Goal: Task Accomplishment & Management: Manage account settings

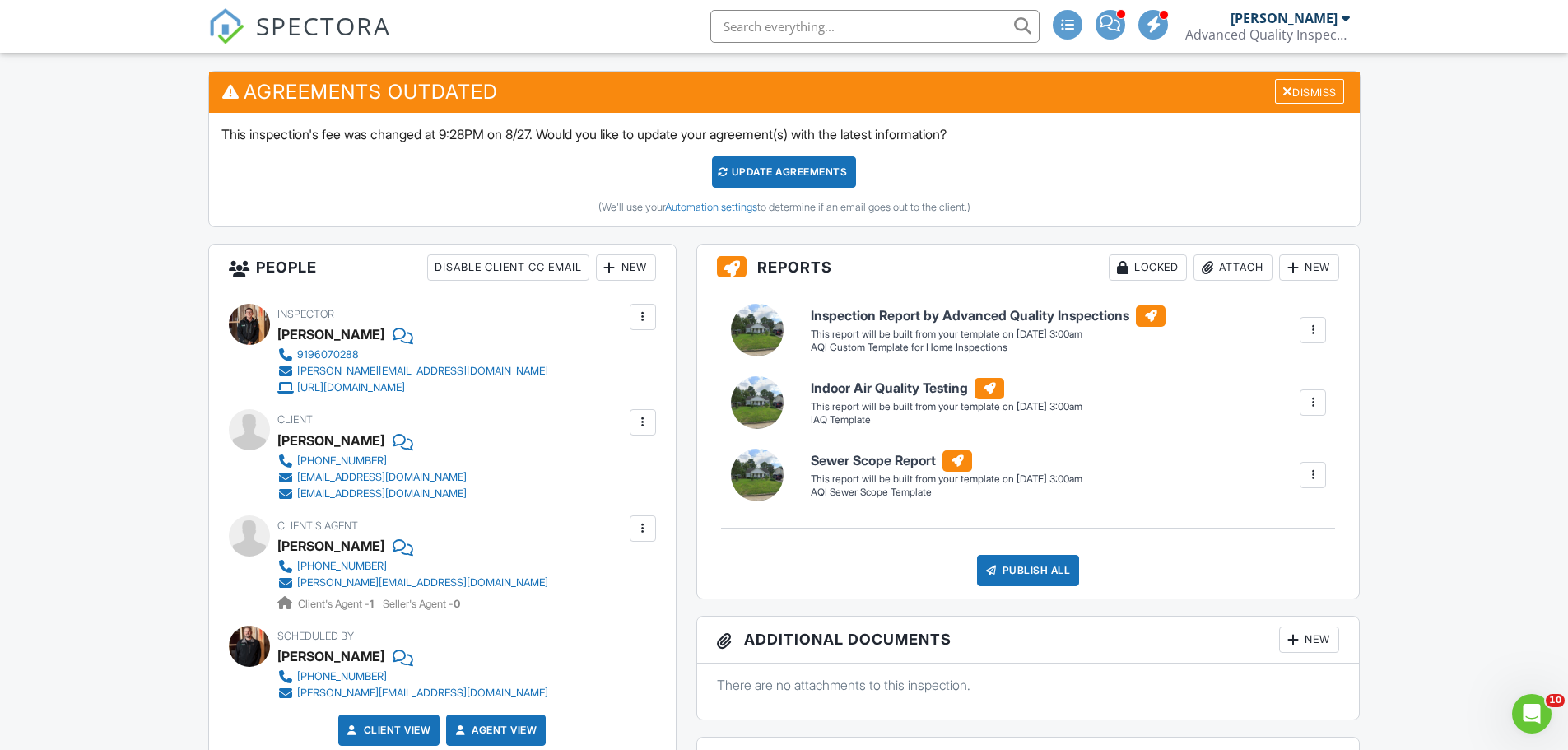
click at [828, 21] on input "text" at bounding box center [875, 26] width 329 height 33
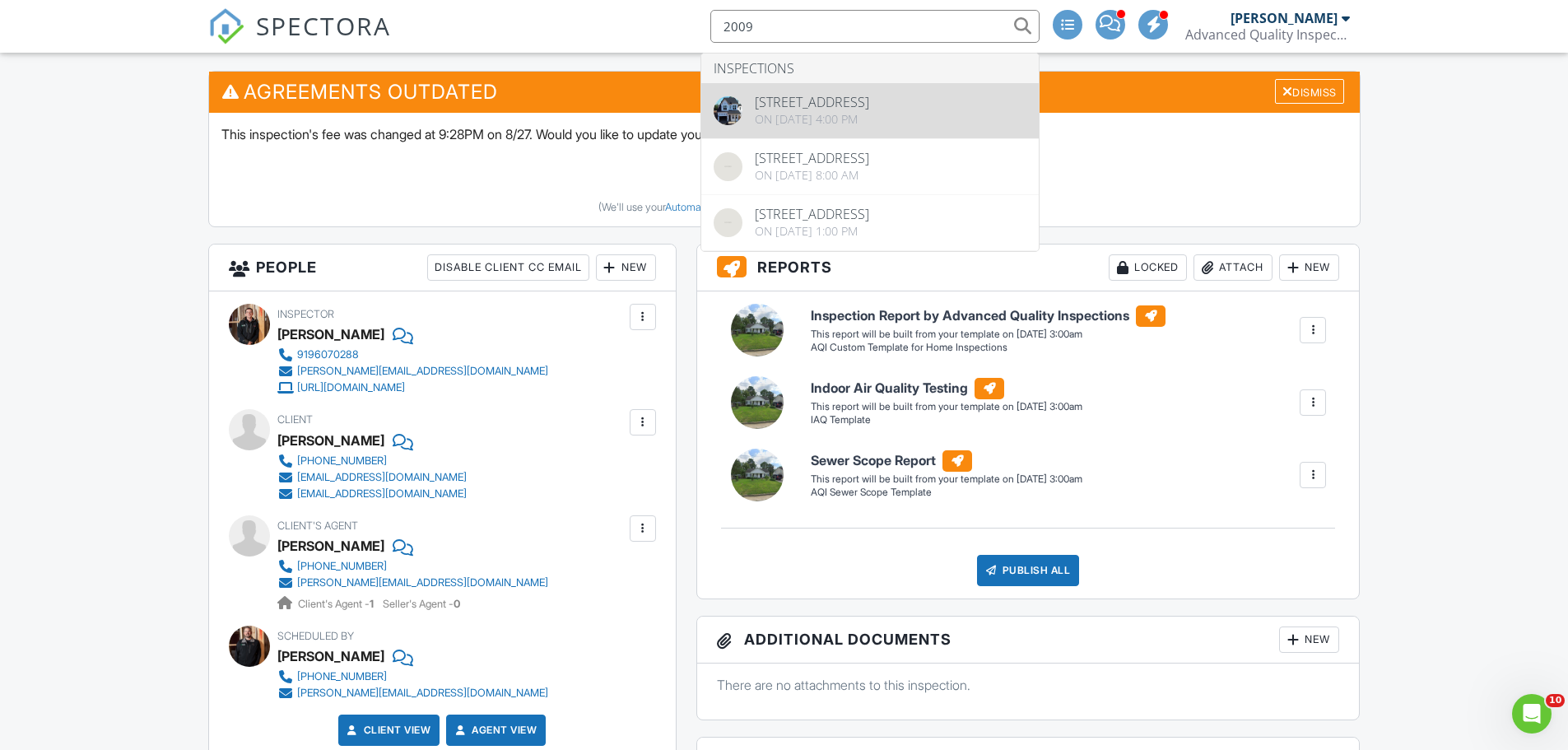
type input "2009"
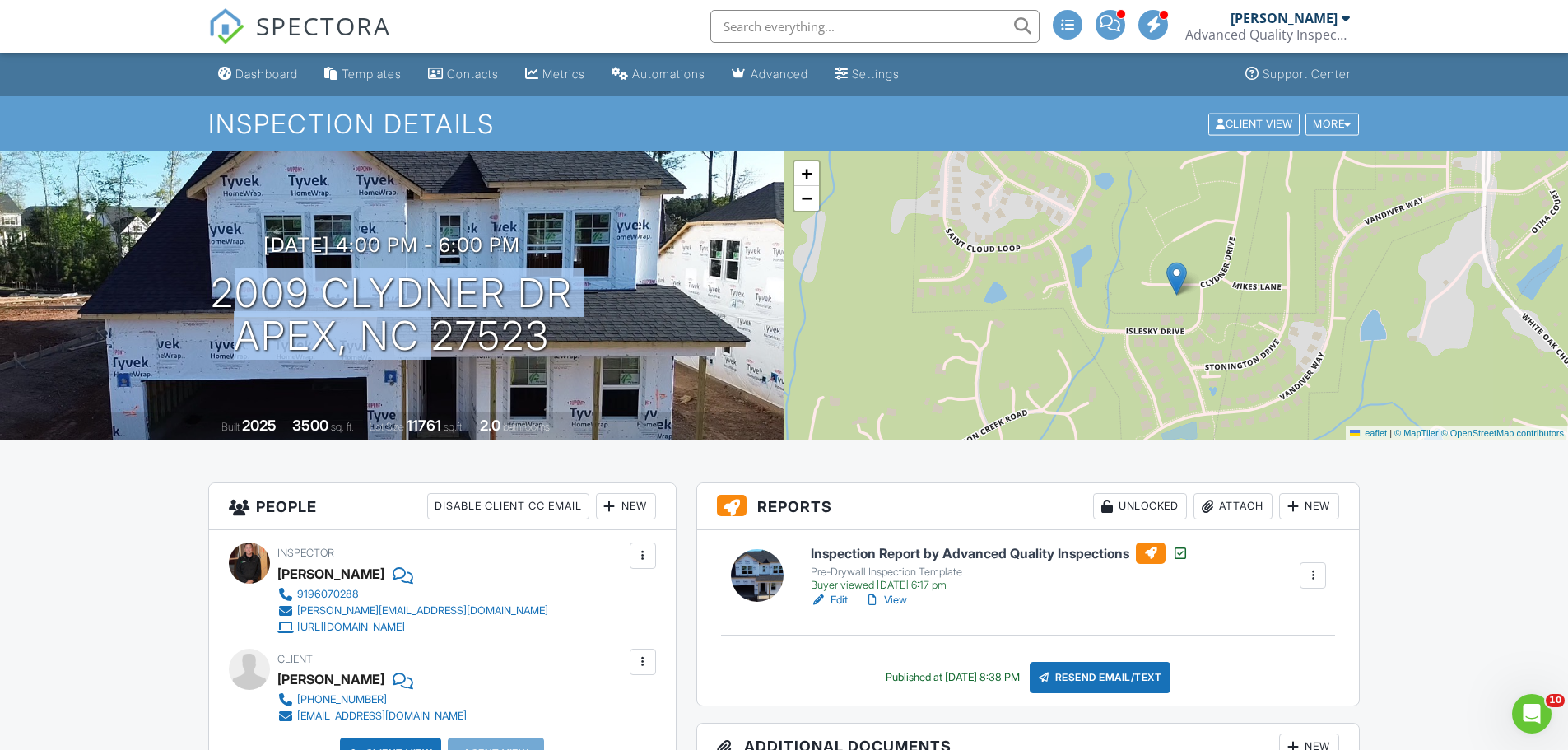
drag, startPoint x: 141, startPoint y: 295, endPoint x: 581, endPoint y: 351, distance: 443.5
click at [581, 351] on div "04/09/2025 4:00 pm - 6:00 pm 2009 Clydner Dr Apex, NC 27523" at bounding box center [392, 296] width 784 height 124
copy h1 "2009 Clydner Dr Apex, NC 27523"
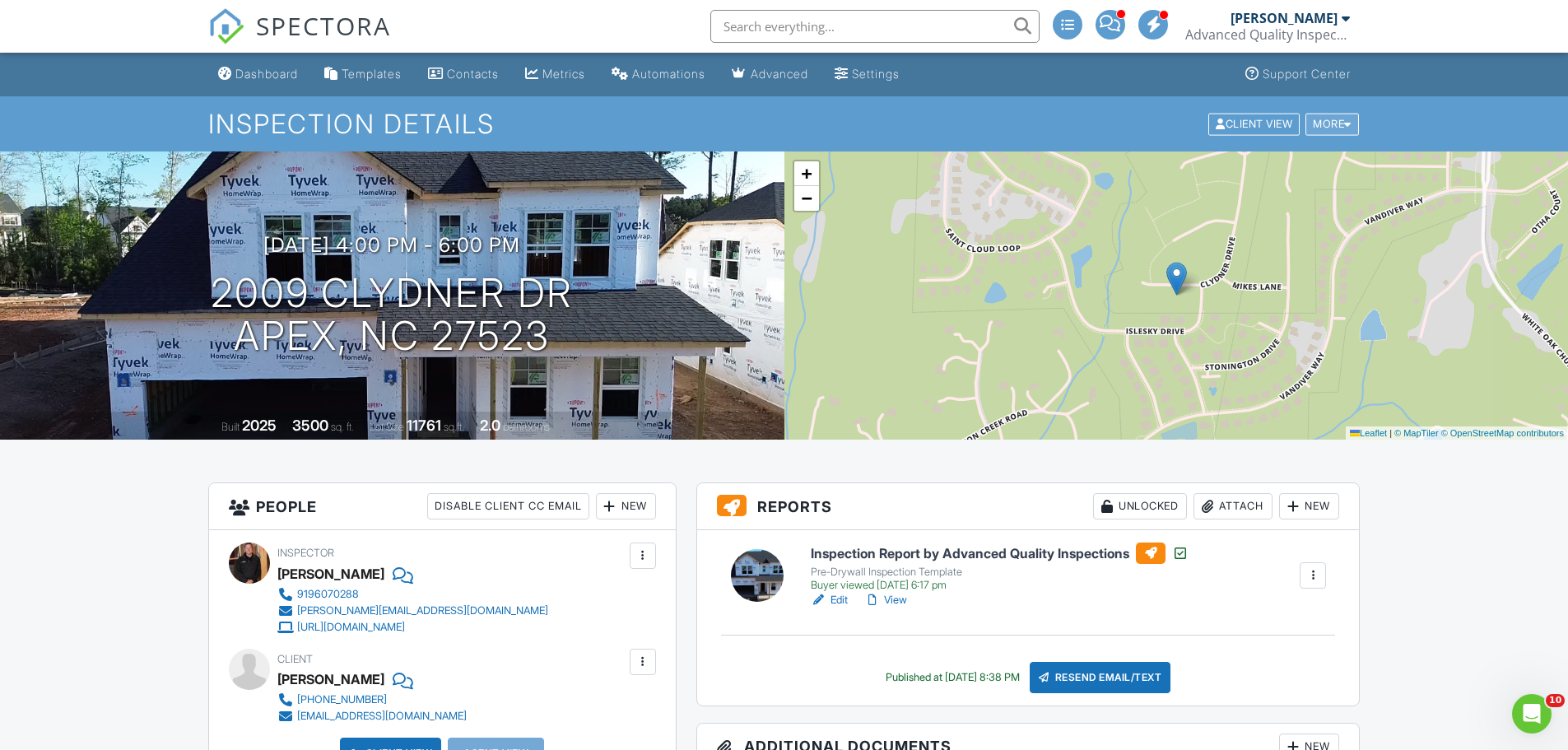
click at [1325, 128] on div "More" at bounding box center [1332, 123] width 54 height 22
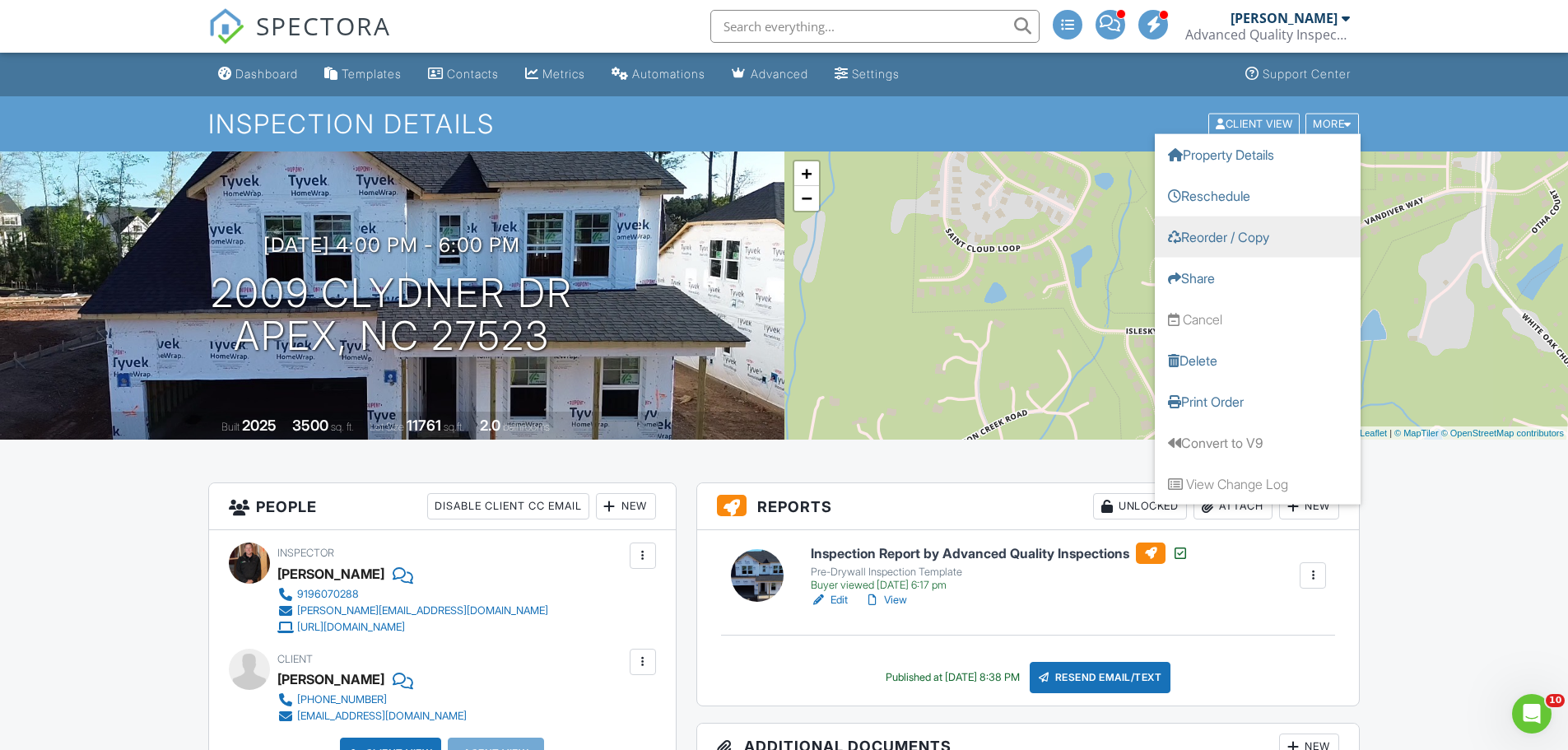
click at [1229, 237] on link "Reorder / Copy" at bounding box center [1257, 236] width 206 height 41
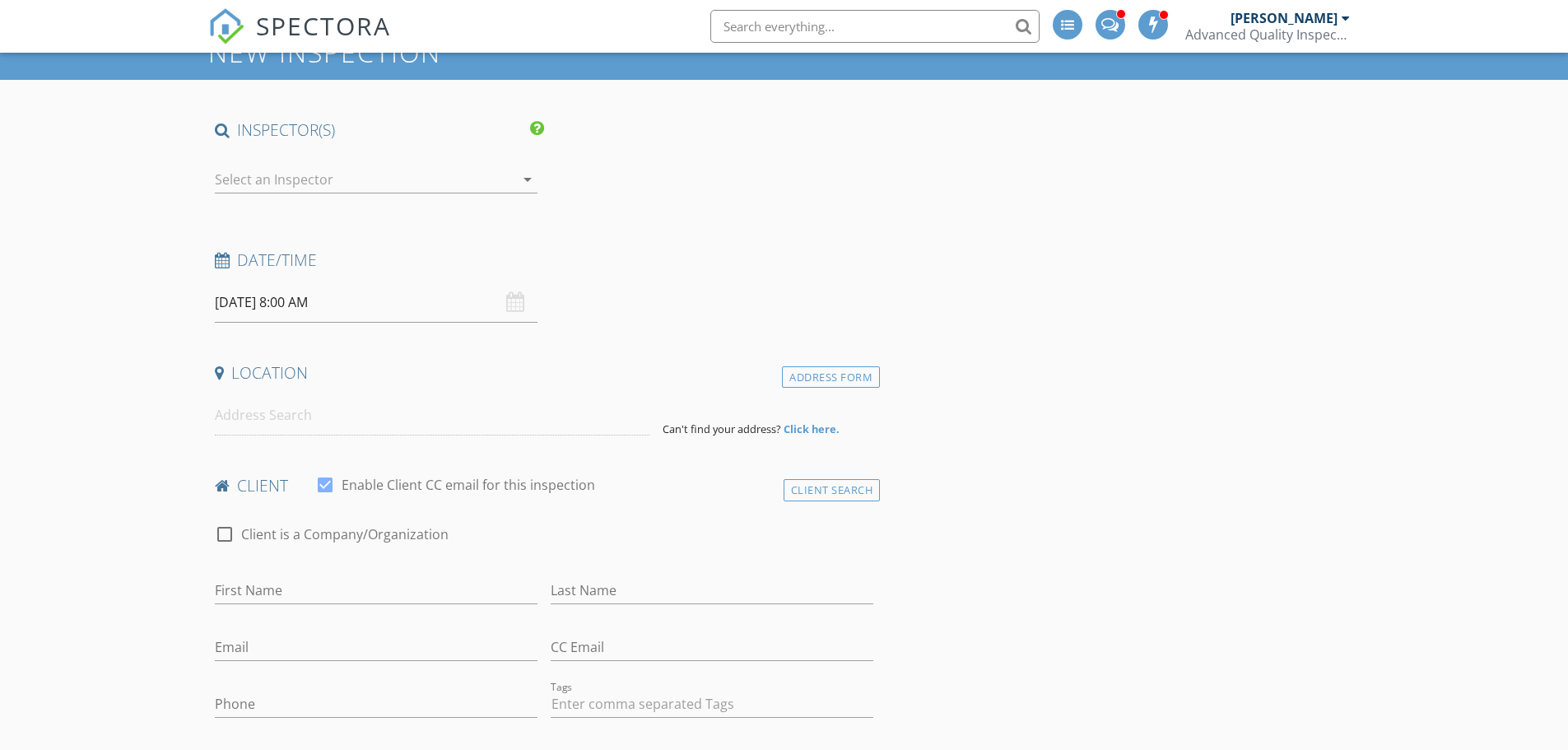
scroll to position [48, 0]
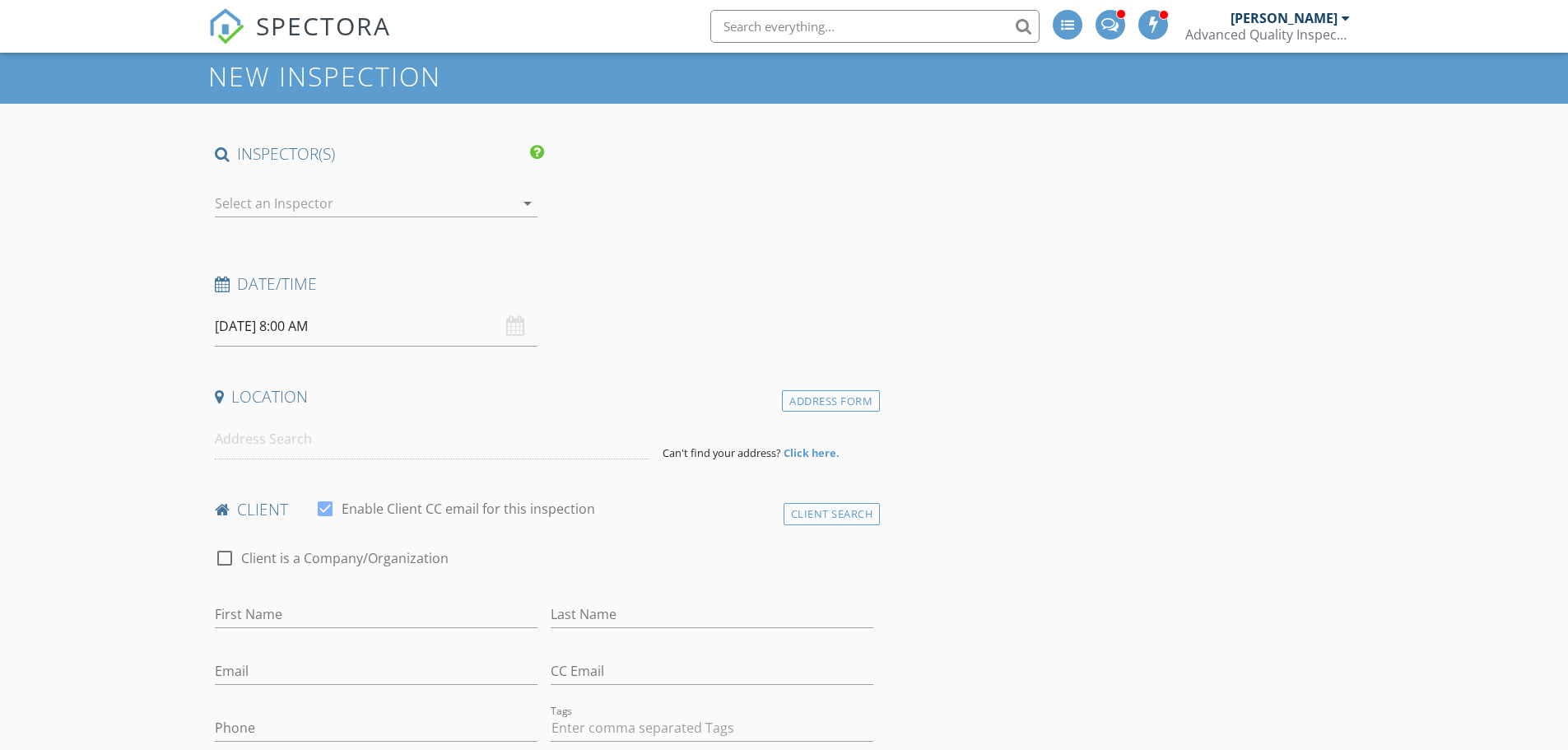
type input "Sivakumar"
type input "Kondaraju"
type input "sivakumar7@gmail.com"
type input "919-904-5033"
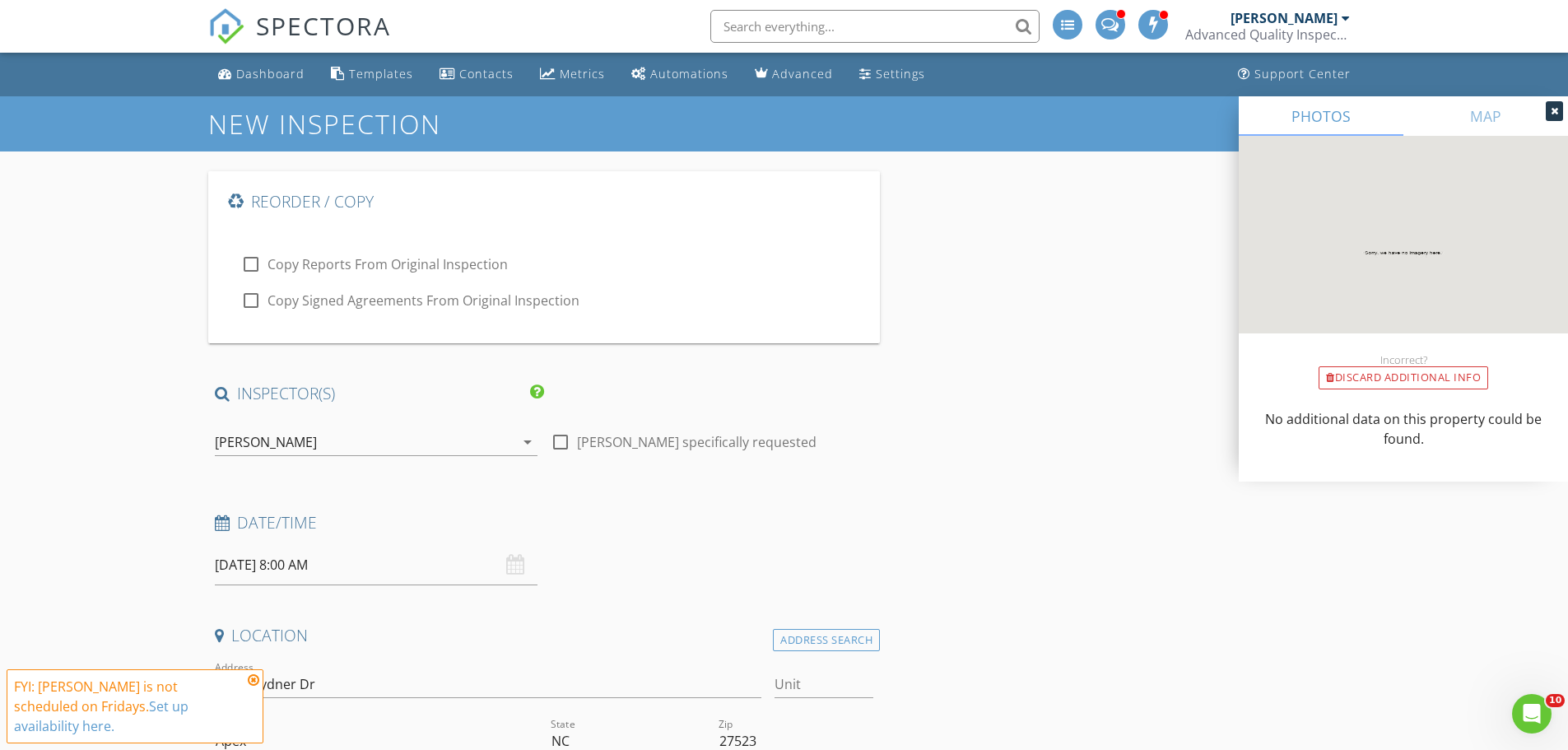
scroll to position [0, 0]
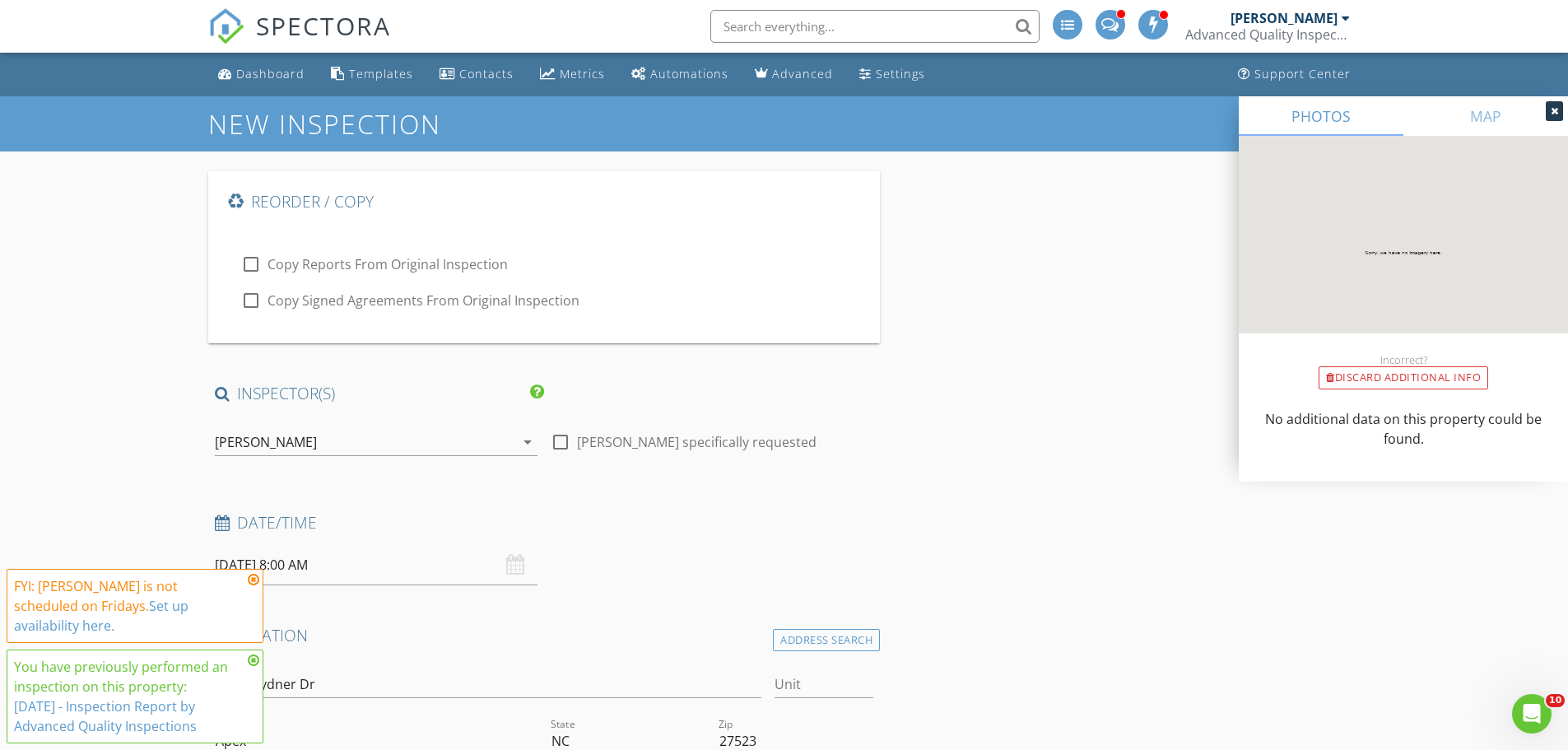
click at [280, 437] on div "[PERSON_NAME]" at bounding box center [265, 442] width 102 height 15
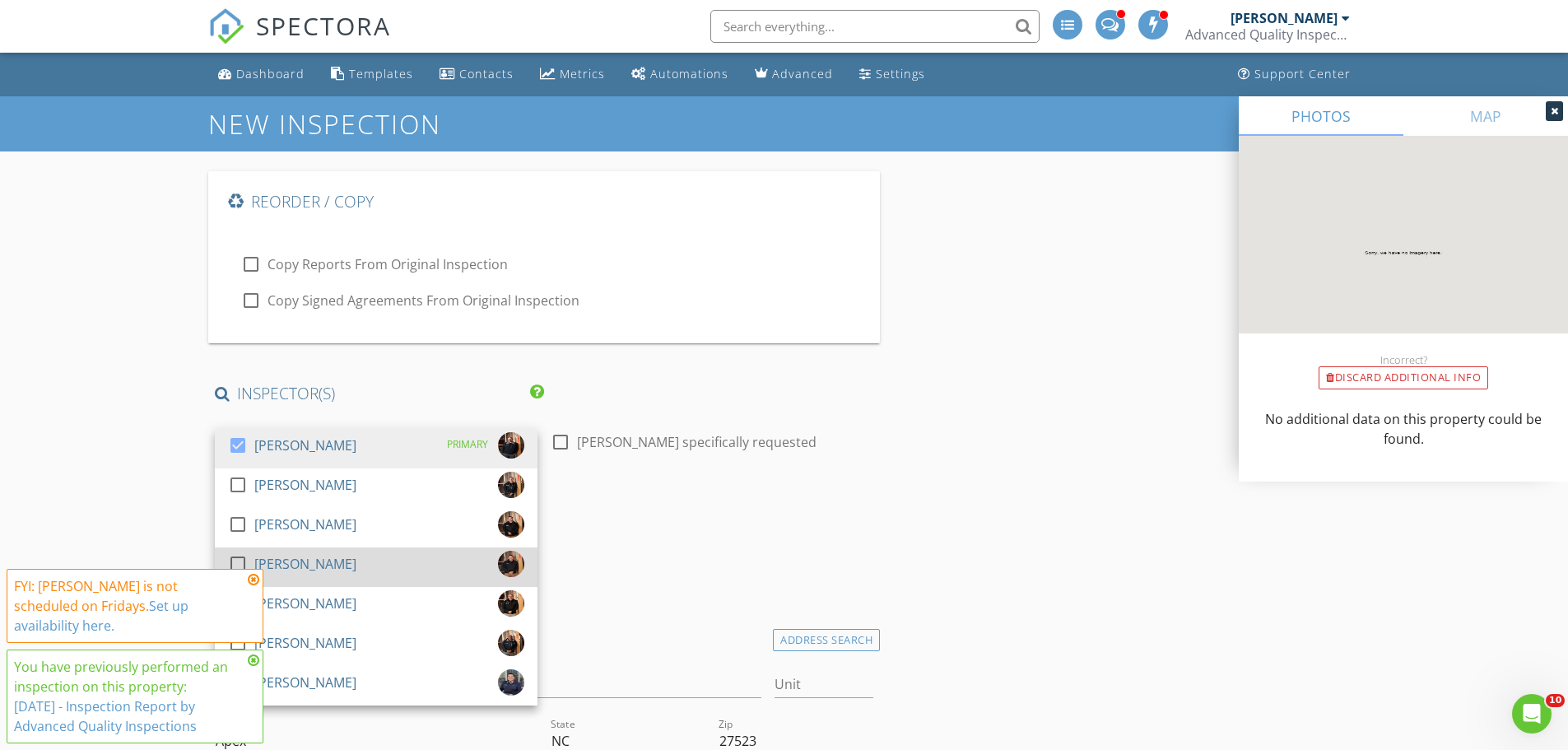
click at [299, 566] on div "[PERSON_NAME]" at bounding box center [305, 564] width 102 height 26
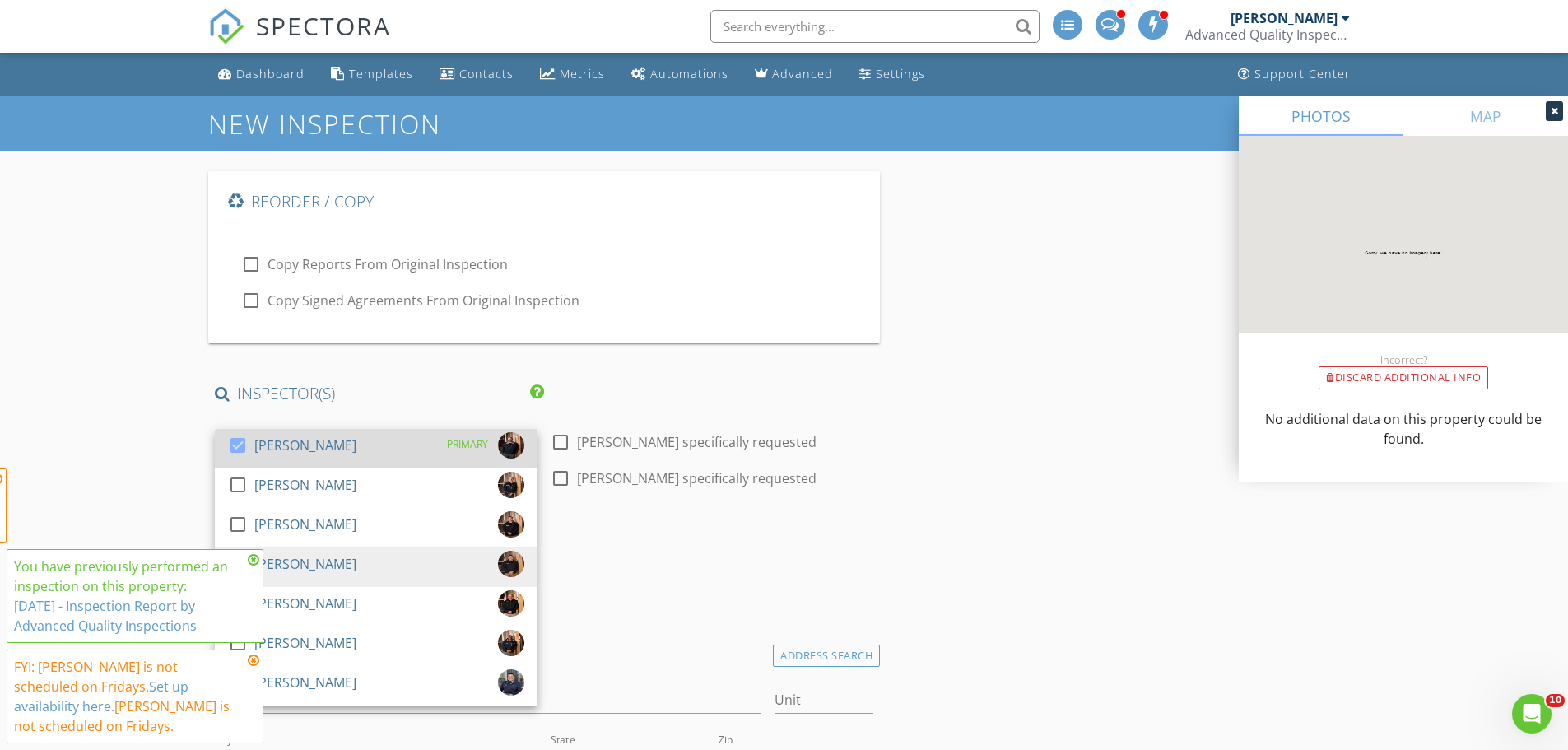
click at [274, 451] on div "[PERSON_NAME]" at bounding box center [305, 446] width 102 height 26
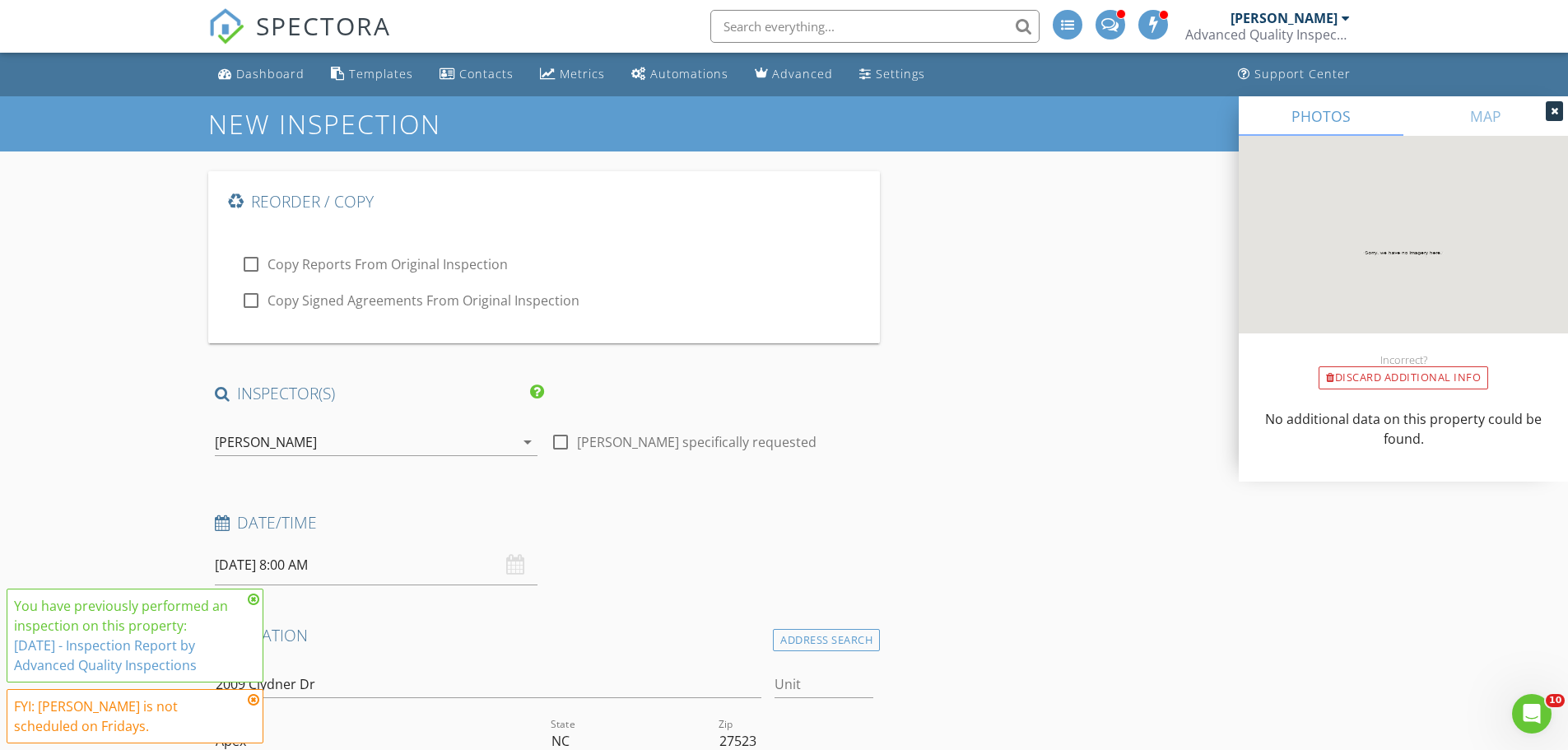
click at [254, 594] on icon at bounding box center [254, 600] width 12 height 13
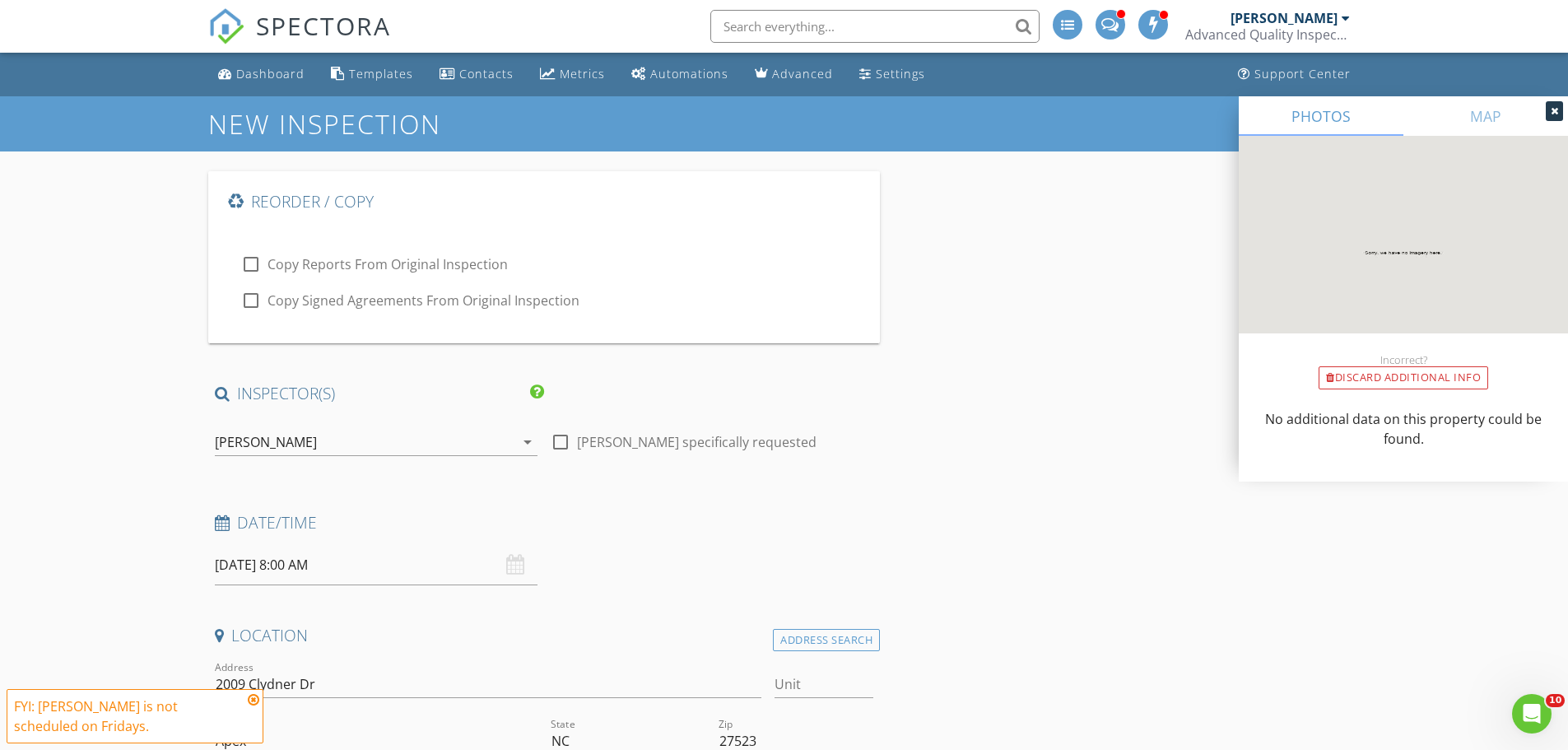
drag, startPoint x: 252, startPoint y: 697, endPoint x: 232, endPoint y: 671, distance: 32.8
click at [252, 689] on div "FYI: Aaron Jordan is not scheduled on Fridays." at bounding box center [135, 716] width 257 height 55
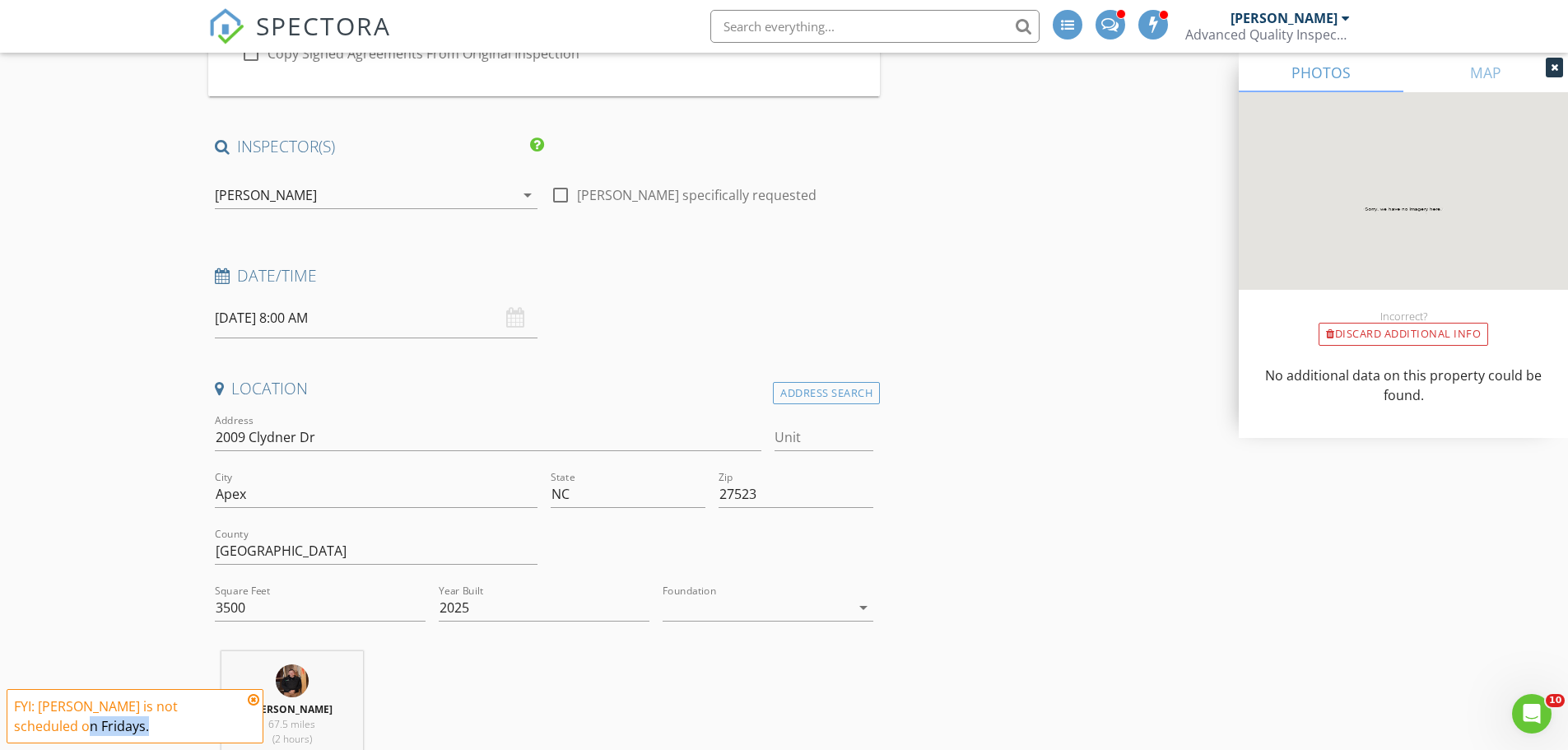
click at [255, 702] on icon at bounding box center [254, 700] width 12 height 13
click at [249, 610] on input "3500" at bounding box center [320, 608] width 211 height 27
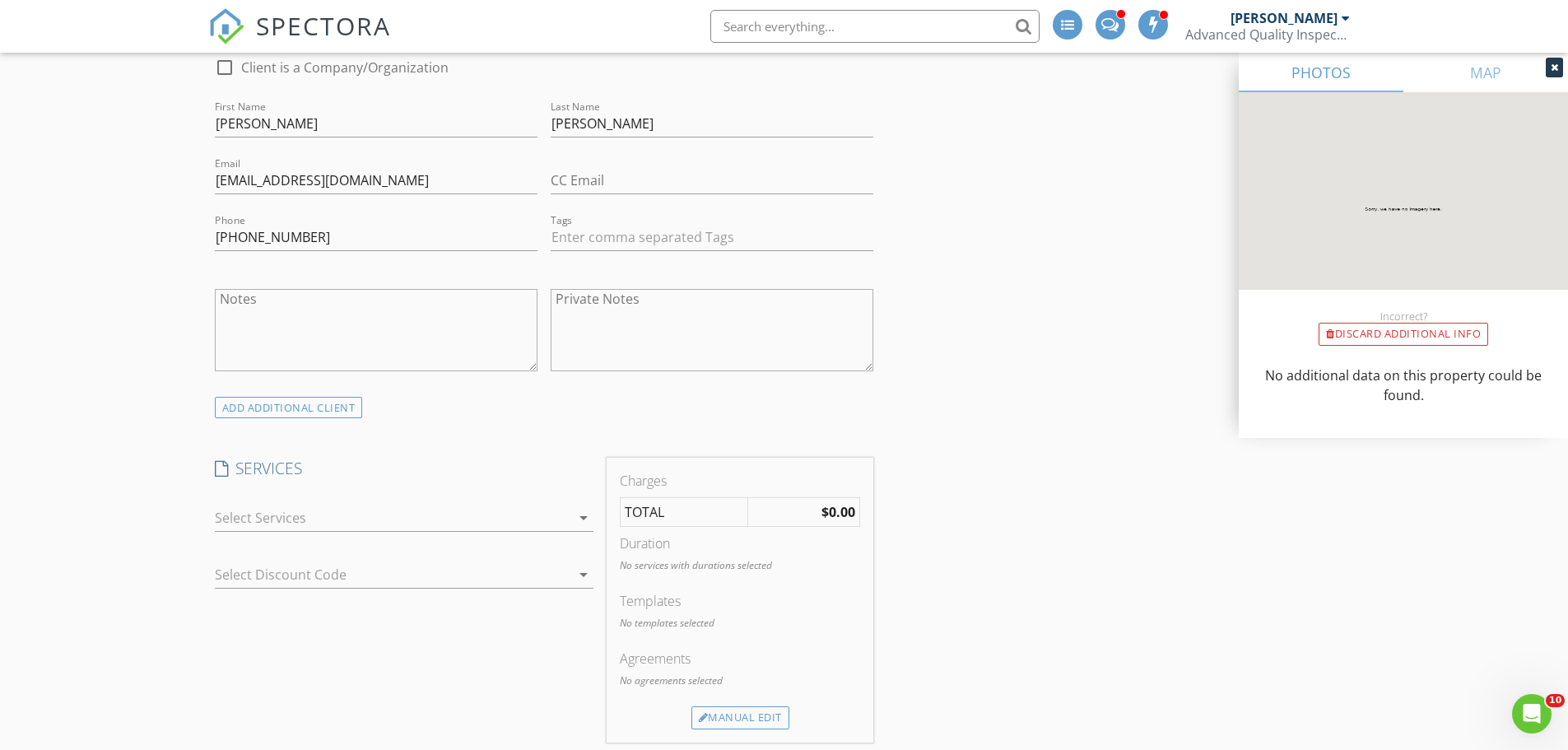
scroll to position [1153, 0]
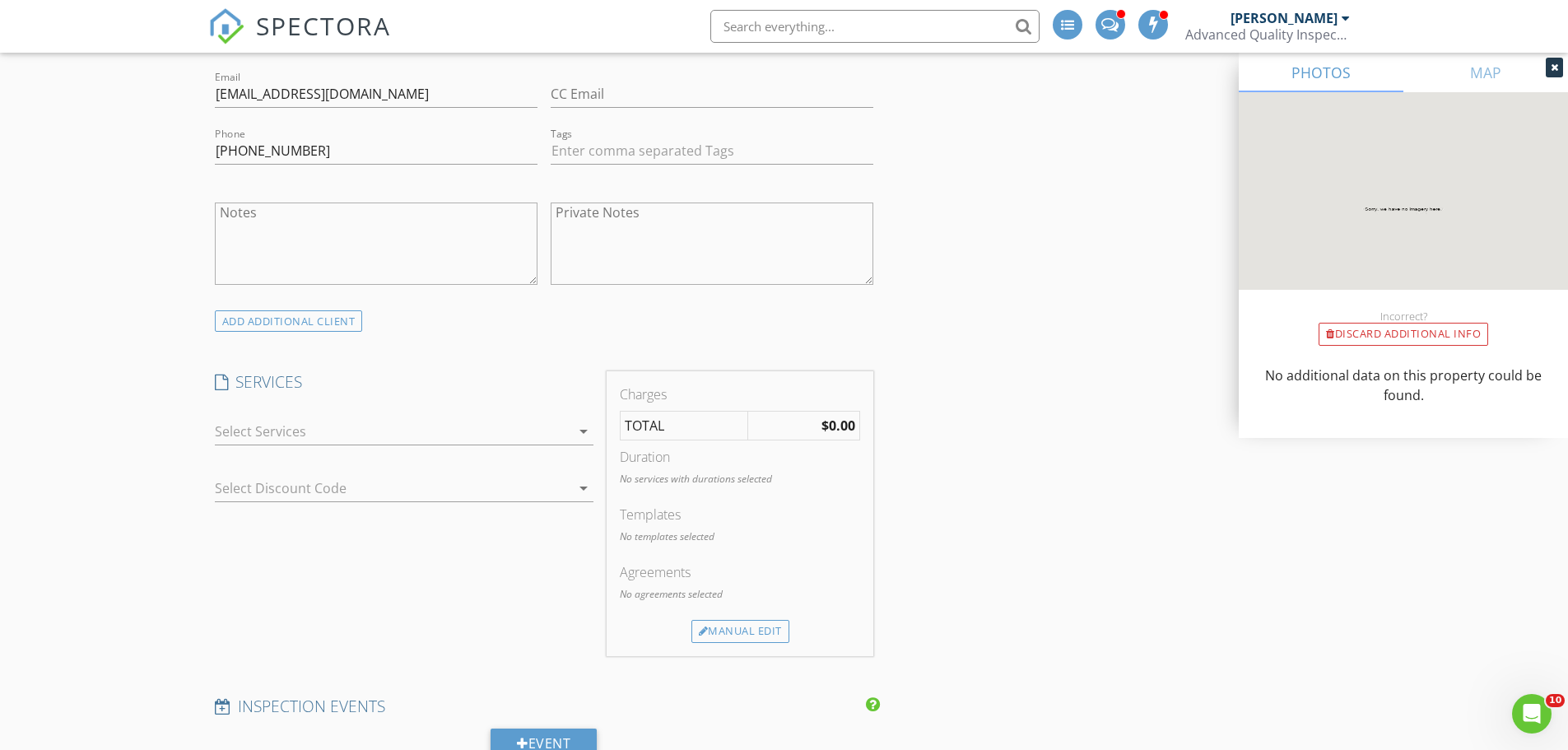
type input "3675"
click at [346, 442] on div at bounding box center [393, 432] width 355 height 26
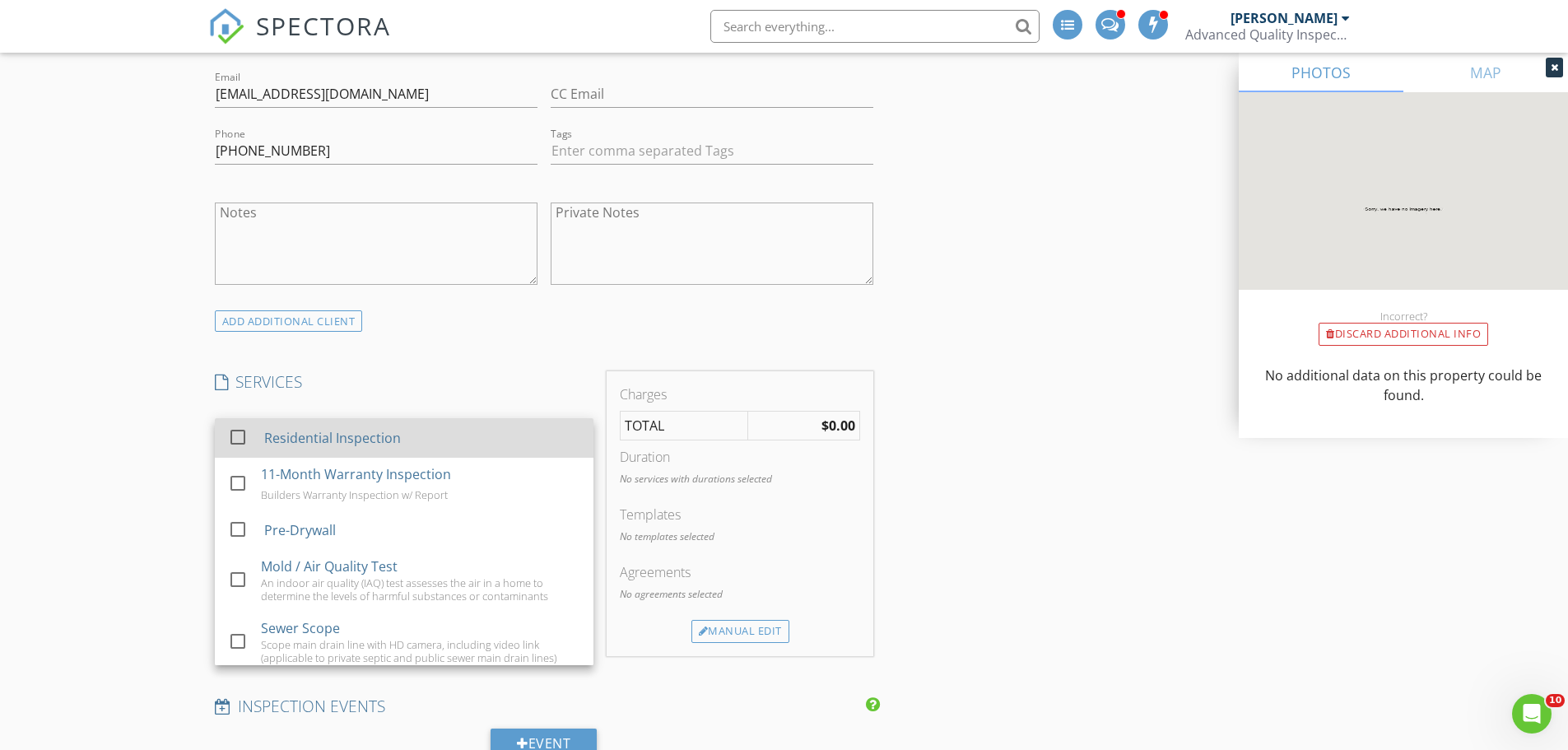
click at [321, 441] on div "Residential Inspection" at bounding box center [331, 438] width 136 height 20
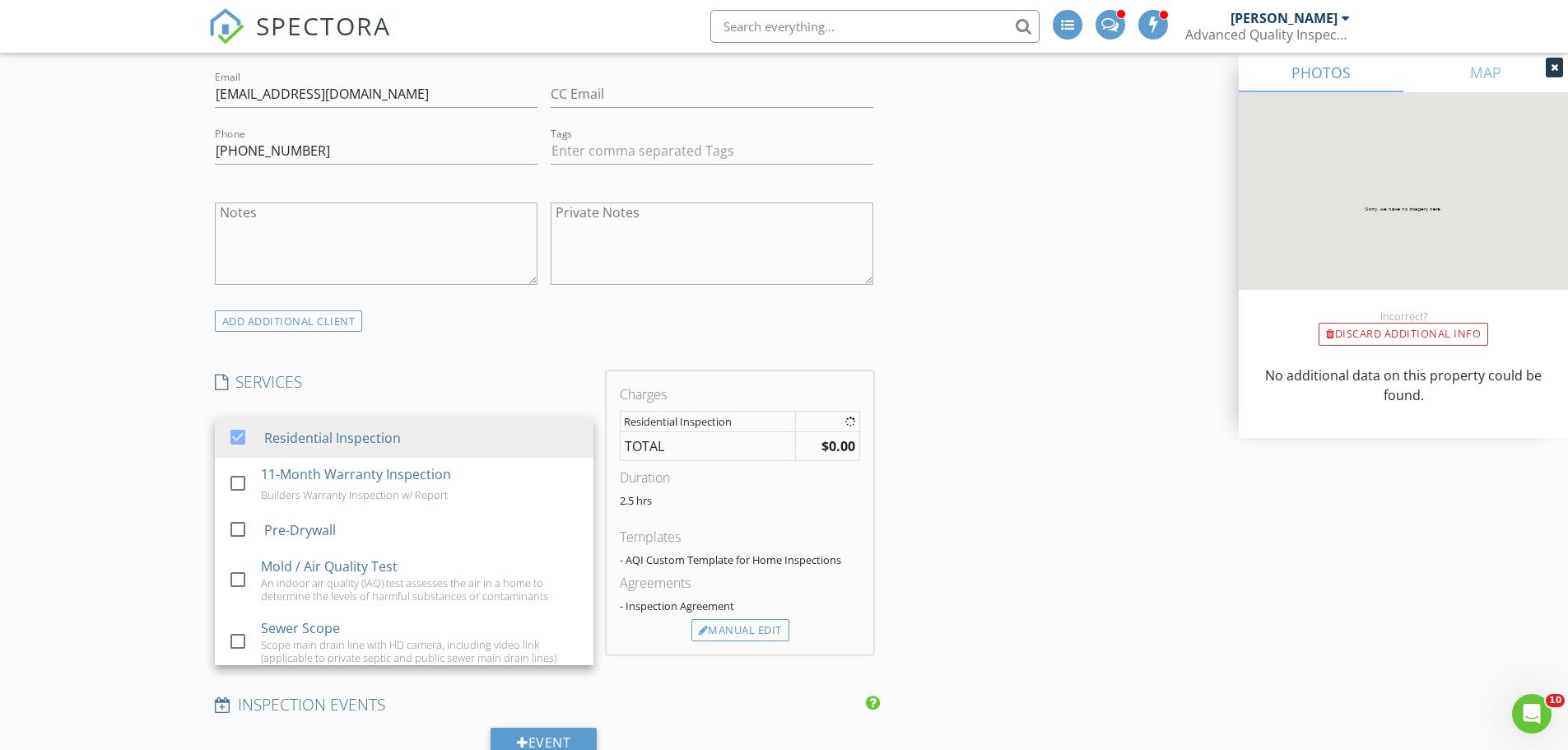
click at [168, 437] on div "New Inspection Reorder / Copy check_box_outline_blank Copy Reports From Origina…" at bounding box center [784, 633] width 1568 height 3379
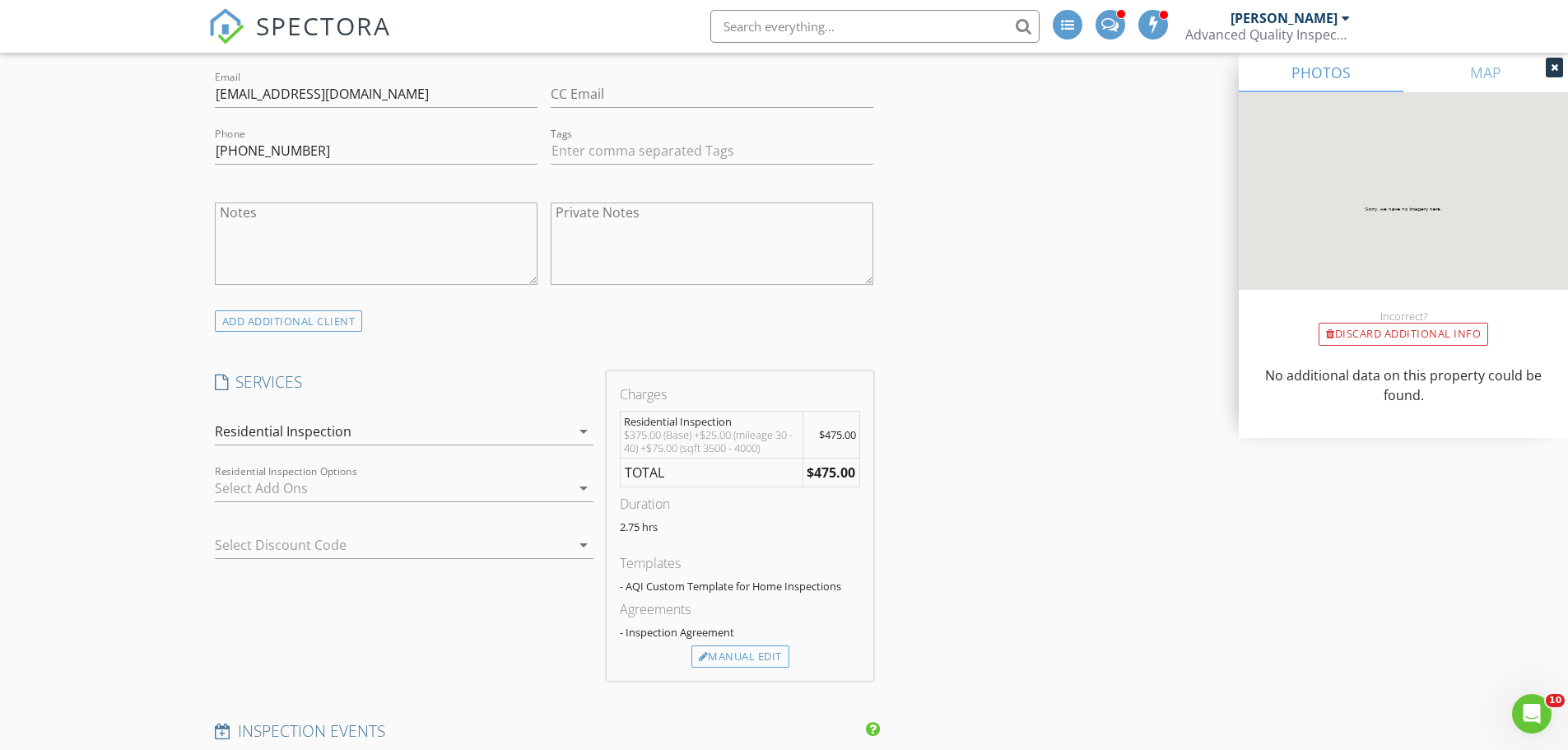
click at [435, 549] on div at bounding box center [381, 545] width 332 height 26
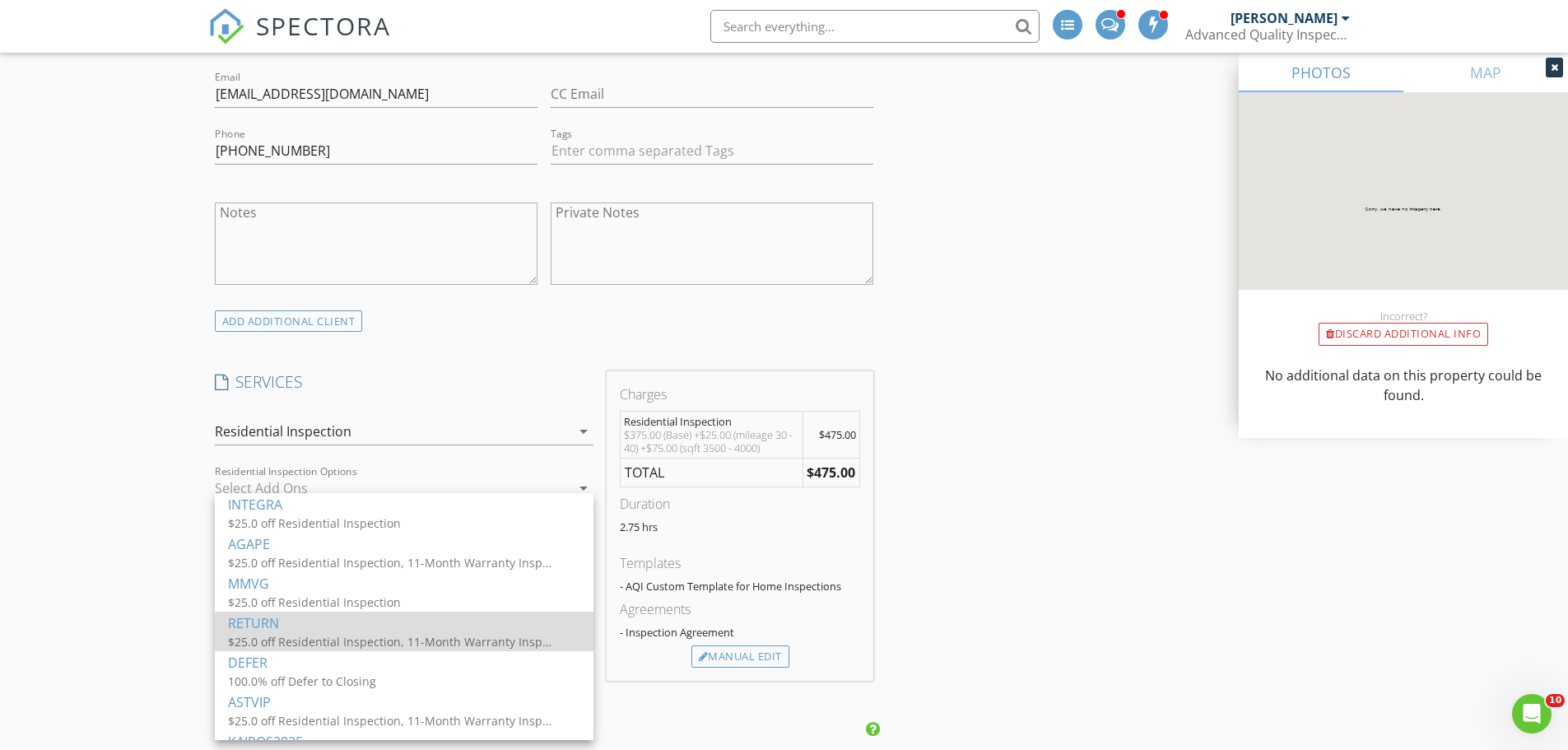
click at [350, 628] on div "RETURN" at bounding box center [404, 623] width 352 height 20
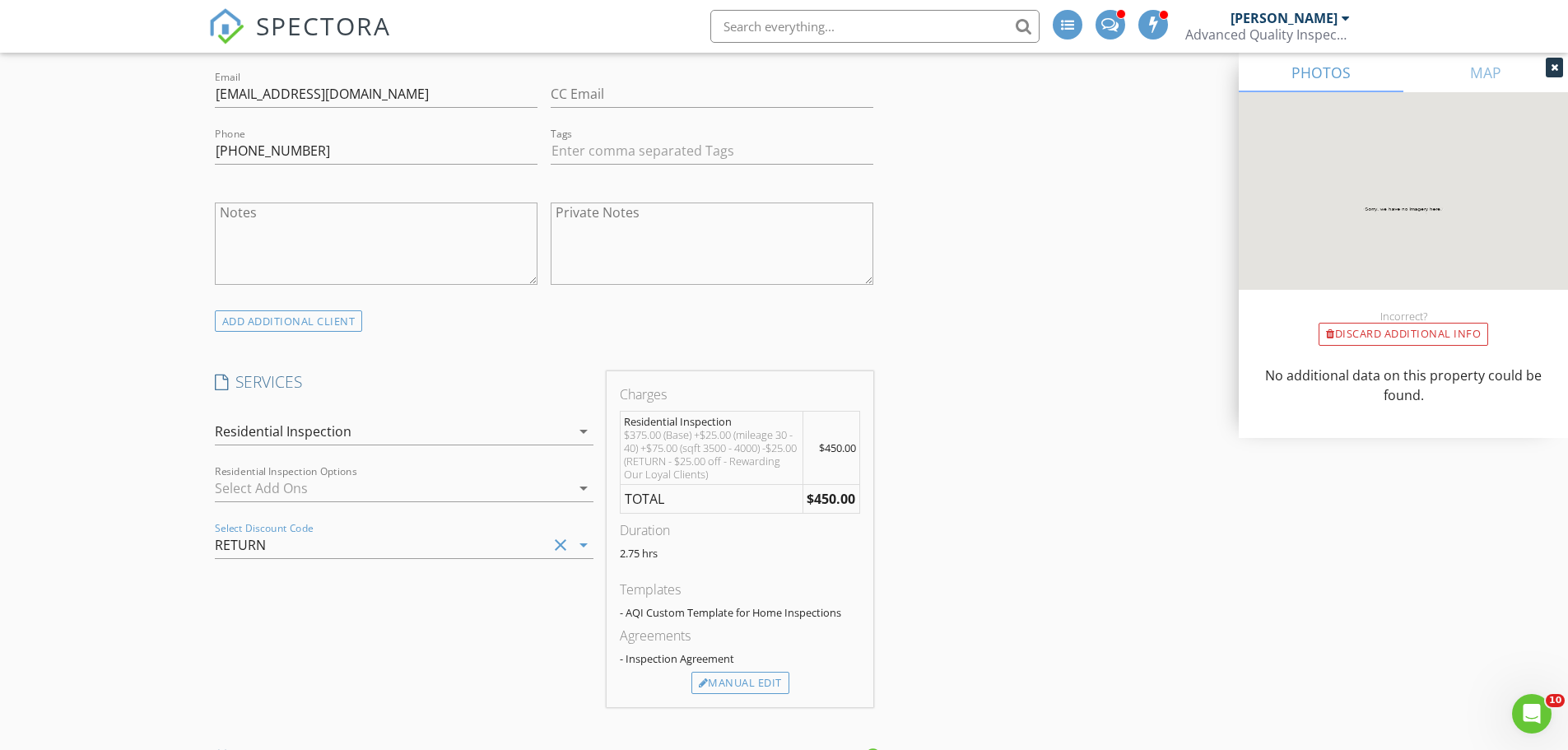
click at [150, 569] on div "New Inspection Reorder / Copy check_box_outline_blank Copy Reports From Origina…" at bounding box center [784, 660] width 1568 height 3432
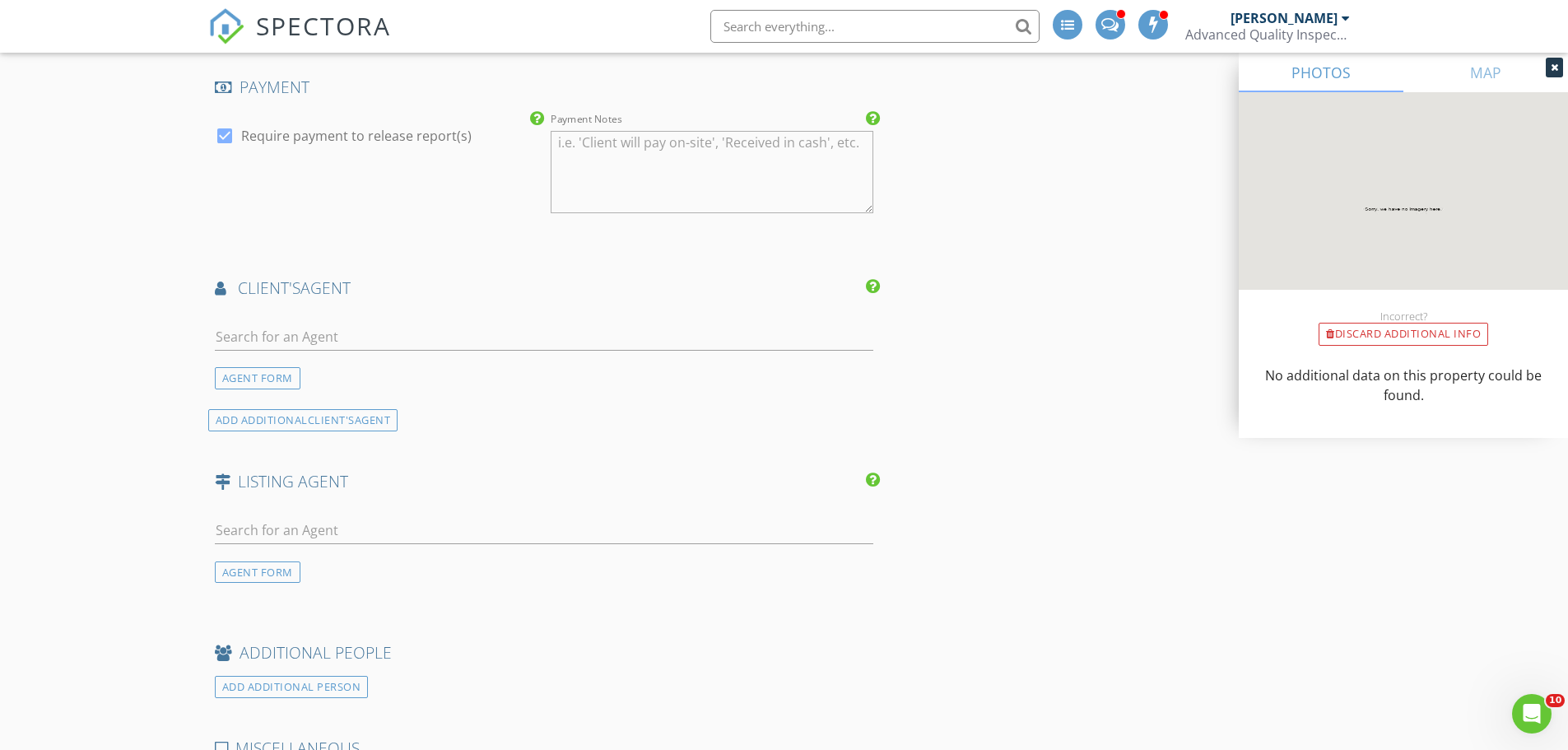
scroll to position [2223, 0]
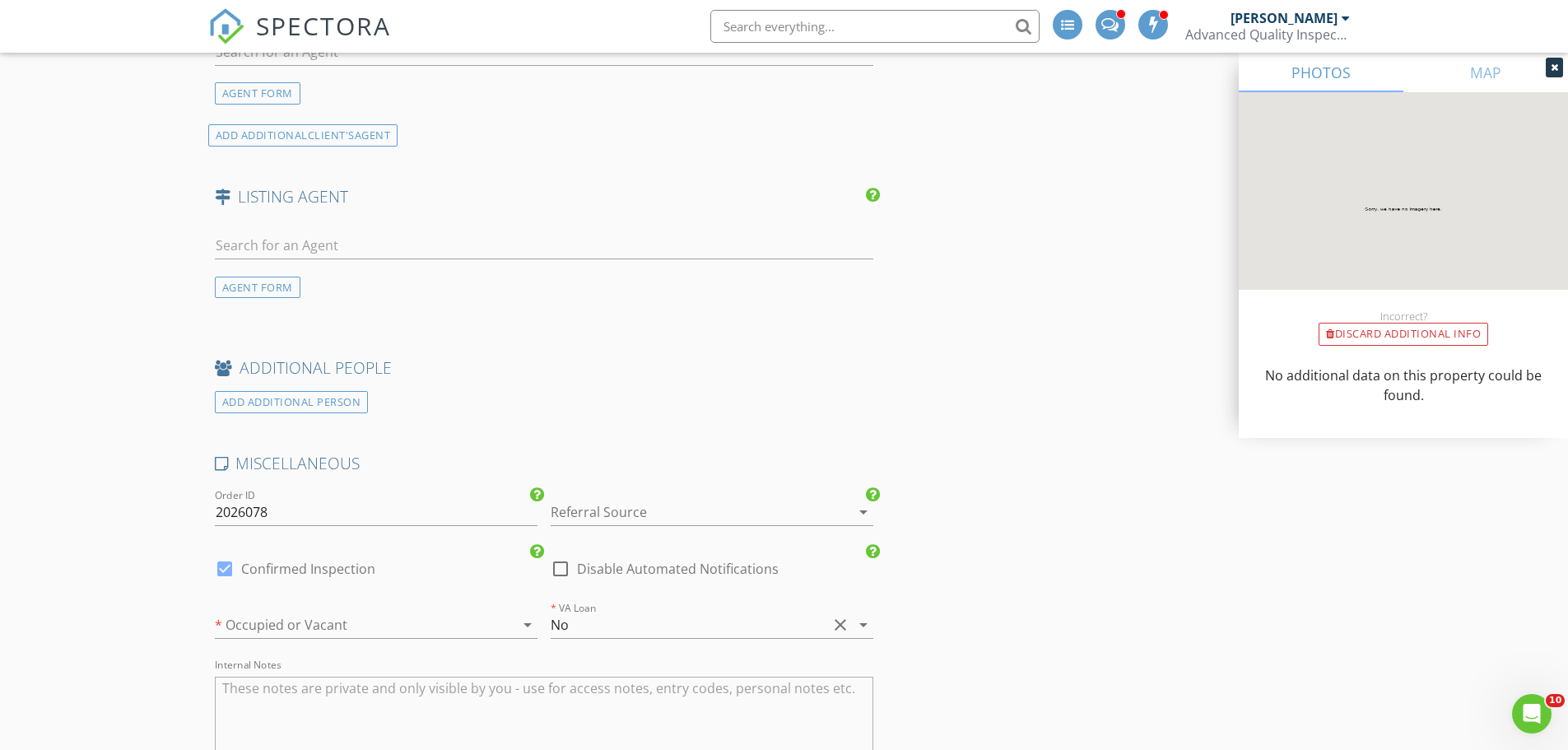
click at [642, 504] on div at bounding box center [689, 512] width 277 height 26
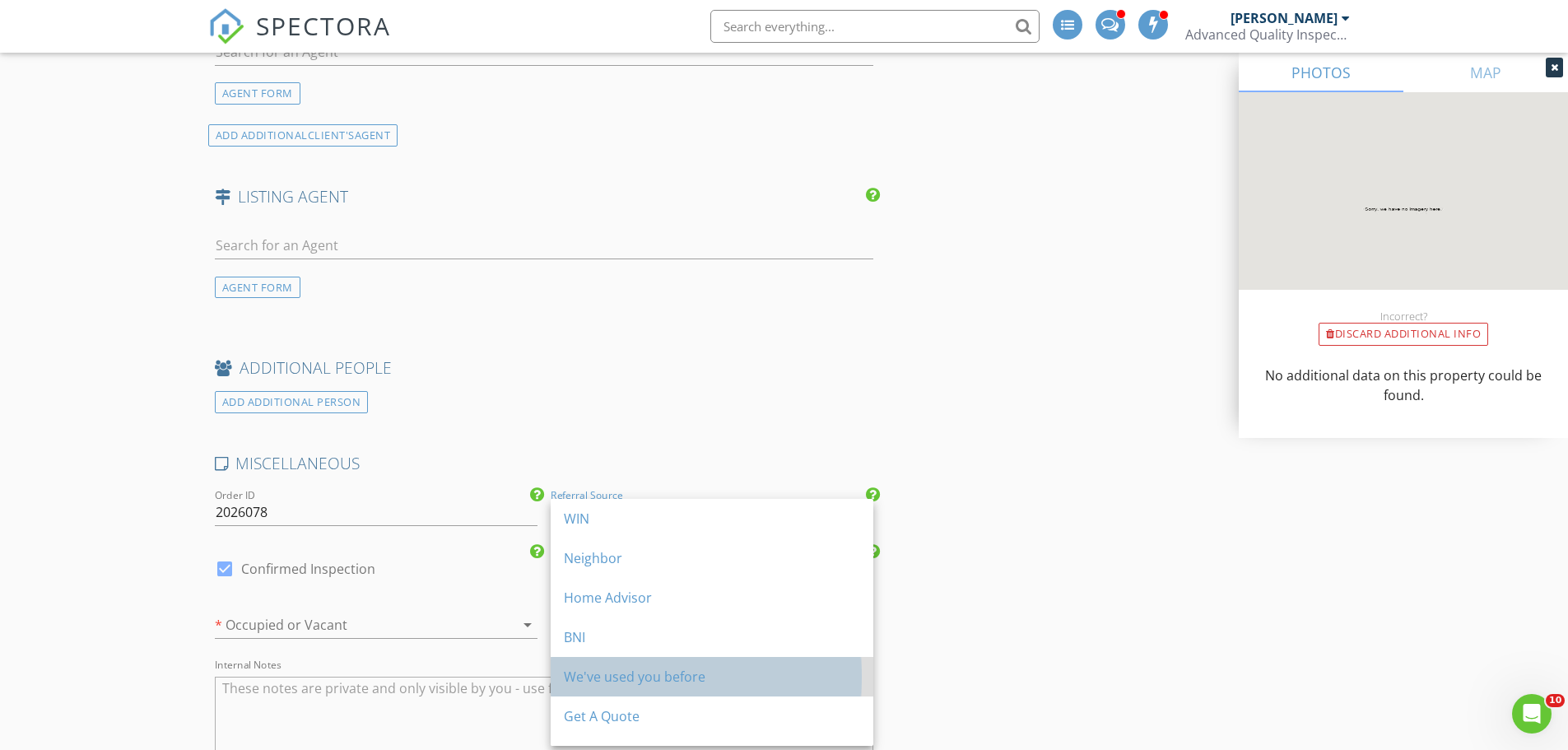
click at [673, 676] on div "We've used you before" at bounding box center [712, 676] width 296 height 20
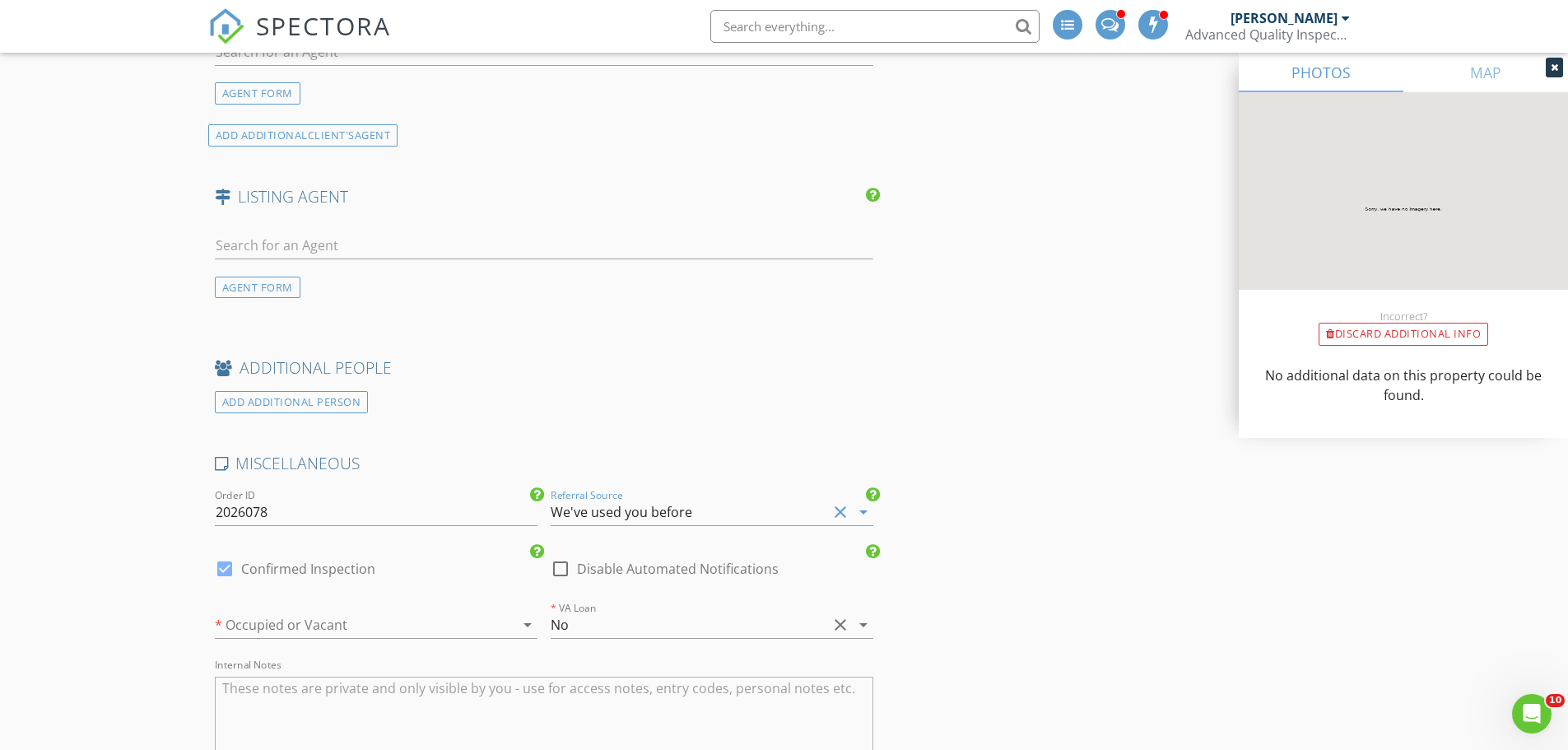
click at [359, 627] on div at bounding box center [353, 625] width 277 height 26
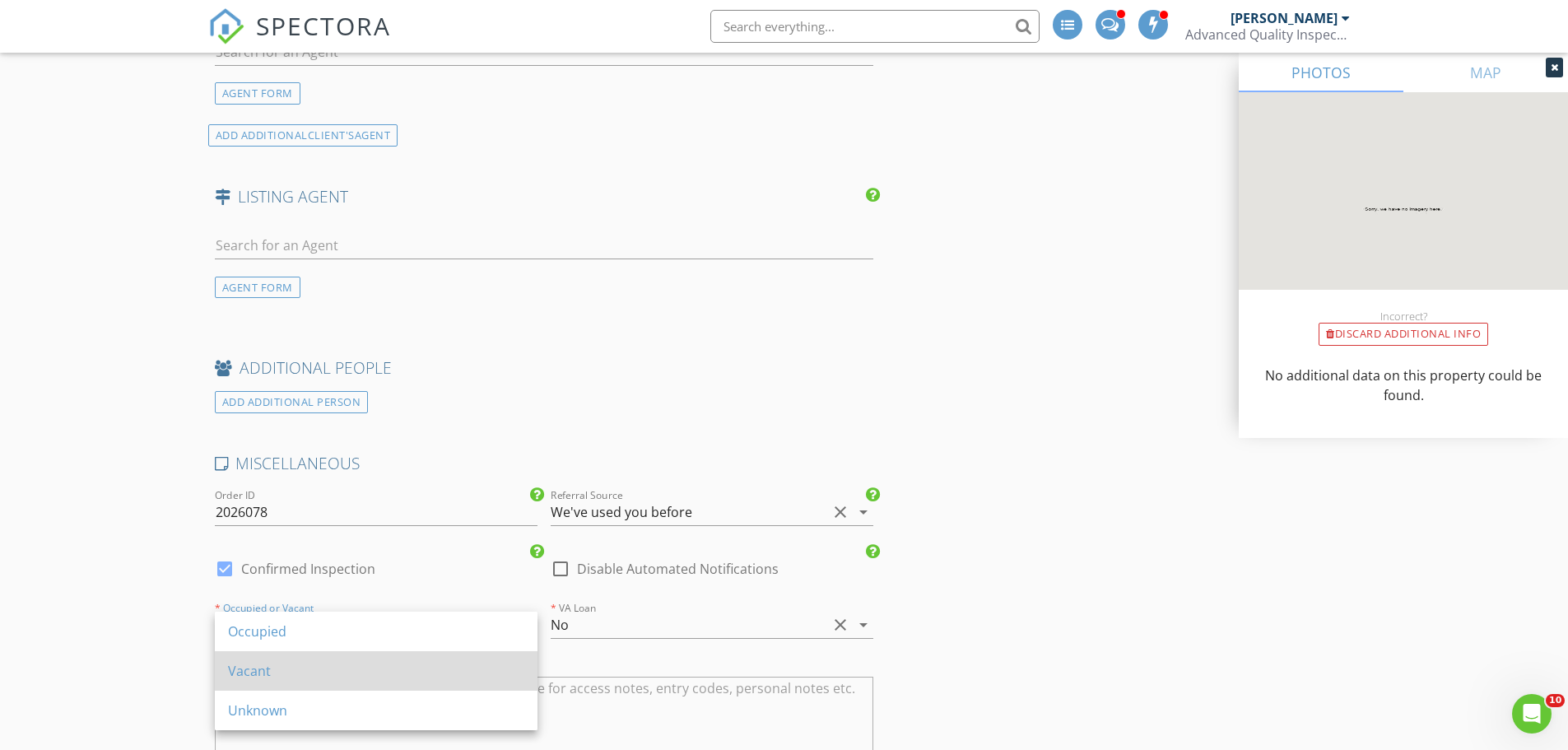
click at [346, 682] on div "Vacant" at bounding box center [376, 671] width 296 height 40
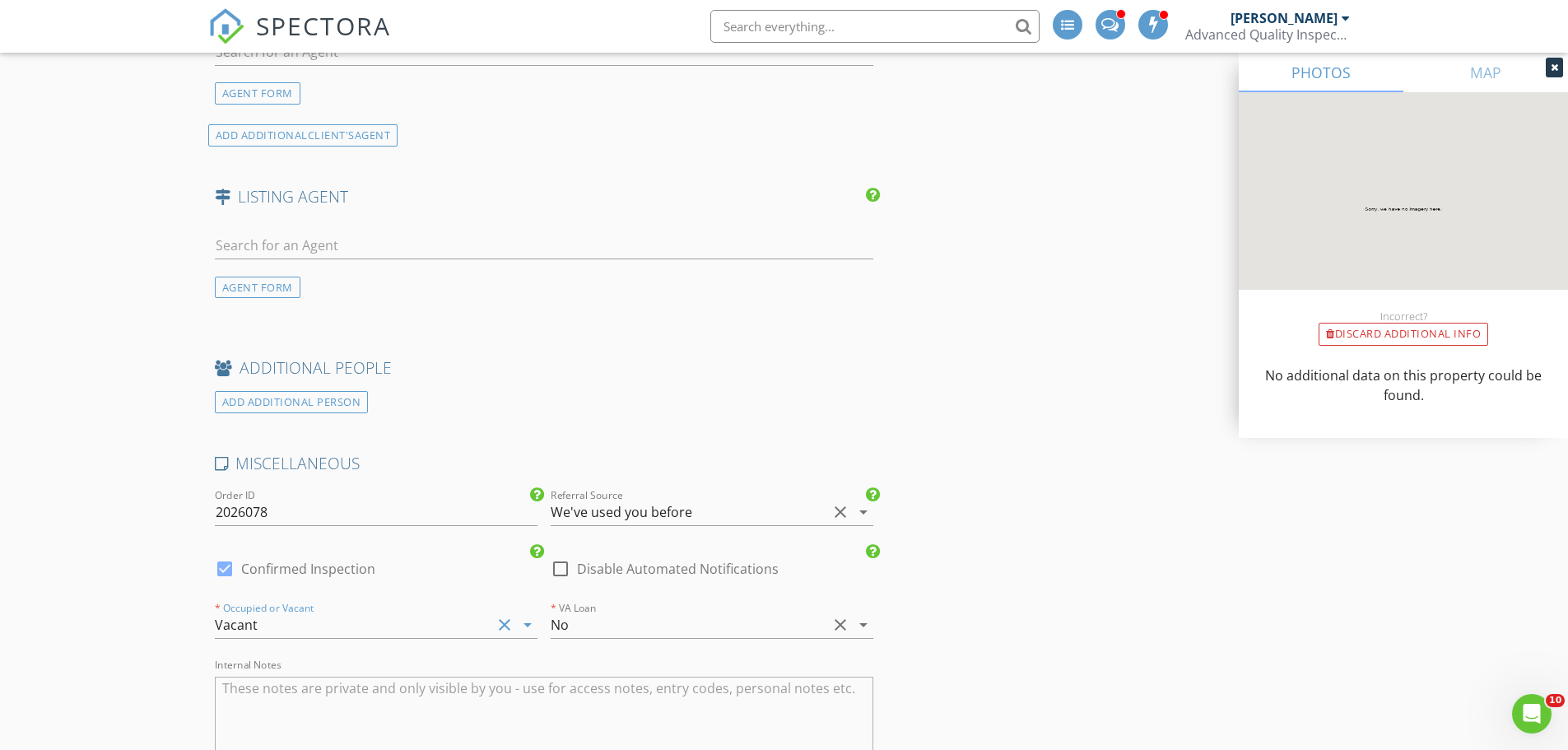
click at [277, 699] on textarea "Internal Notes" at bounding box center [544, 718] width 659 height 83
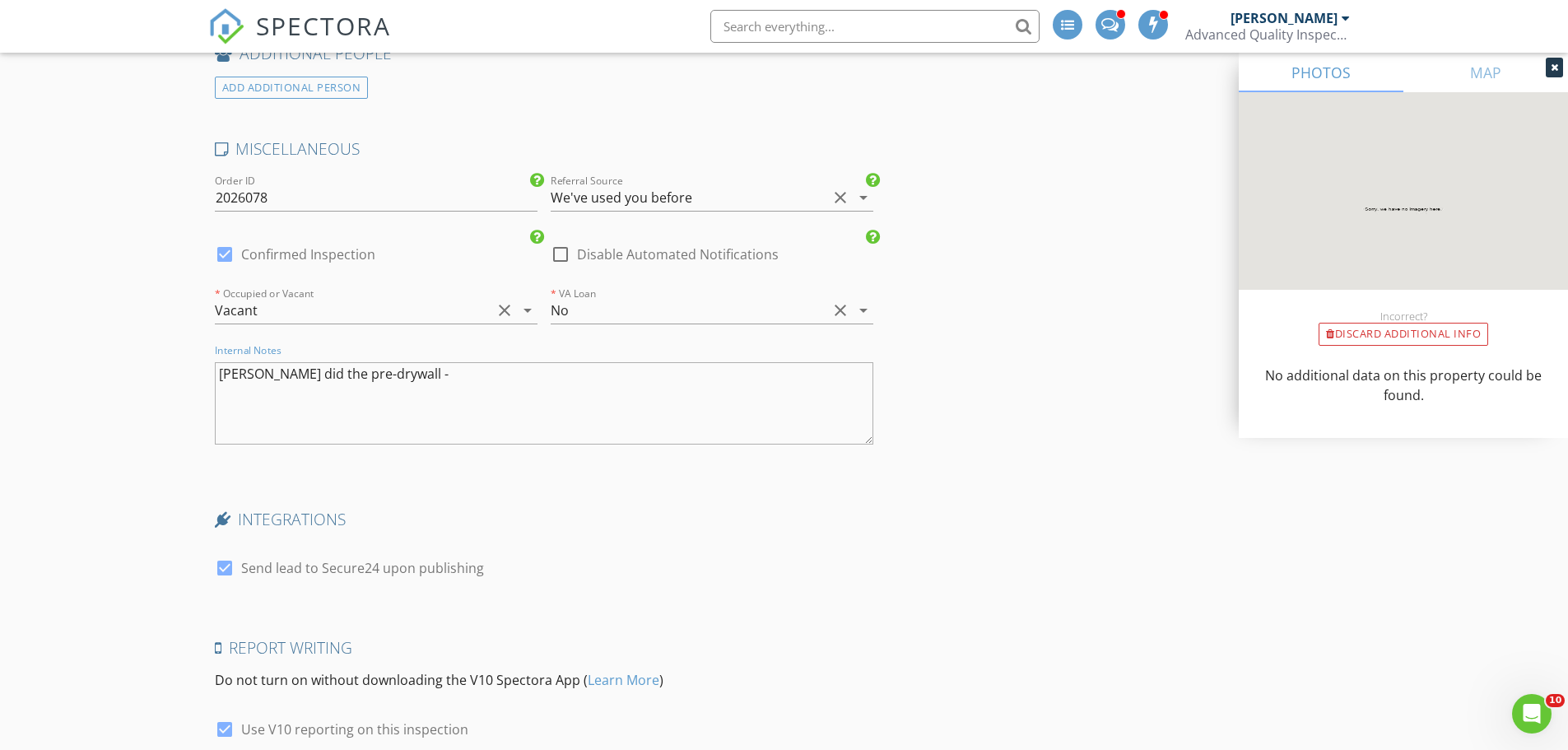
scroll to position [2716, 0]
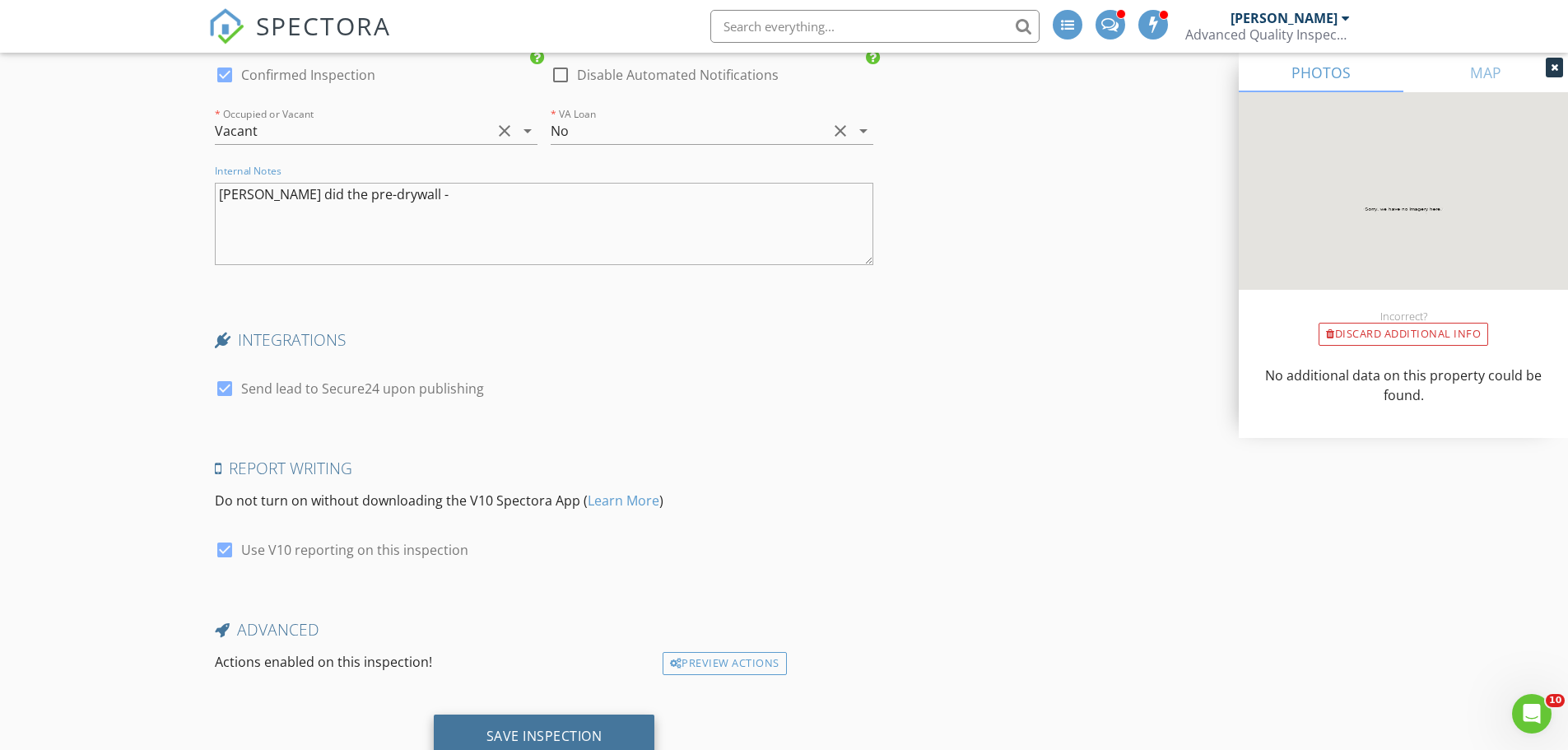
type textarea "[PERSON_NAME] did the pre-drywall -"
click at [626, 733] on div "Save Inspection" at bounding box center [545, 737] width 222 height 45
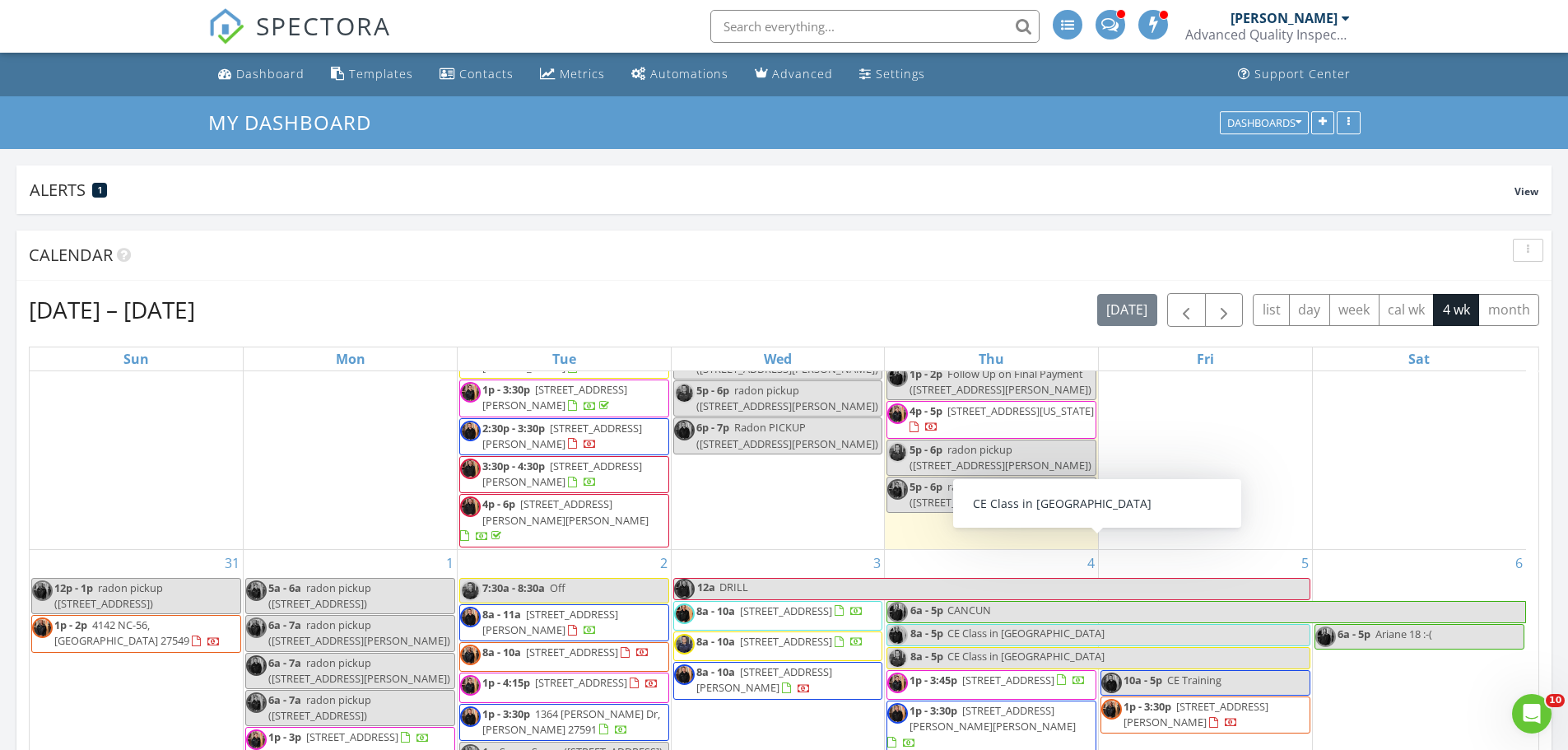
scroll to position [494, 0]
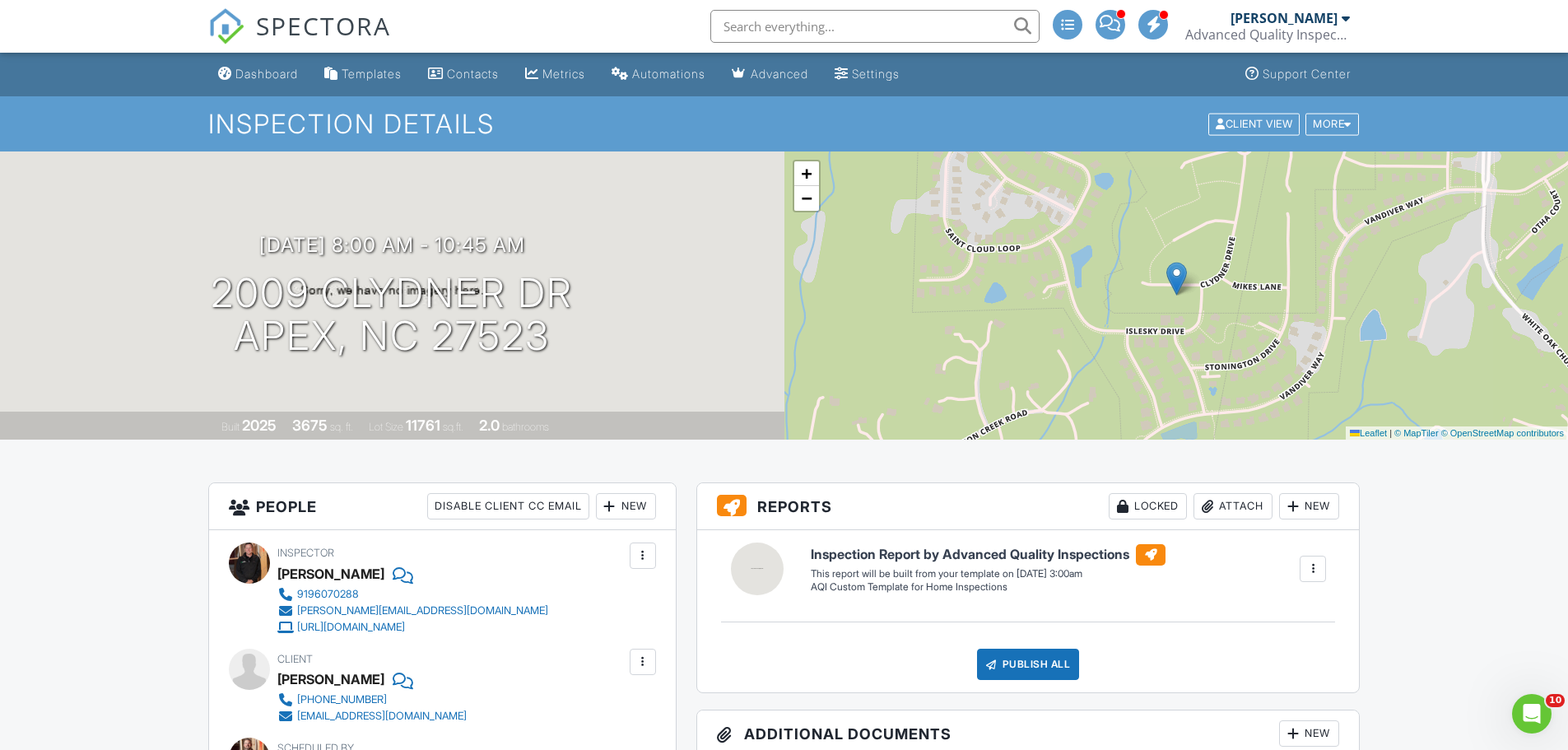
click at [792, 25] on input "text" at bounding box center [875, 26] width 329 height 33
click at [301, 252] on h3 "08/29/2025 8:00 am - 10:45 am" at bounding box center [393, 245] width 266 height 22
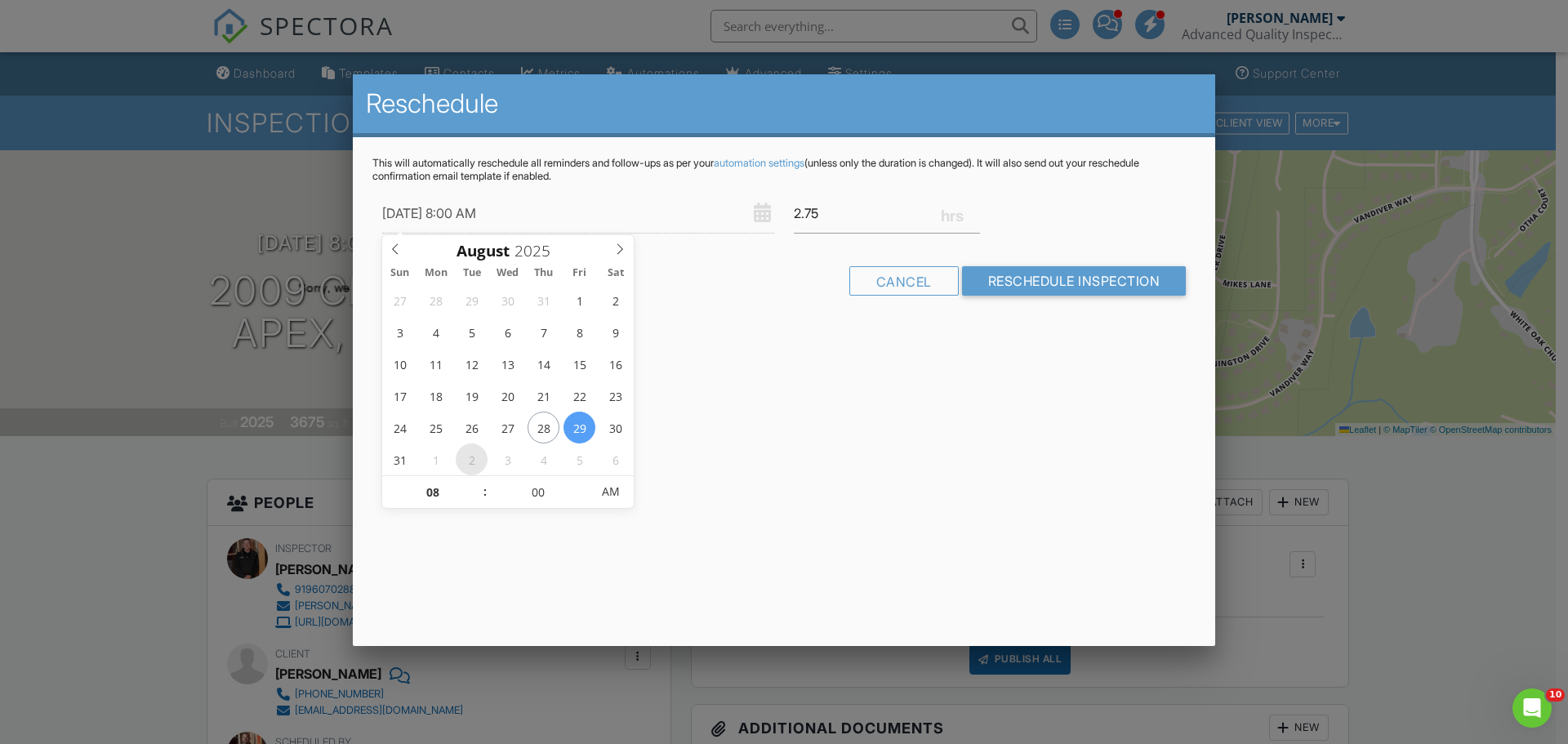
type input "[DATE] 8:00 AM"
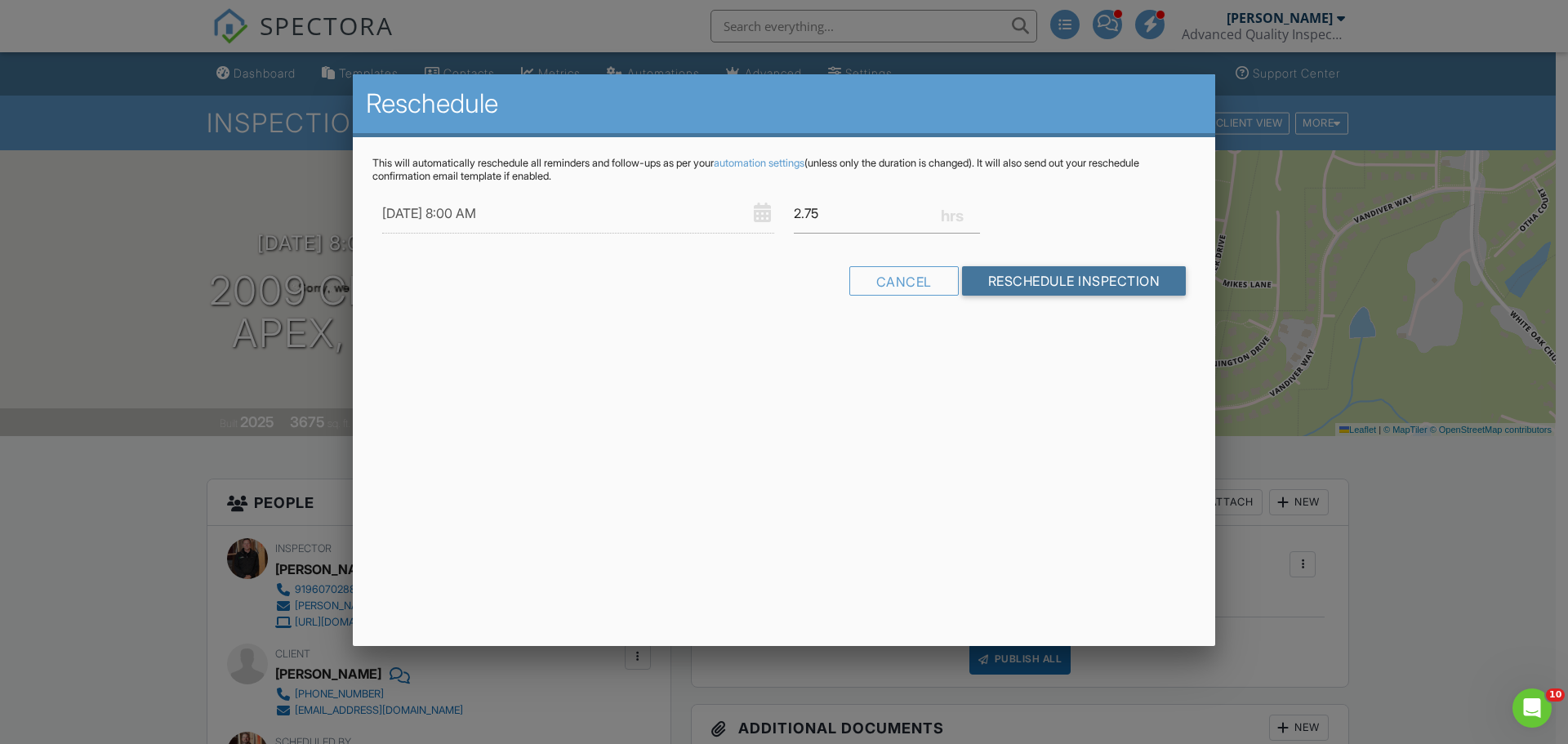
click at [1078, 279] on input "Reschedule Inspection" at bounding box center [1074, 281] width 225 height 30
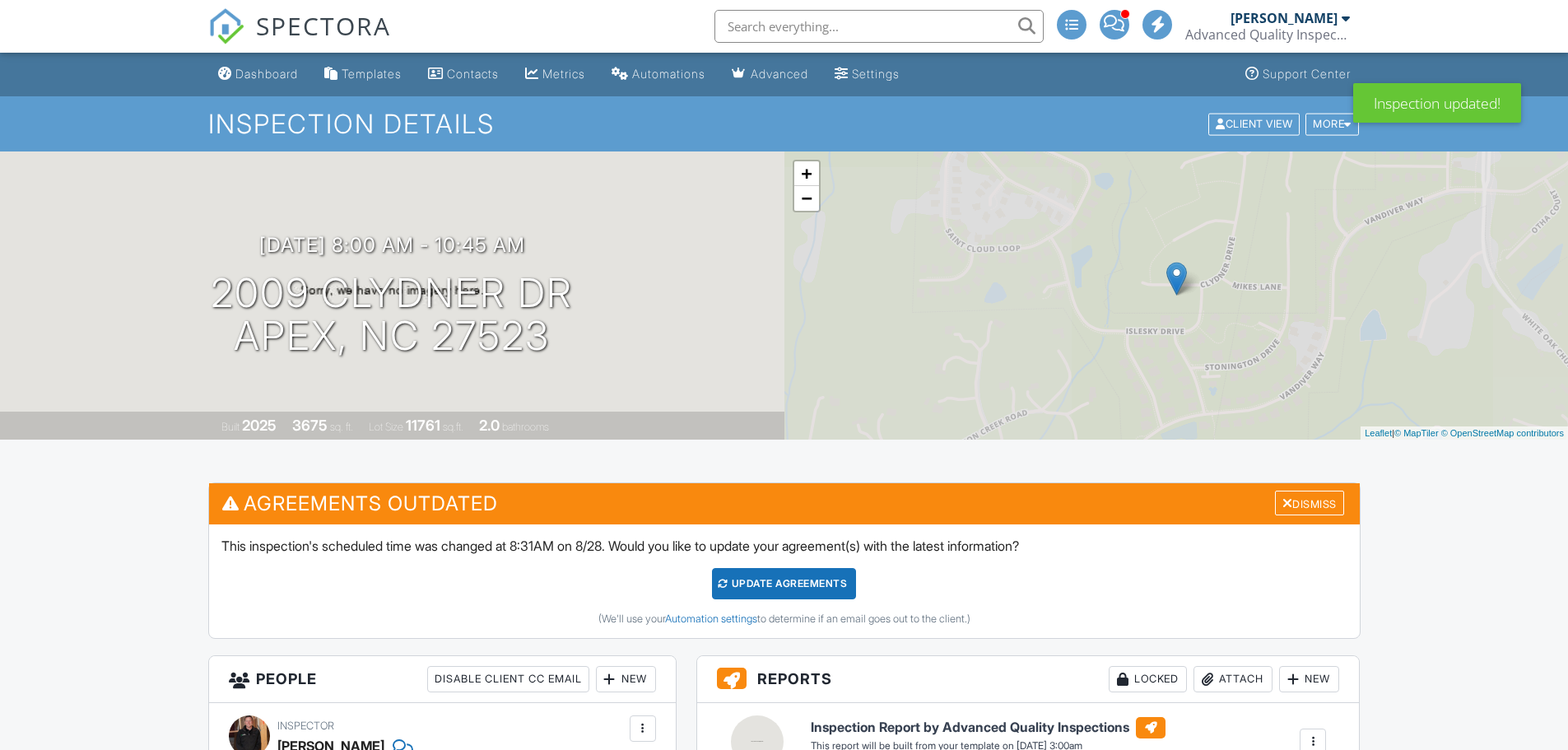
click at [790, 588] on div "Update Agreements" at bounding box center [784, 584] width 144 height 31
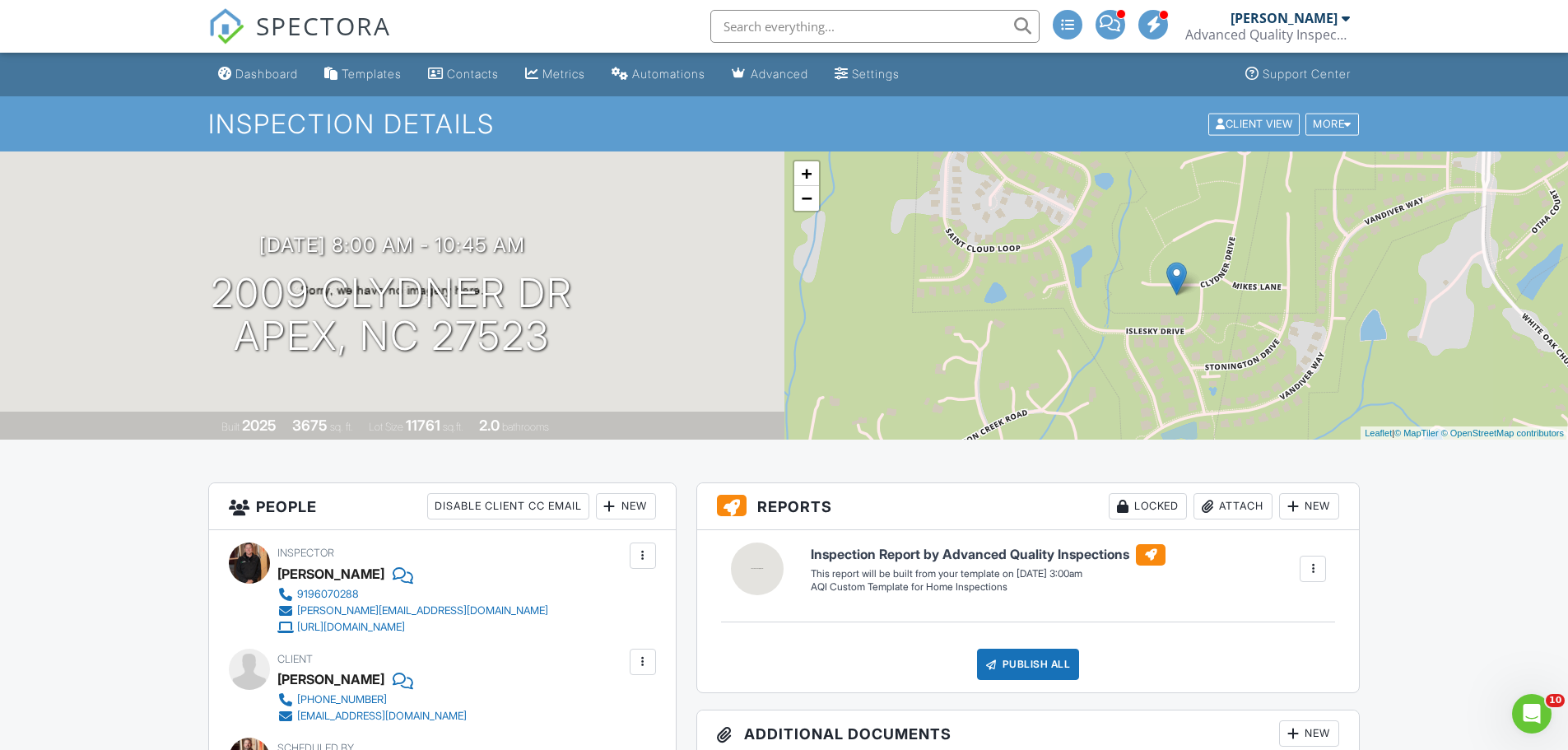
click at [812, 25] on input "text" at bounding box center [875, 26] width 329 height 33
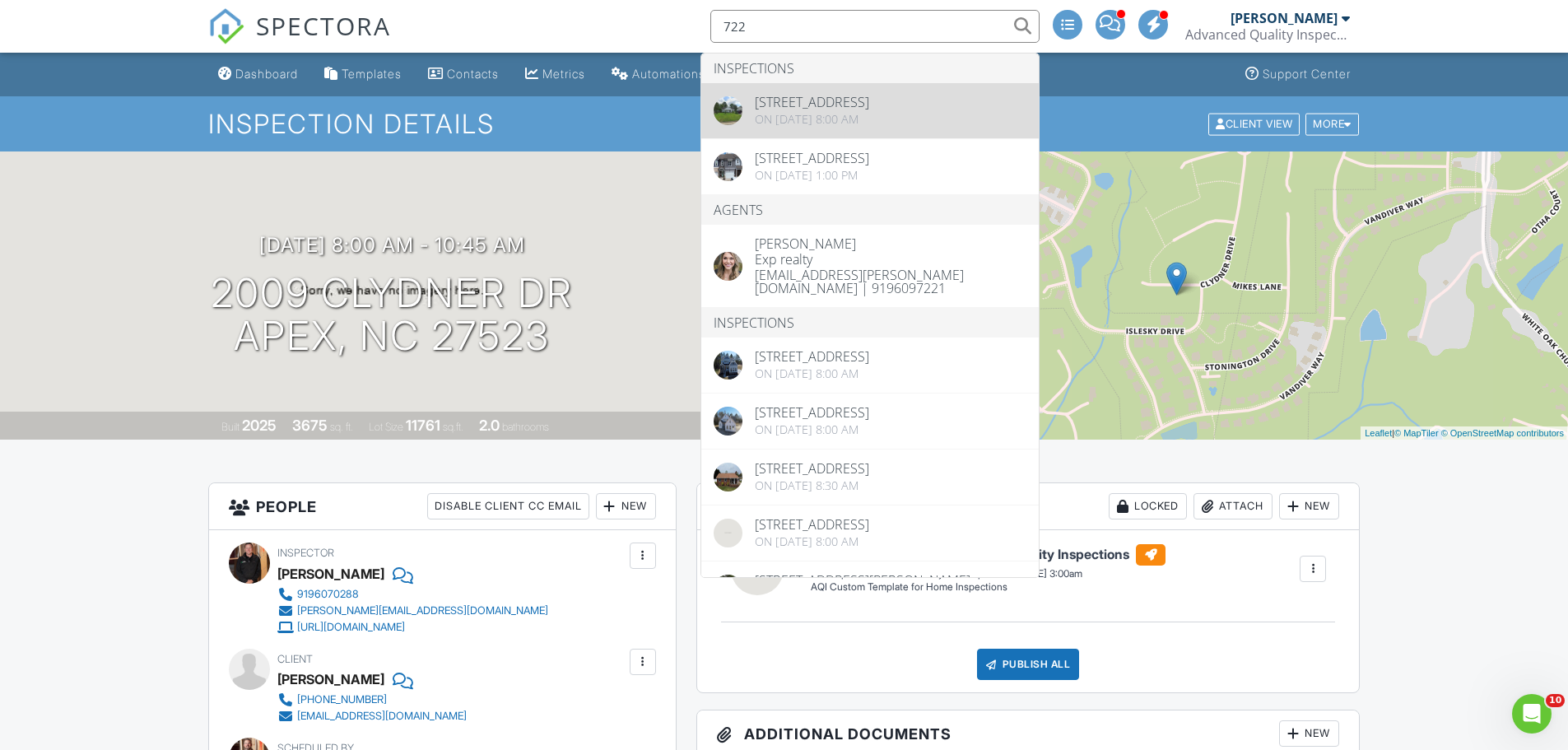
type input "722"
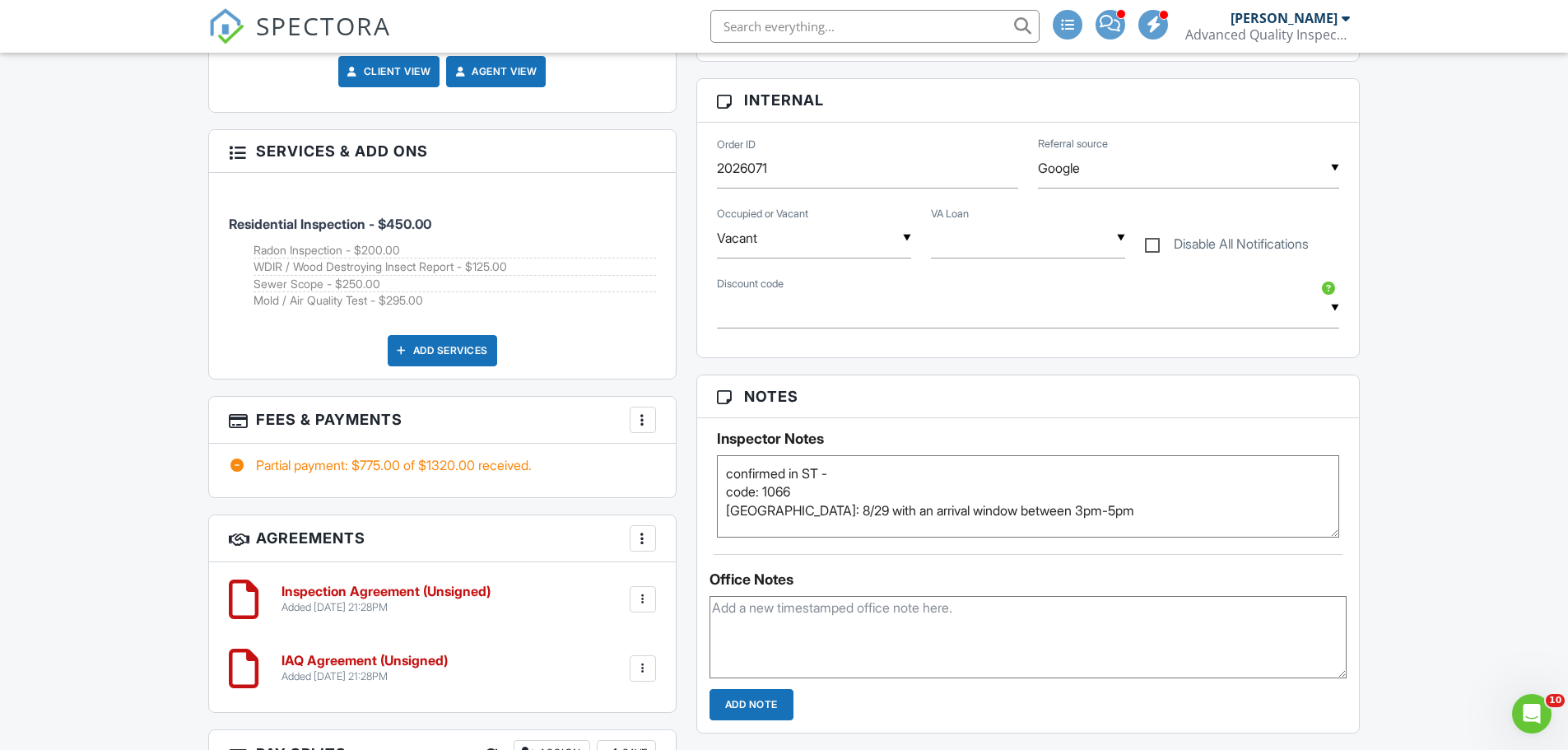
click at [724, 472] on textarea "confirmed in ST - code: 1066 pest: 8/29 with an arrival window between 3pm-5pm" at bounding box center [1028, 497] width 623 height 83
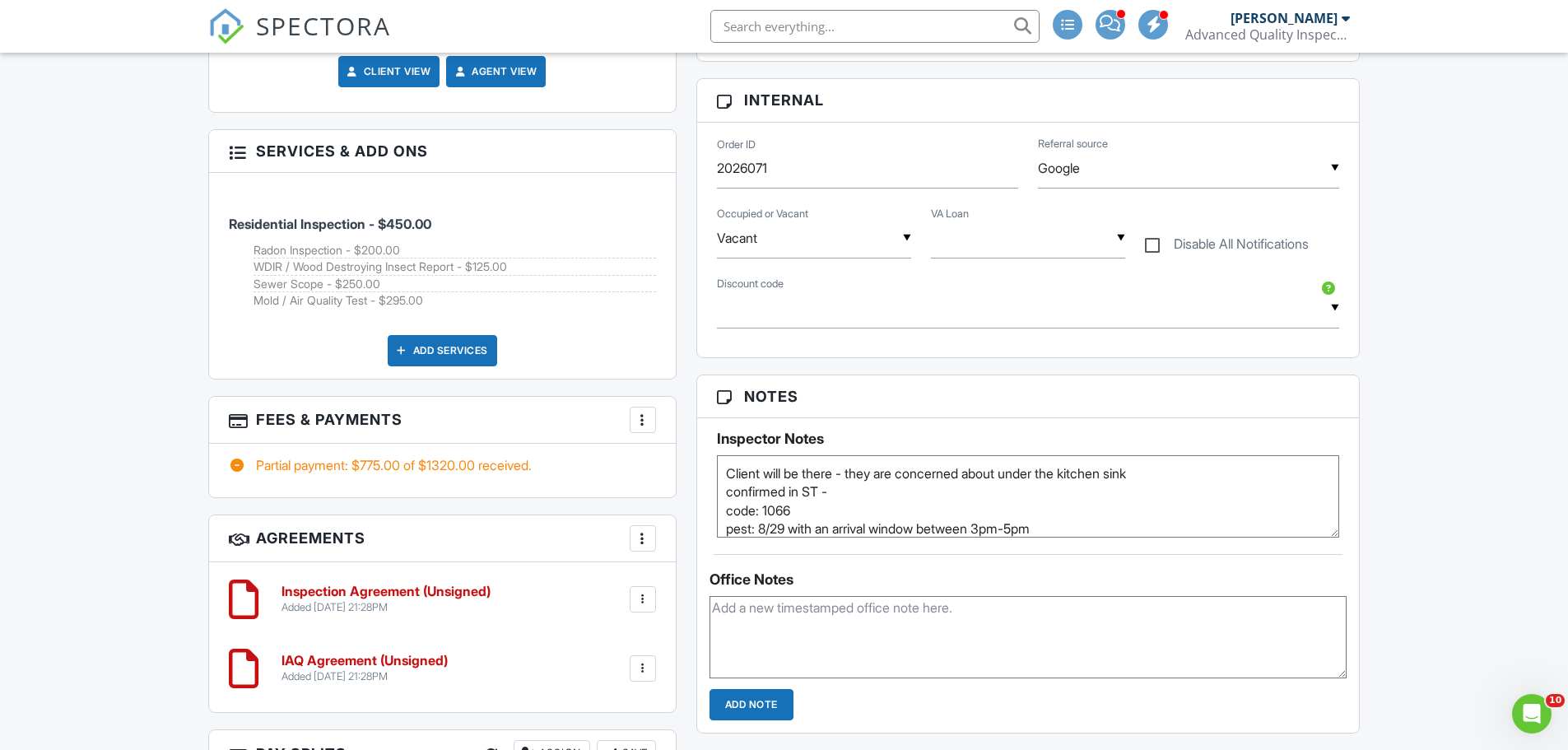
type textarea "Client will be there - they are concerned about under the kitchen sink confirme…"
click at [960, 641] on textarea at bounding box center [1028, 638] width 638 height 83
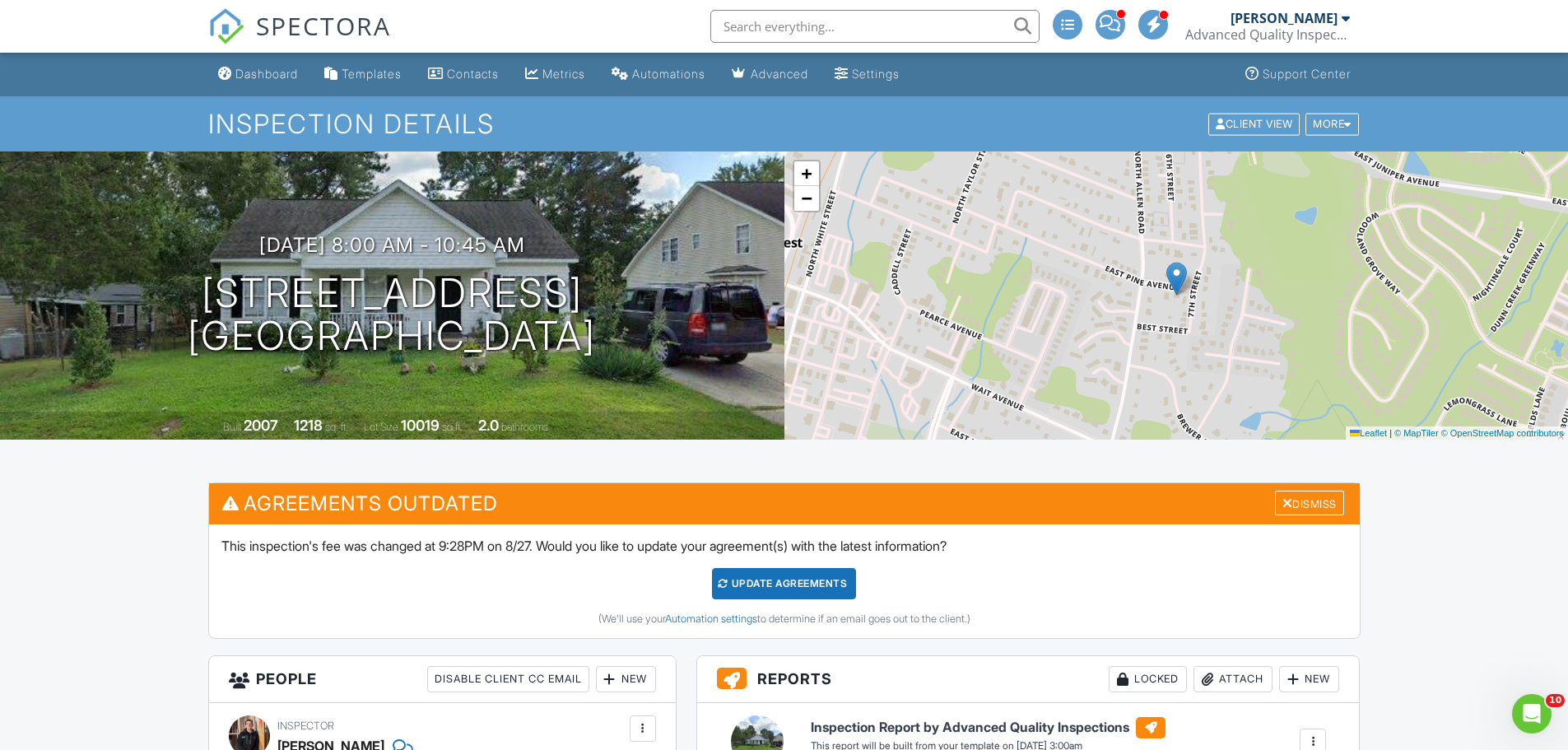
click at [757, 26] on input "text" at bounding box center [875, 26] width 329 height 33
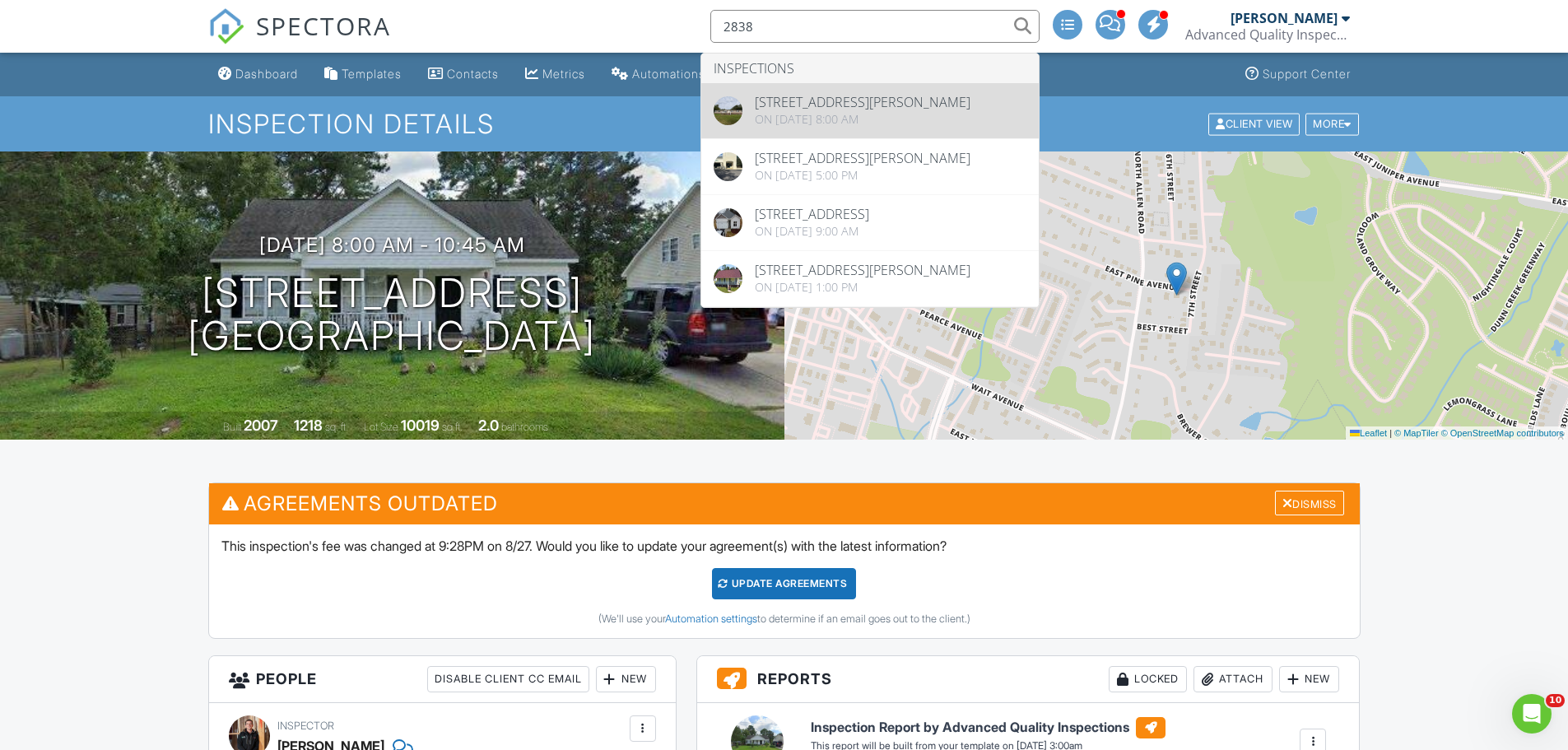
type input "2838"
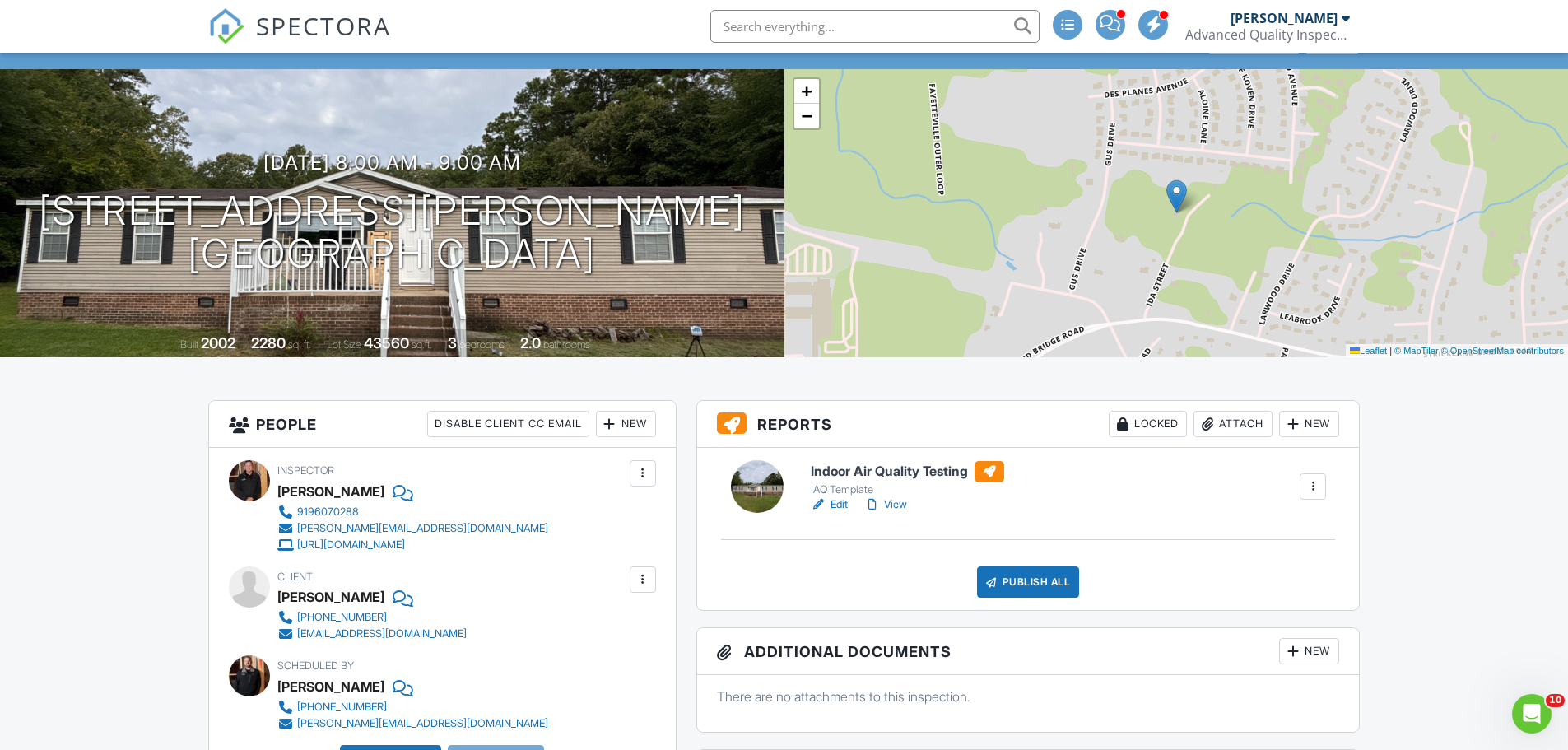
click at [1218, 421] on div "Attach" at bounding box center [1233, 424] width 79 height 26
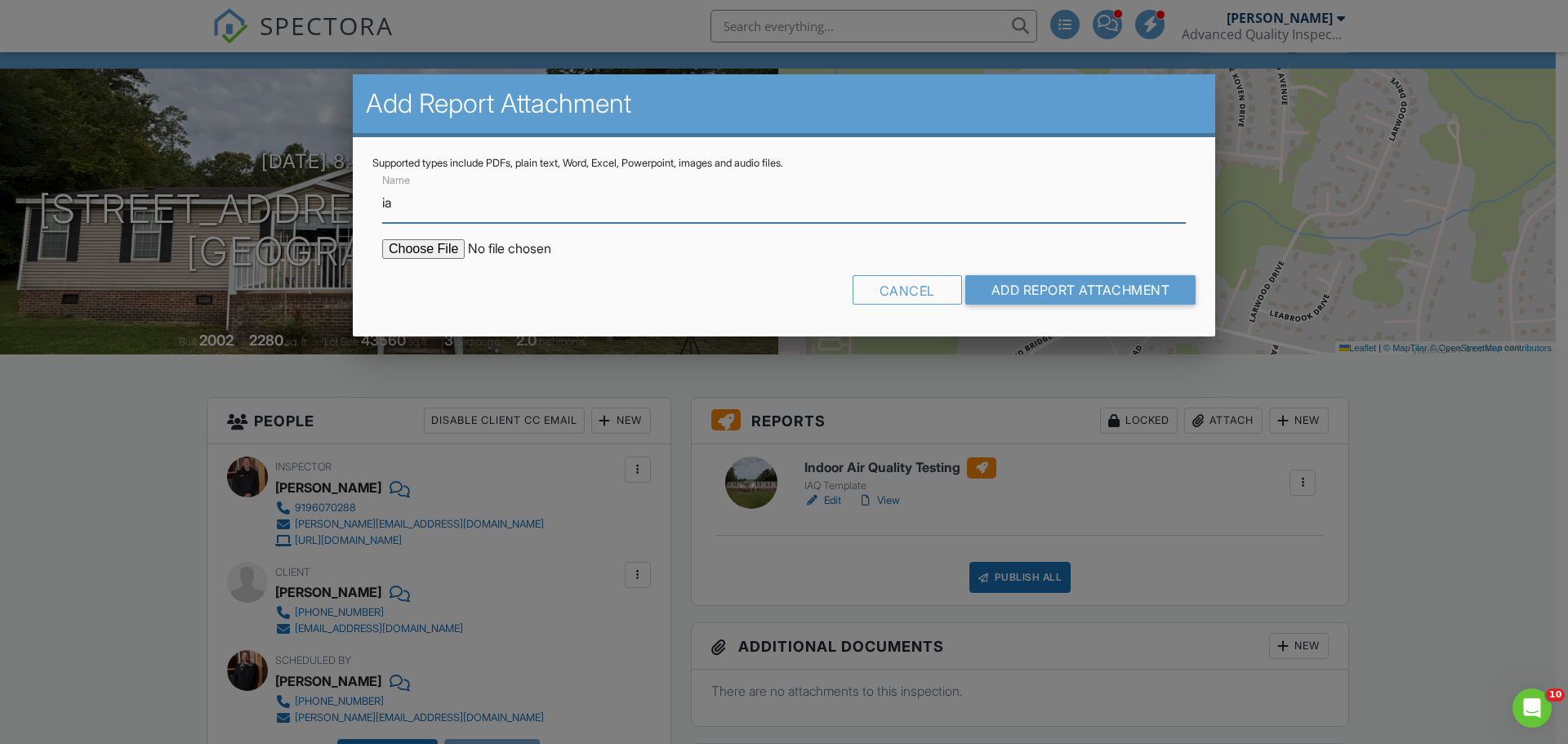
type input "IAQ Chain of Custody"
click at [436, 258] on input "file" at bounding box center [521, 249] width 278 height 20
type input "C:\fakepath\292505413_coc.pdf"
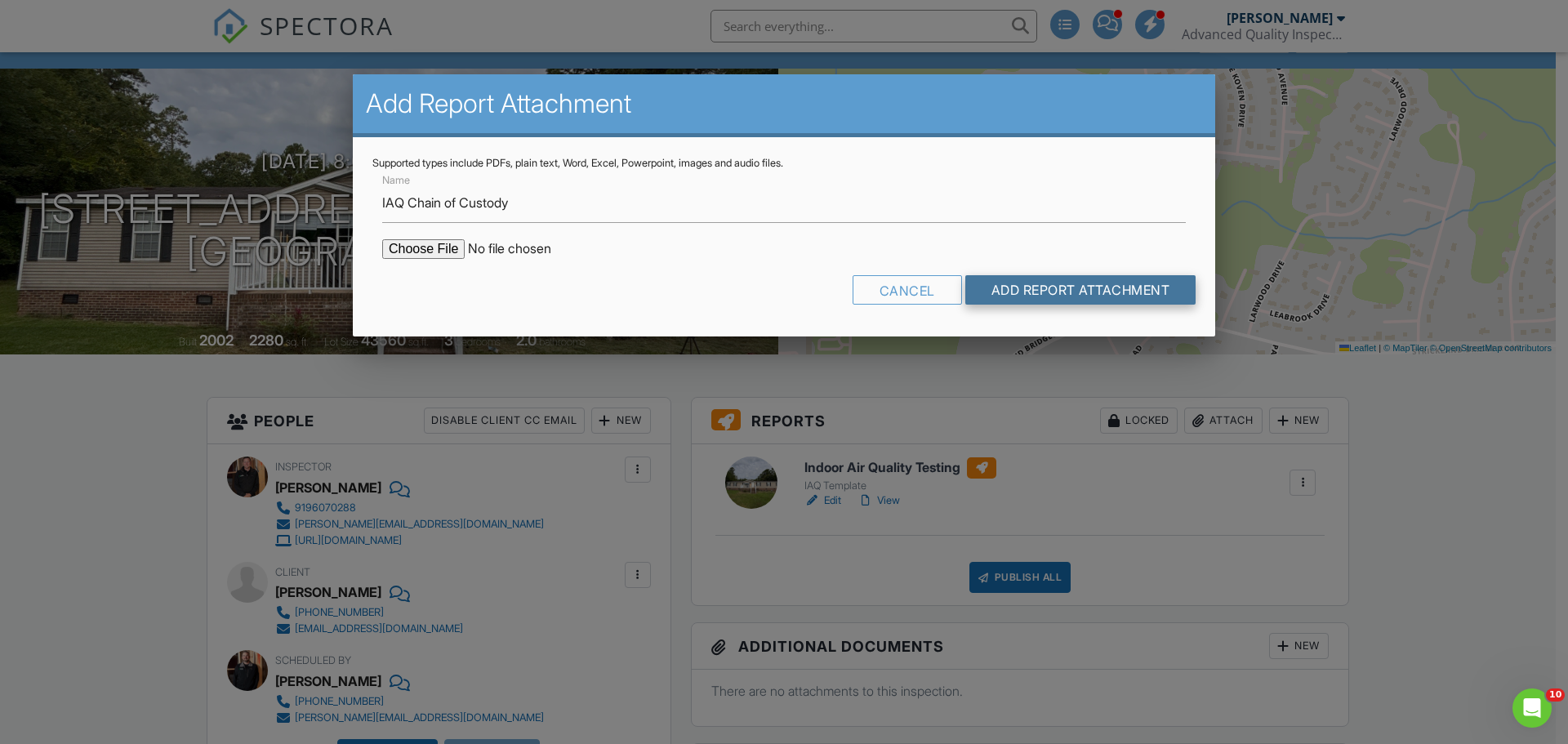
click at [1073, 288] on input "Add Report Attachment" at bounding box center [1081, 290] width 231 height 30
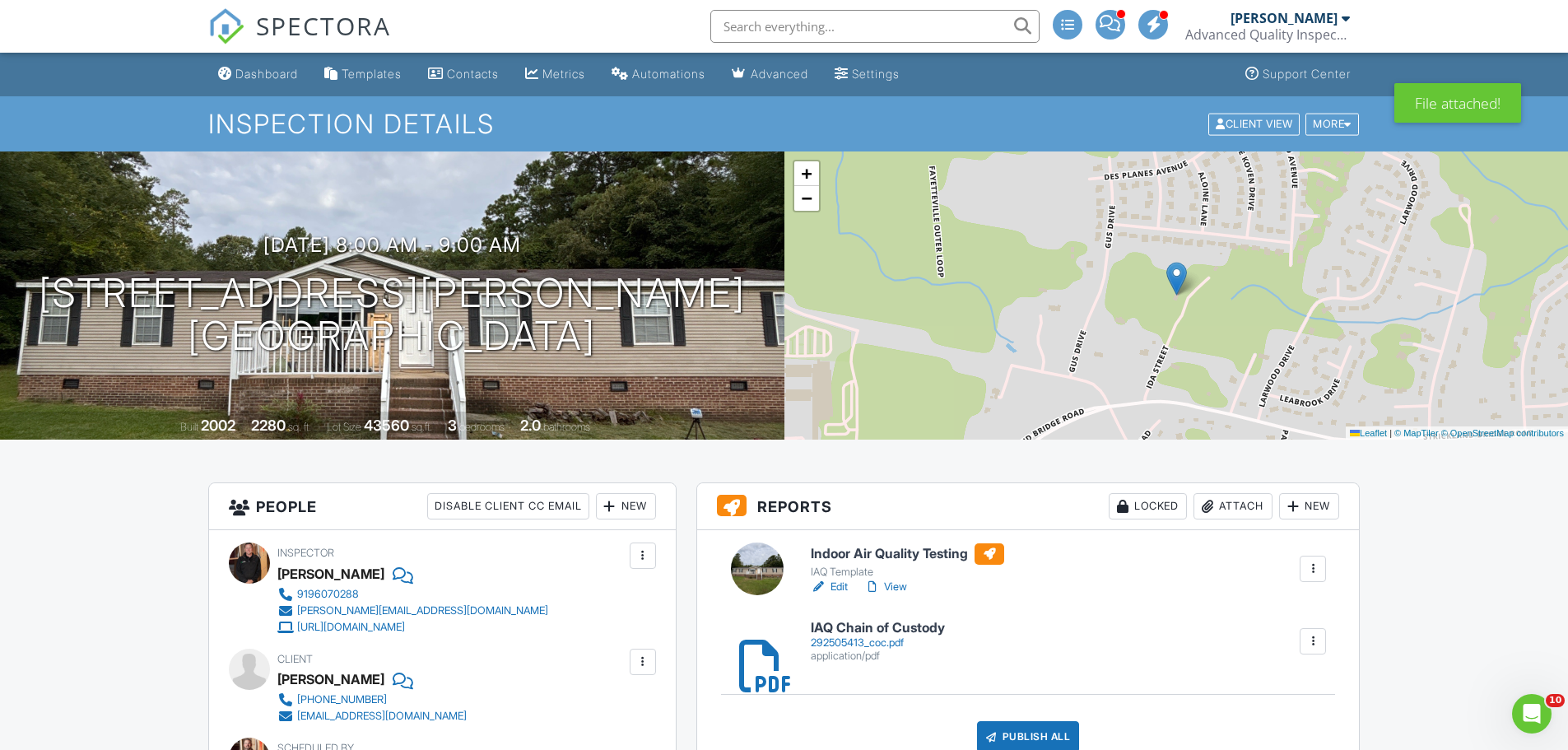
click at [1214, 504] on div "Attach" at bounding box center [1233, 506] width 79 height 26
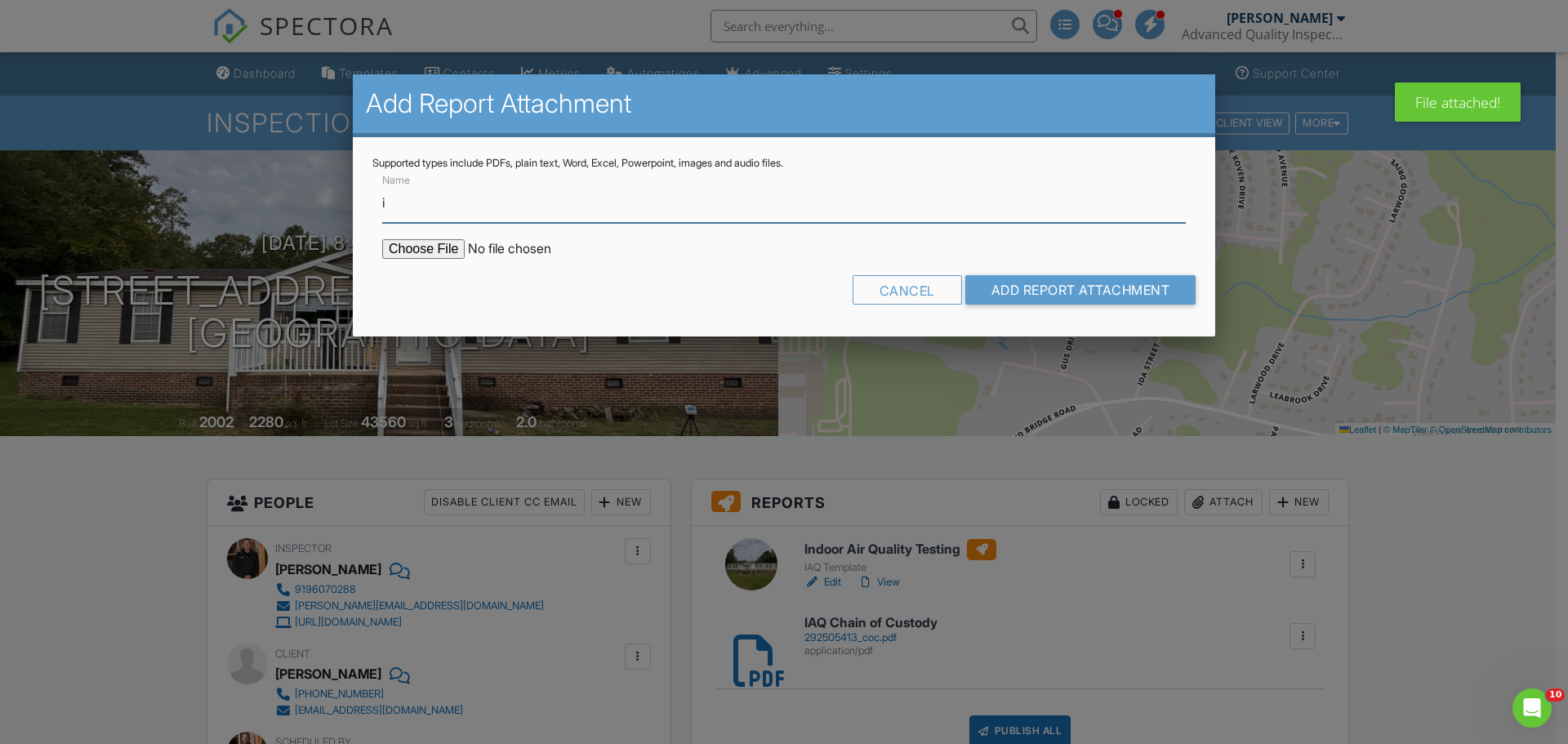
type input "IAQ Lab Results"
click at [410, 254] on input "file" at bounding box center [521, 249] width 278 height 20
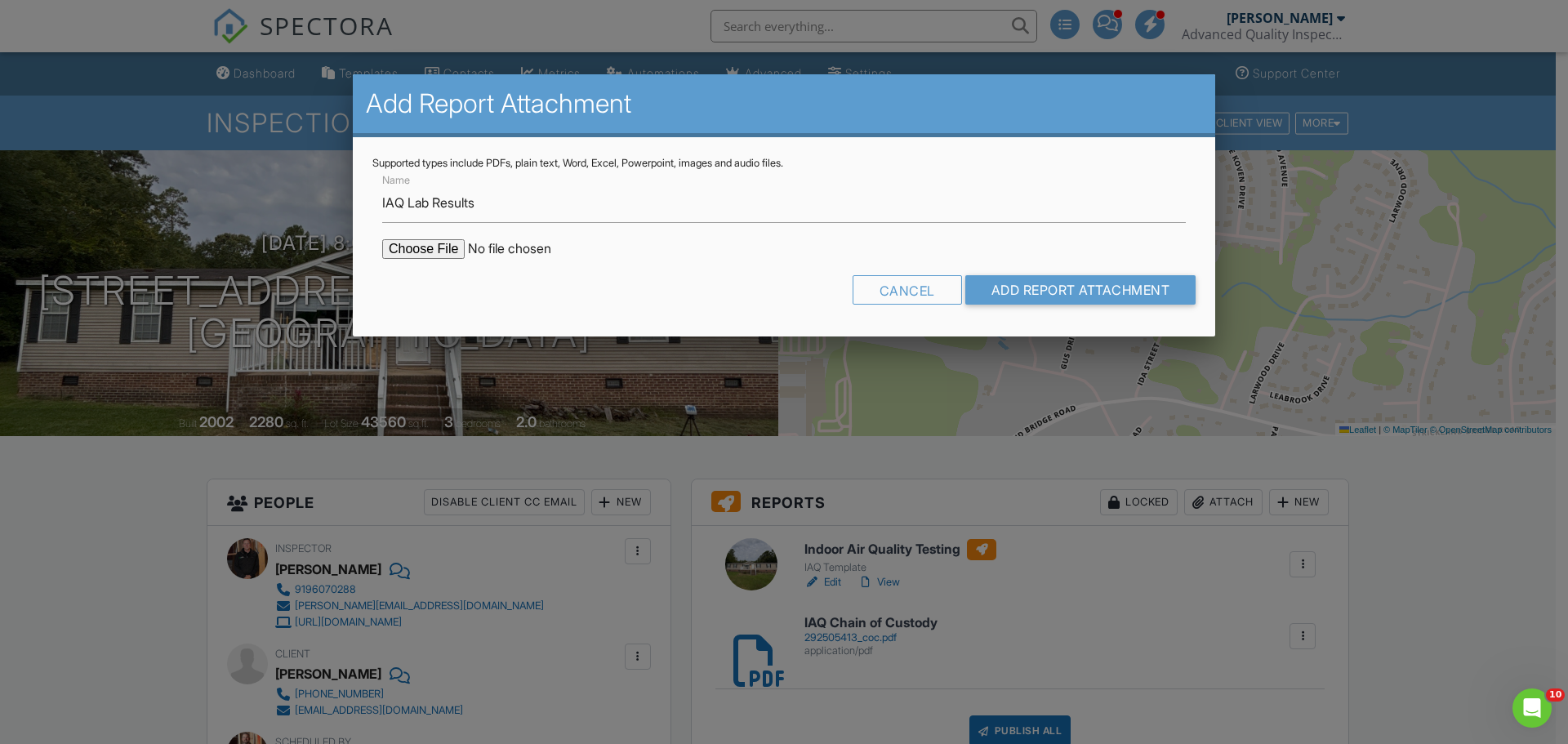
type input "C:\fakepath\292505413_002.pdf"
click at [1005, 290] on input "Add Report Attachment" at bounding box center [1081, 290] width 231 height 30
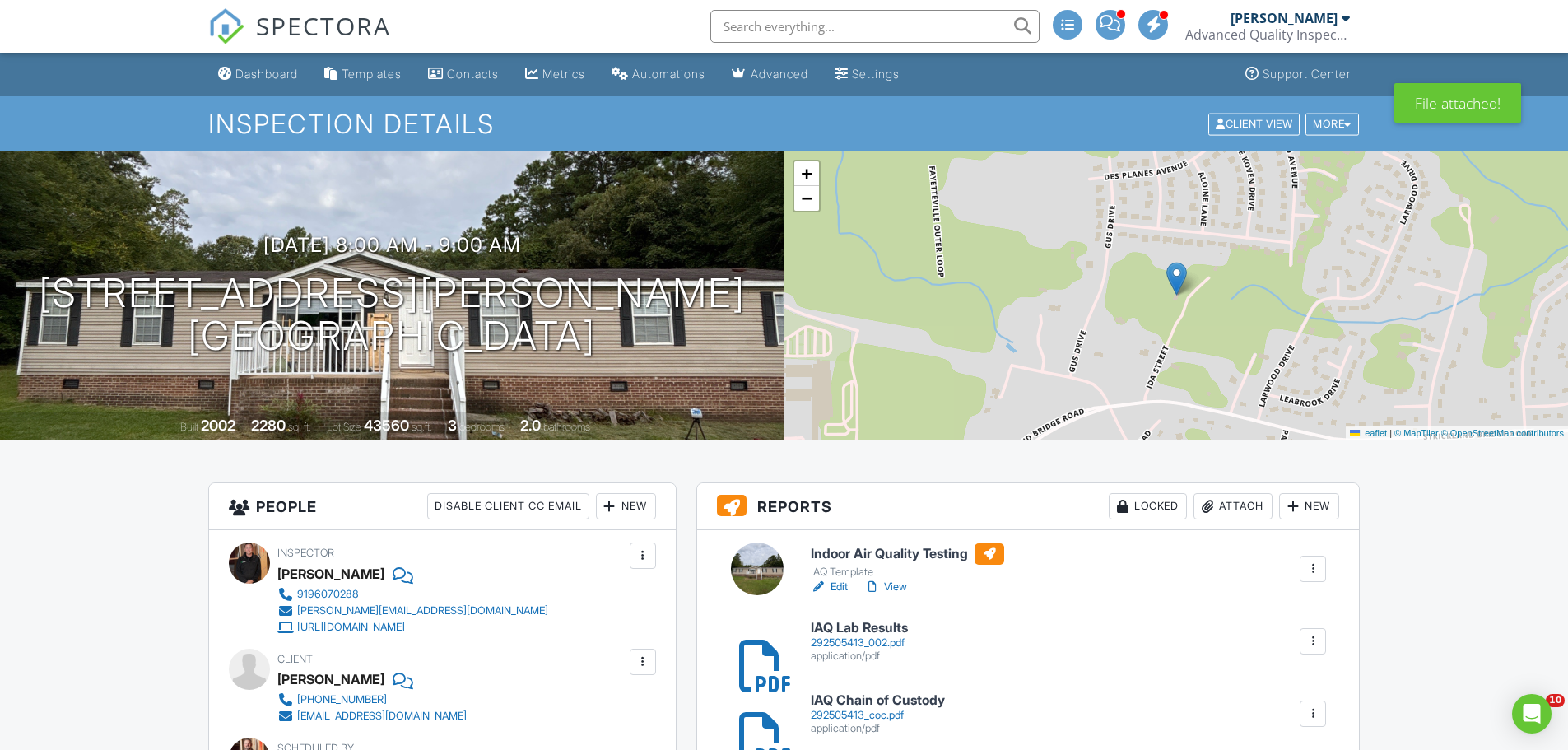
click at [838, 584] on link "Edit" at bounding box center [829, 587] width 37 height 17
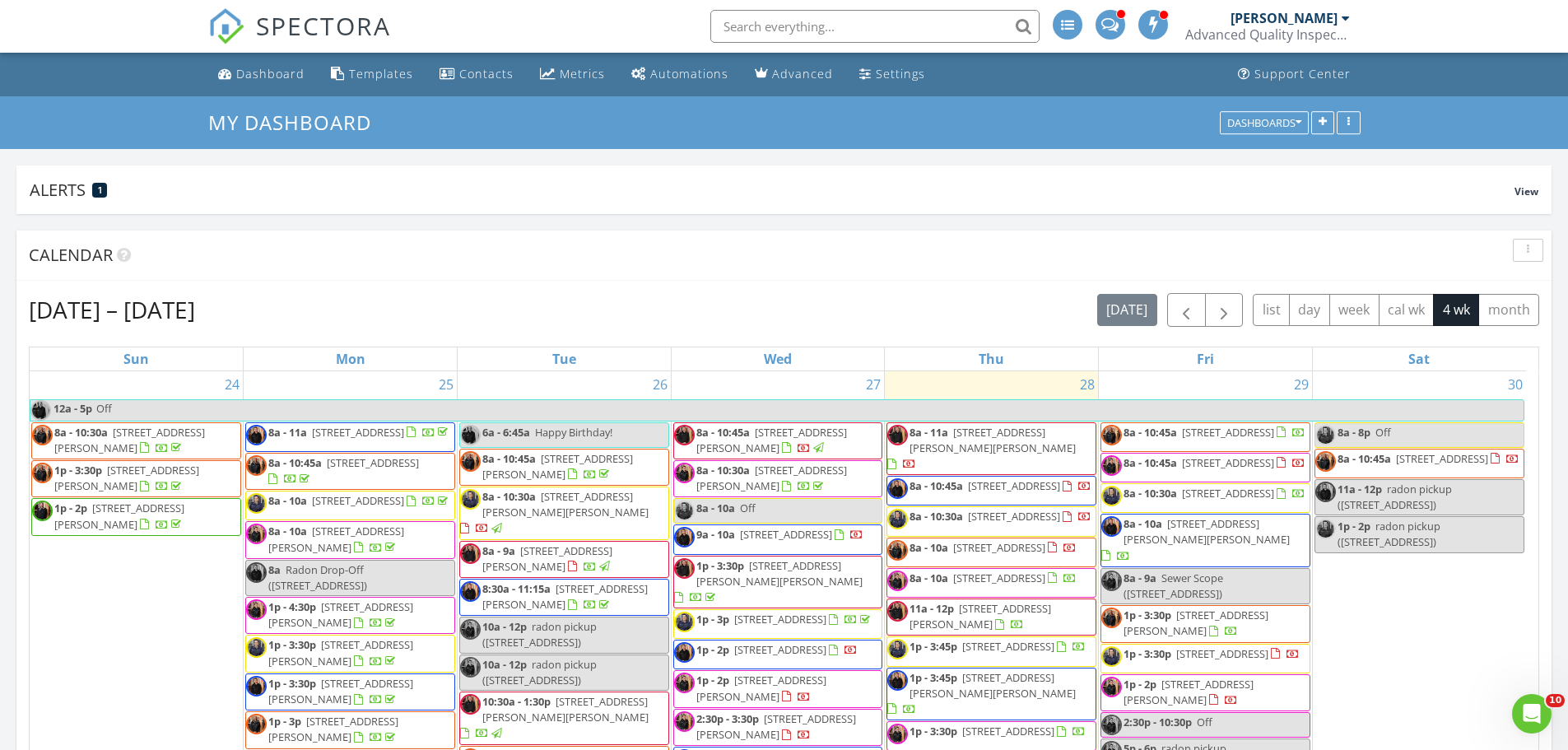
click at [1014, 557] on span "8a - 10a 2407 Picual Wy, New Hill 27562" at bounding box center [981, 552] width 189 height 25
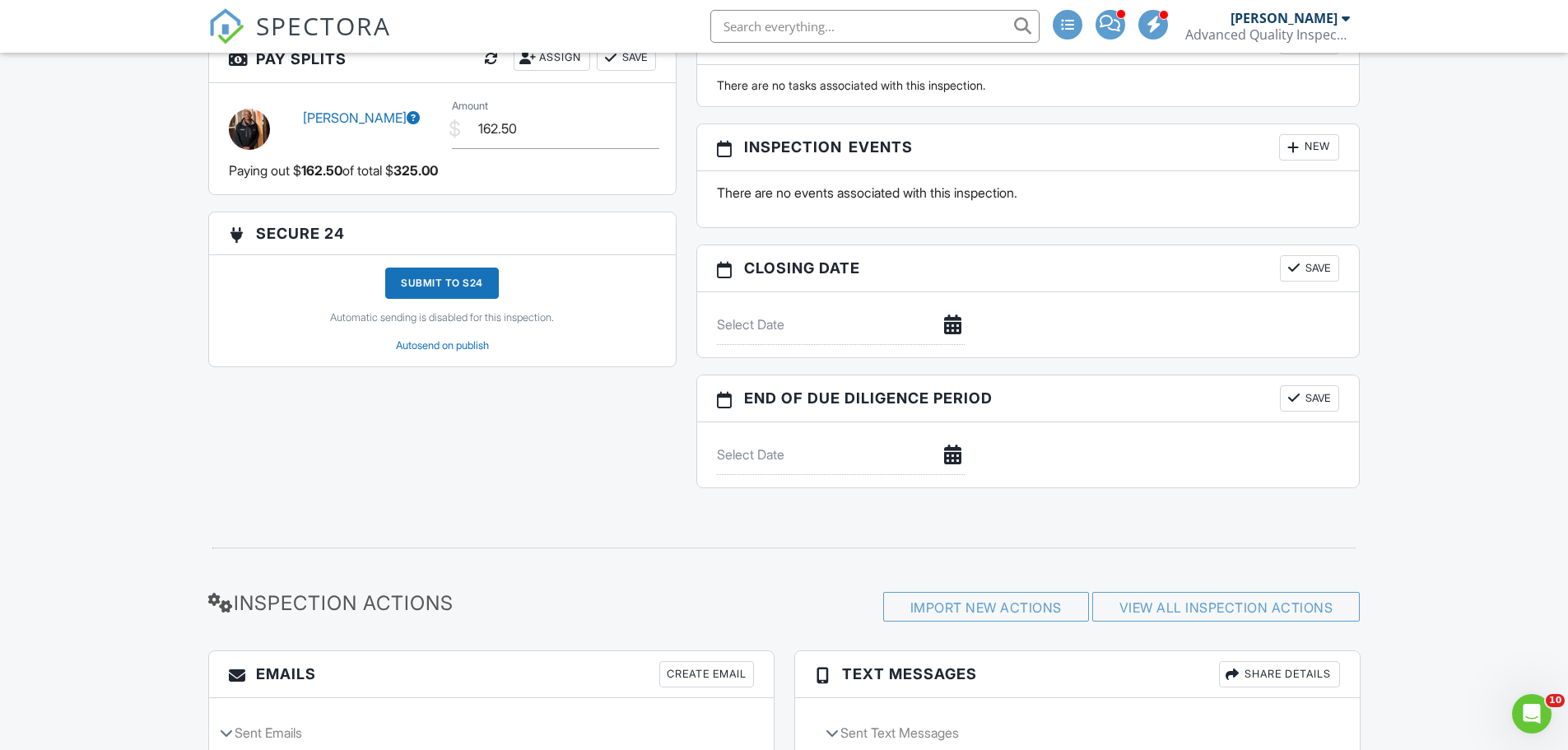
scroll to position [1857, 0]
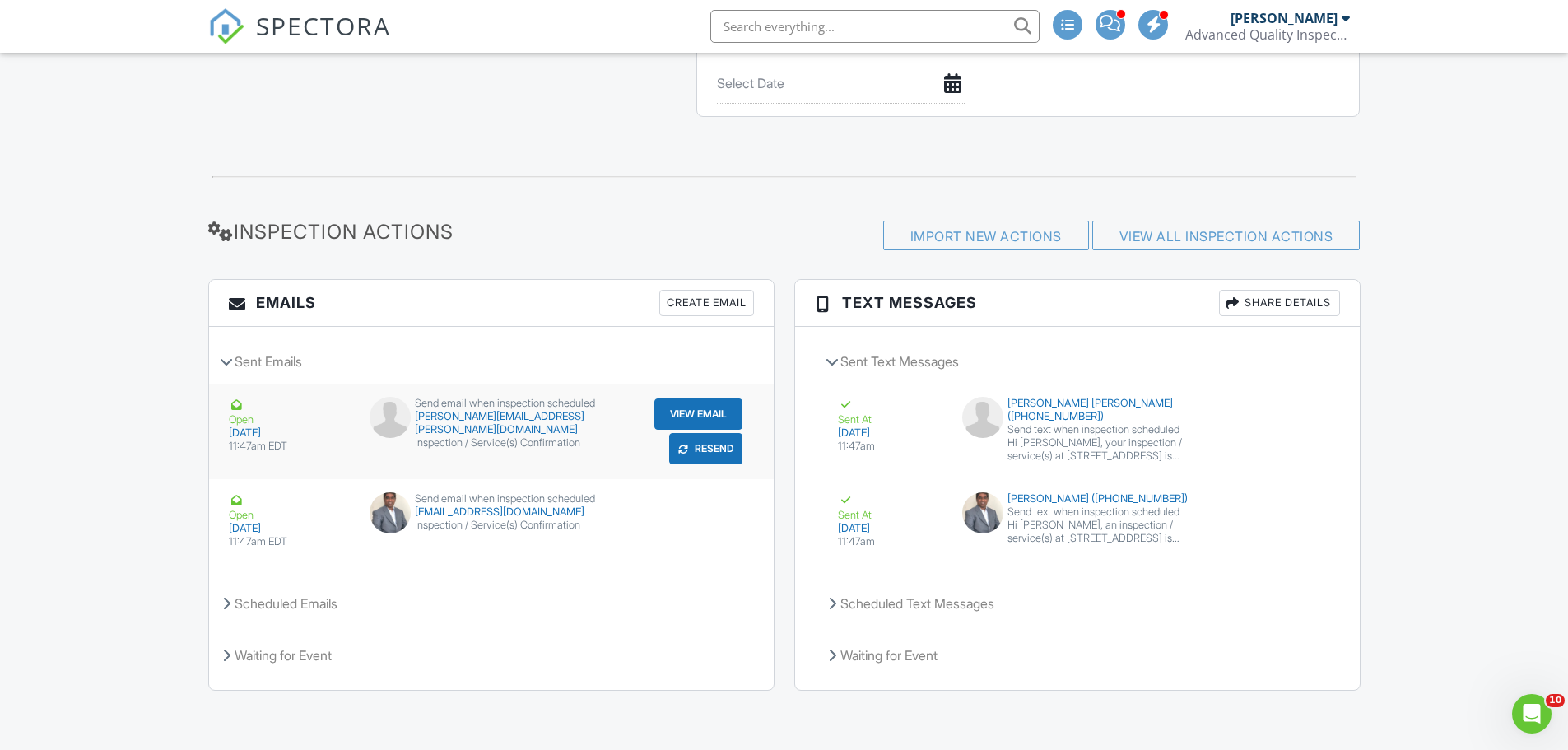
click at [706, 457] on button "Resend" at bounding box center [705, 449] width 74 height 31
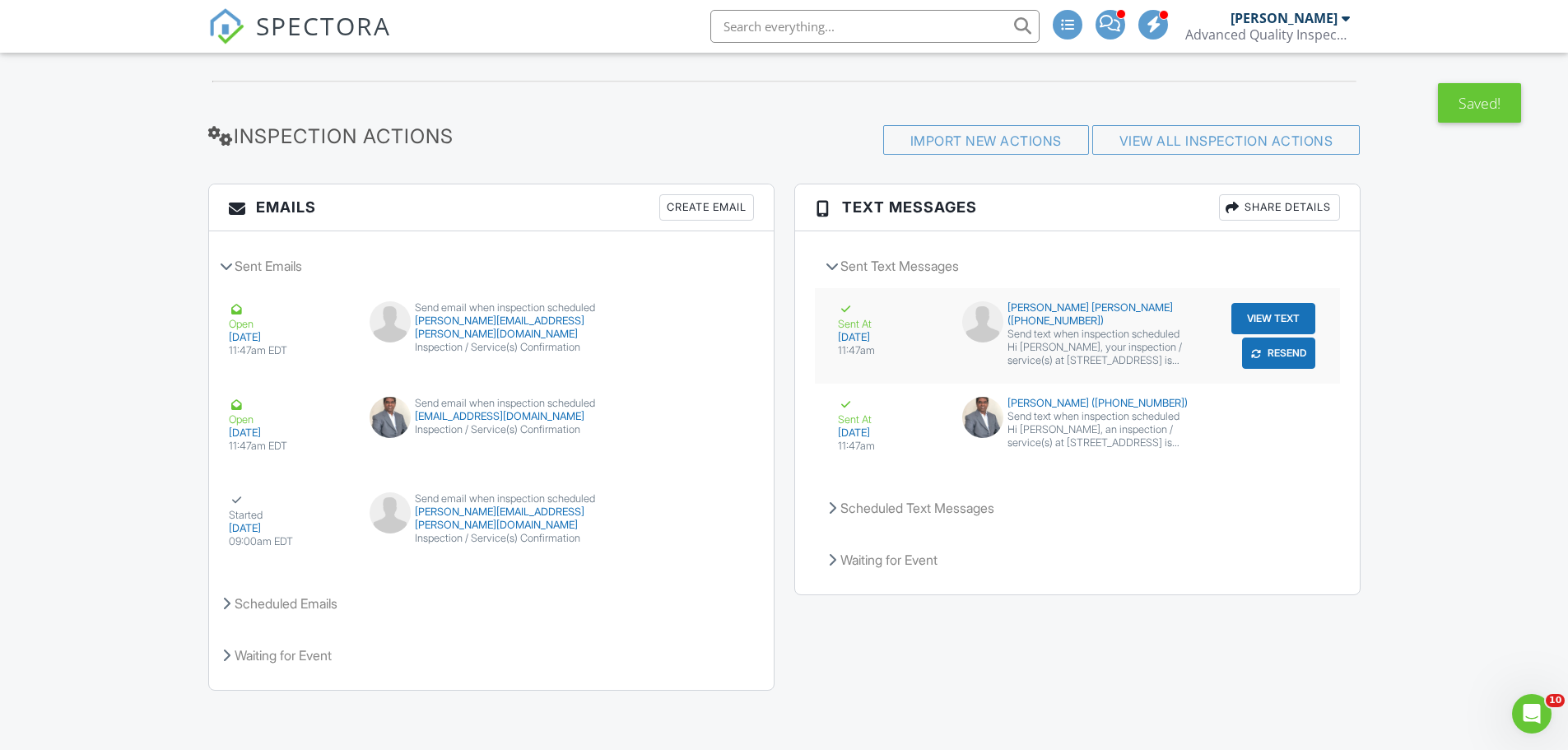
click at [1287, 358] on button "Resend" at bounding box center [1278, 353] width 74 height 31
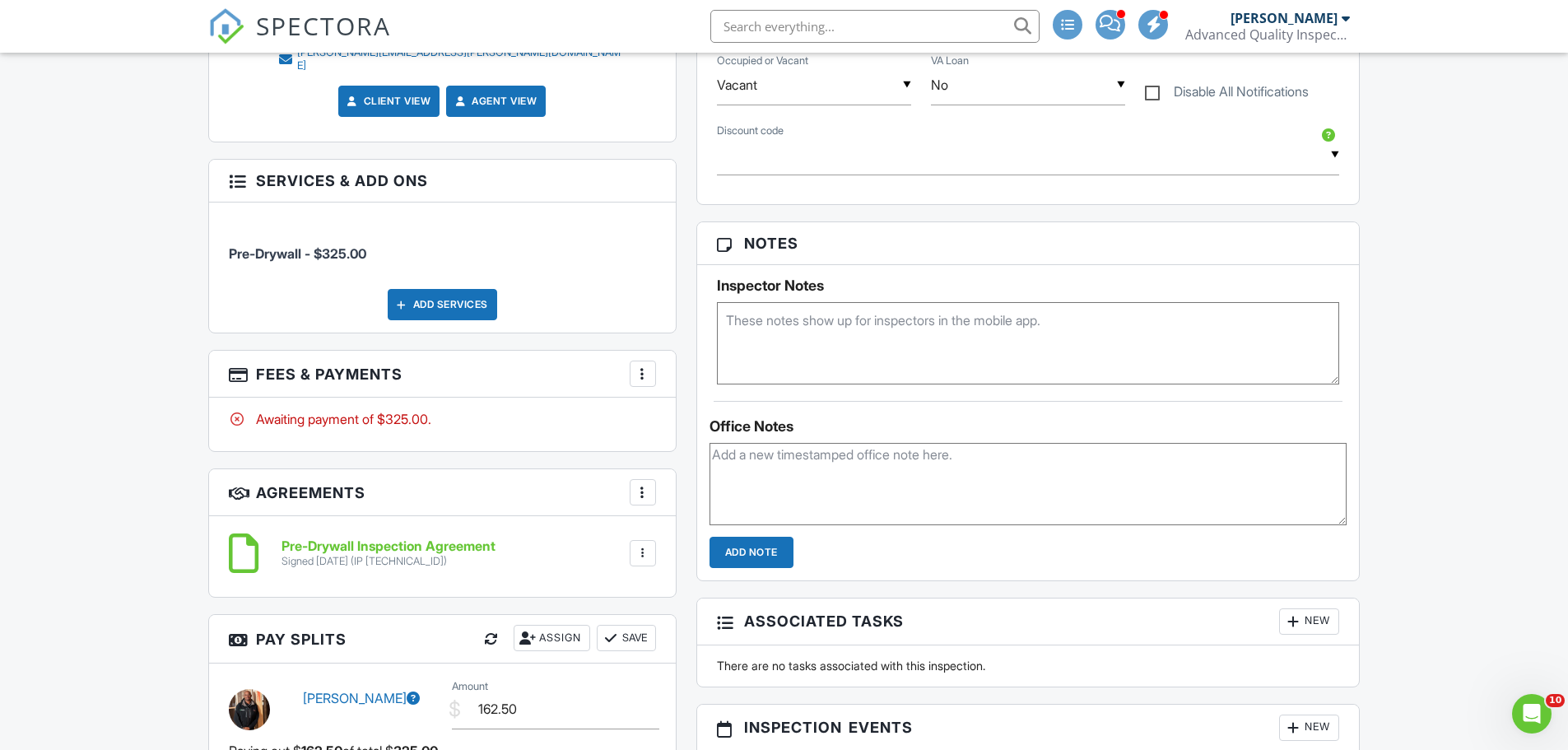
click at [636, 365] on div at bounding box center [643, 374] width 17 height 17
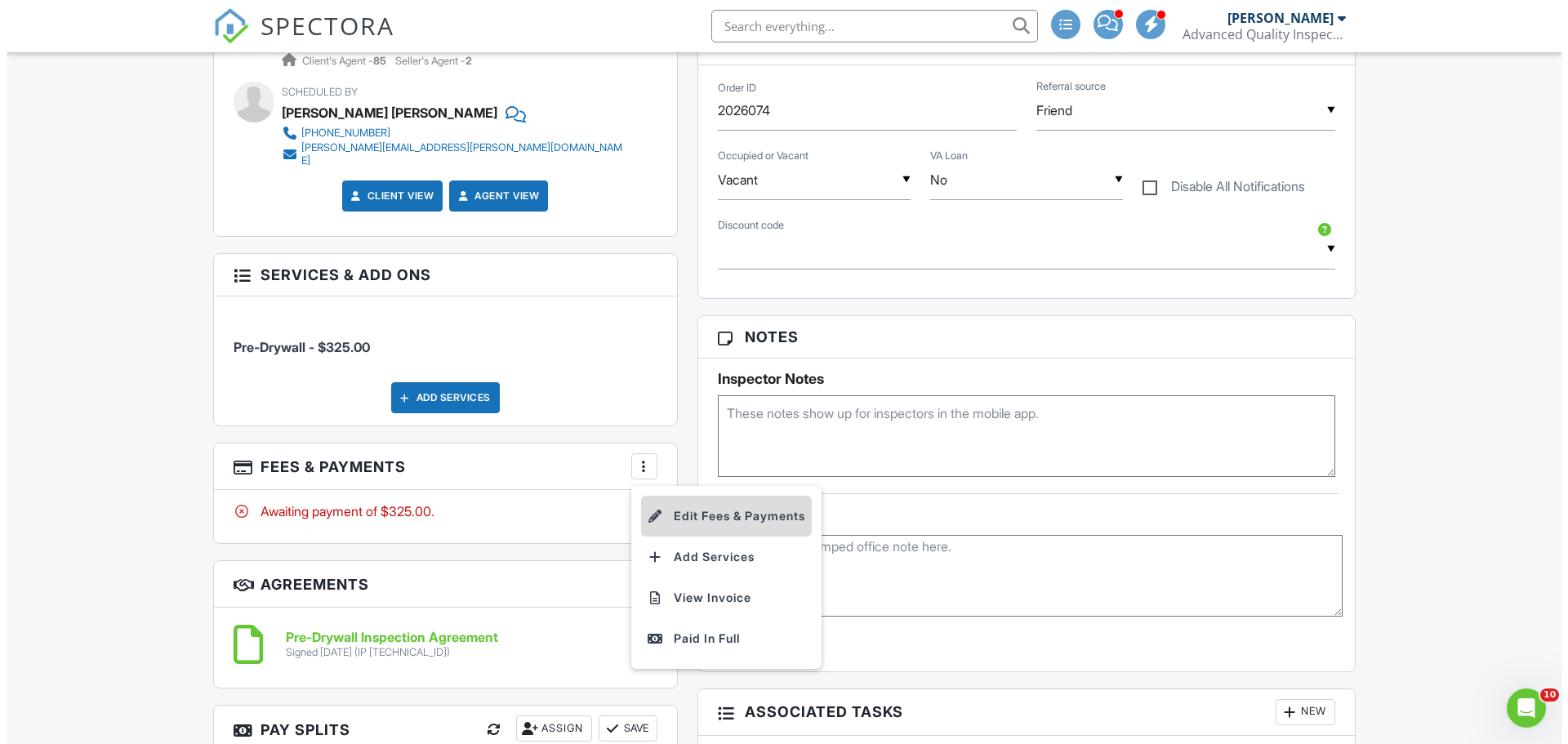
scroll to position [898, 0]
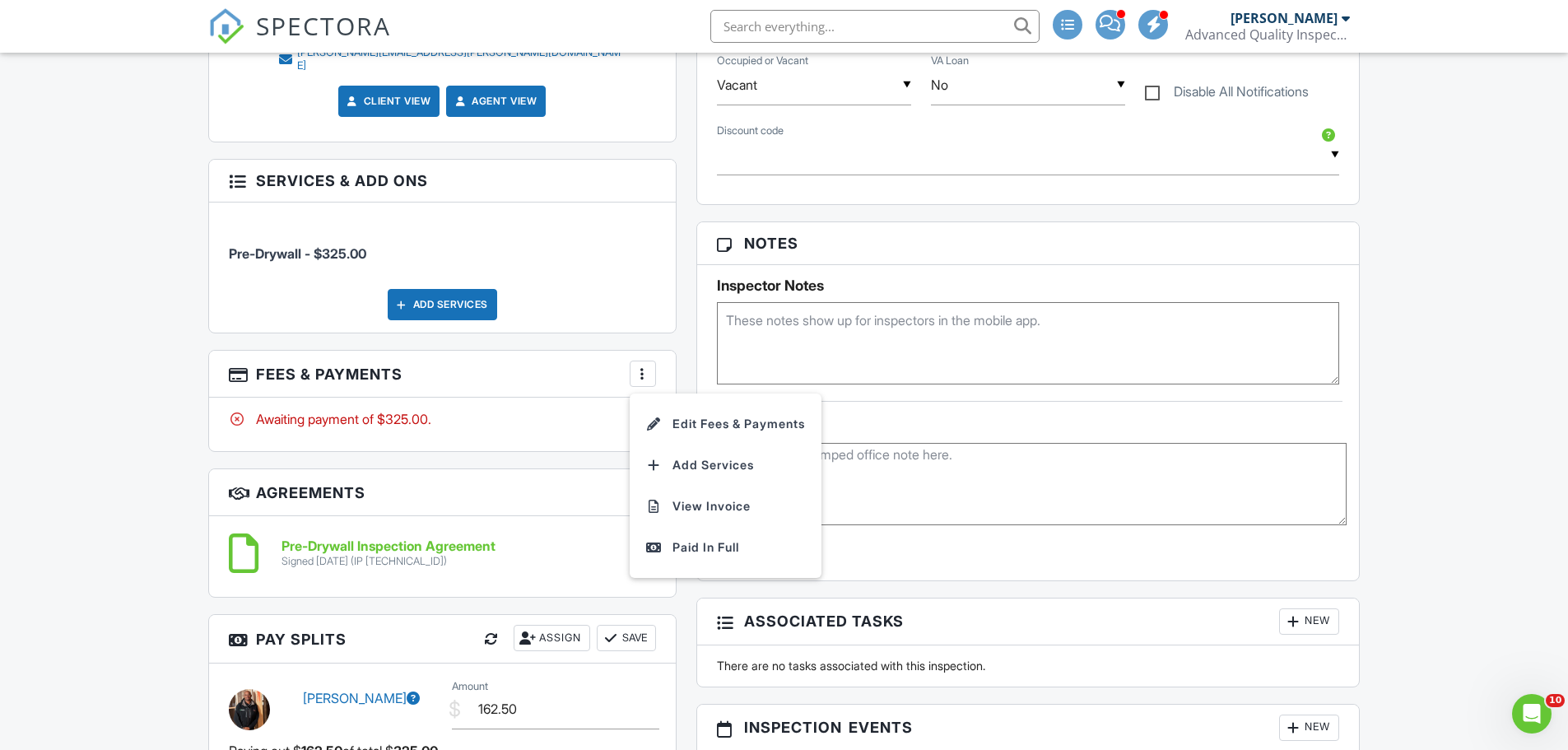
click at [460, 292] on div "Add Services" at bounding box center [442, 304] width 109 height 31
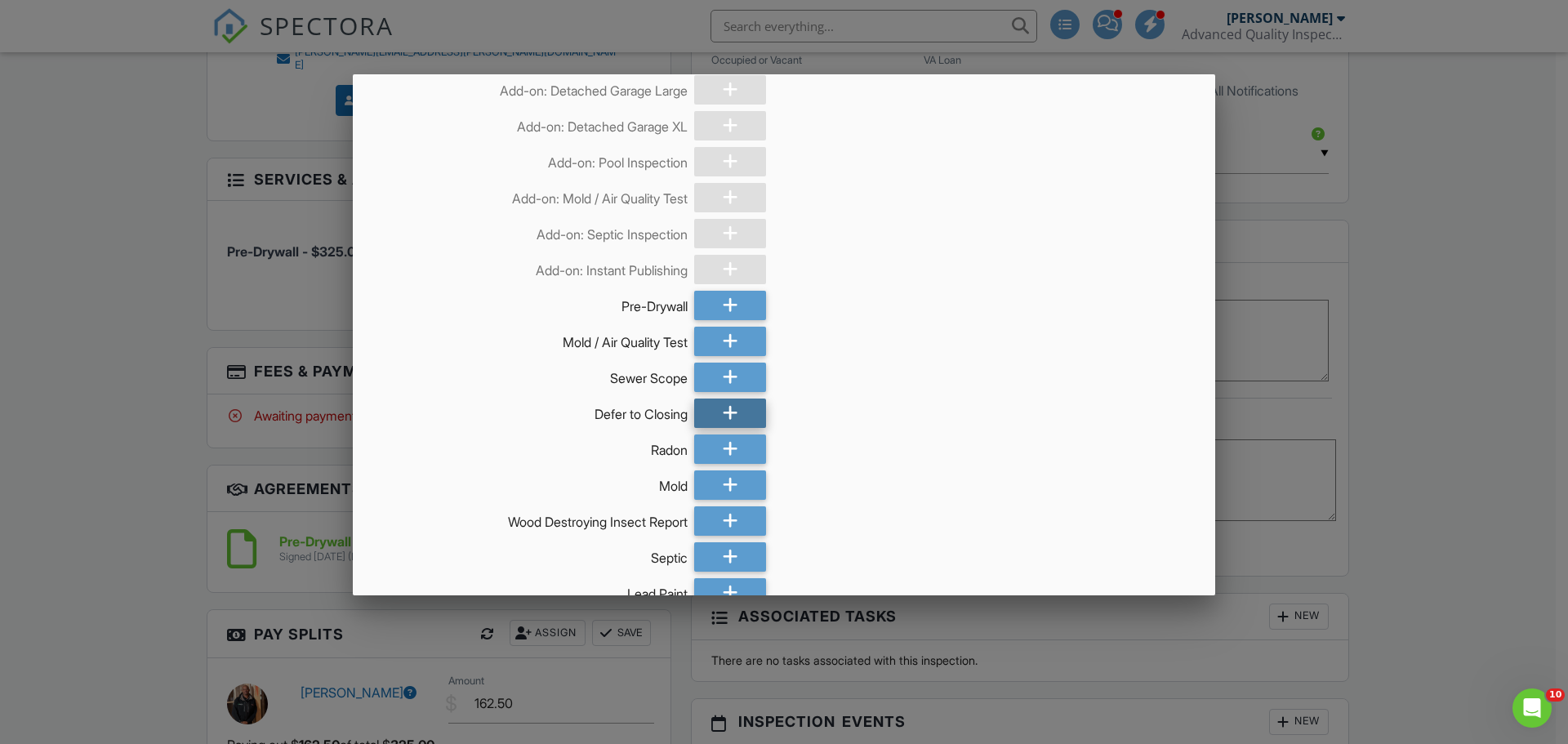
click at [713, 419] on div at bounding box center [730, 413] width 72 height 30
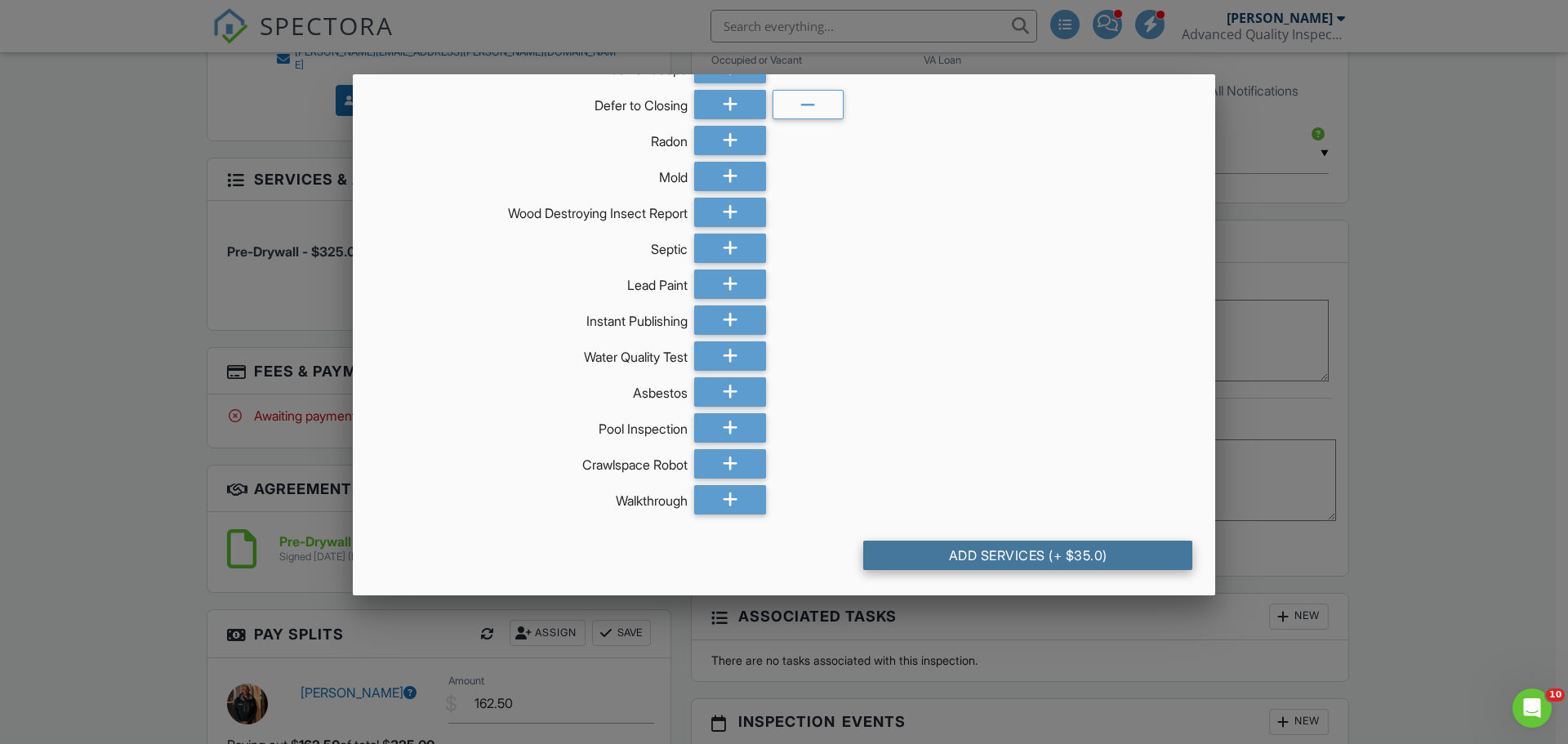
click at [978, 558] on div "Add Services (+ $35.0)" at bounding box center [1027, 555] width 329 height 30
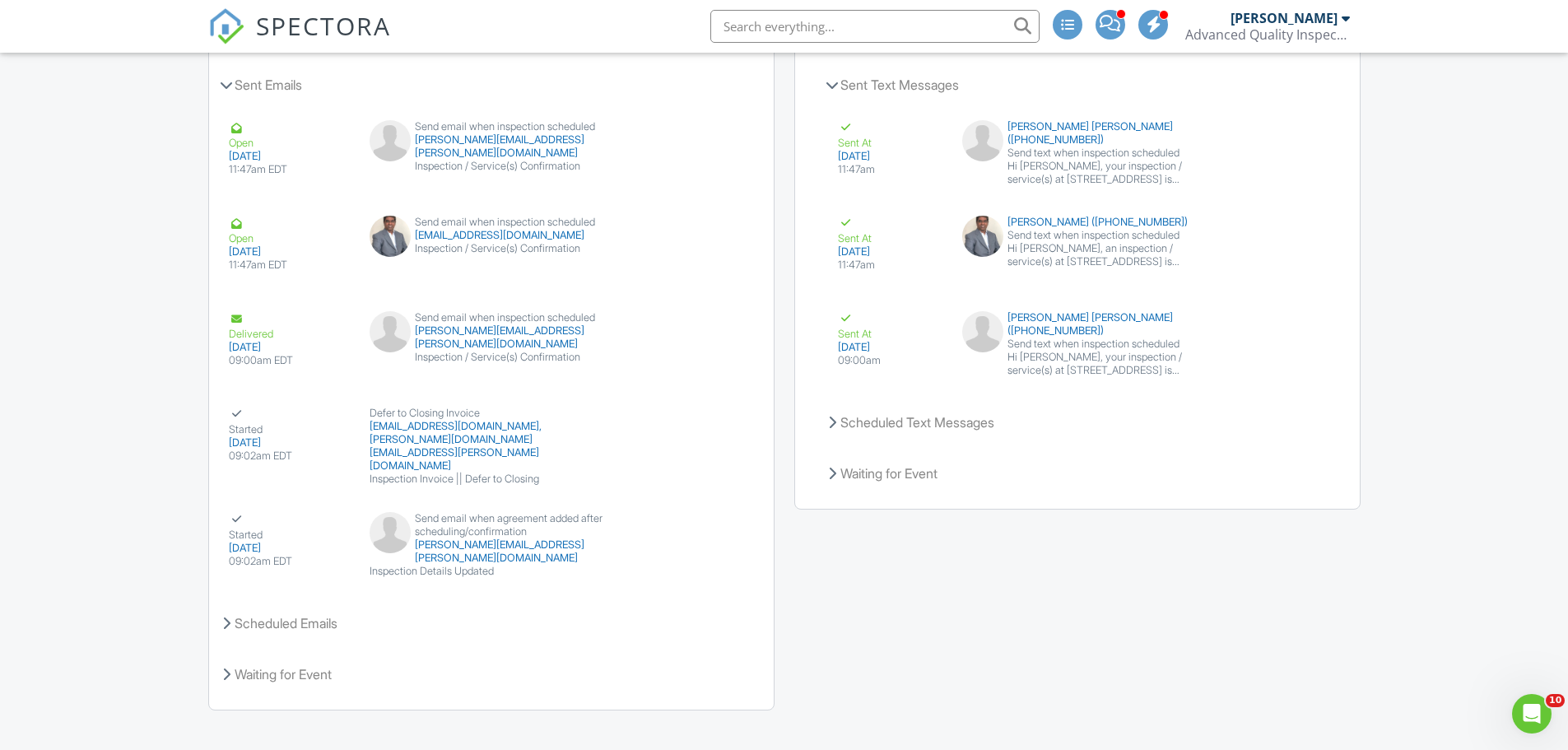
scroll to position [1493, 0]
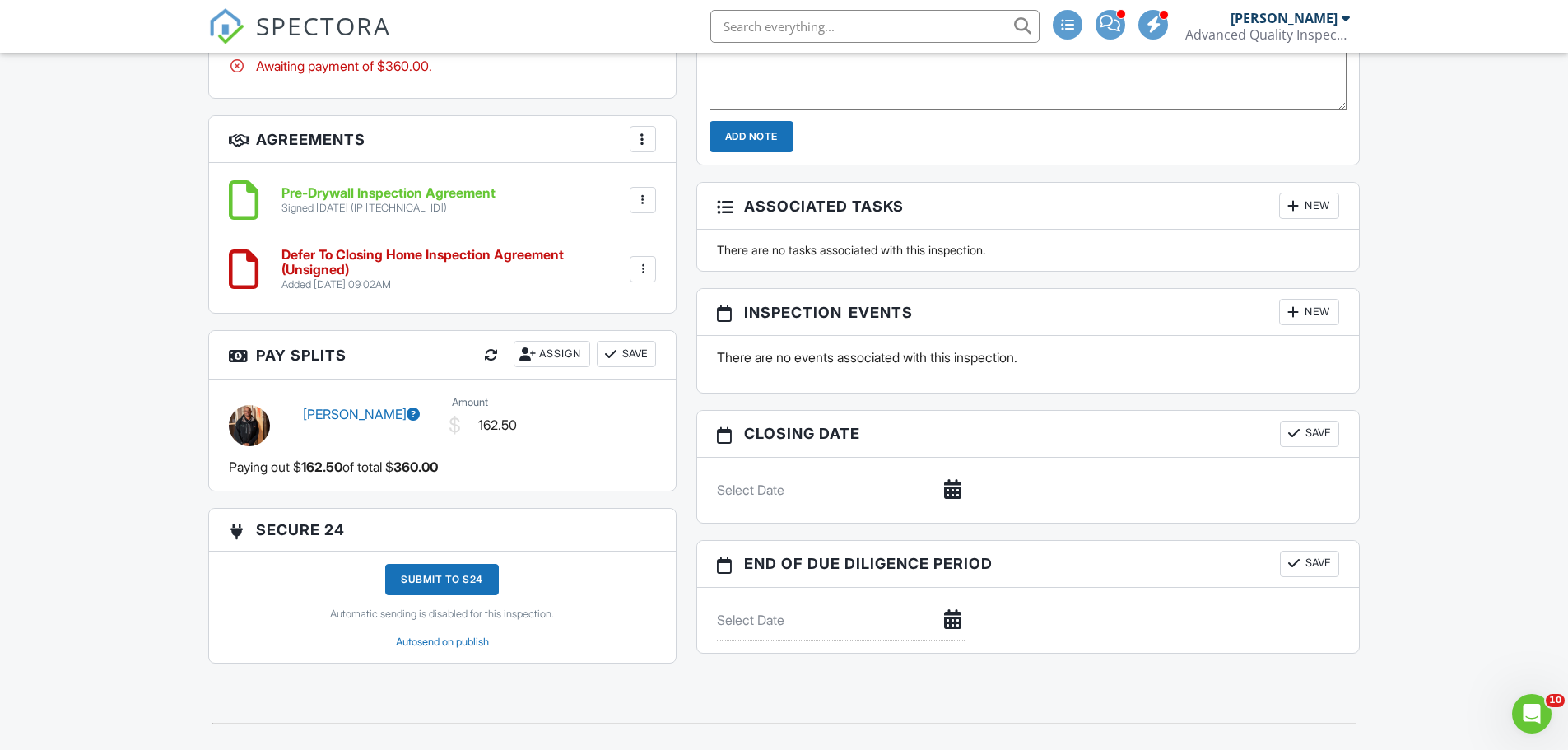
click at [805, 494] on input "text" at bounding box center [841, 490] width 248 height 41
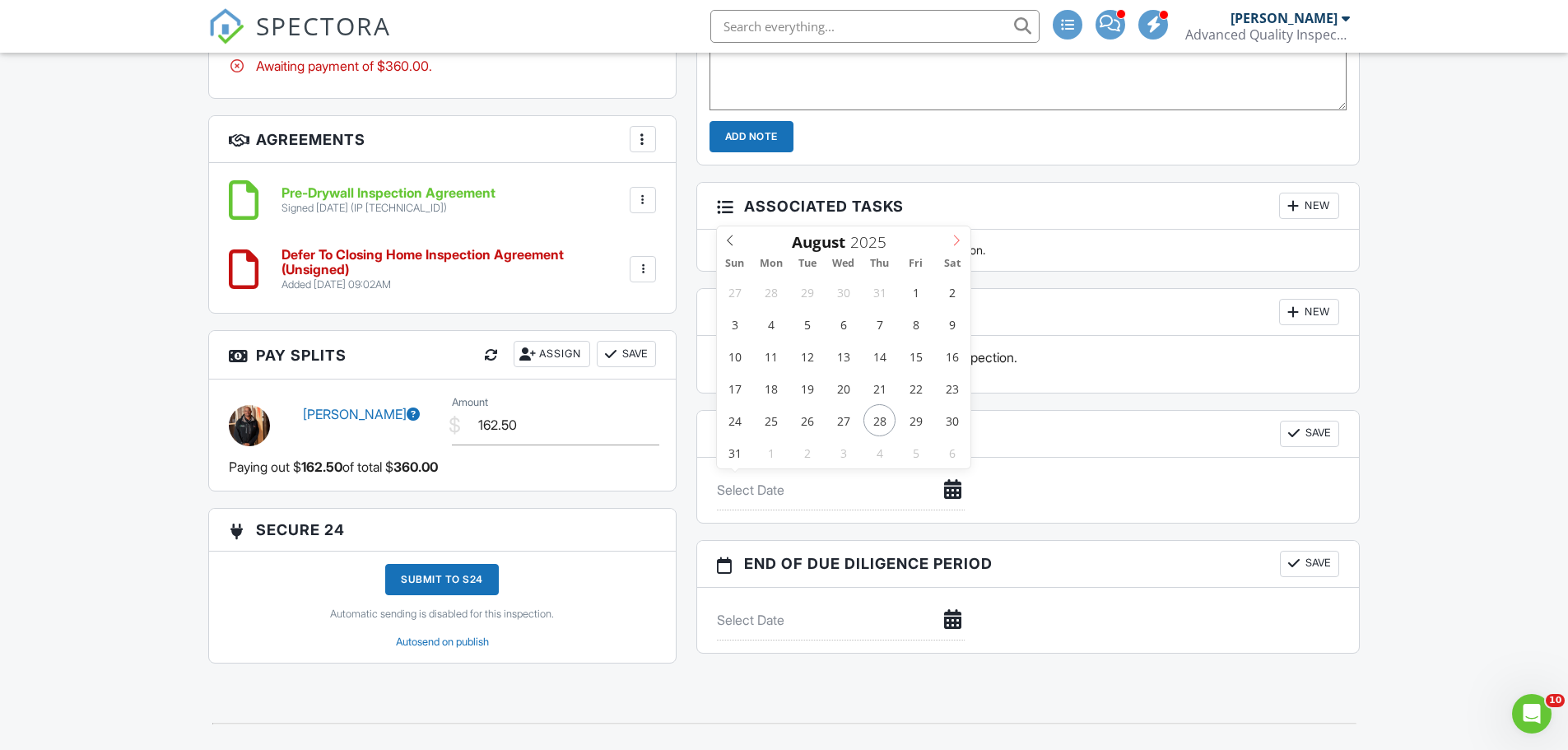
click at [950, 238] on span at bounding box center [956, 238] width 27 height 23
type input "12/01/2025"
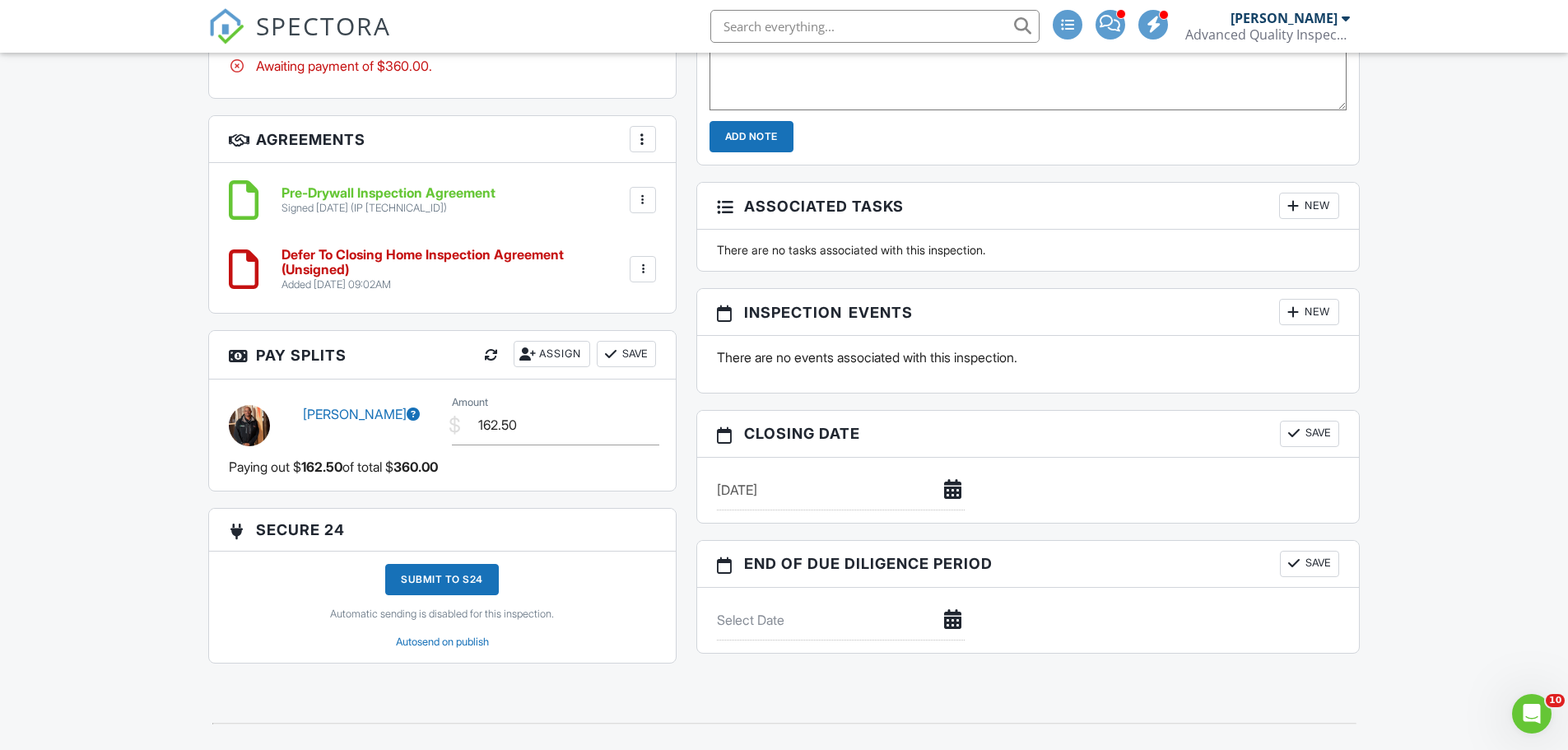
click at [1313, 434] on button "Save" at bounding box center [1309, 434] width 60 height 26
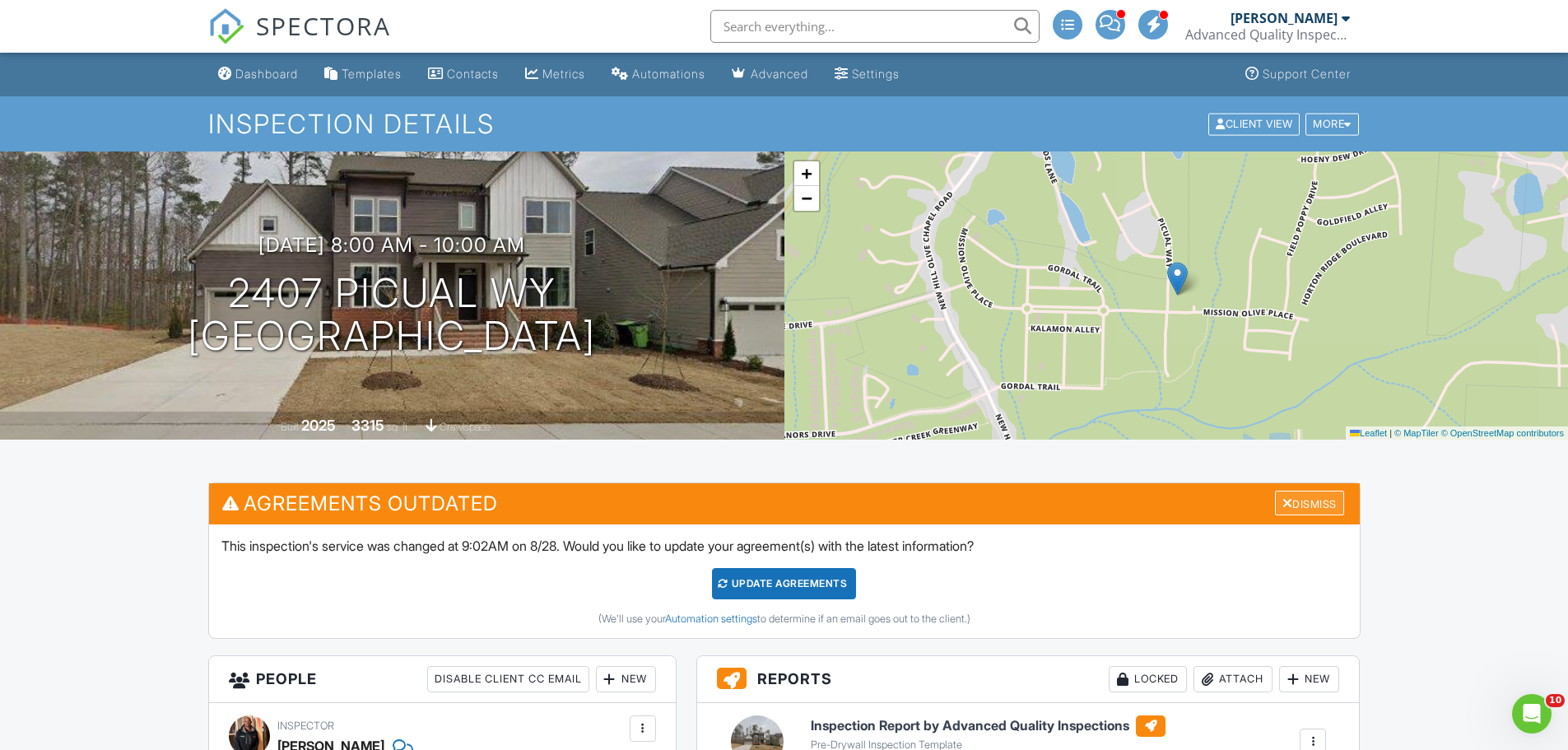
click at [1305, 501] on div "Dismiss" at bounding box center [1309, 503] width 69 height 26
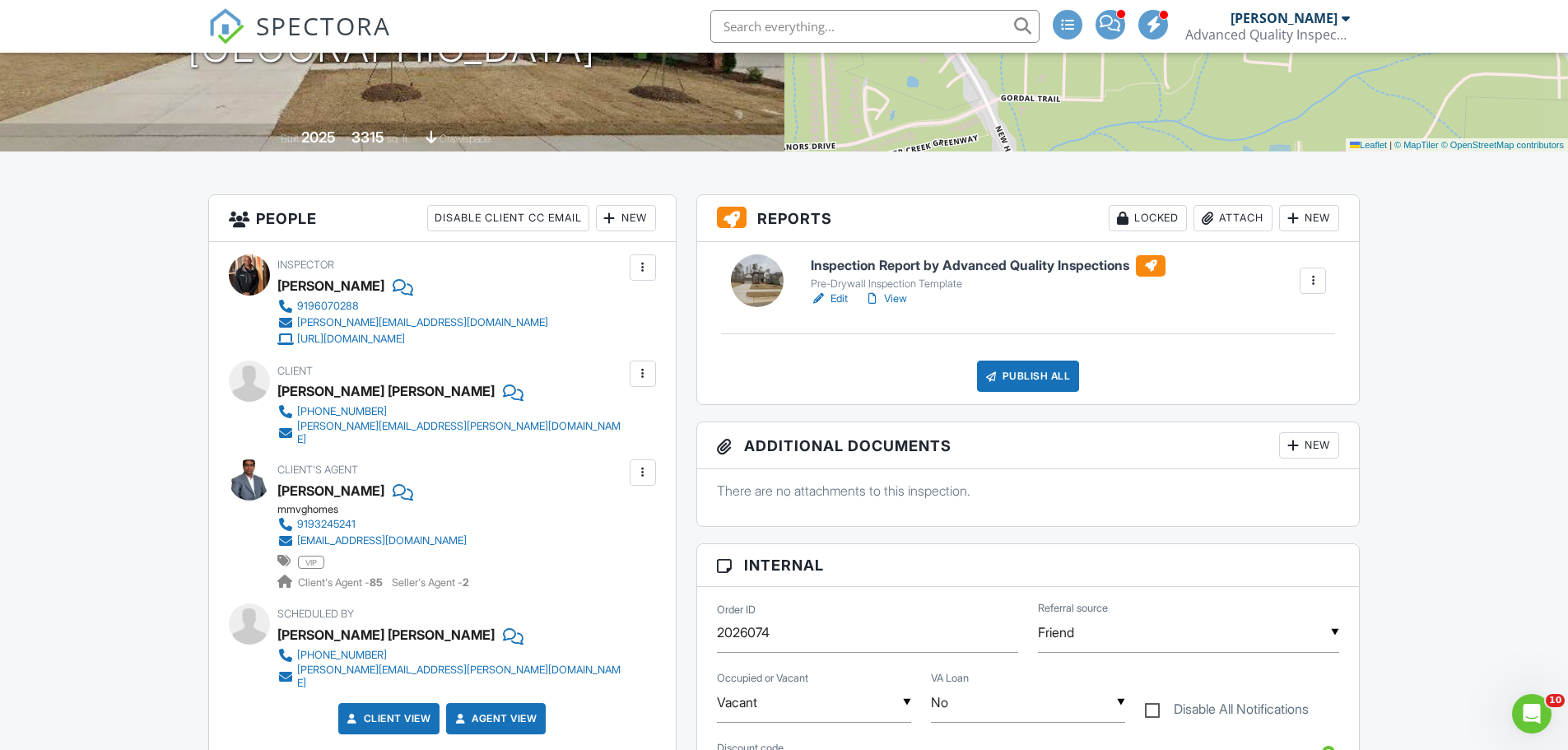
scroll to position [741, 0]
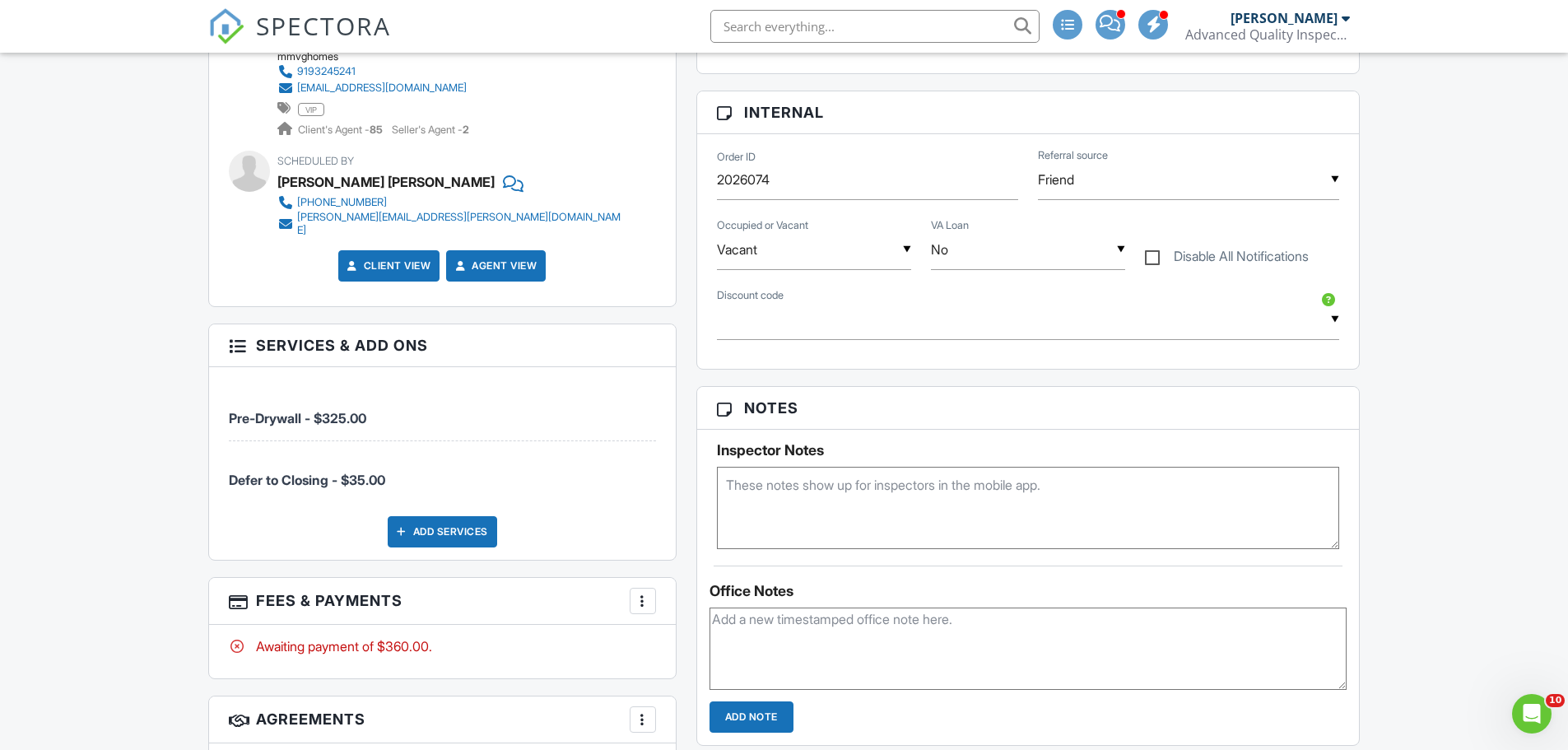
click at [779, 513] on textarea at bounding box center [1028, 508] width 623 height 83
type textarea "lot#19"
click at [975, 615] on textarea at bounding box center [1028, 649] width 638 height 83
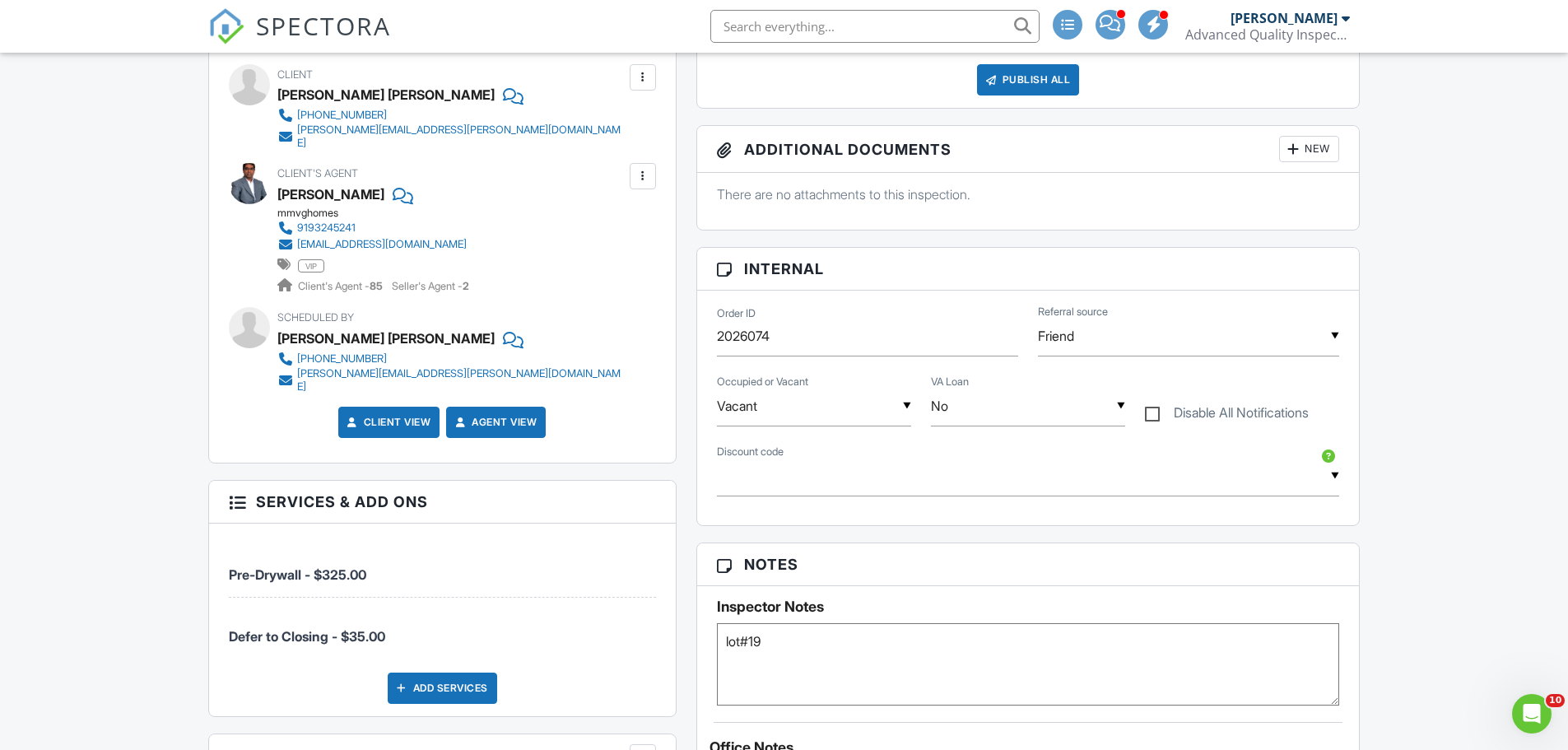
scroll to position [0, 0]
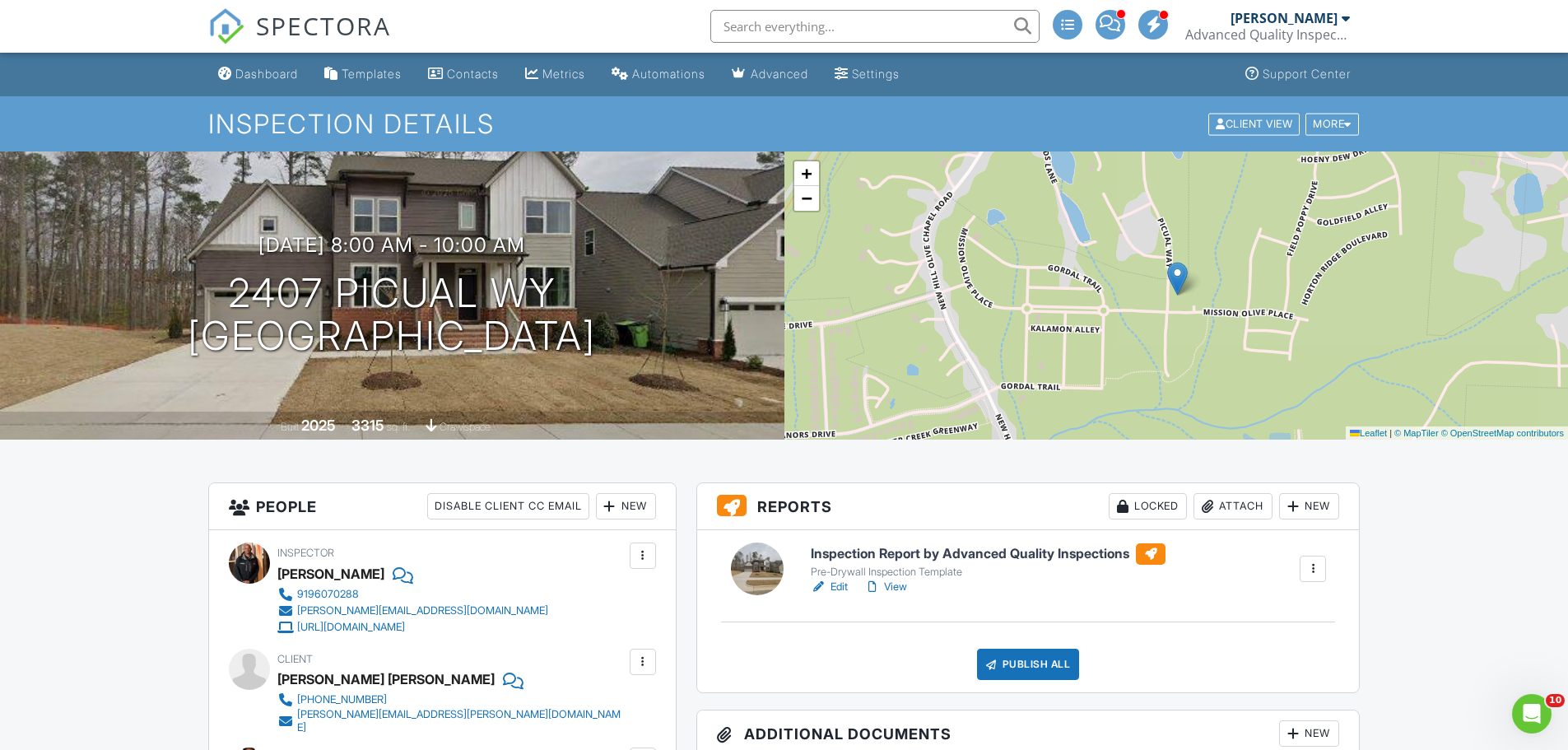
click at [898, 589] on link "View" at bounding box center [885, 587] width 43 height 17
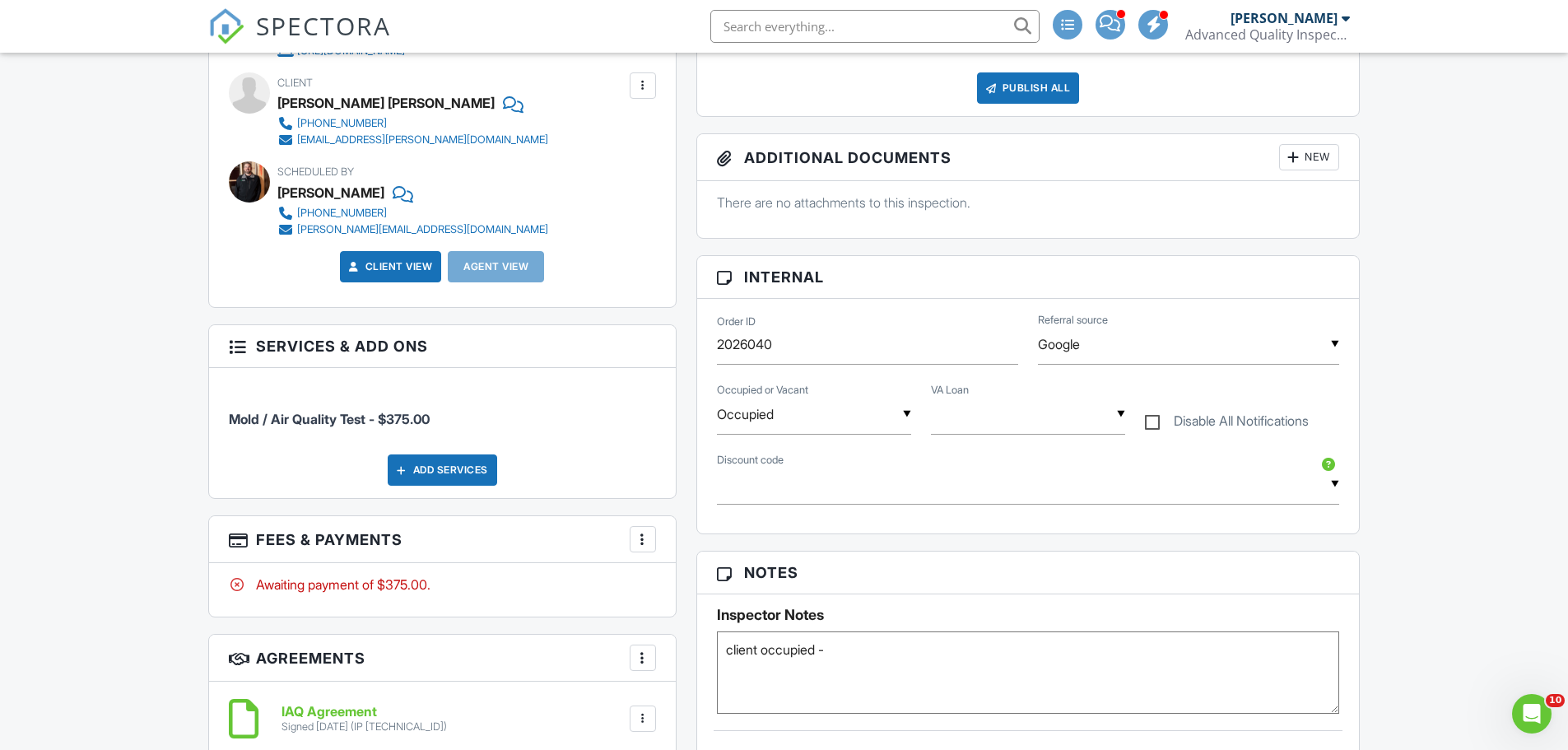
click at [647, 536] on div at bounding box center [643, 539] width 17 height 17
click at [714, 590] on li "Edit Fees & Payments" at bounding box center [726, 590] width 172 height 41
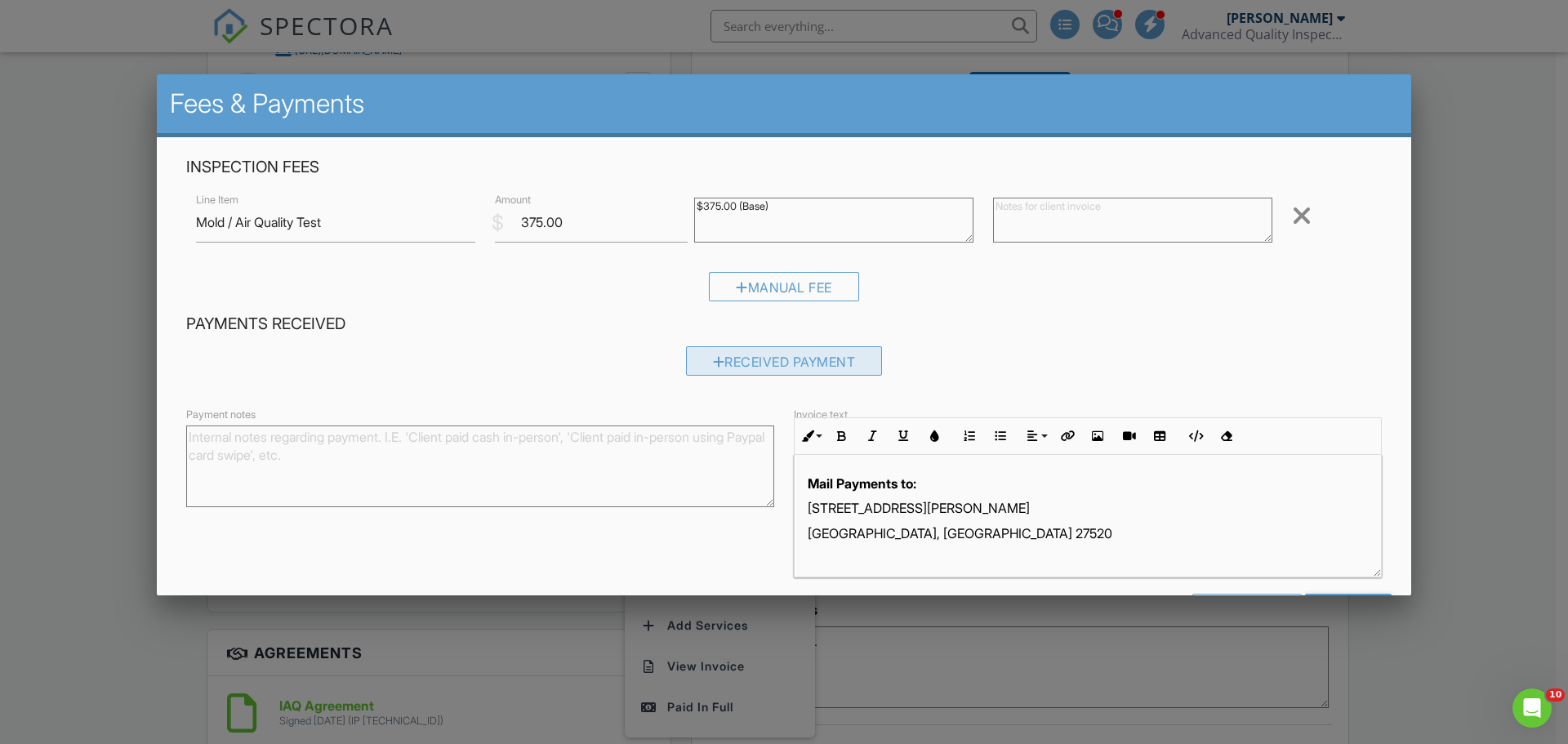
click at [751, 368] on div "Received Payment" at bounding box center [784, 361] width 197 height 30
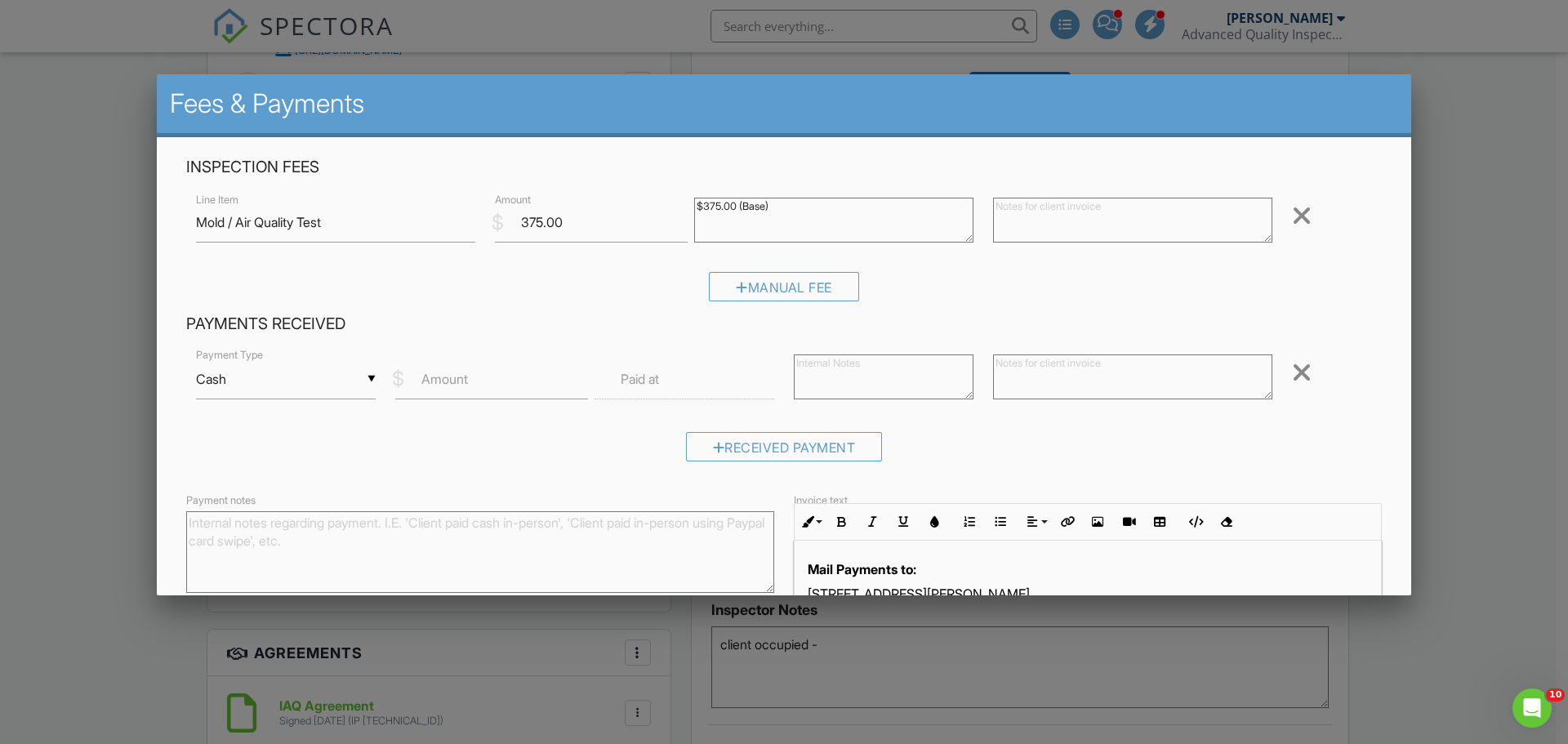
click at [267, 383] on div "▼ Cash Cash Check On-Site Card Other Cash Check On-Site Card Other" at bounding box center [285, 379] width 180 height 40
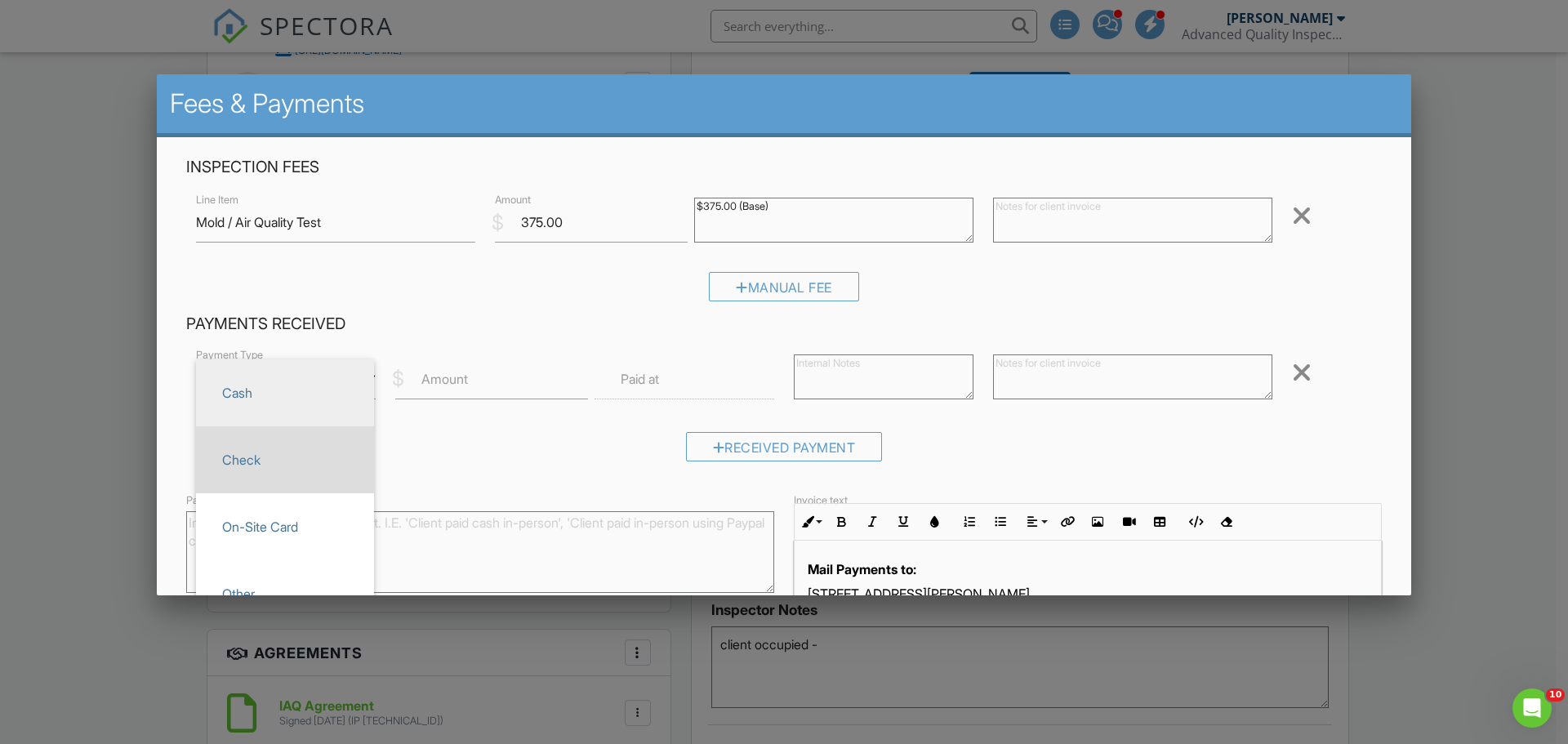
click at [279, 449] on span "Check" at bounding box center [285, 460] width 152 height 41
type input "Check"
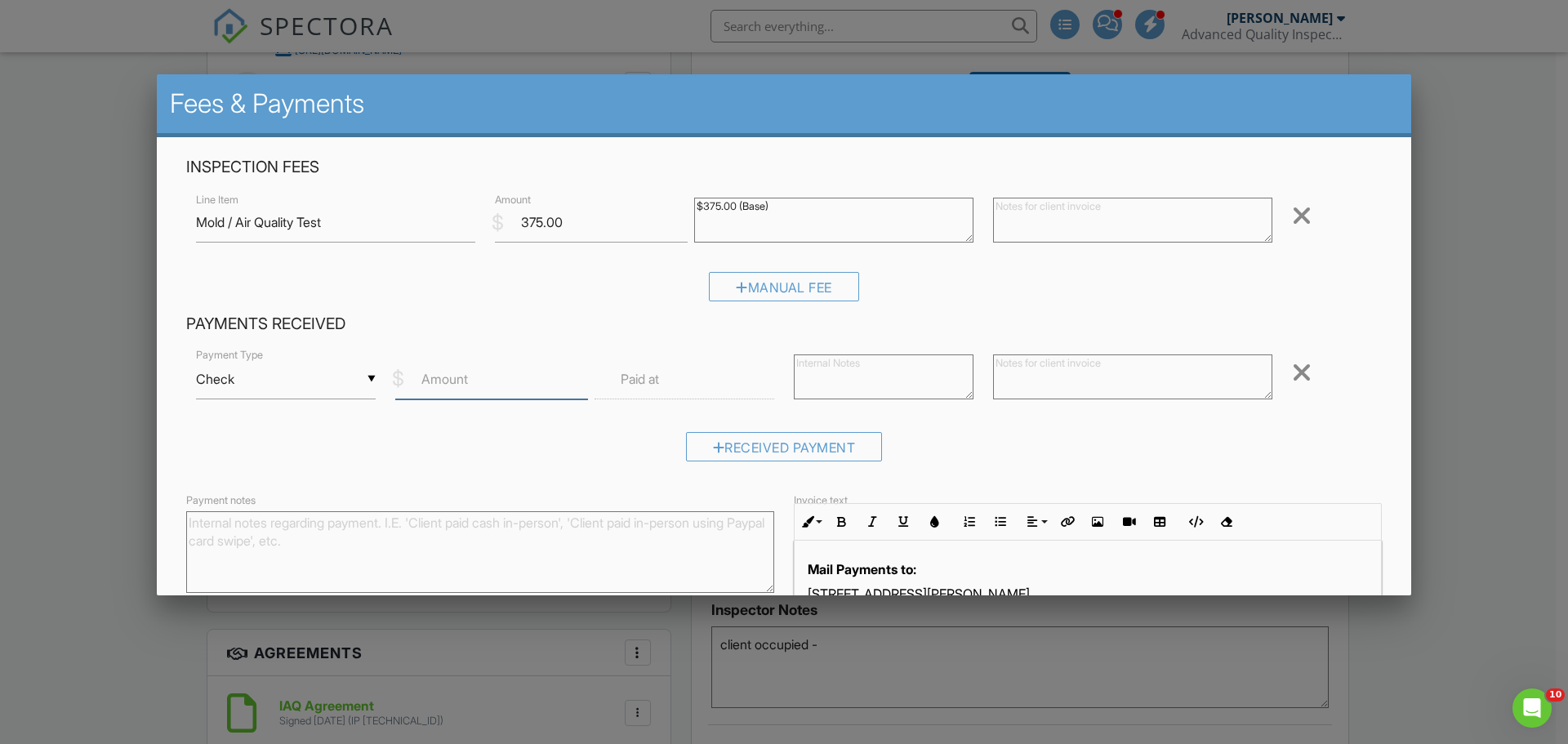
click at [459, 395] on input "Amount" at bounding box center [491, 379] width 193 height 40
type input "375"
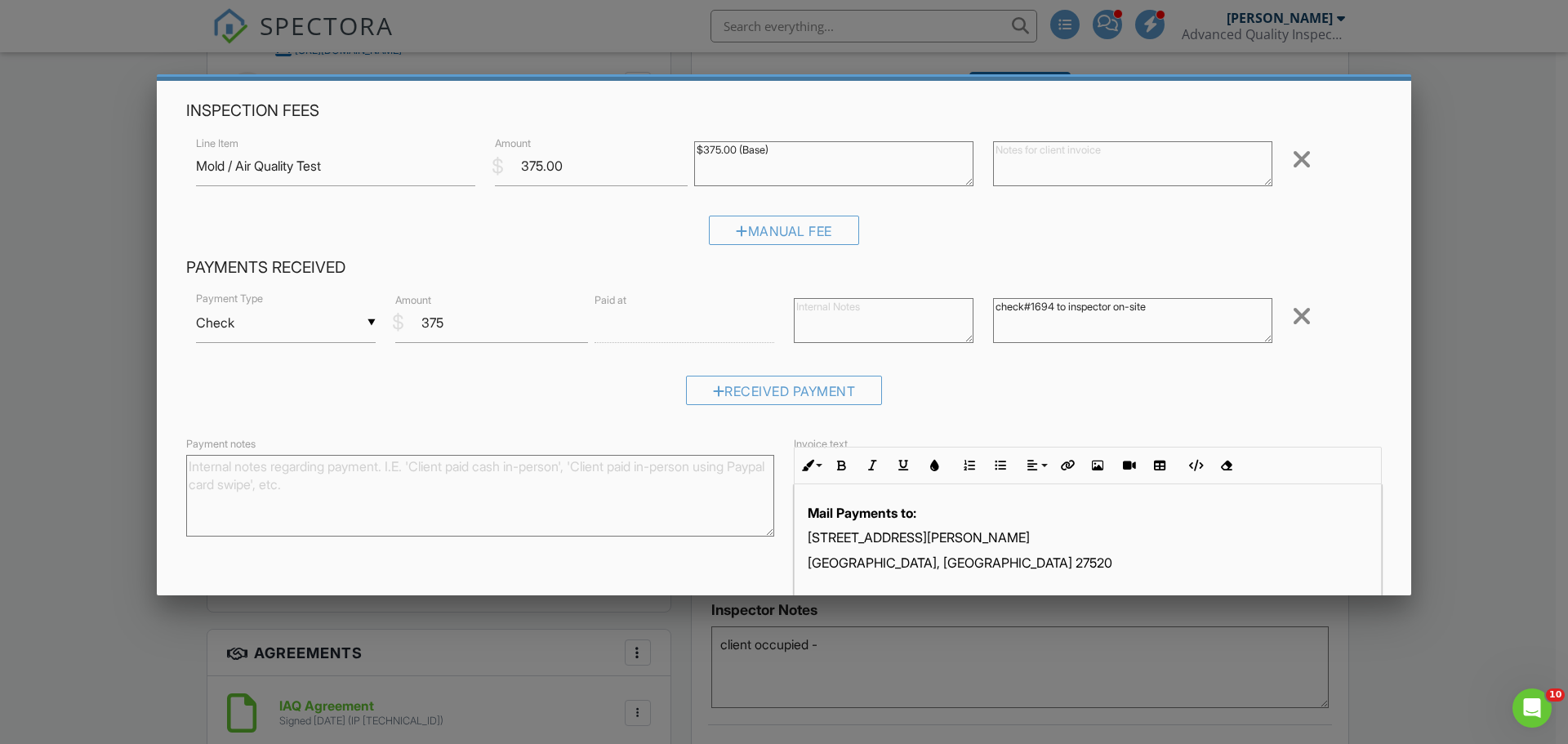
scroll to position [145, 0]
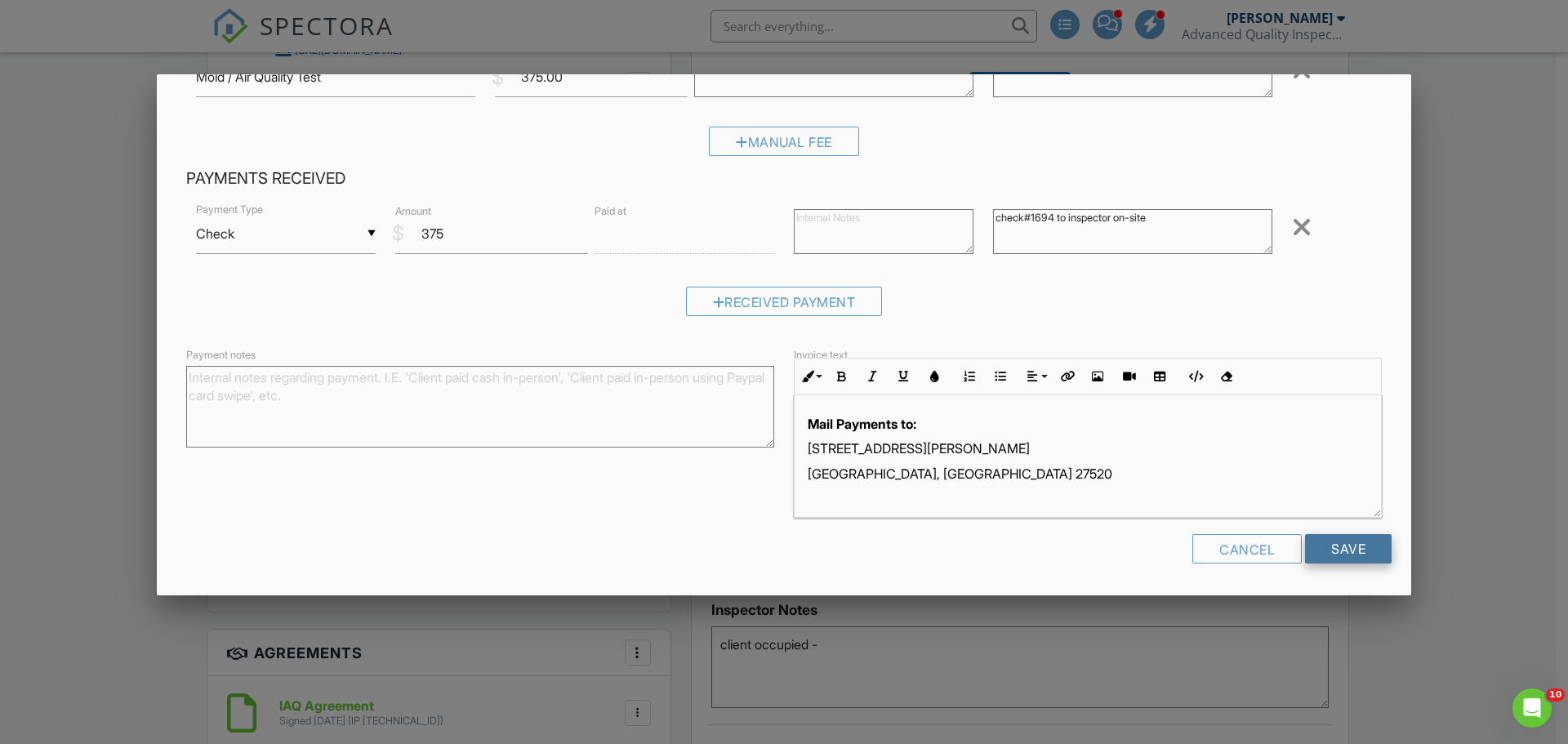
type textarea "check#1694 to inspector on-site"
click at [1331, 541] on input "Save" at bounding box center [1348, 549] width 87 height 30
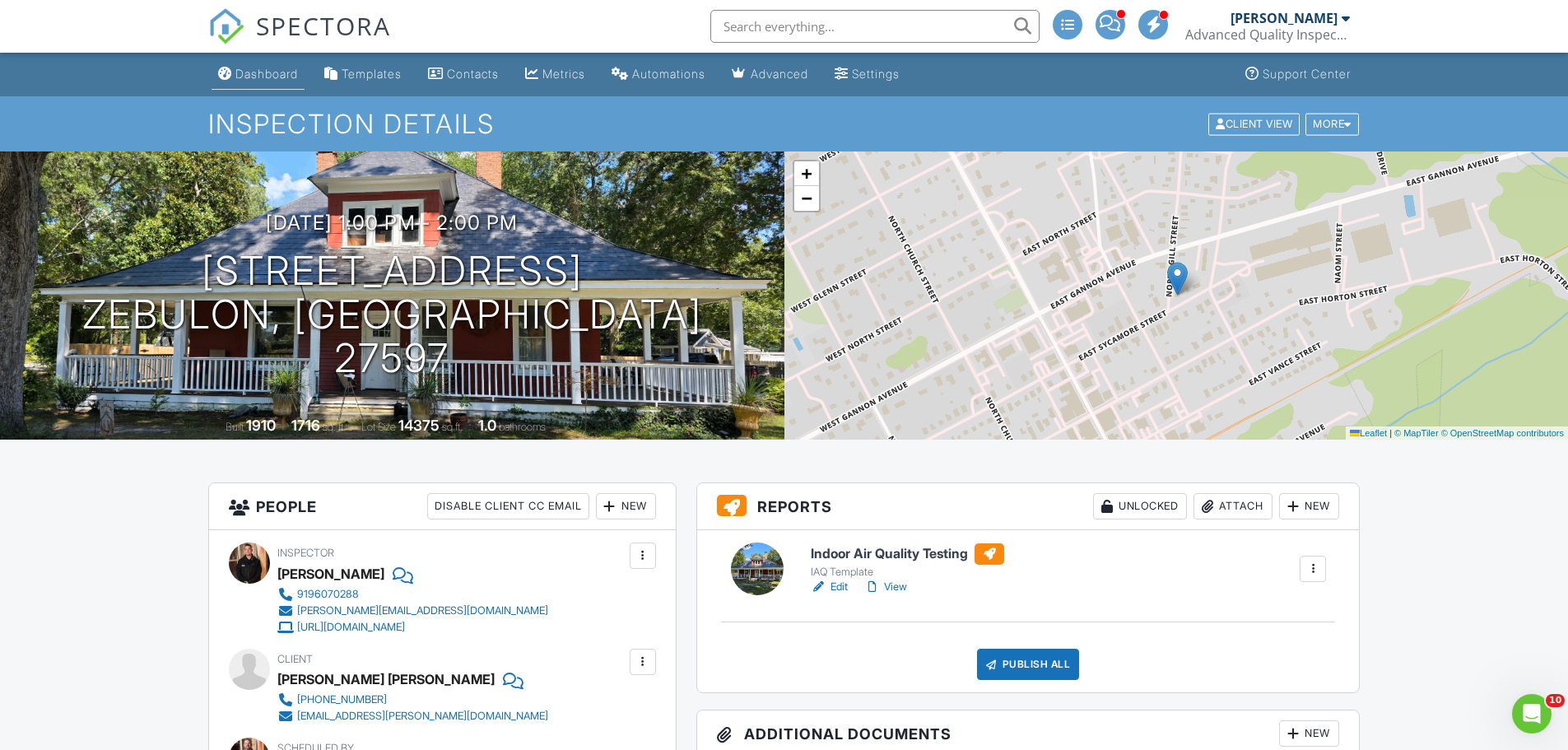
click at [267, 73] on div "Dashboard" at bounding box center [267, 74] width 63 height 14
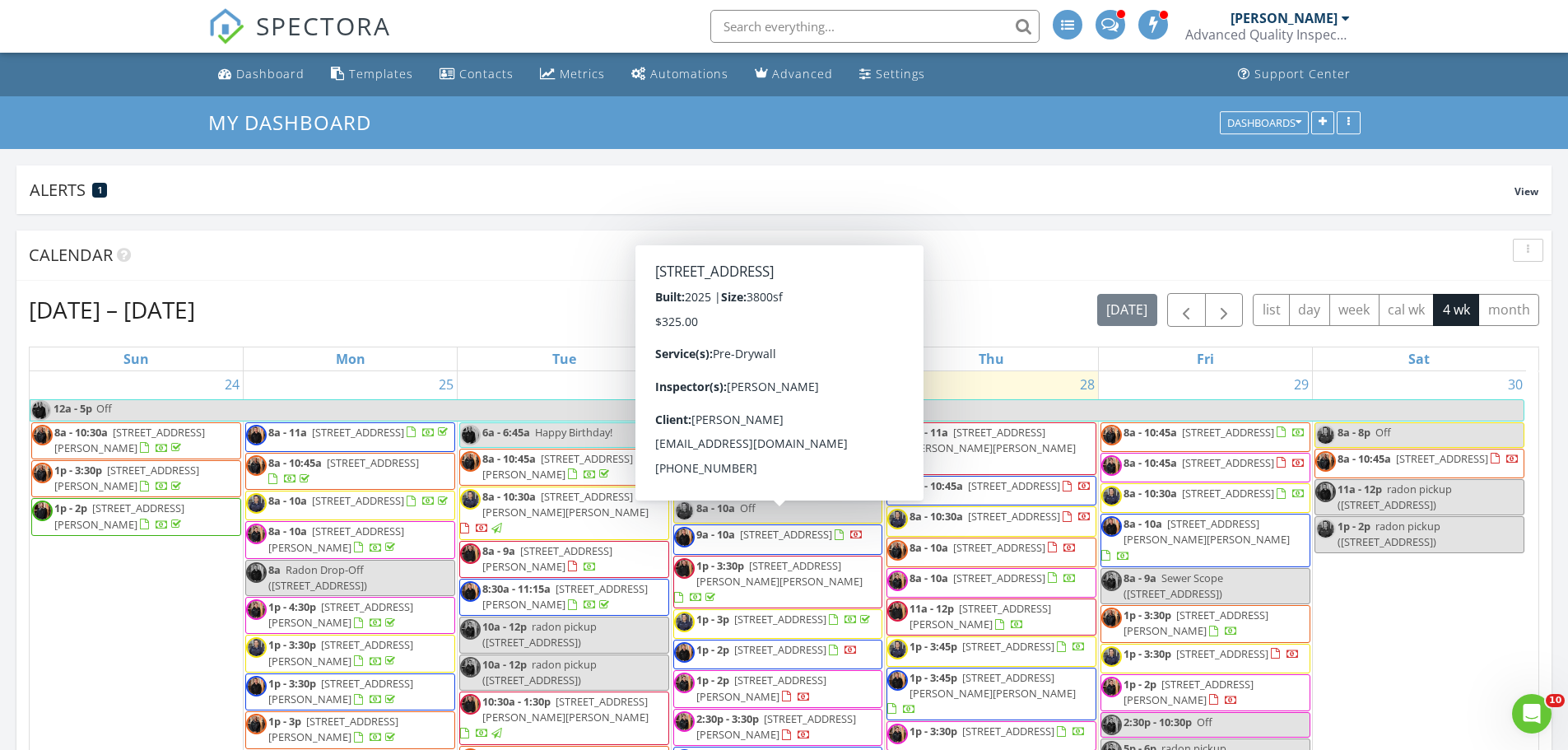
click at [862, 26] on input "text" at bounding box center [875, 26] width 329 height 33
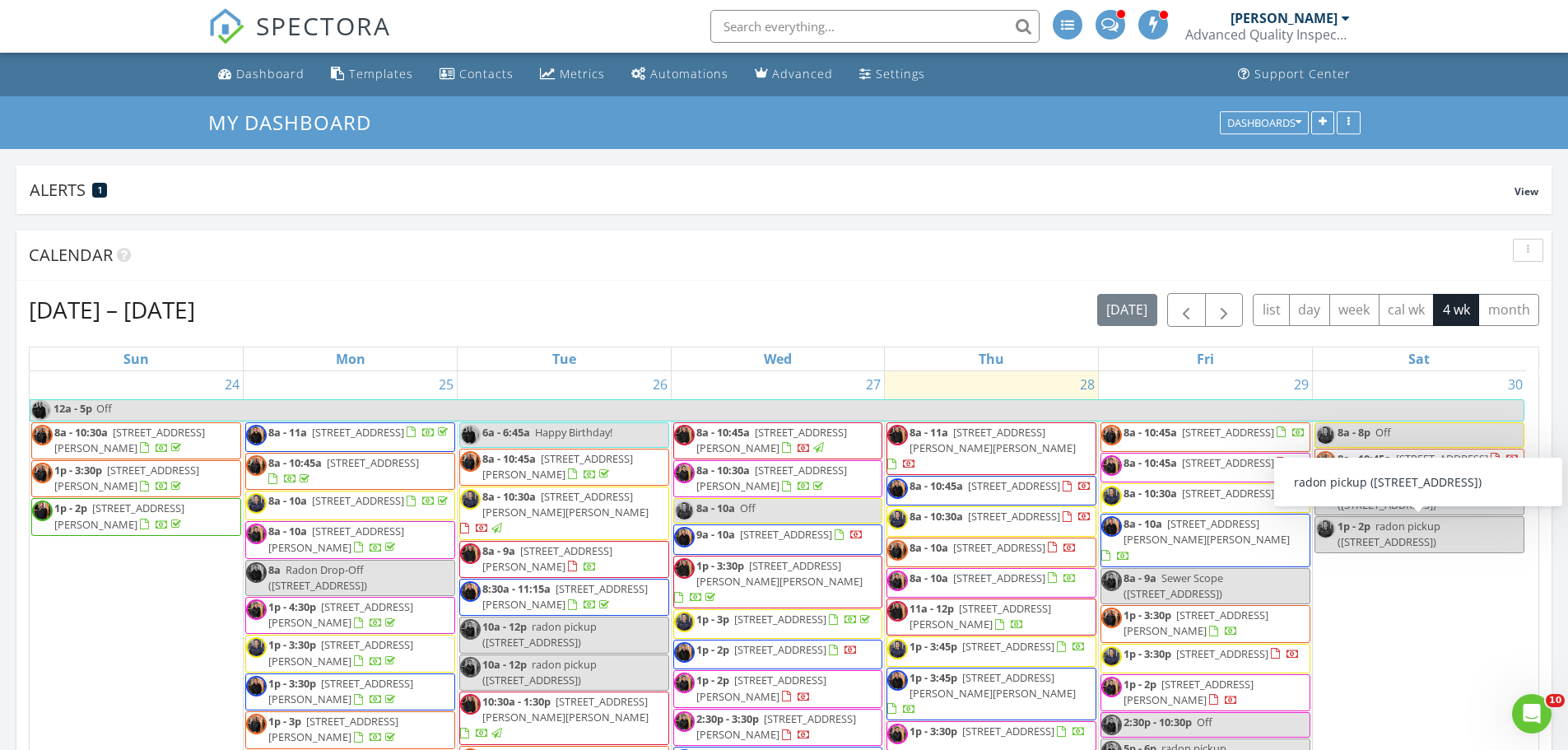
scroll to position [83, 0]
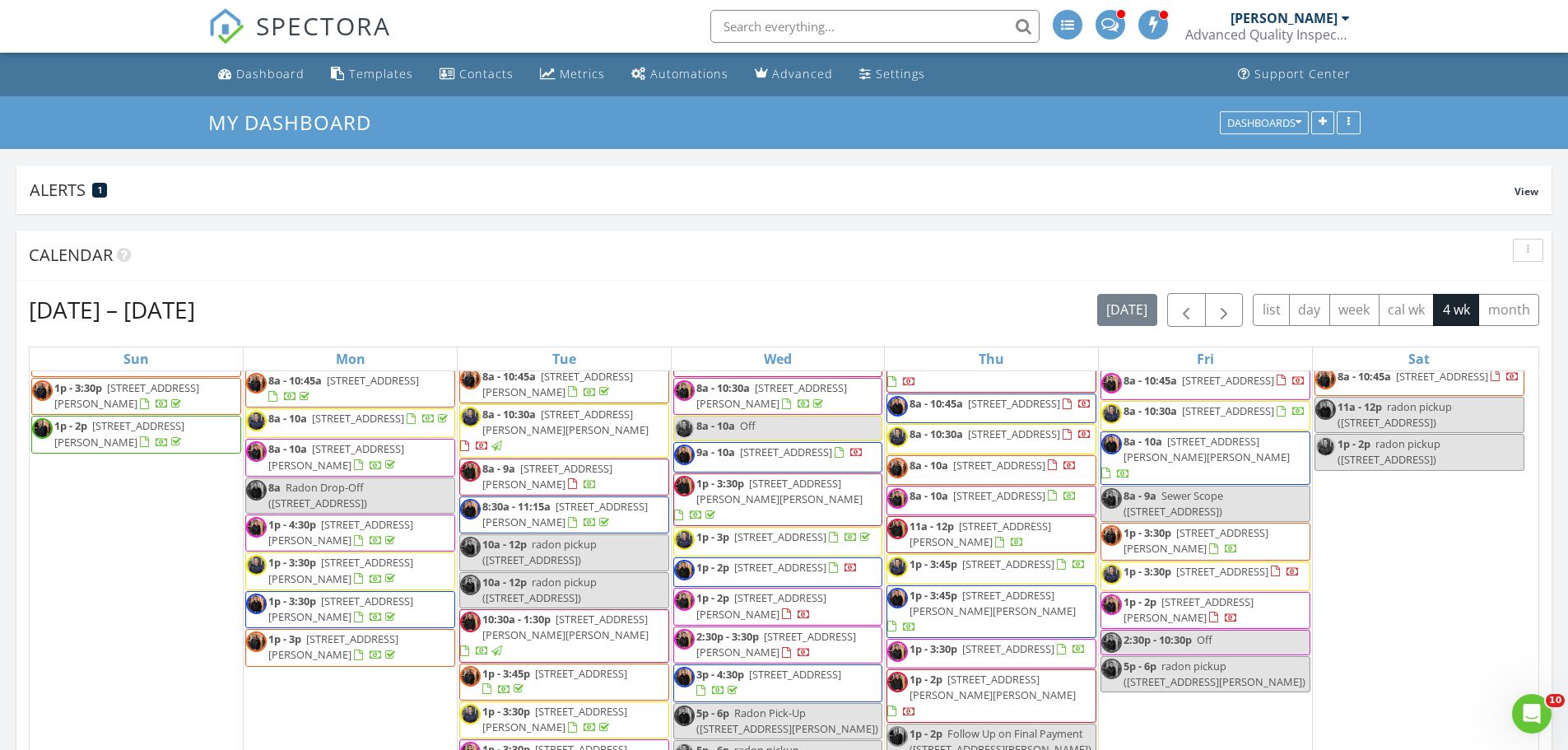
click at [1001, 581] on span "1p - 3:45p 1001 Kingsway Dr, Apex 27502" at bounding box center [986, 569] width 198 height 25
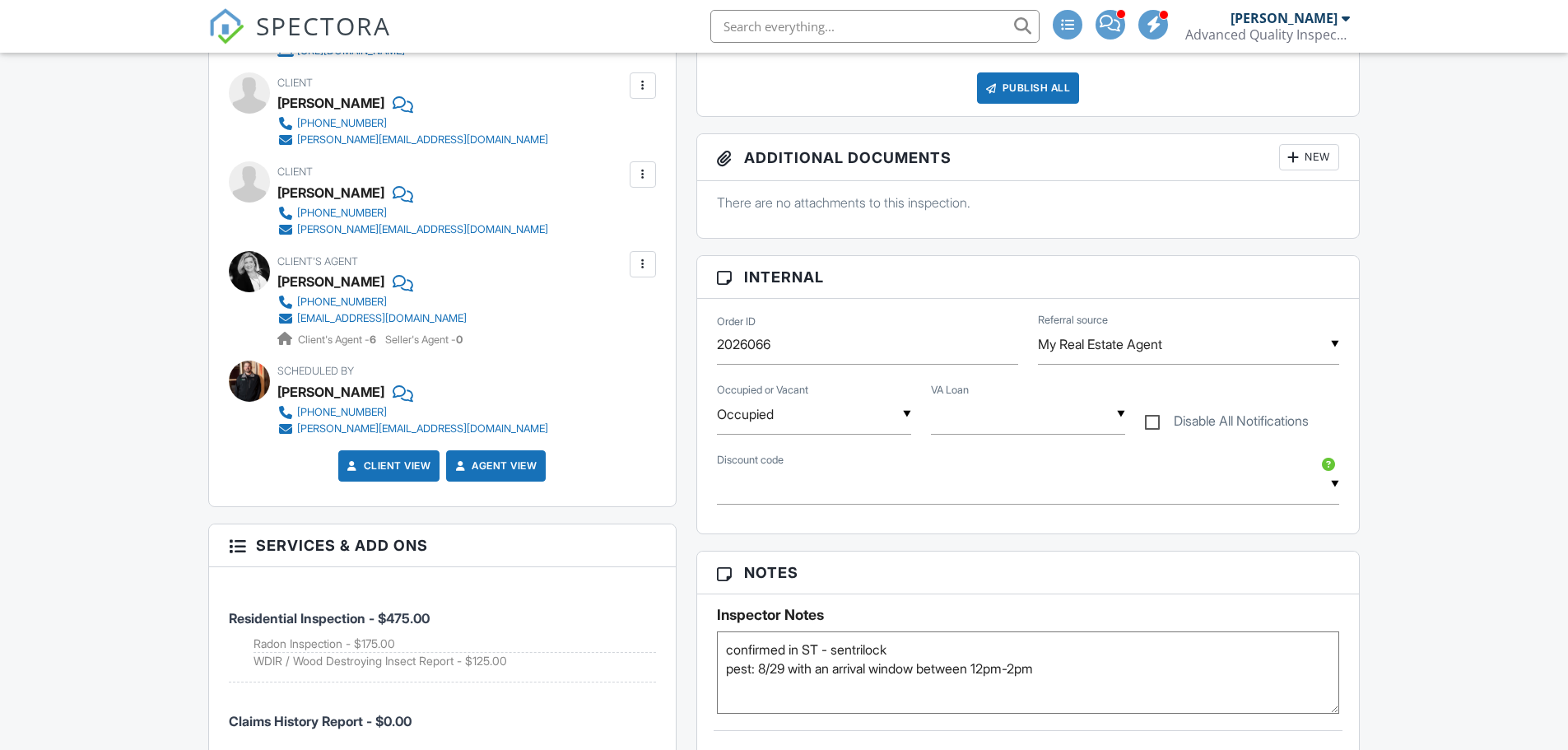
click at [981, 645] on textarea "confirmed in ST - sentrilock pest: 8/29 with an arrival window between 12pm-2pm" at bounding box center [1028, 673] width 623 height 83
click at [955, 643] on textarea "confirmed in ST - sentrilock pest: 8/29 with an arrival window between 12pm-2pm" at bounding box center [1028, 673] width 623 height 83
click at [1075, 648] on textarea "confirmed in ST - sentrilock pest: 8/29 with an arrival window between 12pm-2pm" at bounding box center [1028, 673] width 623 height 83
click at [975, 648] on textarea "confirmed in ST - sentrilock pest: 8/29 with an arrival window between 12pm-2pm" at bounding box center [1028, 673] width 623 height 83
click at [1091, 681] on textarea "confirmed in ST - sentrilock pest: 8/29 with an arrival window between 12pm-2pm" at bounding box center [1028, 673] width 623 height 83
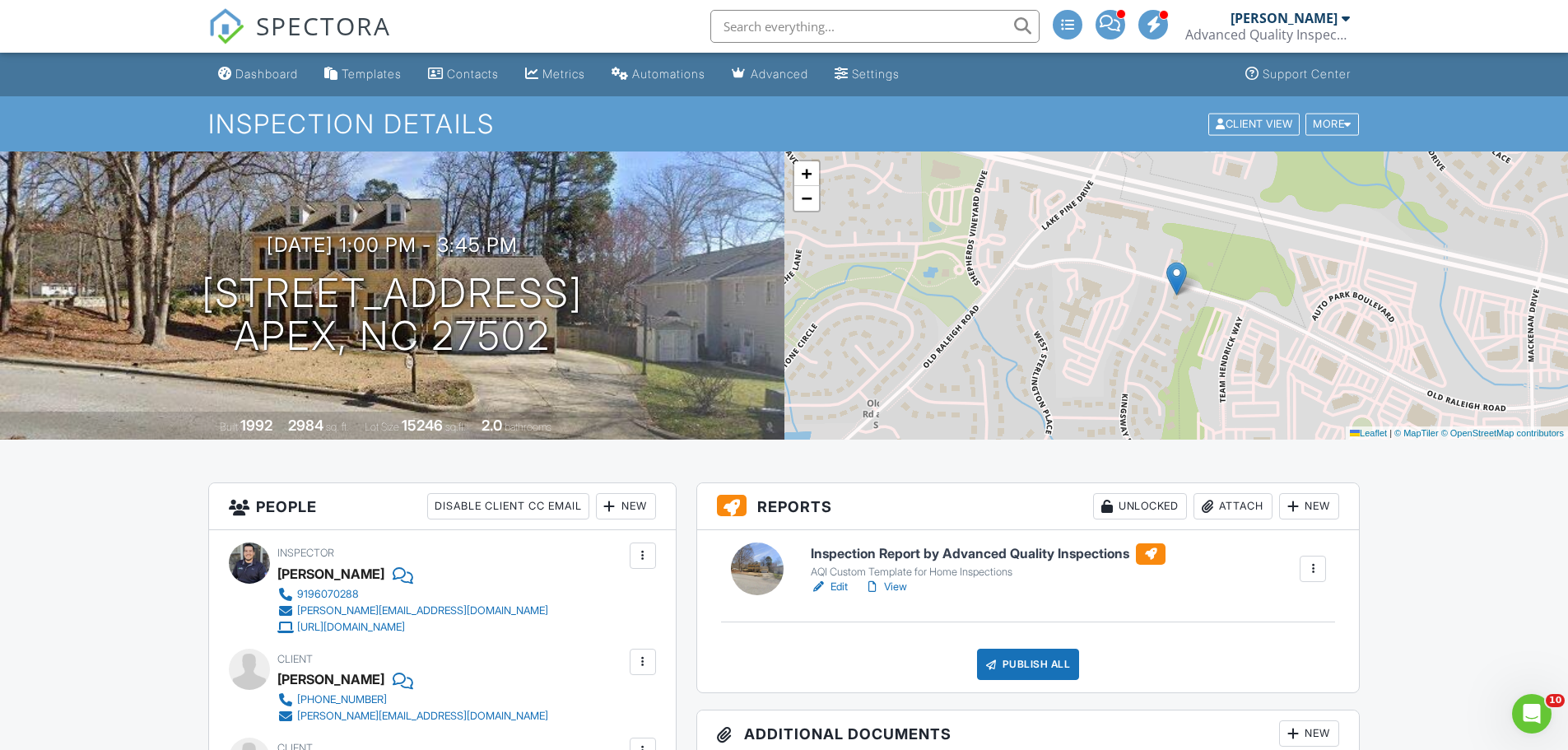
type textarea "confirmed in ST - sentrilock - code: ENT+ 10554438 +ENT pest: 8/29 with an arri…"
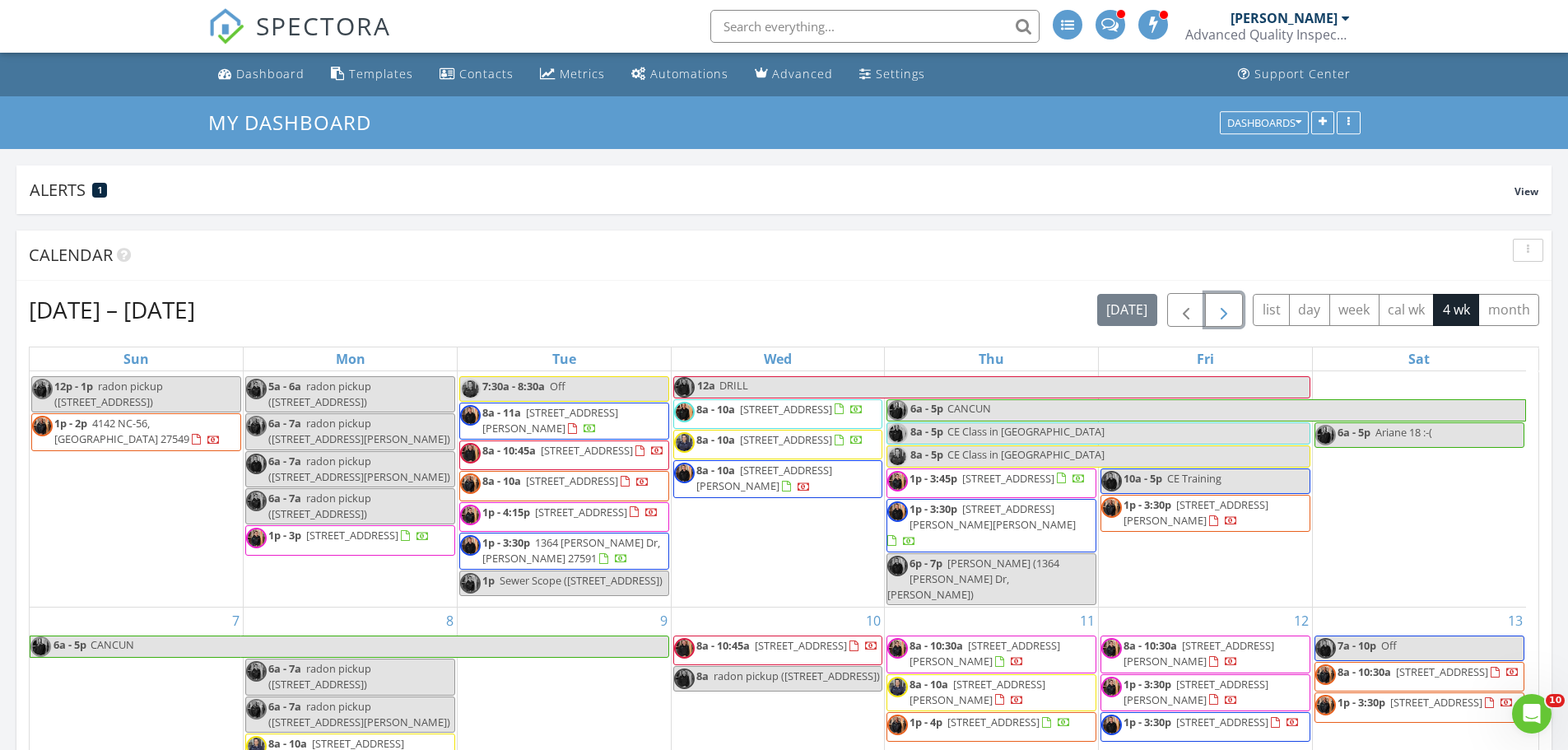
click at [1224, 314] on span "button" at bounding box center [1223, 310] width 20 height 20
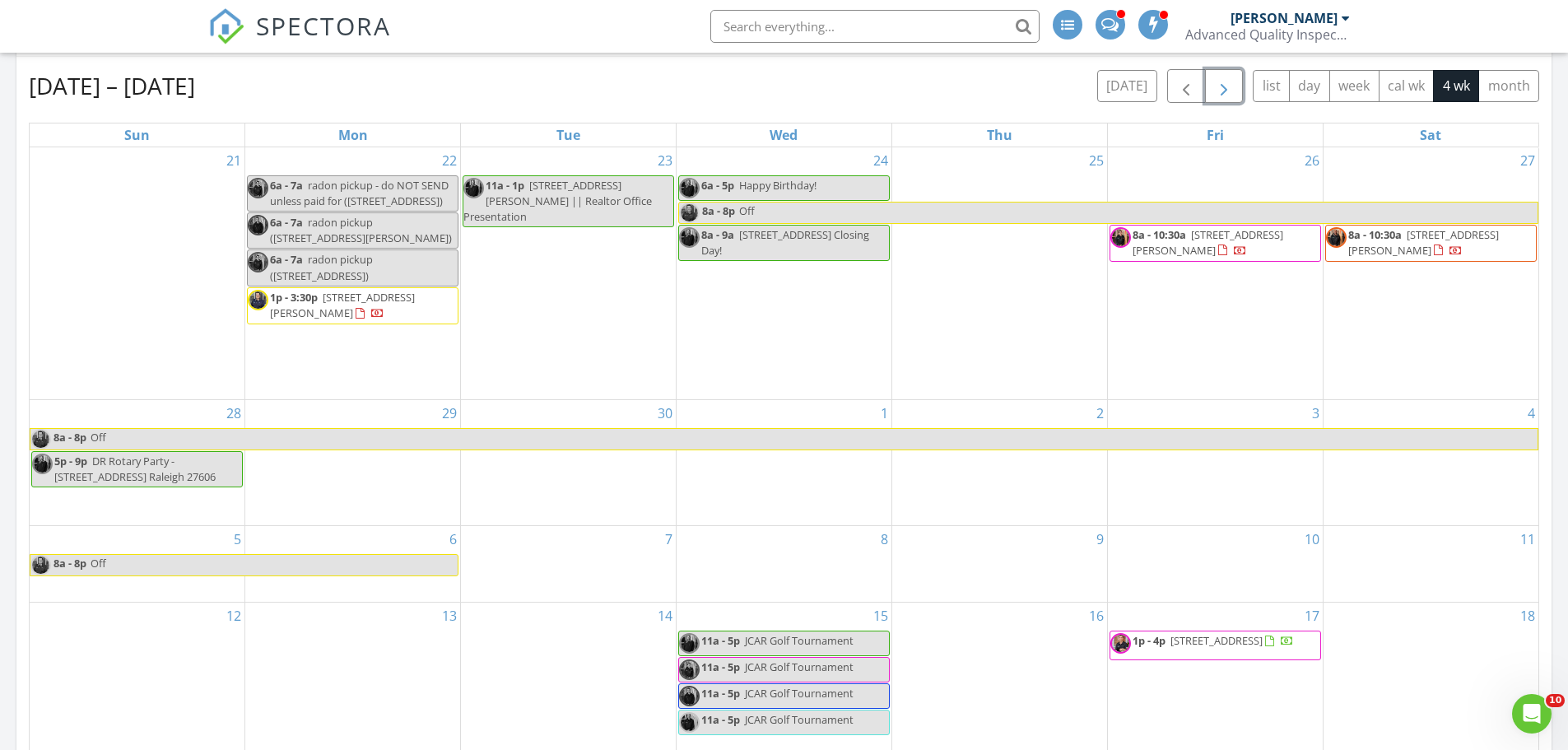
scroll to position [165, 0]
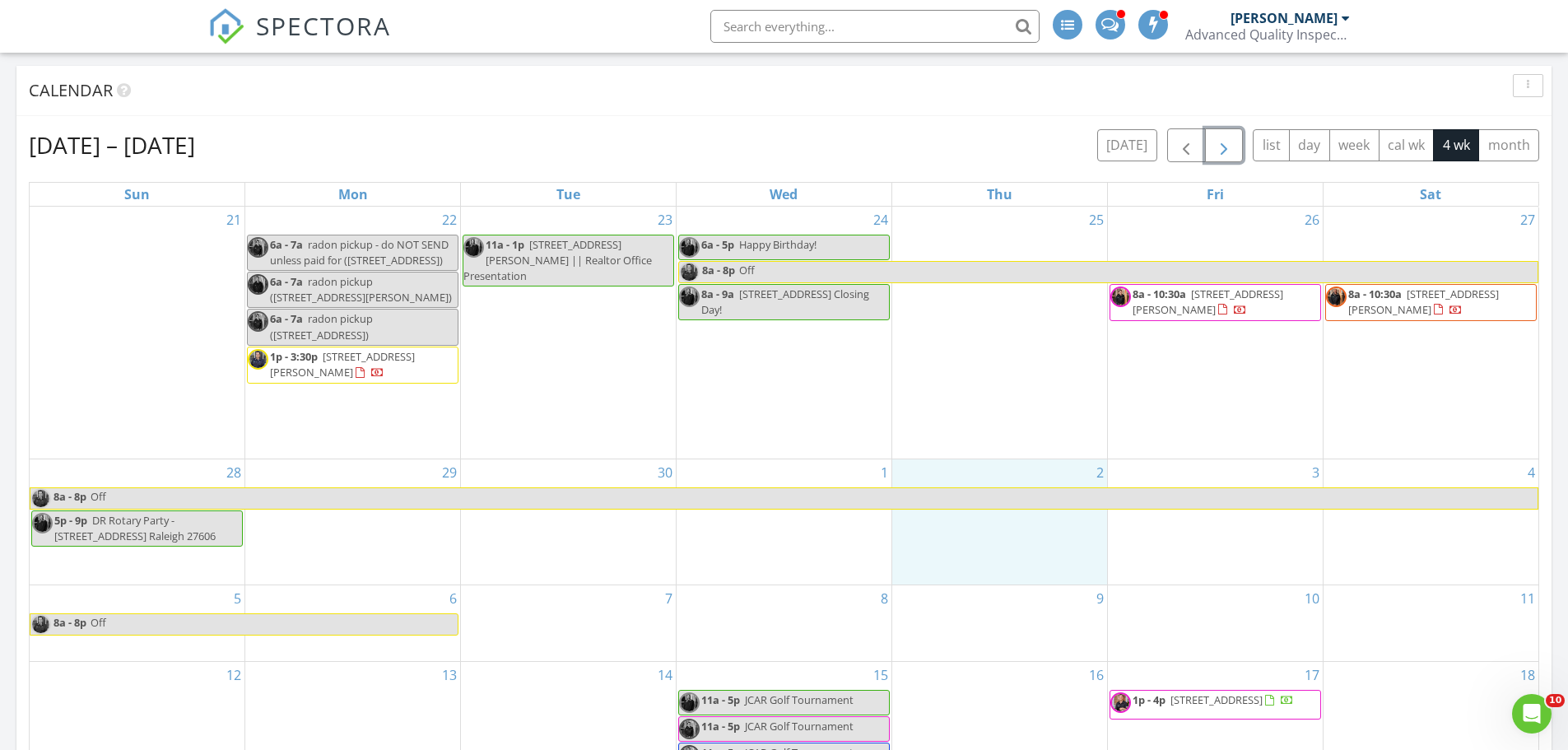
click at [988, 538] on div "2" at bounding box center [999, 523] width 215 height 126
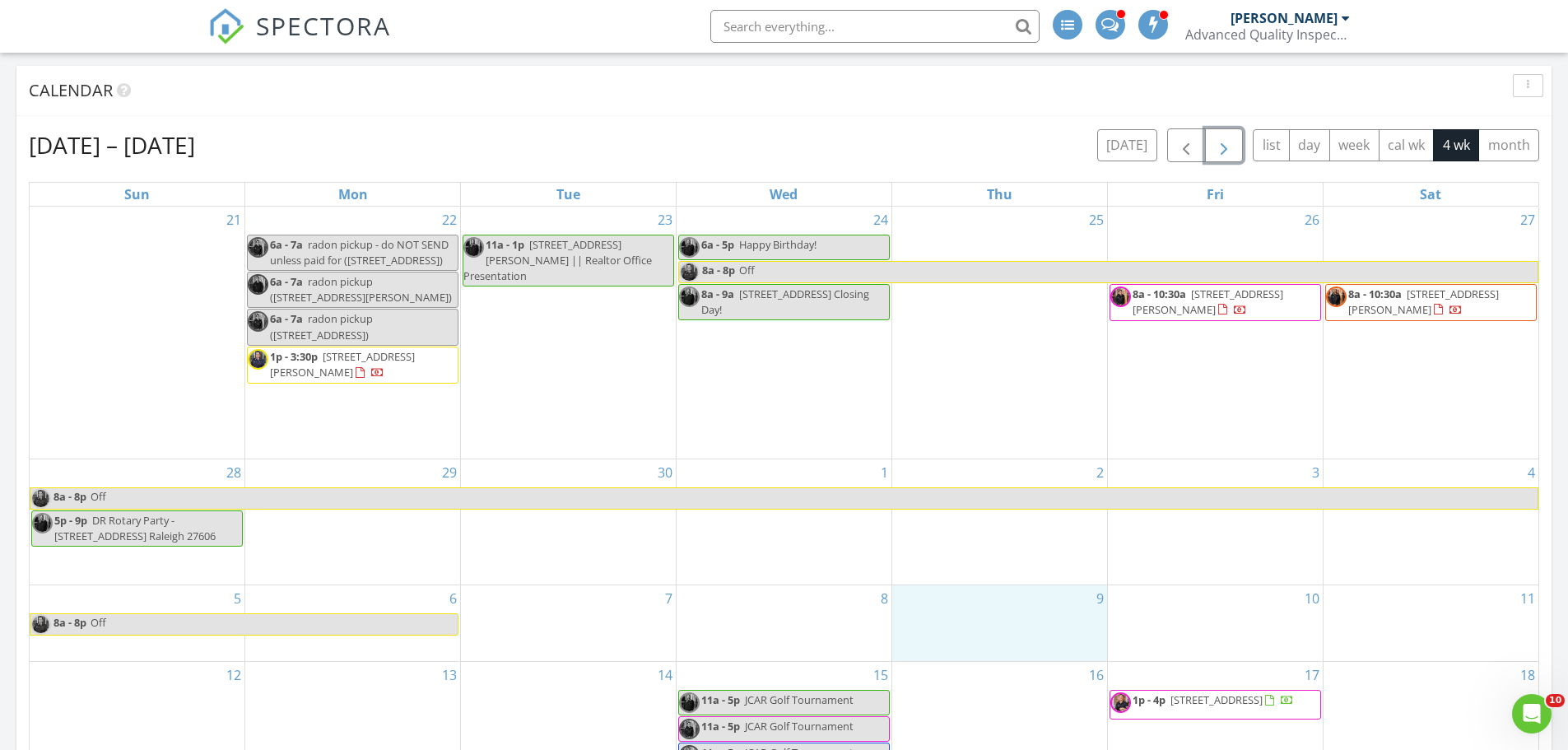
click at [1016, 644] on div "9" at bounding box center [999, 623] width 215 height 76
click at [1009, 581] on link "Inspection" at bounding box center [998, 578] width 85 height 26
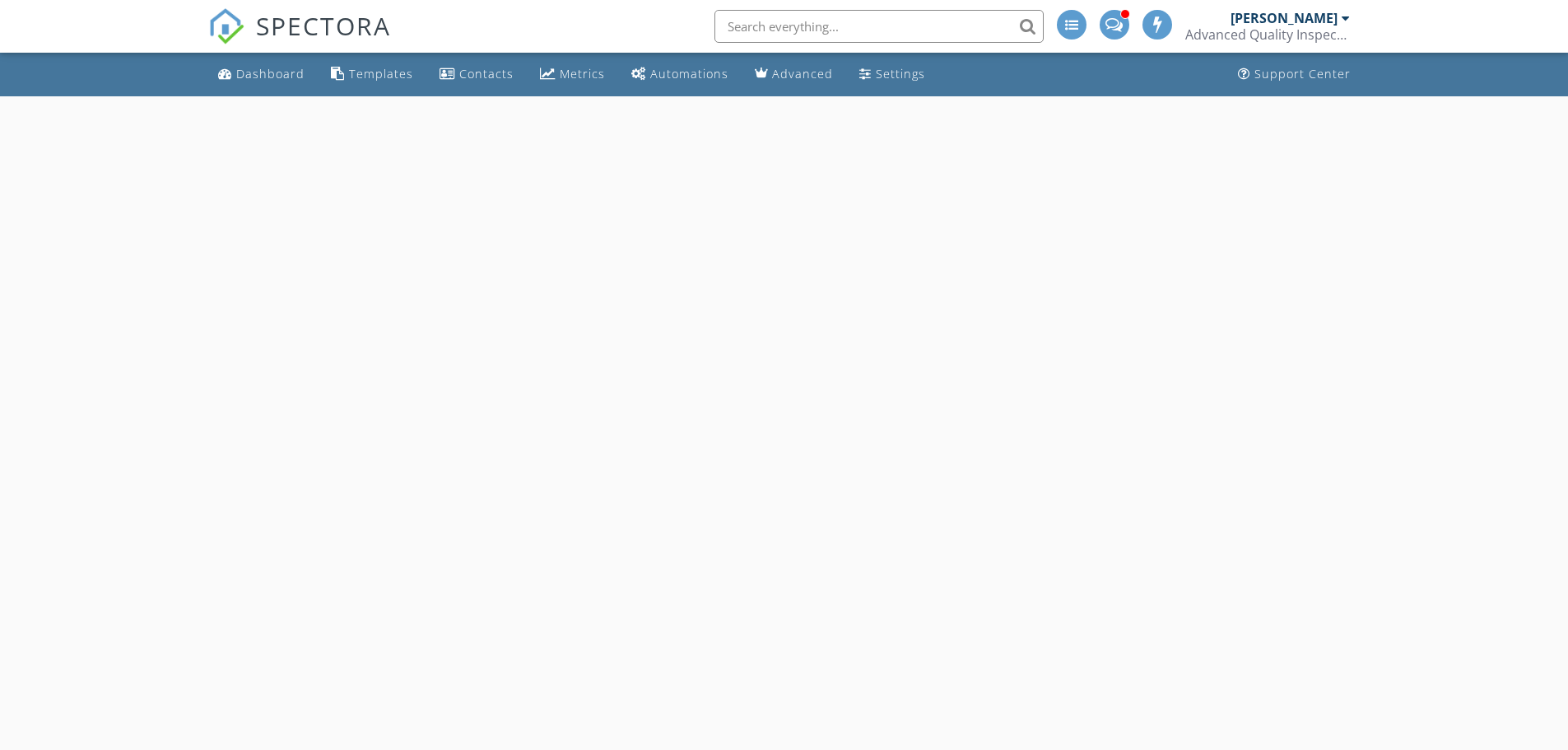
select select "9"
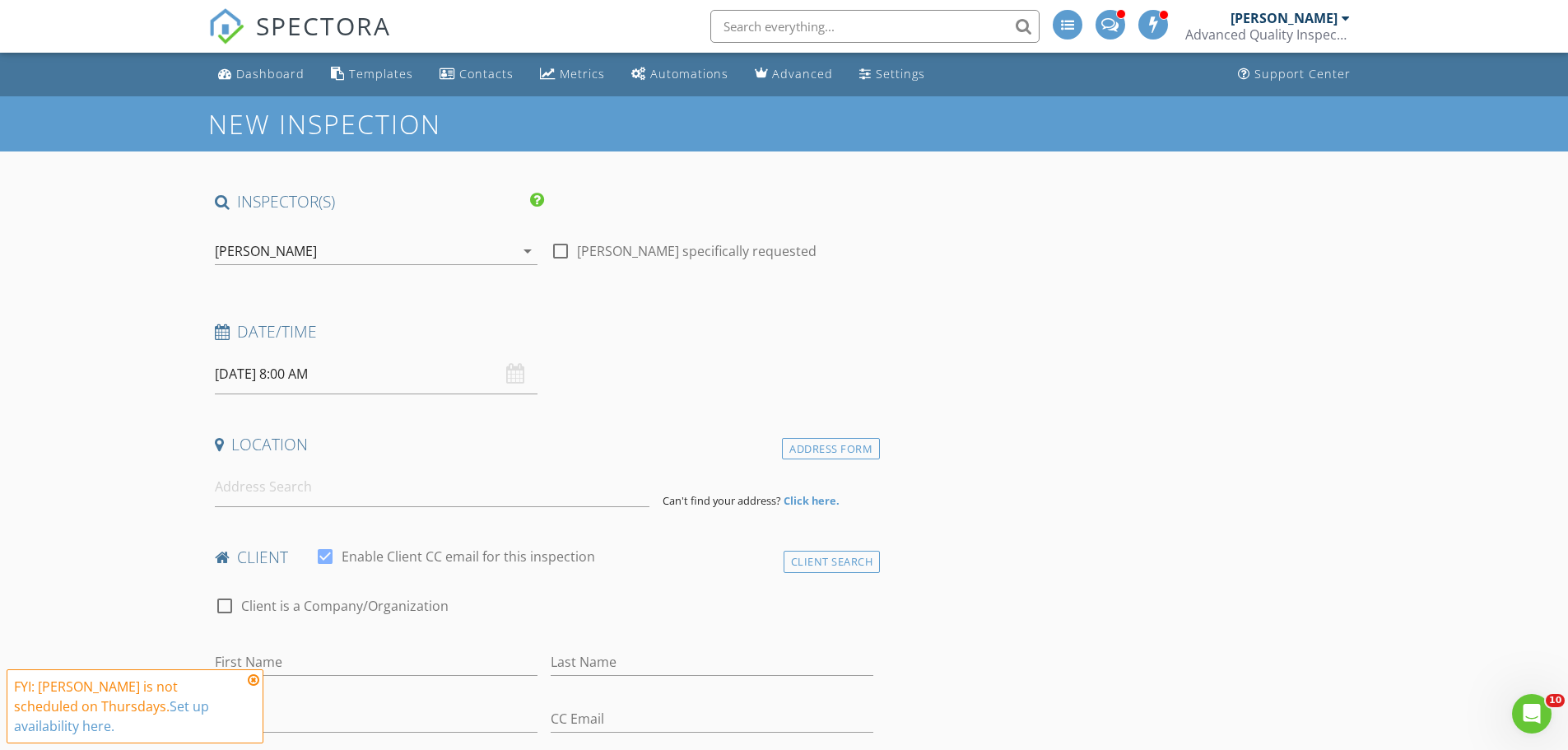
click at [239, 382] on input "[DATE] 8:00 AM" at bounding box center [376, 374] width 322 height 41
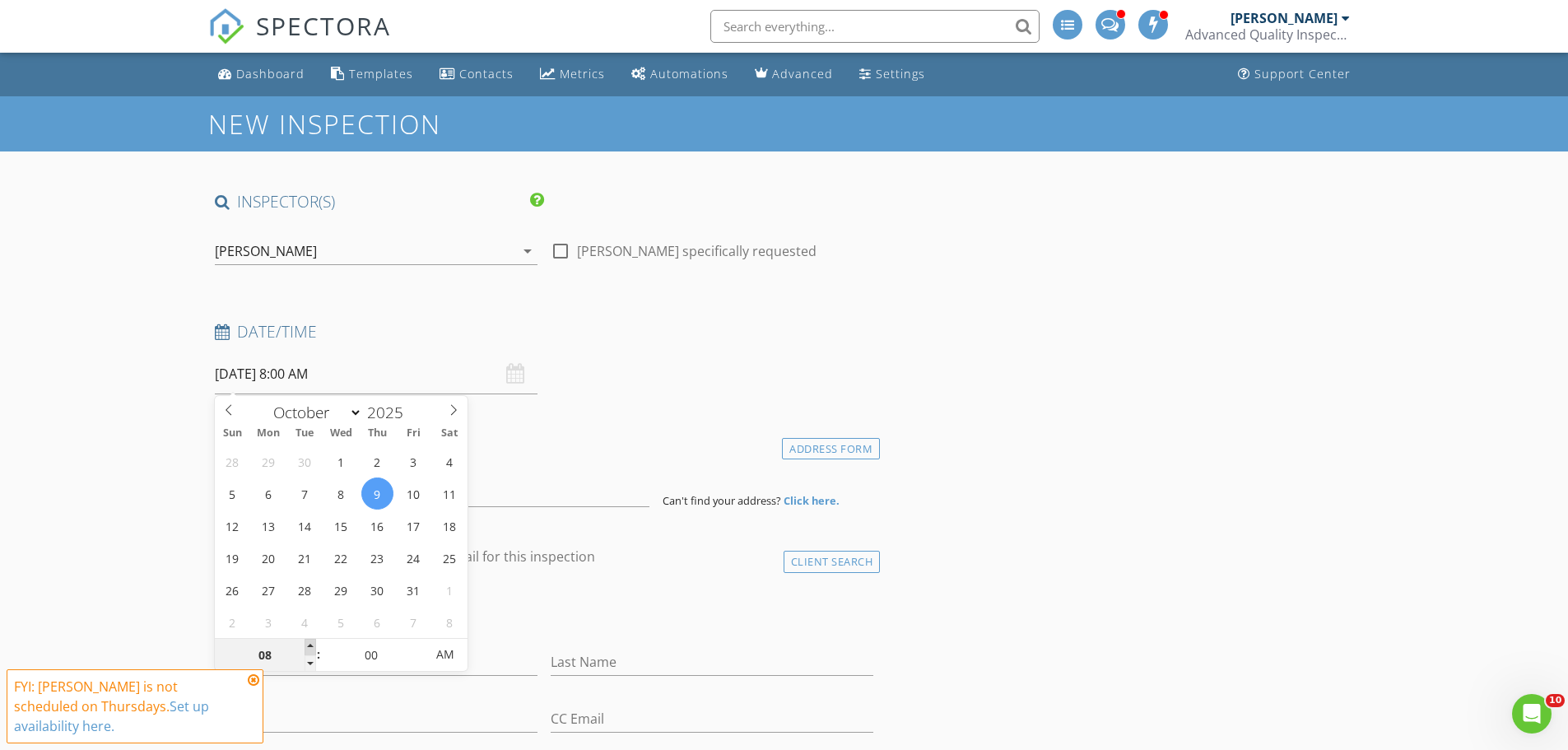
type input "09"
type input "[DATE] 9:00 AM"
click at [311, 647] on span at bounding box center [310, 647] width 12 height 17
type input "10"
type input "[DATE] 10:00 AM"
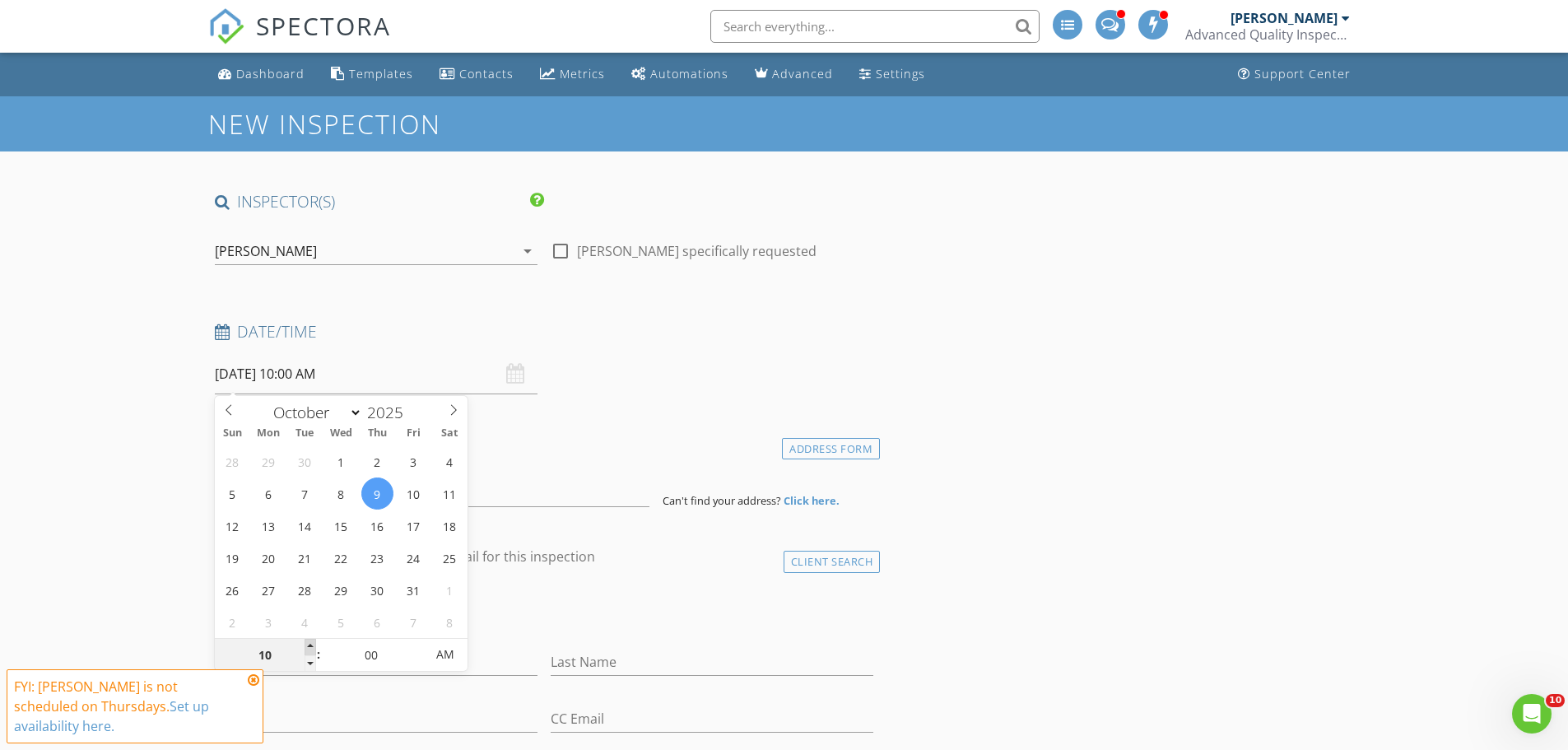
click at [311, 647] on span at bounding box center [310, 647] width 12 height 17
type input "11"
type input "[DATE] 11:00 AM"
click at [311, 647] on span at bounding box center [310, 647] width 12 height 17
type input "12"
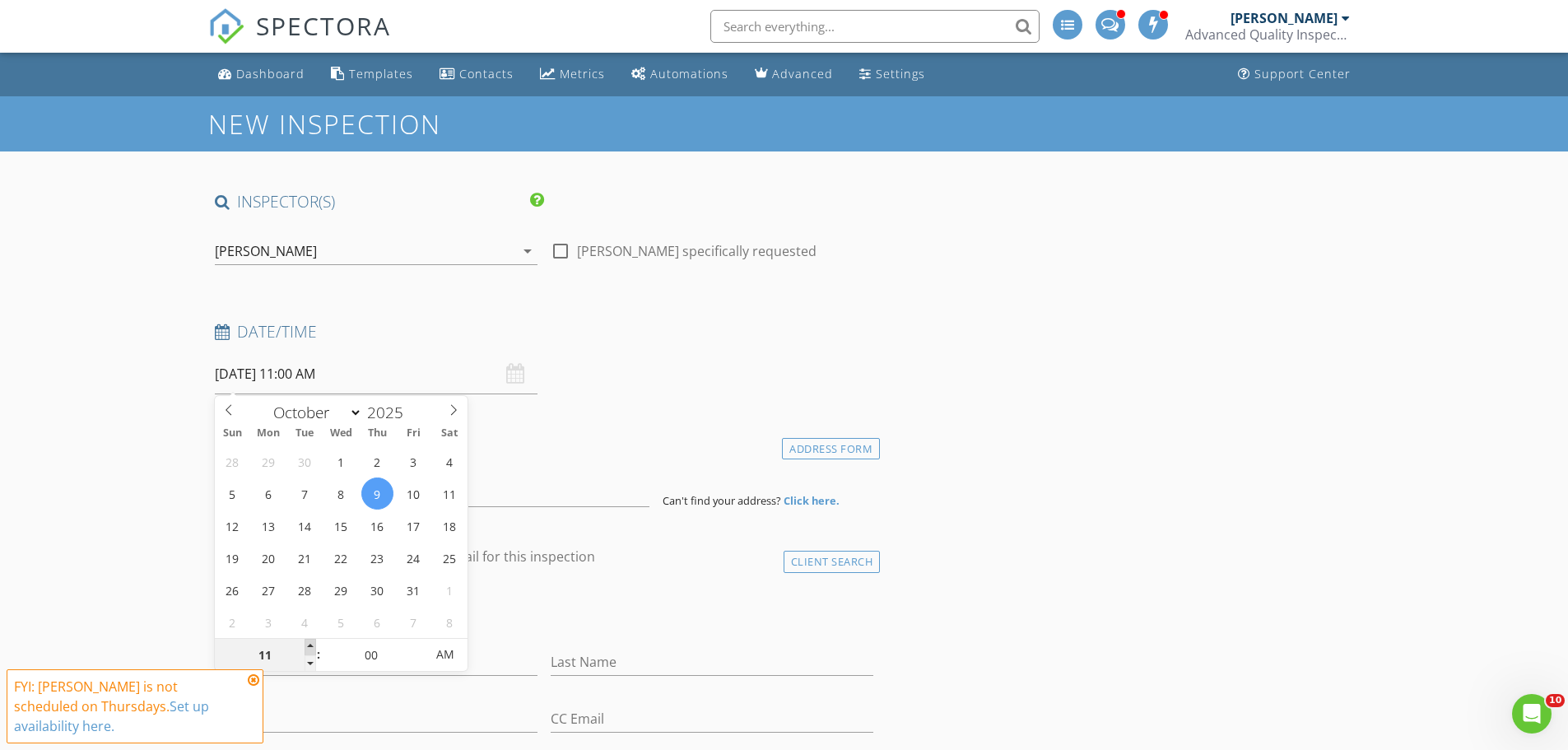
type input "[DATE] 12:00 PM"
click at [311, 647] on span at bounding box center [310, 647] width 12 height 17
type input "01"
type input "[DATE] 1:00 PM"
click at [311, 647] on span at bounding box center [310, 647] width 12 height 17
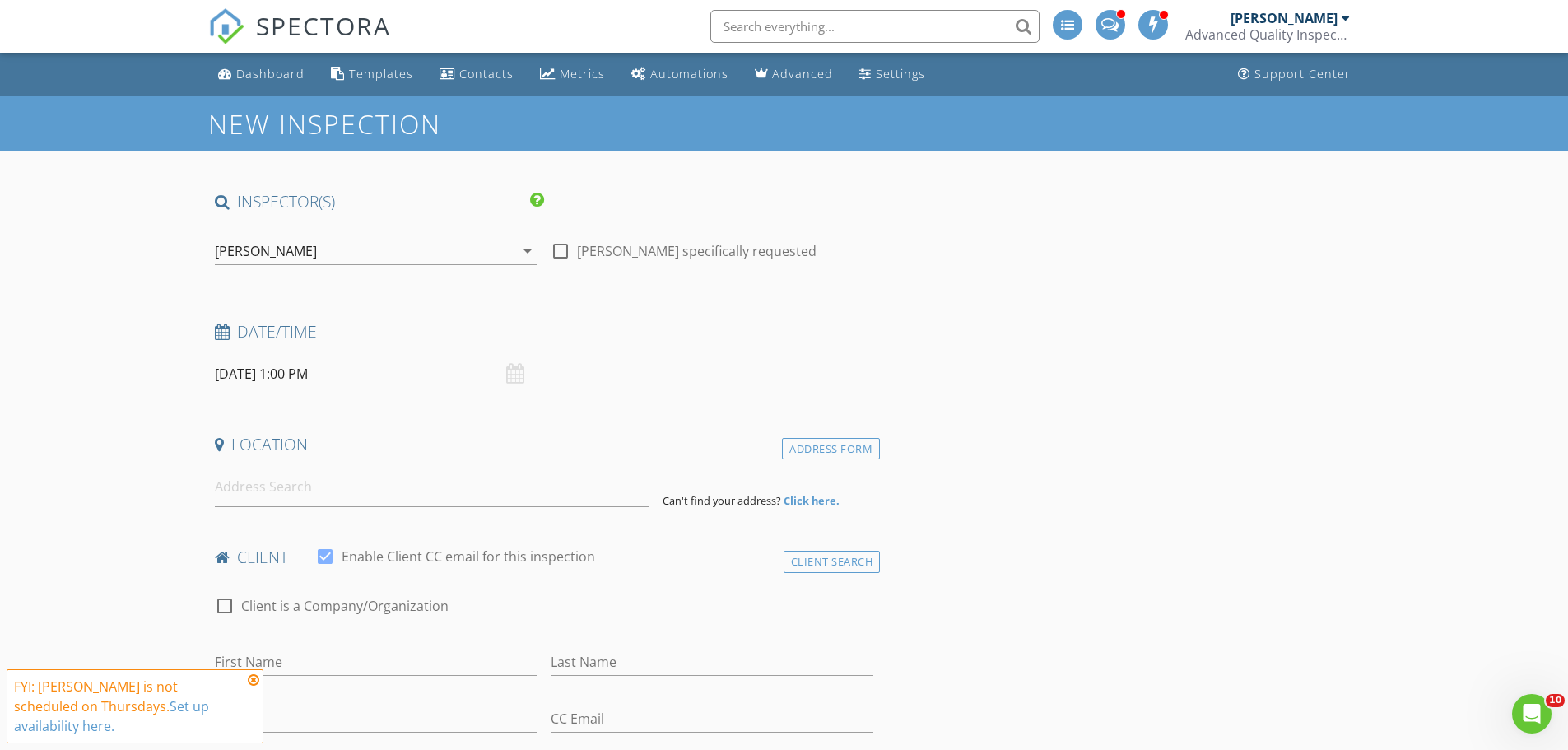
click at [291, 252] on div "[PERSON_NAME]" at bounding box center [365, 251] width 299 height 26
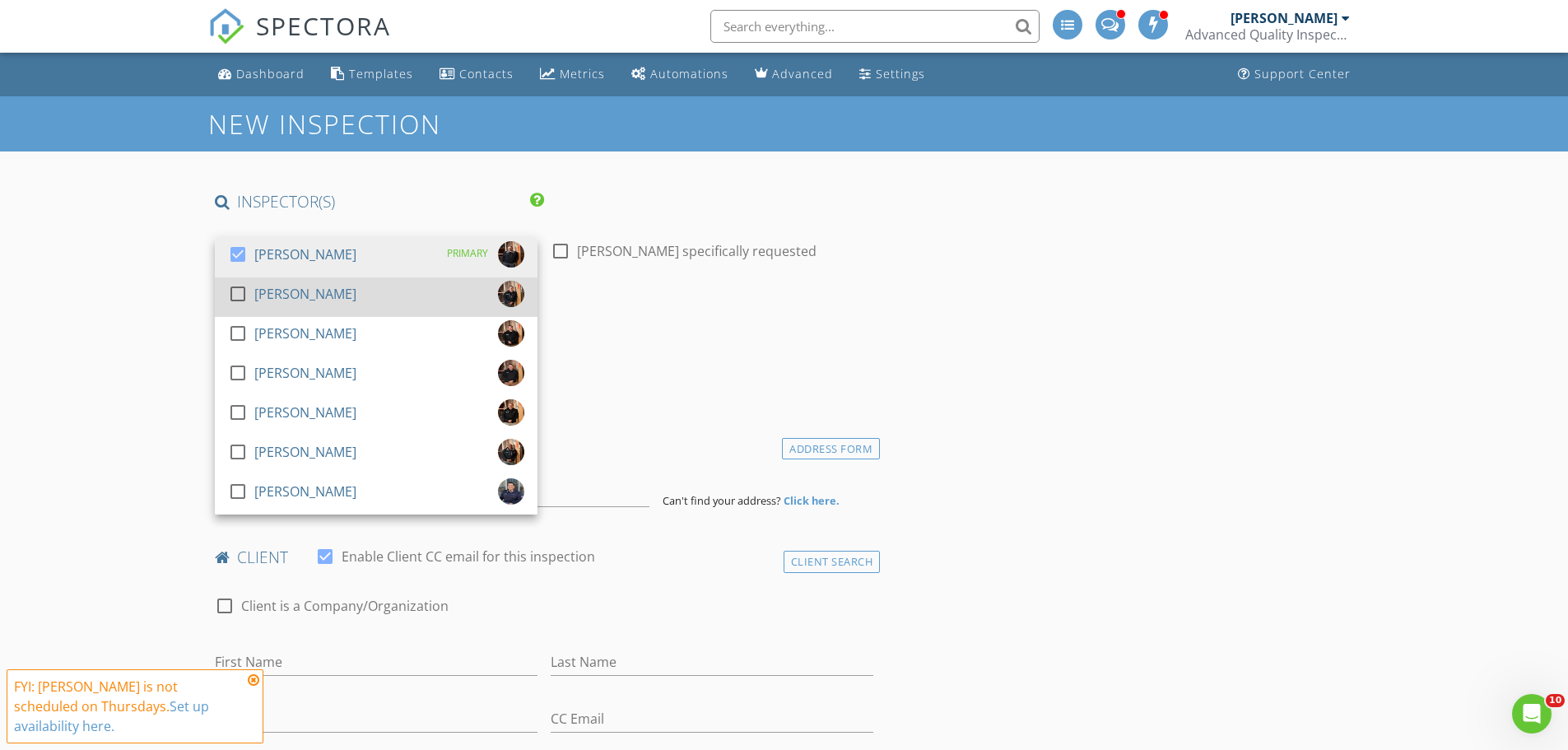
drag, startPoint x: 291, startPoint y: 303, endPoint x: 284, endPoint y: 286, distance: 18.4
click at [291, 301] on div "[PERSON_NAME]" at bounding box center [305, 294] width 102 height 26
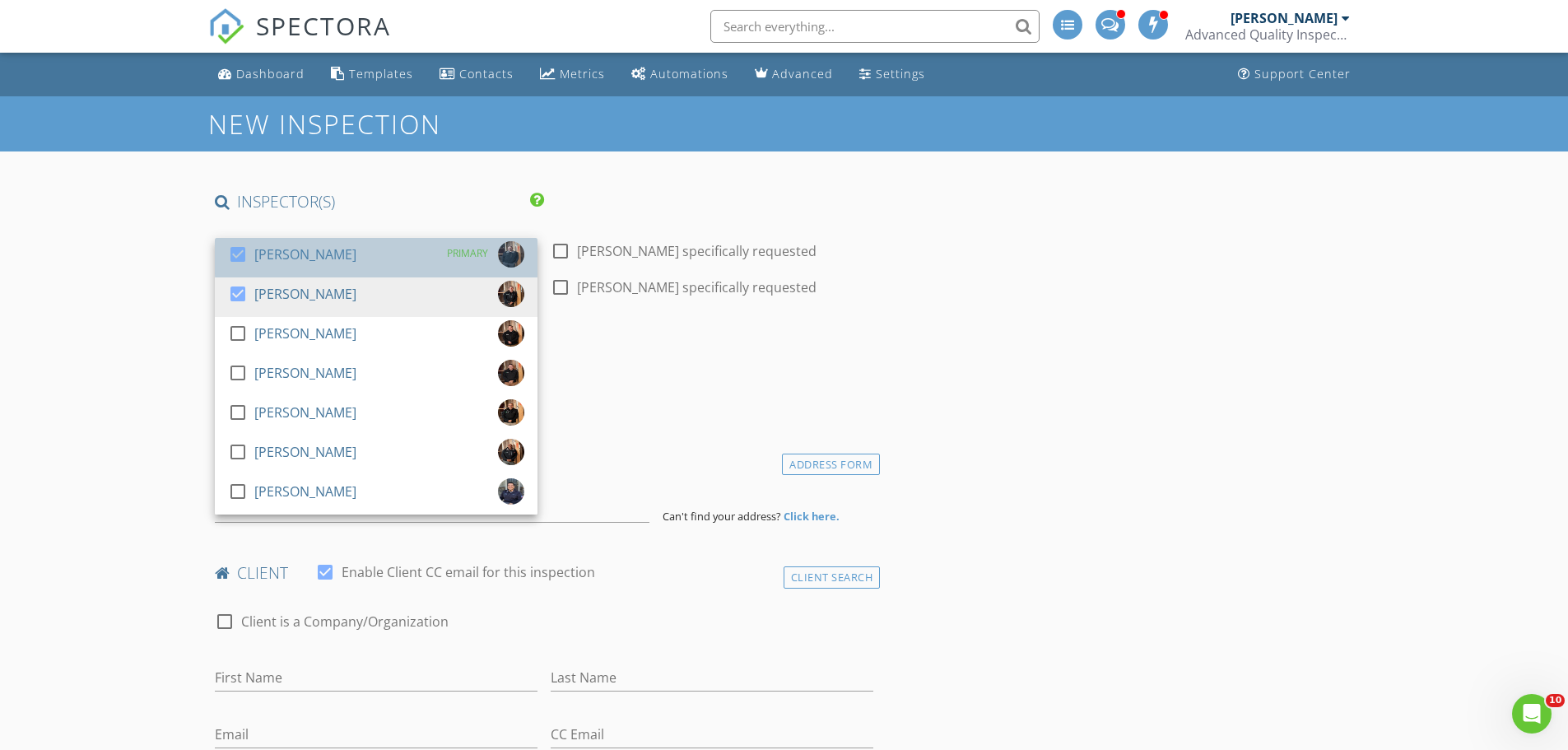
click at [264, 264] on div "[PERSON_NAME]" at bounding box center [305, 255] width 102 height 26
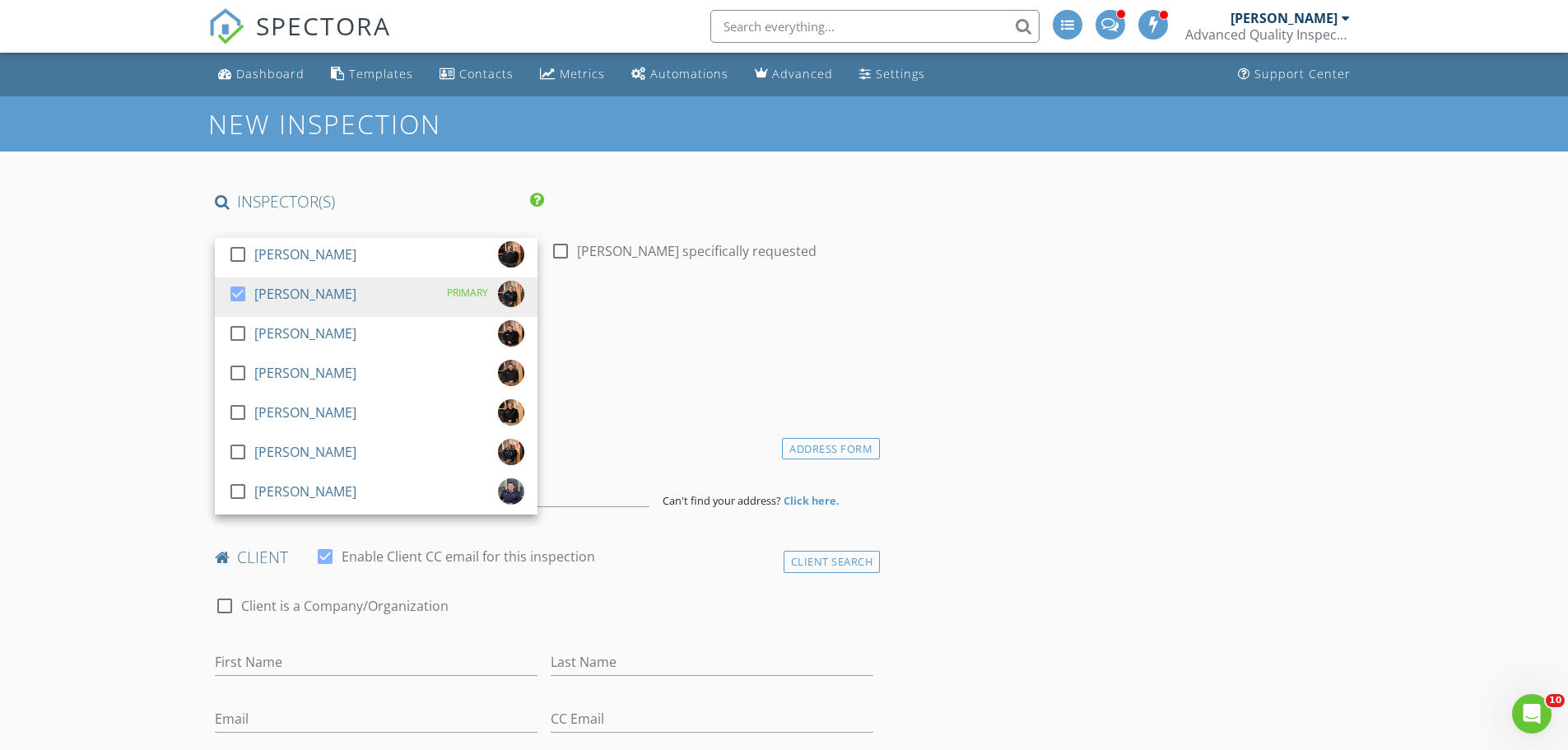
drag, startPoint x: 163, startPoint y: 283, endPoint x: 97, endPoint y: 418, distance: 150.3
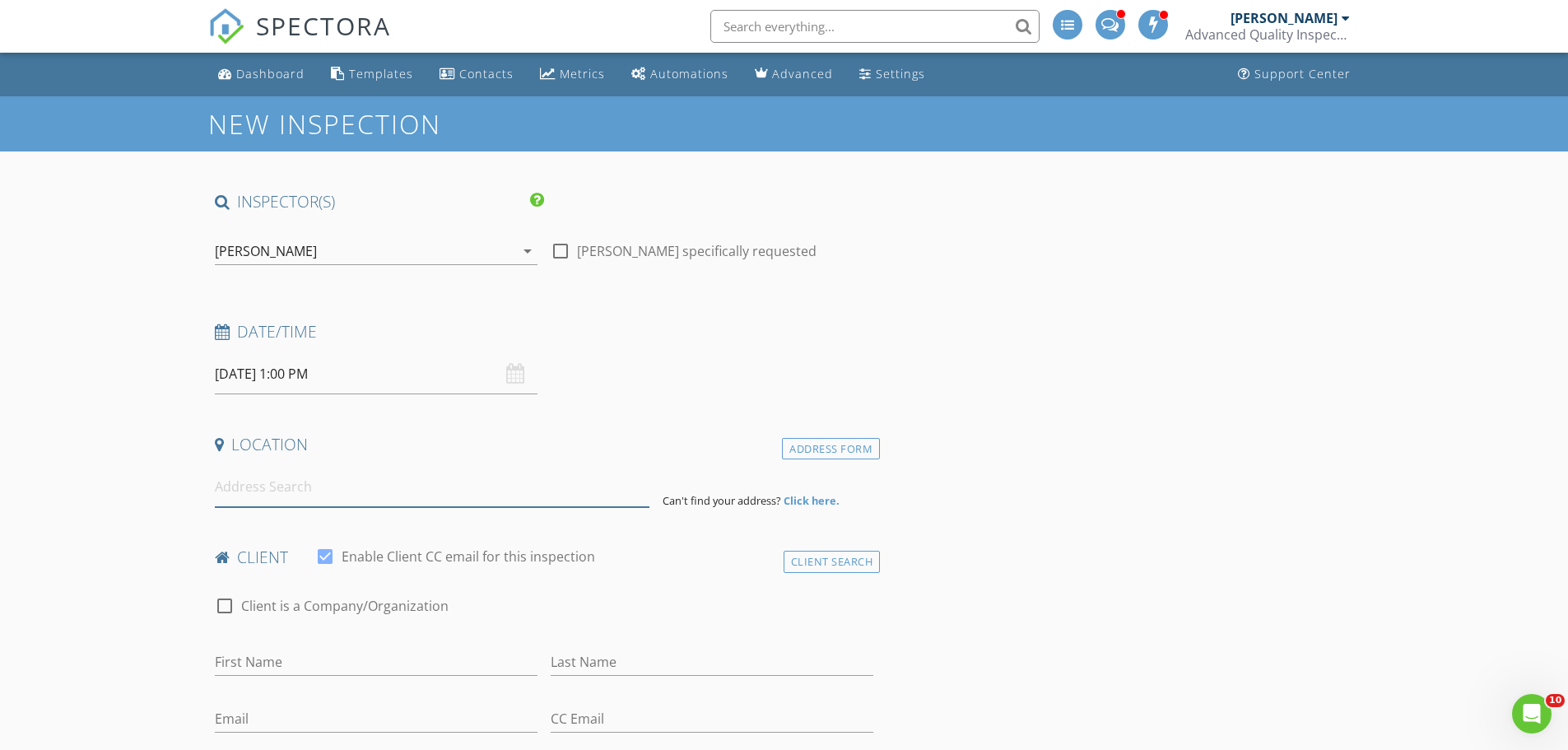
click at [293, 477] on input at bounding box center [432, 486] width 435 height 41
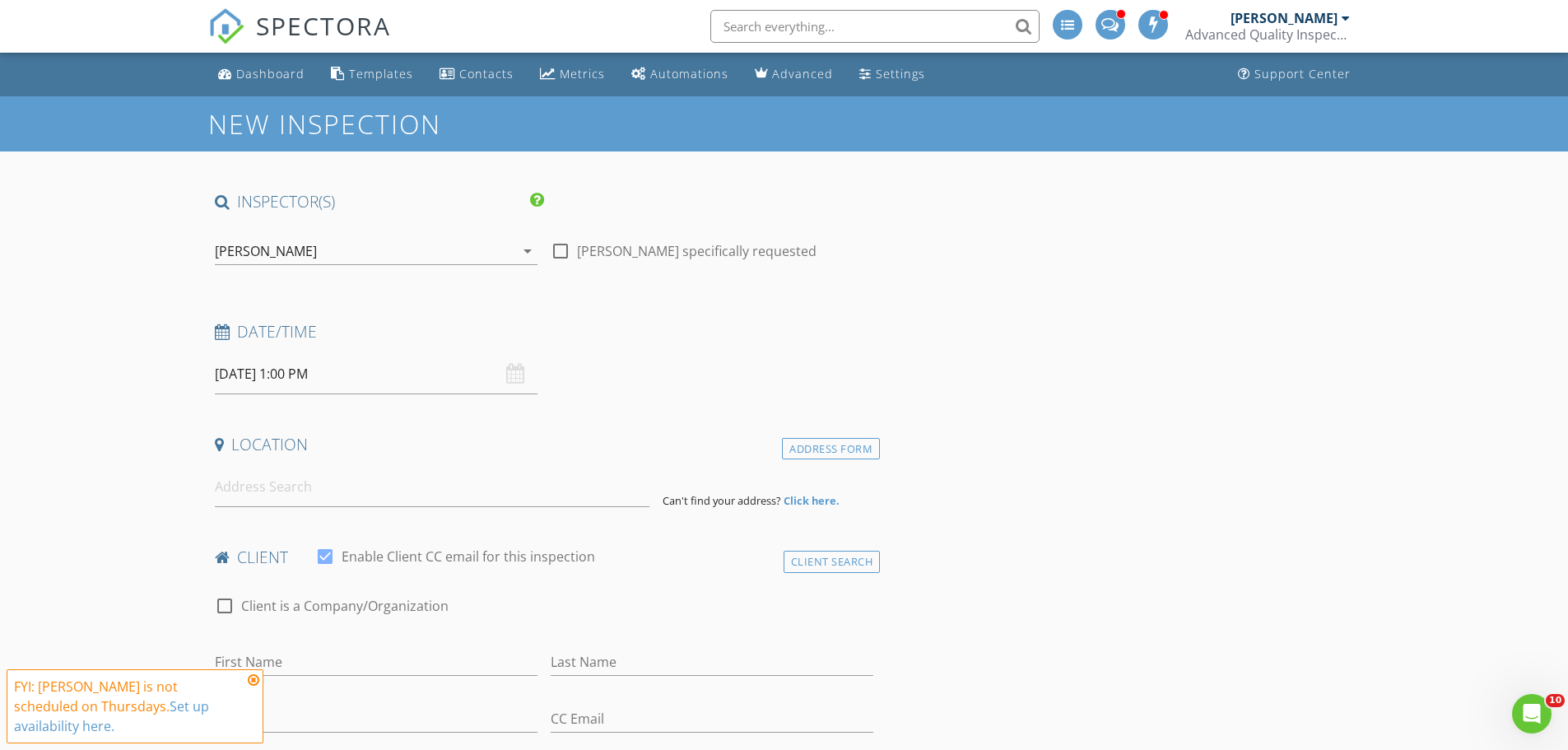
click at [252, 686] on icon at bounding box center [254, 680] width 12 height 13
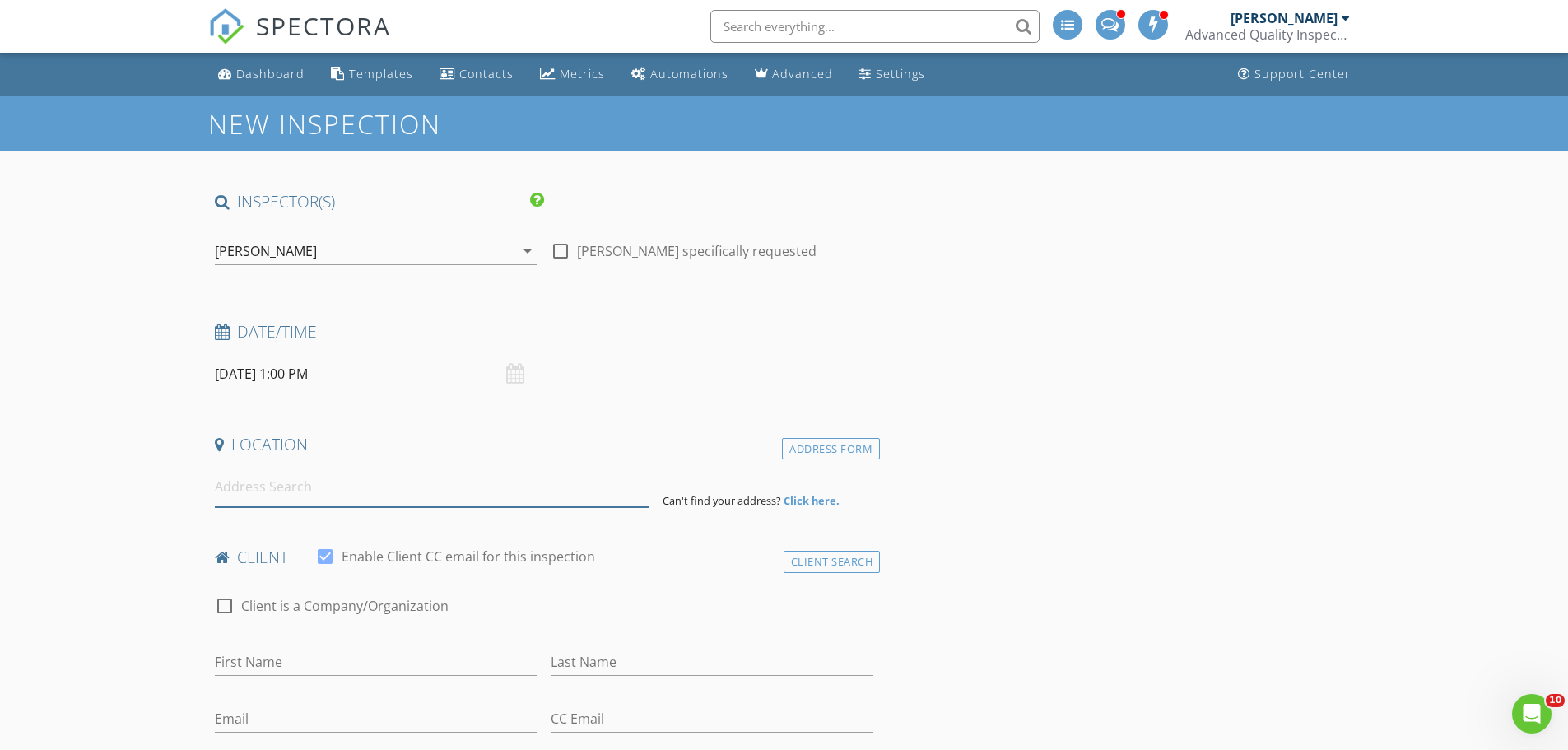
click at [265, 489] on input at bounding box center [432, 486] width 435 height 41
click at [306, 489] on input at bounding box center [432, 486] width 435 height 41
click at [314, 489] on input at bounding box center [432, 486] width 435 height 41
drag, startPoint x: 314, startPoint y: 489, endPoint x: 237, endPoint y: 492, distance: 77.1
click at [237, 492] on input at bounding box center [432, 486] width 435 height 41
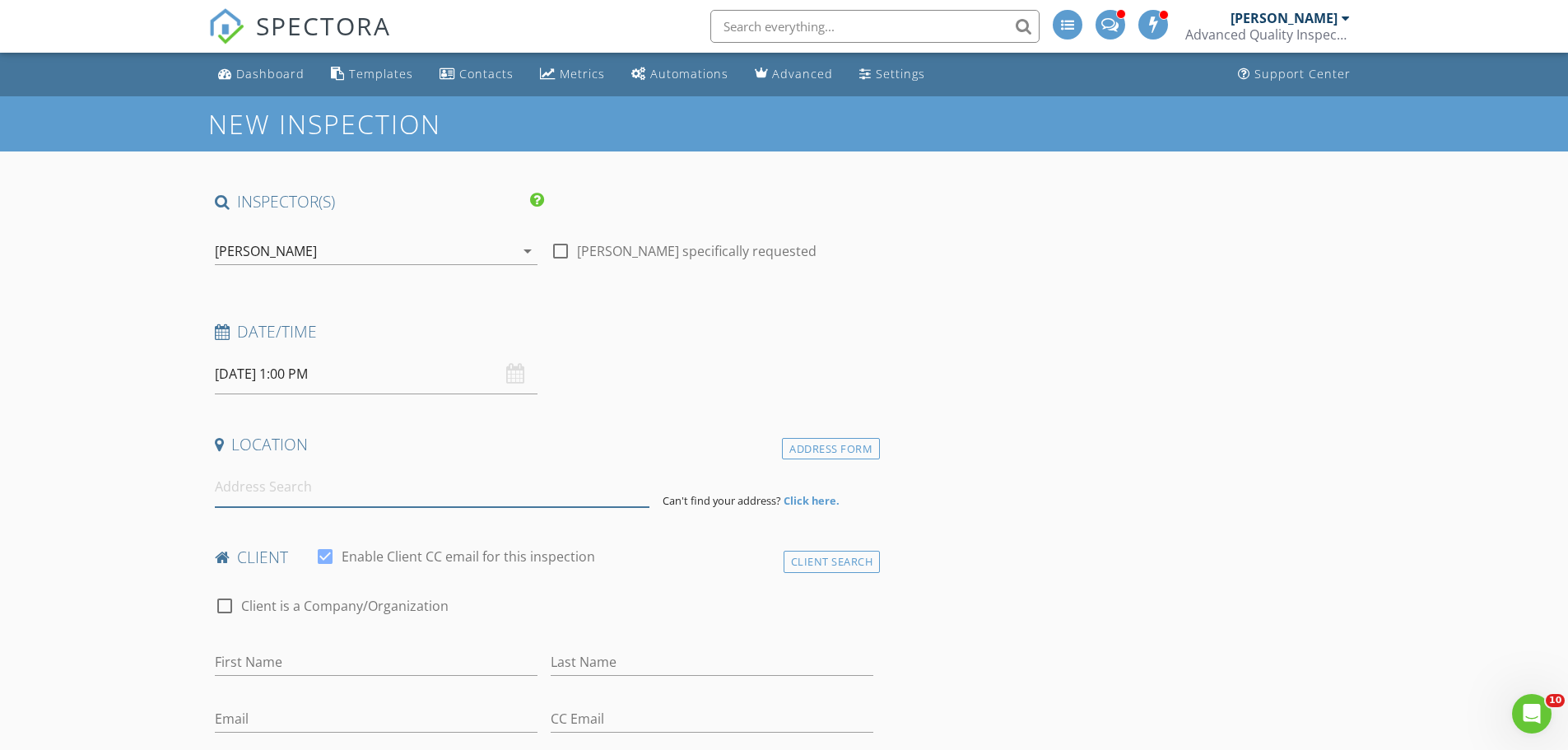
click at [237, 492] on input at bounding box center [432, 486] width 435 height 41
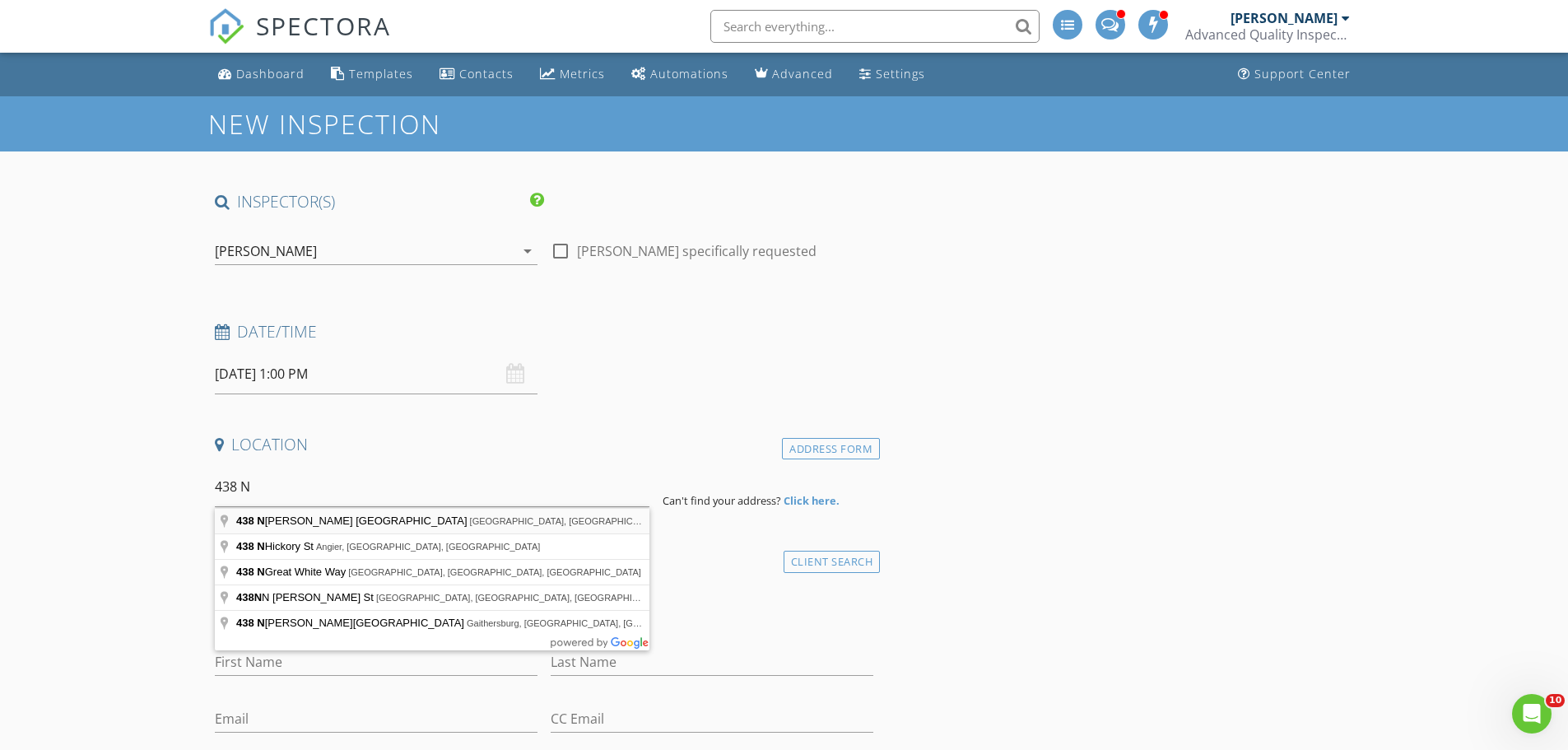
type input "438 North Maple Walk Drive, Garner, NC, USA"
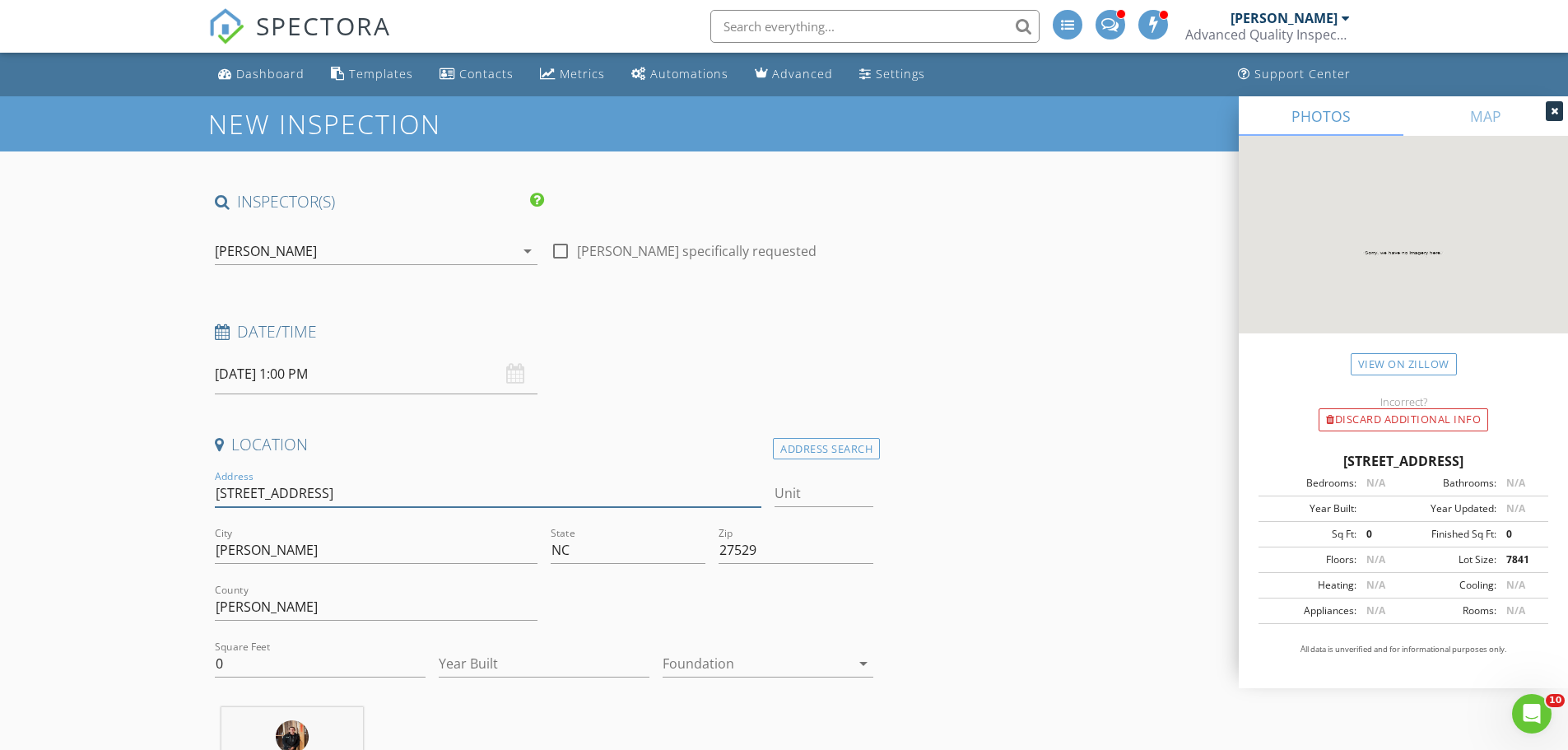
drag, startPoint x: 375, startPoint y: 502, endPoint x: 211, endPoint y: 497, distance: 164.1
click at [211, 497] on div "Address 438 N Maple Walk Dr" at bounding box center [489, 494] width 560 height 57
drag, startPoint x: 181, startPoint y: 663, endPoint x: 168, endPoint y: 663, distance: 13.0
type input "2642"
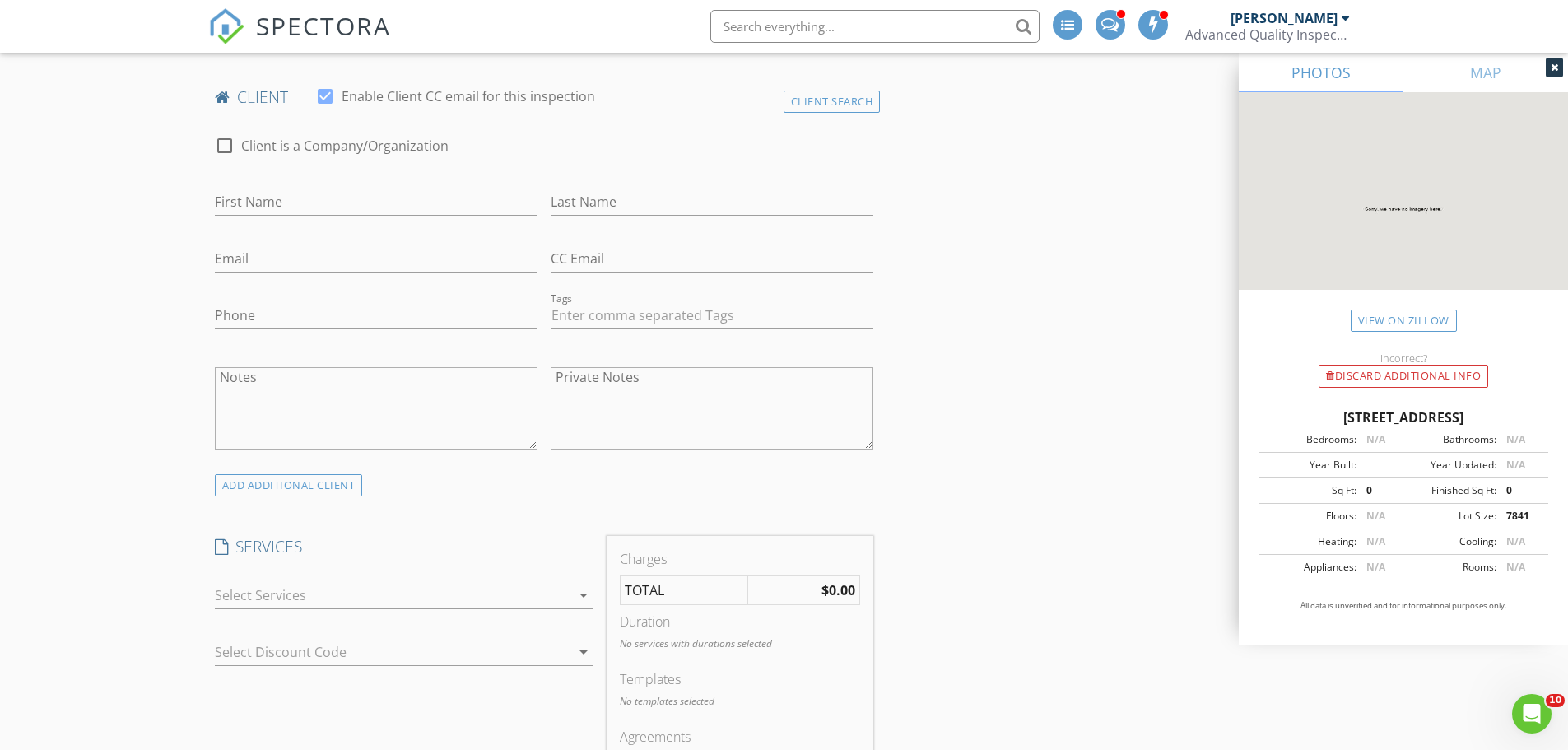
scroll to position [905, 0]
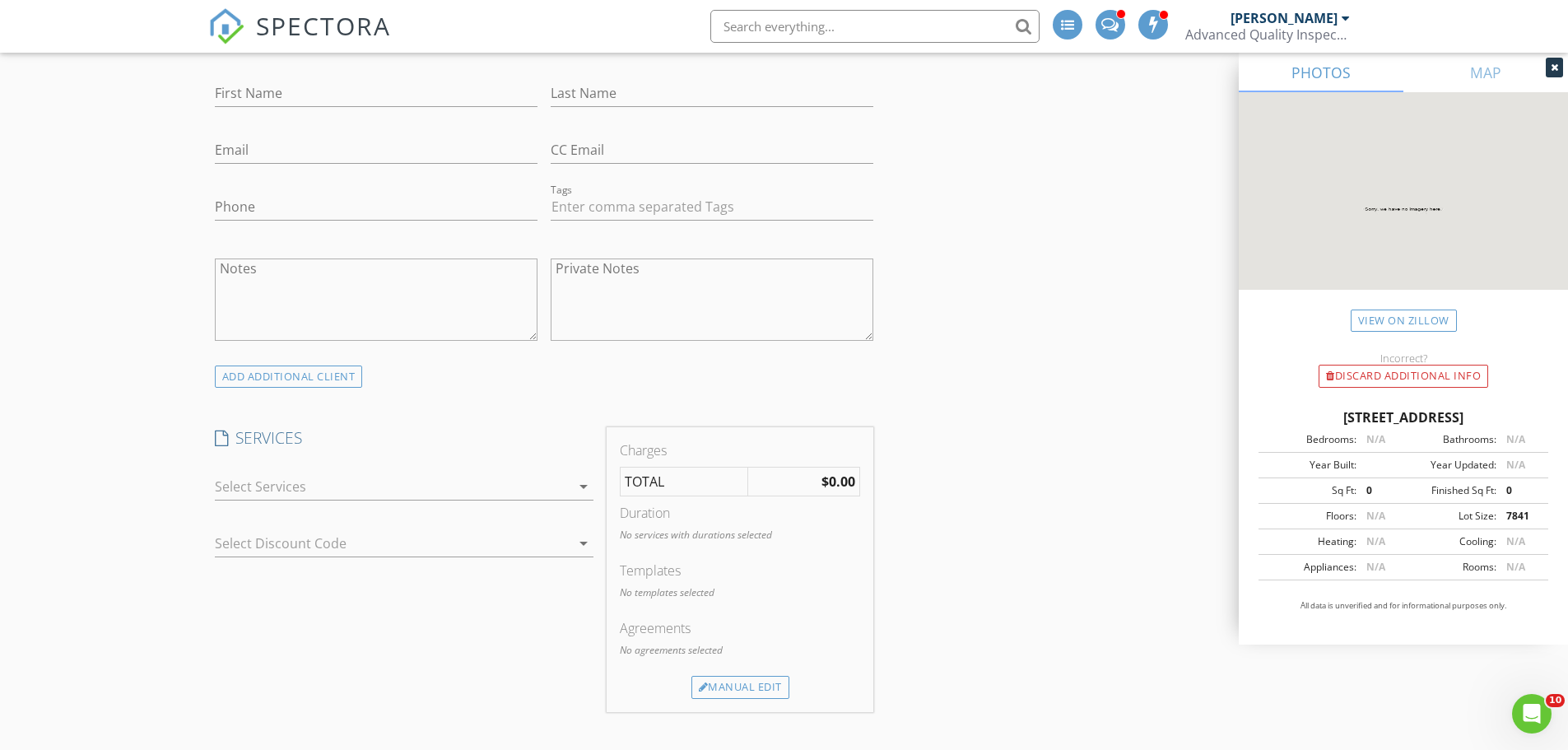
type input "2024"
click at [324, 487] on div at bounding box center [393, 486] width 355 height 26
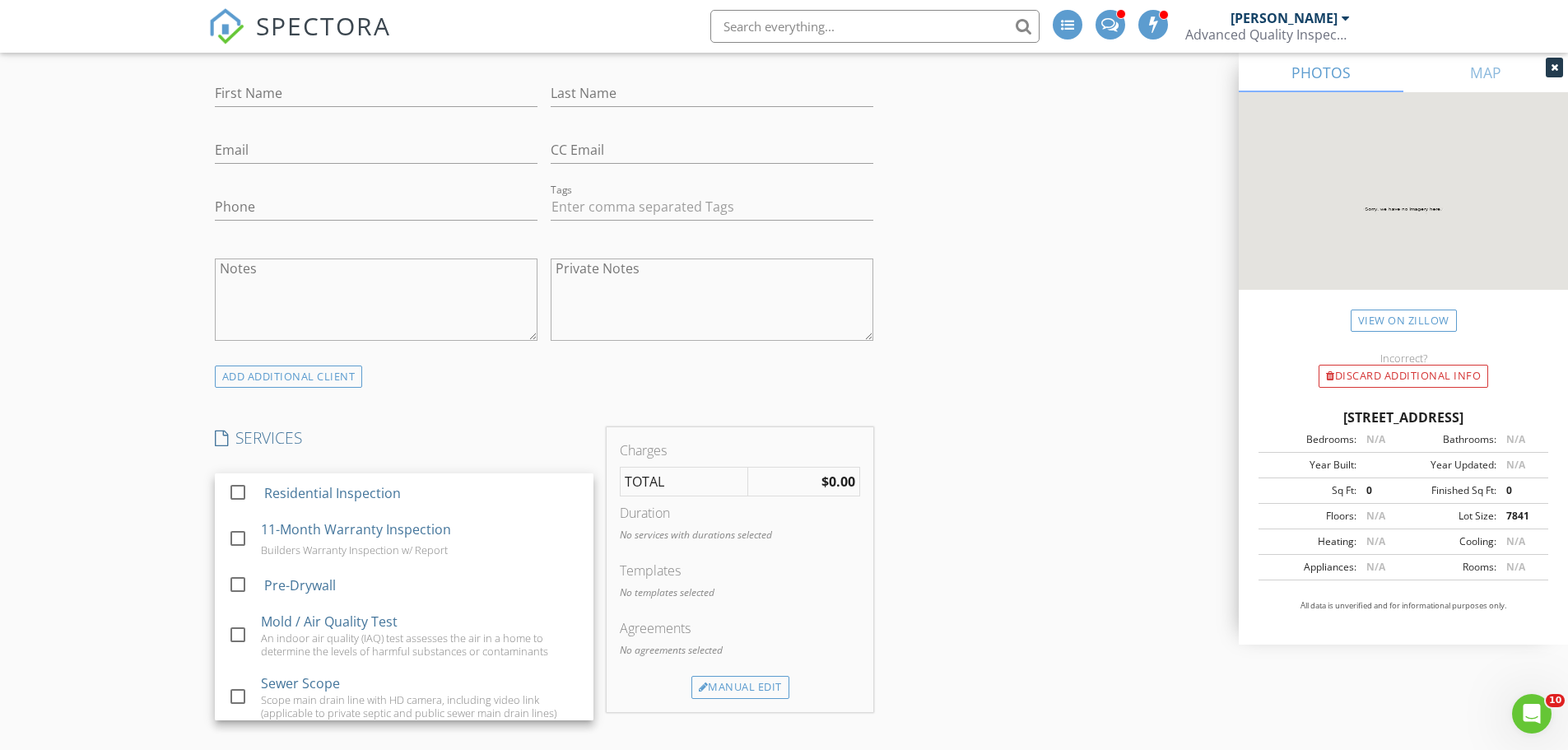
drag, startPoint x: 257, startPoint y: 532, endPoint x: 184, endPoint y: 517, distance: 74.5
click at [239, 530] on div "check_box_outline_blank 11-Month Warranty Inspection Builders Warranty Inspecti…" at bounding box center [404, 539] width 352 height 53
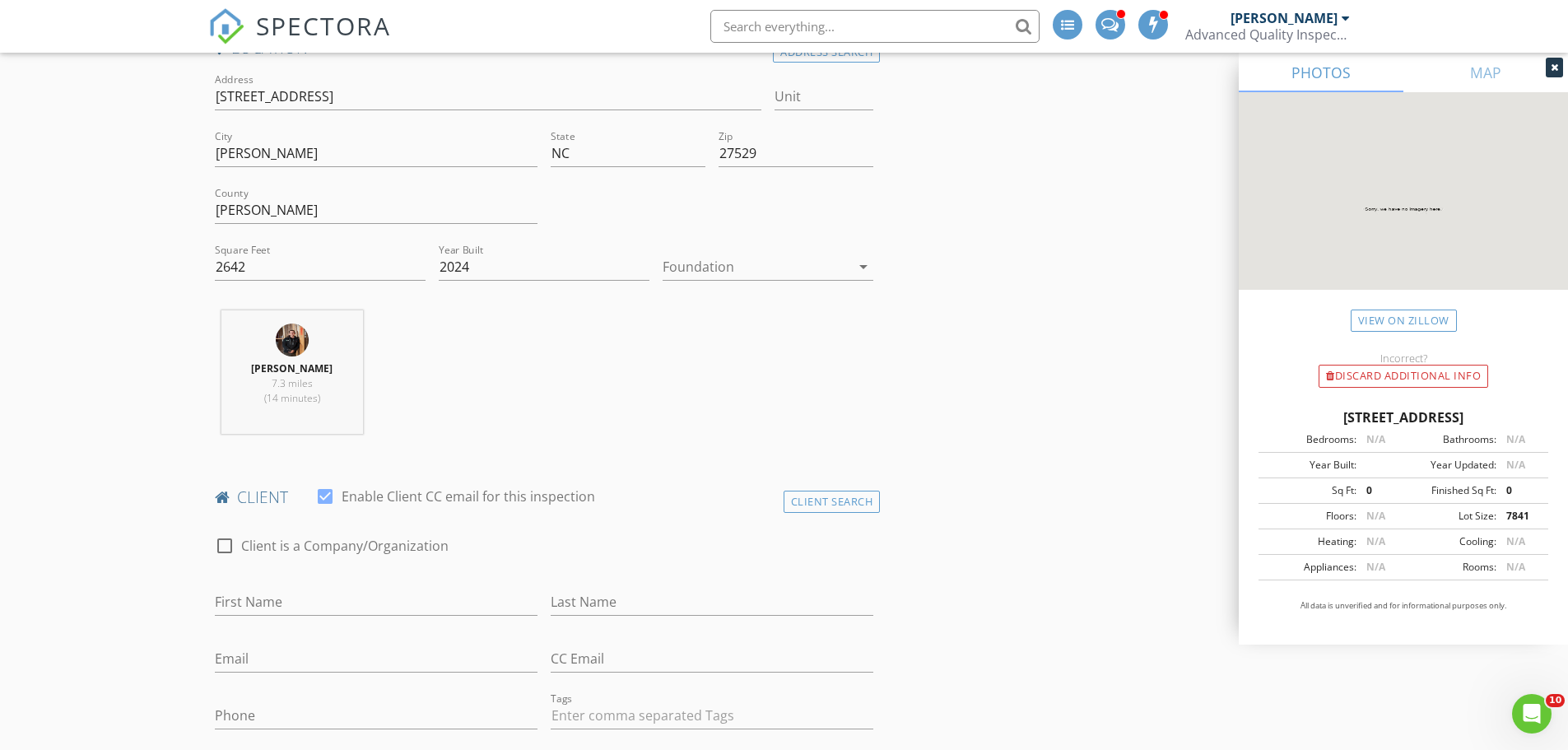
scroll to position [412, 0]
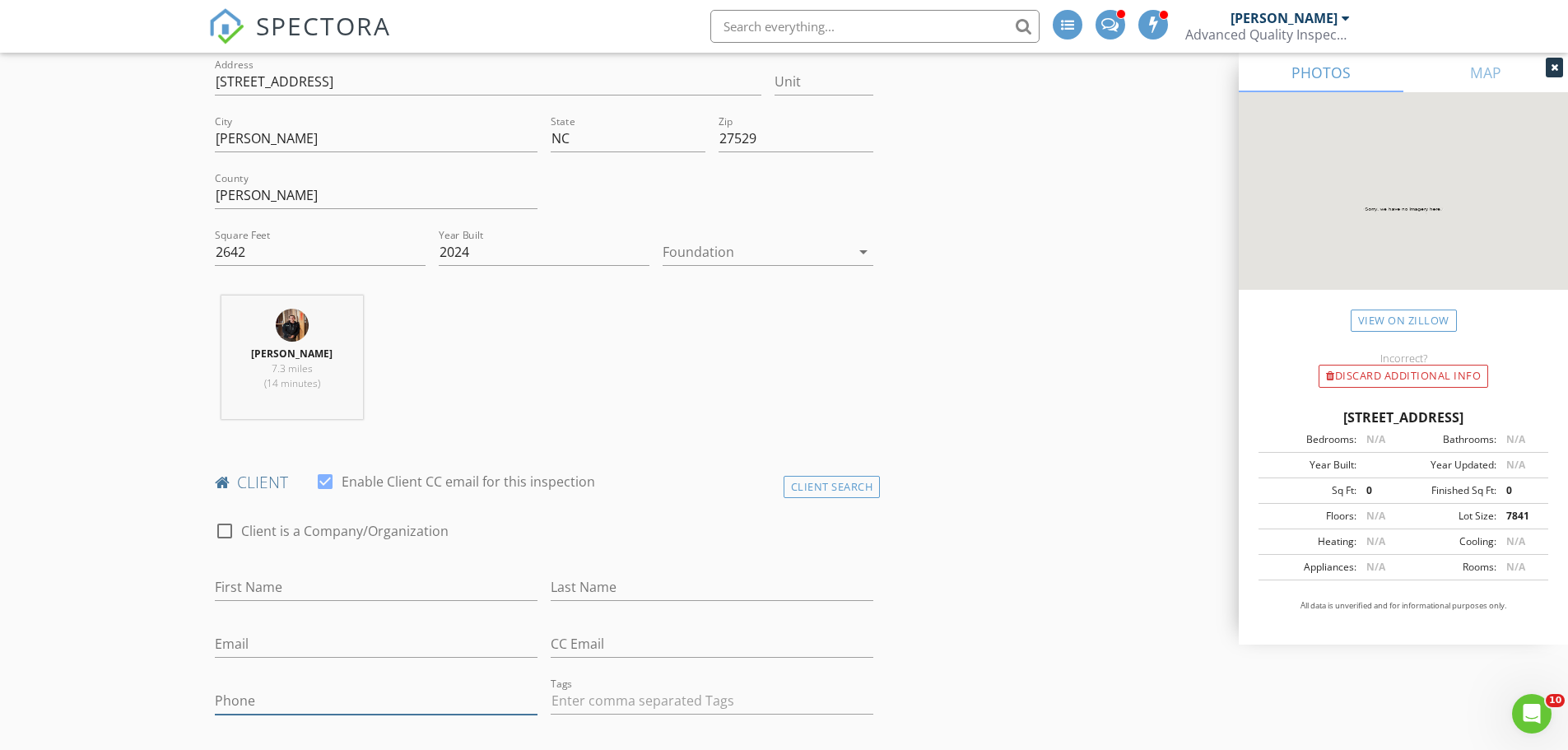
click at [350, 705] on input "Phone" at bounding box center [376, 700] width 322 height 27
type input "919-800-9901"
click at [311, 588] on input "First Name" at bounding box center [376, 587] width 322 height 27
type input "Maria"
click at [304, 649] on input "Email" at bounding box center [376, 644] width 322 height 27
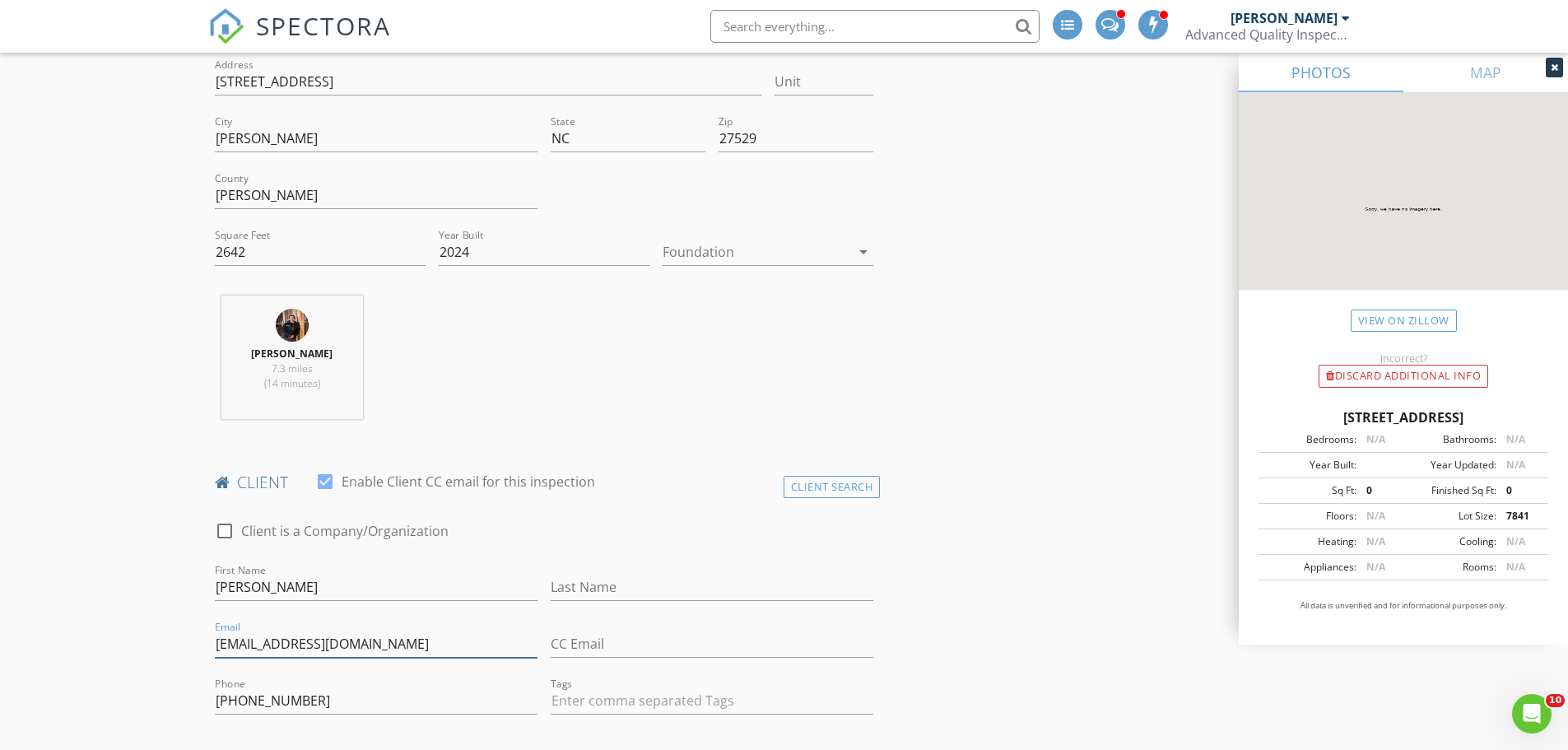
drag, startPoint x: 286, startPoint y: 644, endPoint x: 257, endPoint y: 644, distance: 29.0
click at [257, 644] on input "maria_buck@yahoo.com" at bounding box center [376, 644] width 322 height 27
type input "maria_buck@yahoo.com"
click at [689, 586] on input "Last Name" at bounding box center [712, 587] width 322 height 27
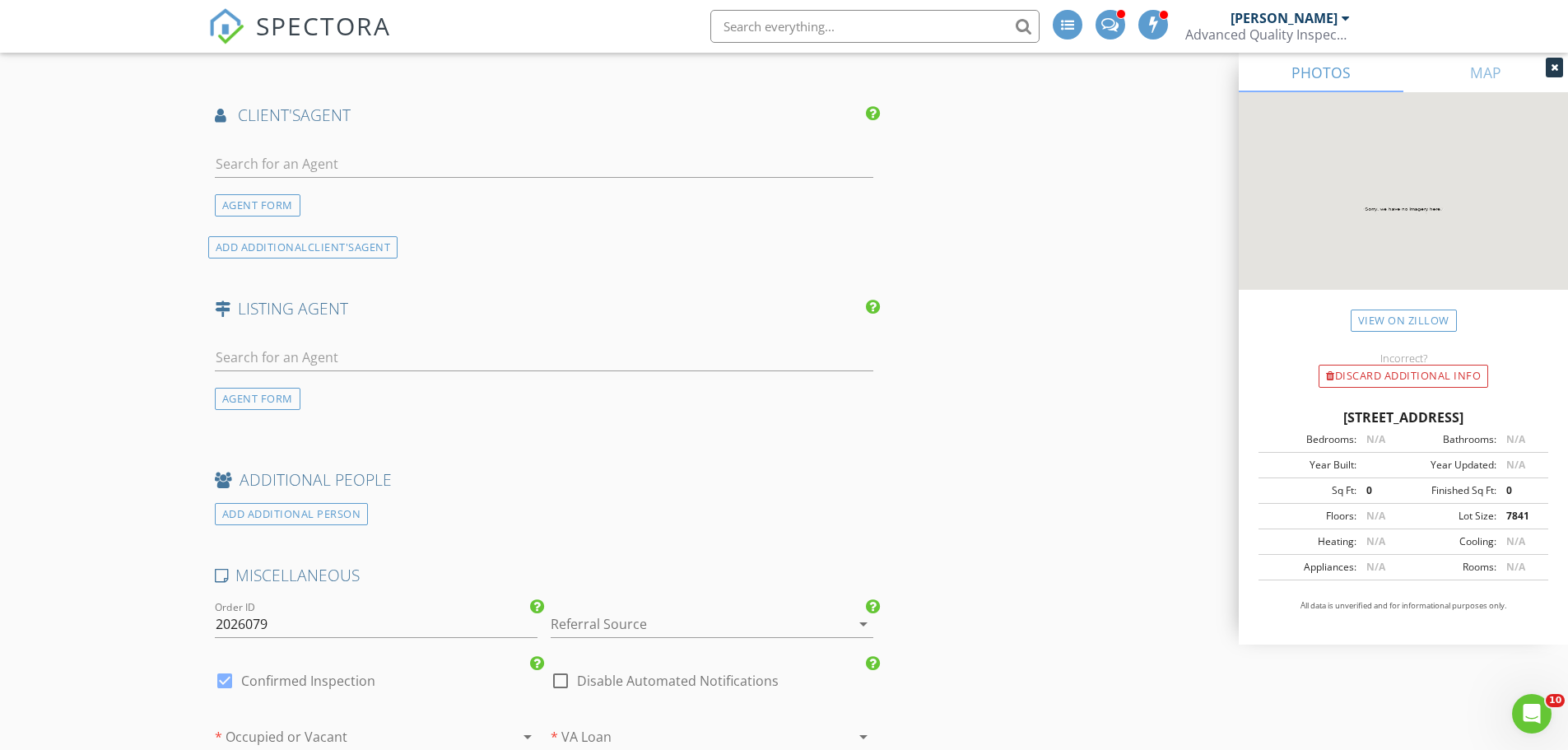
scroll to position [2141, 0]
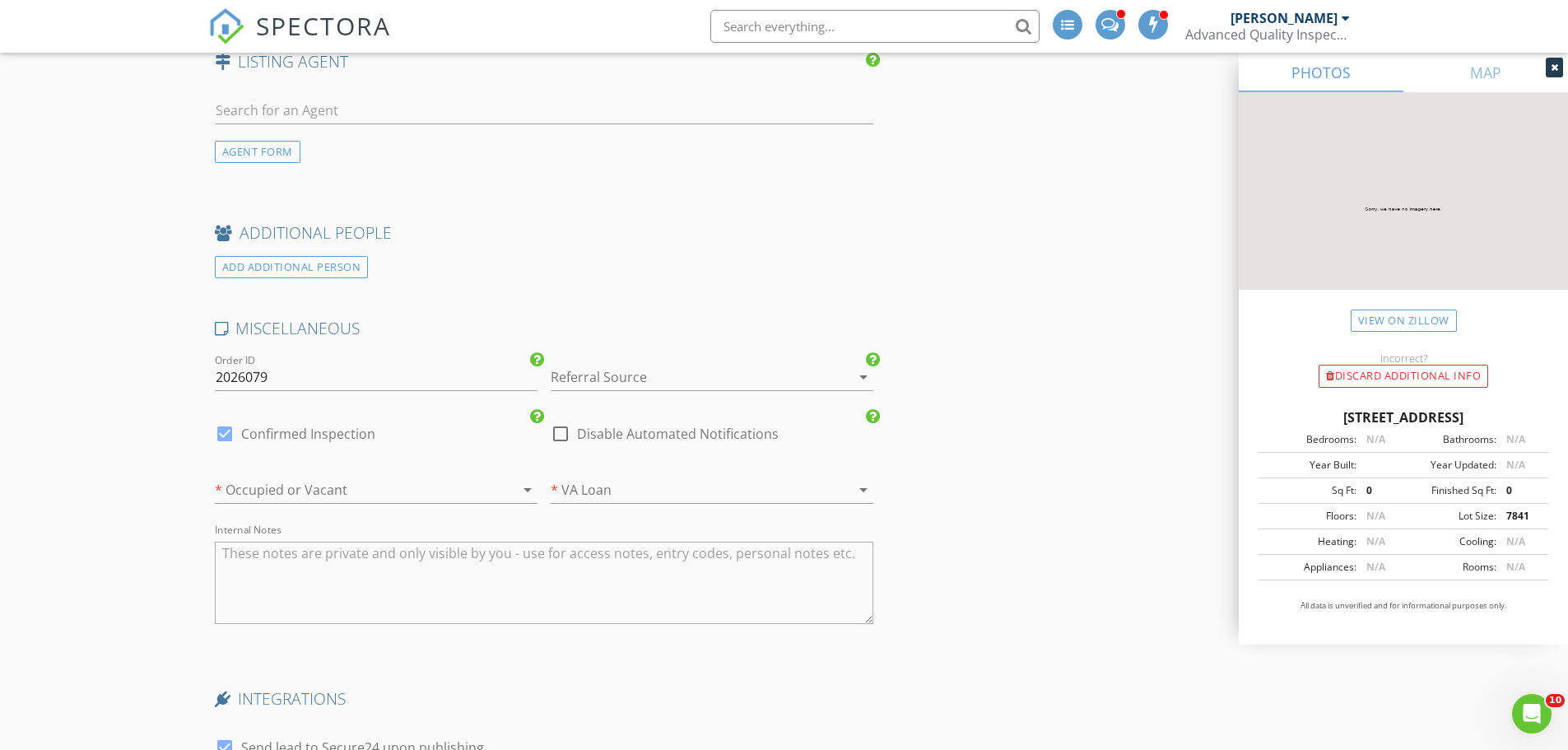
type input "Buckenberger"
click at [420, 495] on div at bounding box center [353, 490] width 277 height 26
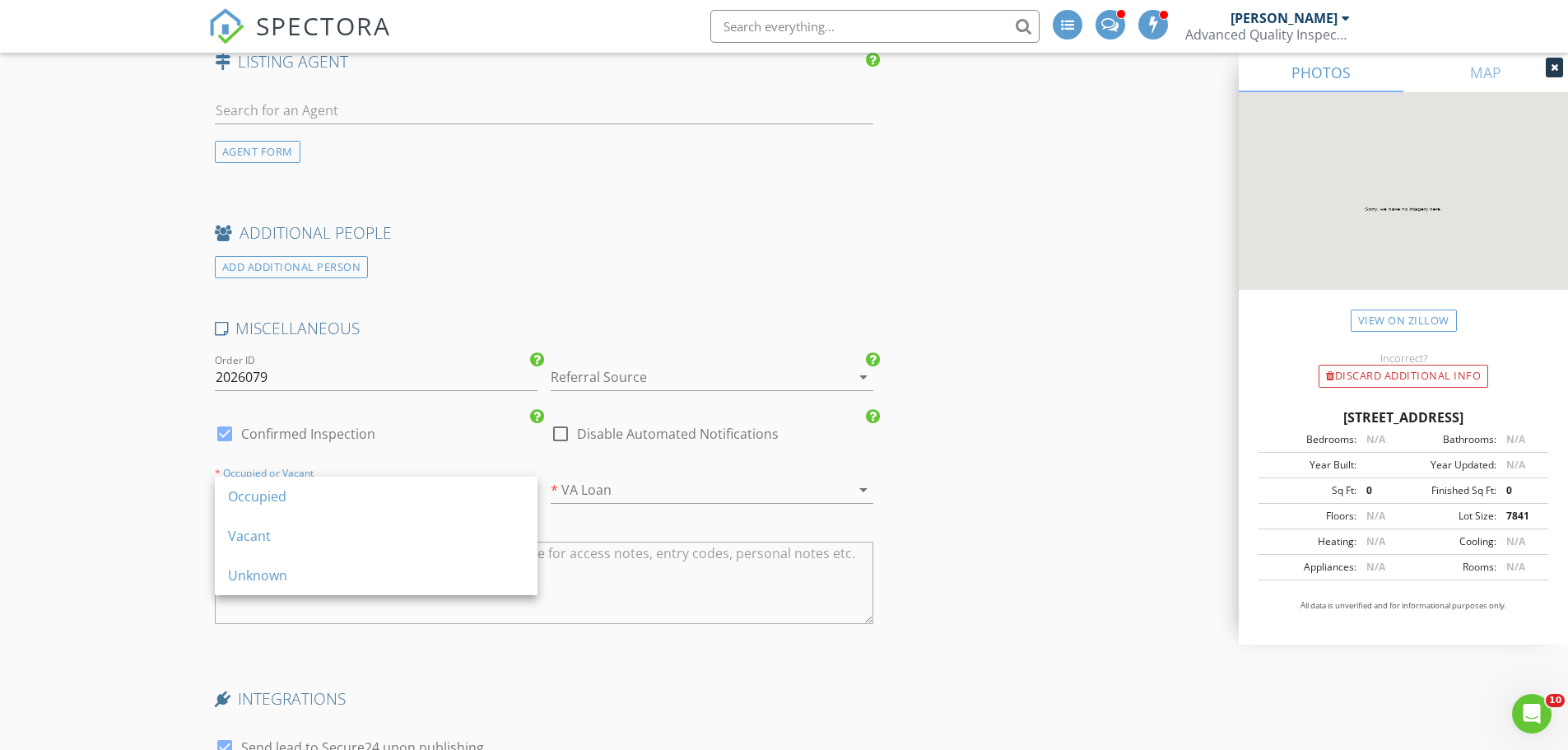
drag, startPoint x: 324, startPoint y: 500, endPoint x: 211, endPoint y: 517, distance: 114.3
click at [324, 502] on div "Occupied" at bounding box center [376, 496] width 296 height 20
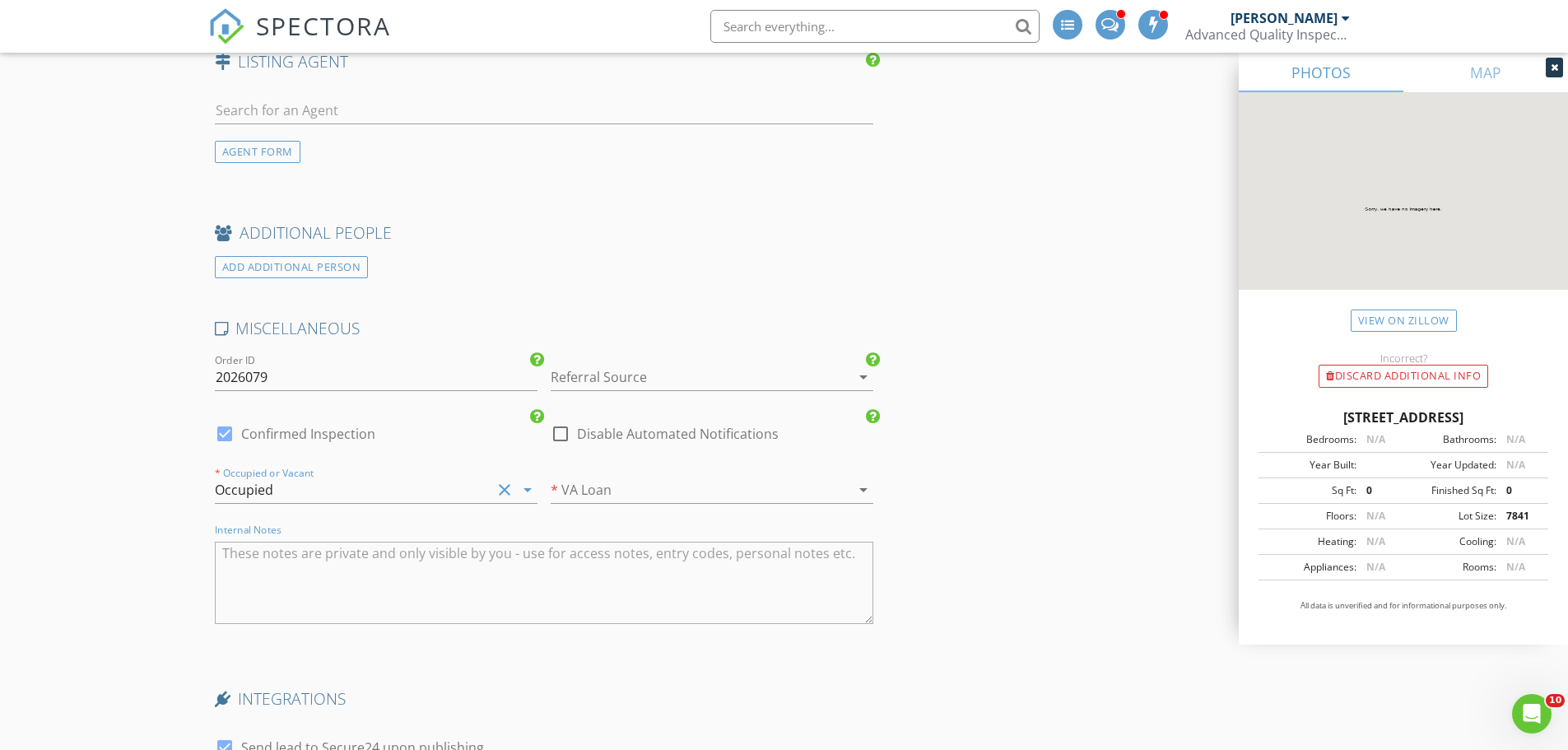
click at [360, 575] on textarea "Internal Notes" at bounding box center [544, 583] width 659 height 83
click at [267, 557] on textarea "Internal Notes" at bounding box center [544, 583] width 659 height 83
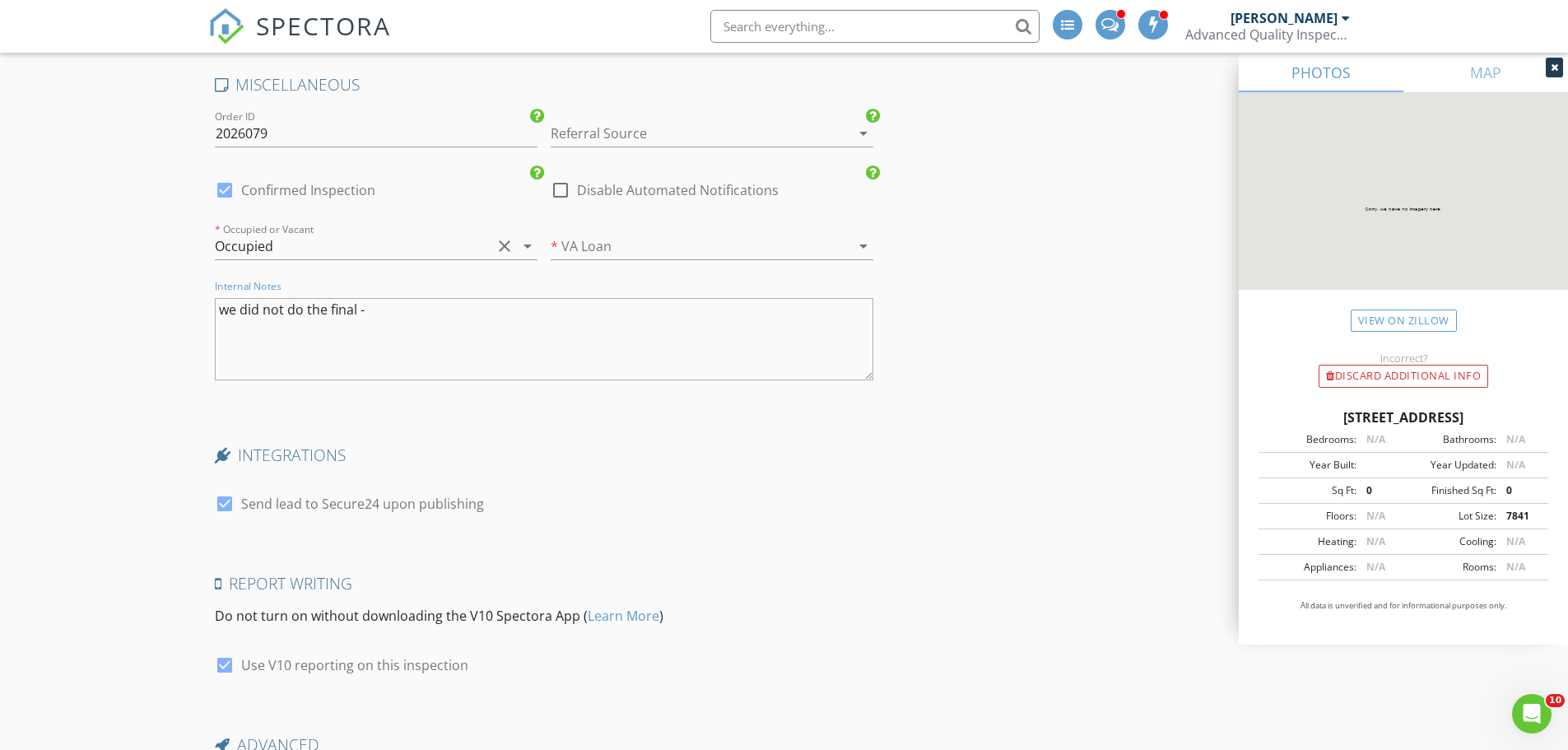
scroll to position [2560, 0]
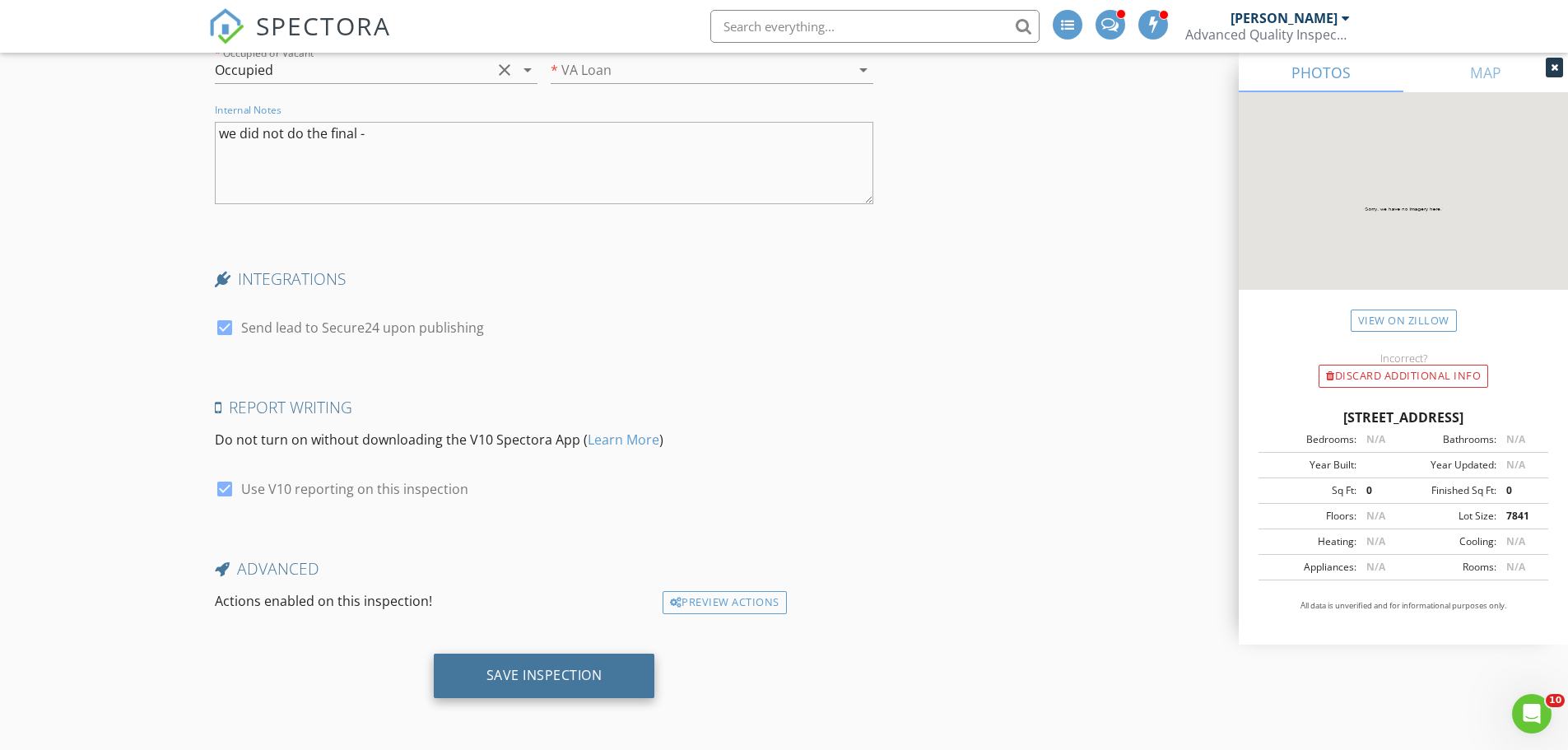
type textarea "we did not do the final -"
click at [586, 675] on div "Save Inspection" at bounding box center [544, 675] width 116 height 17
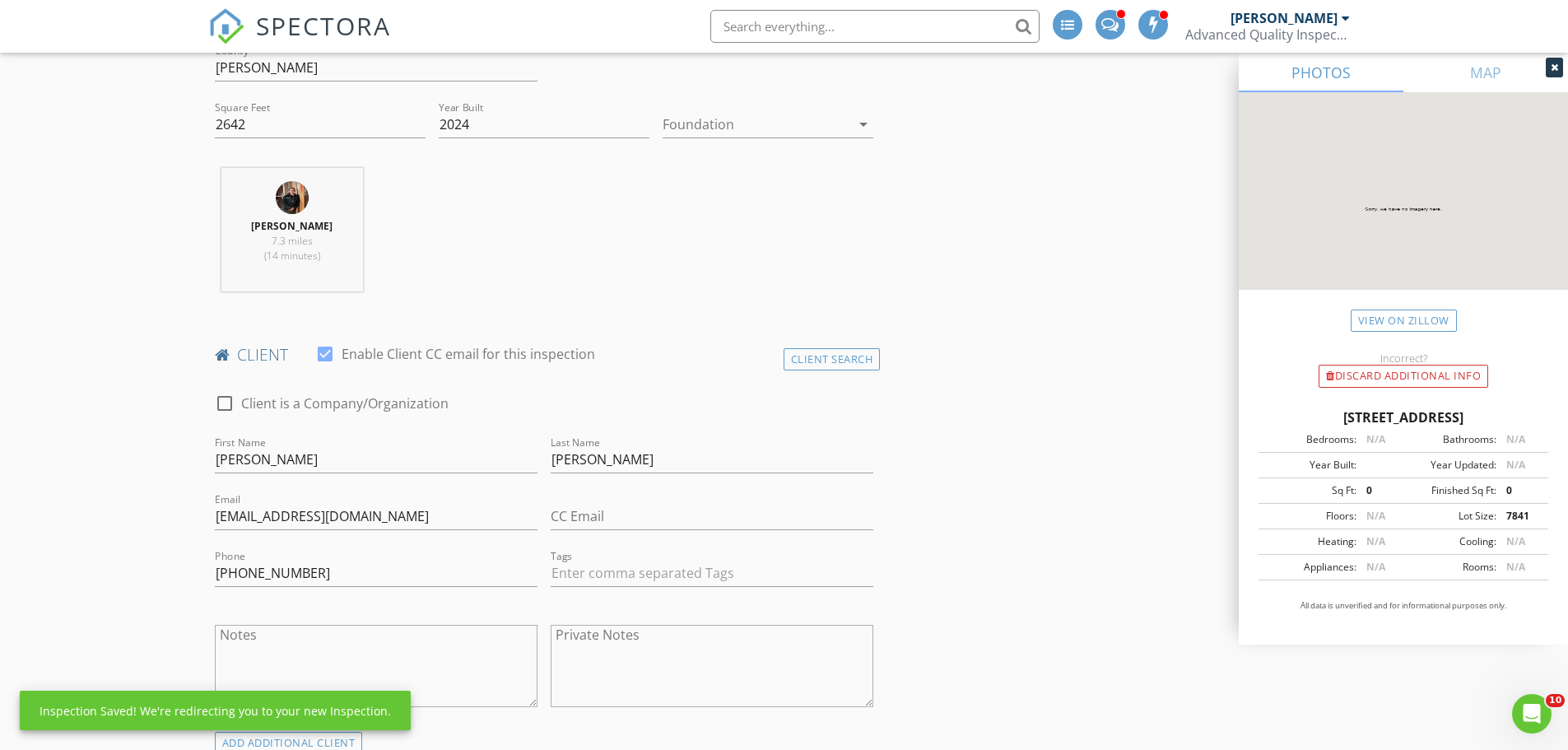
scroll to position [173, 0]
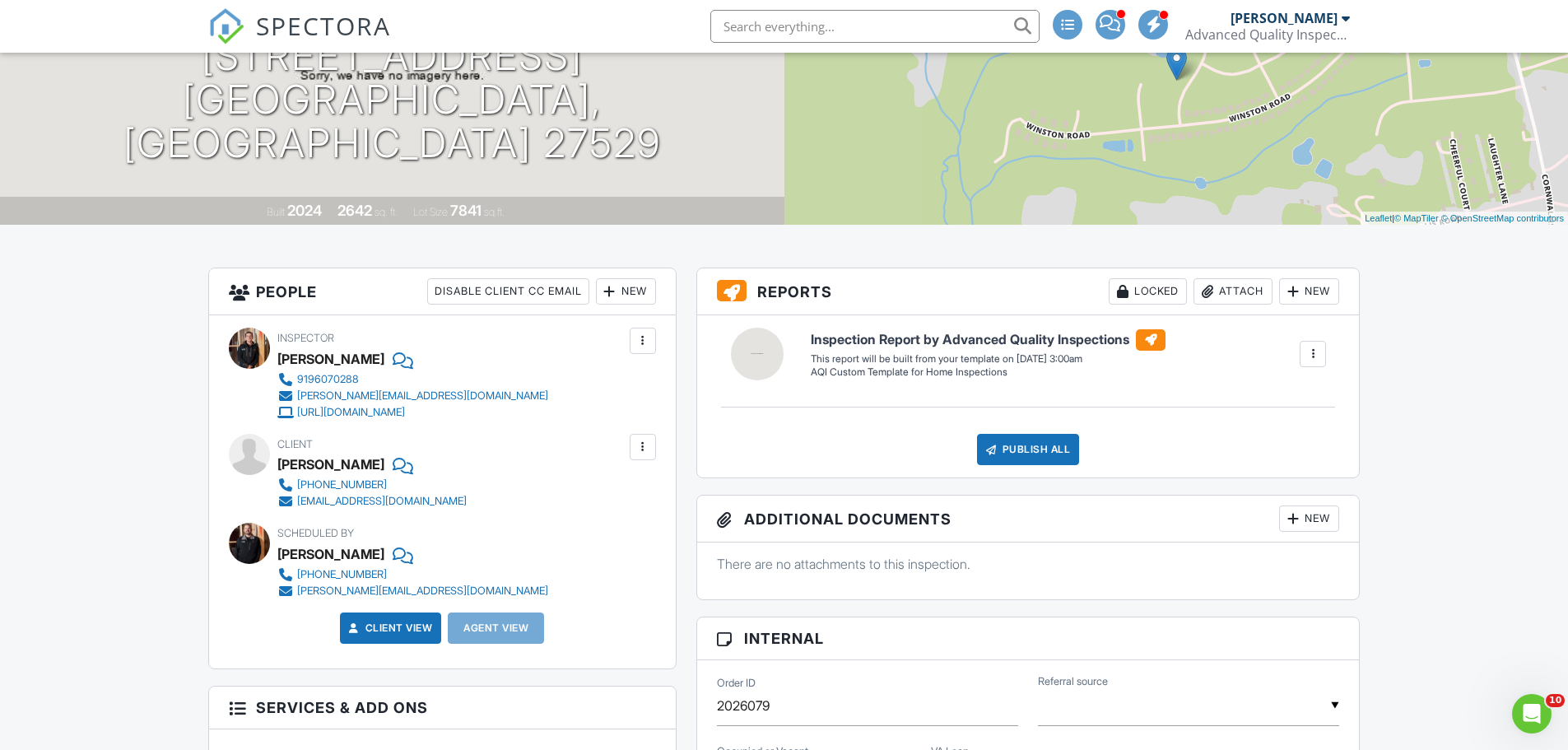
scroll to position [165, 0]
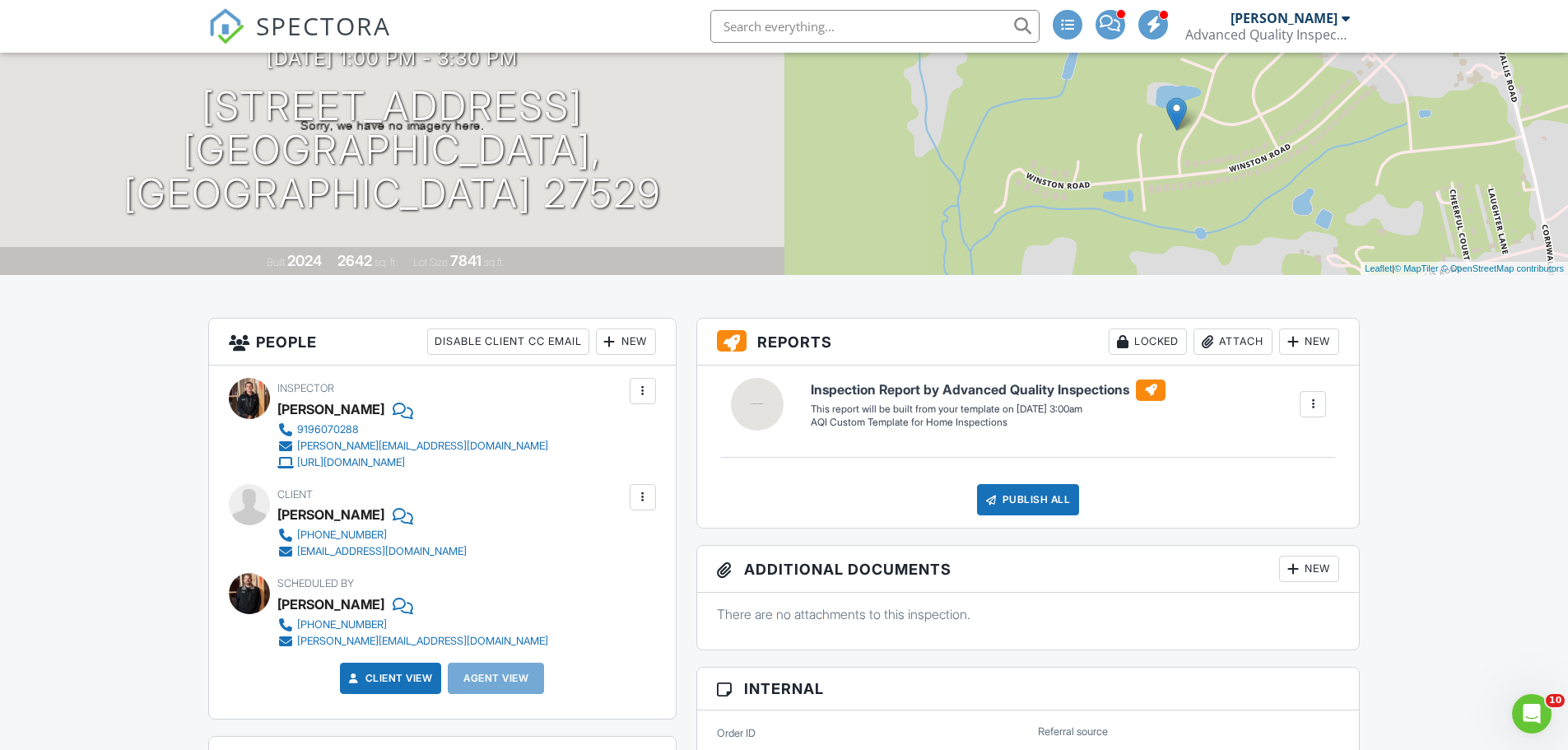
click at [819, 36] on input "text" at bounding box center [875, 26] width 329 height 33
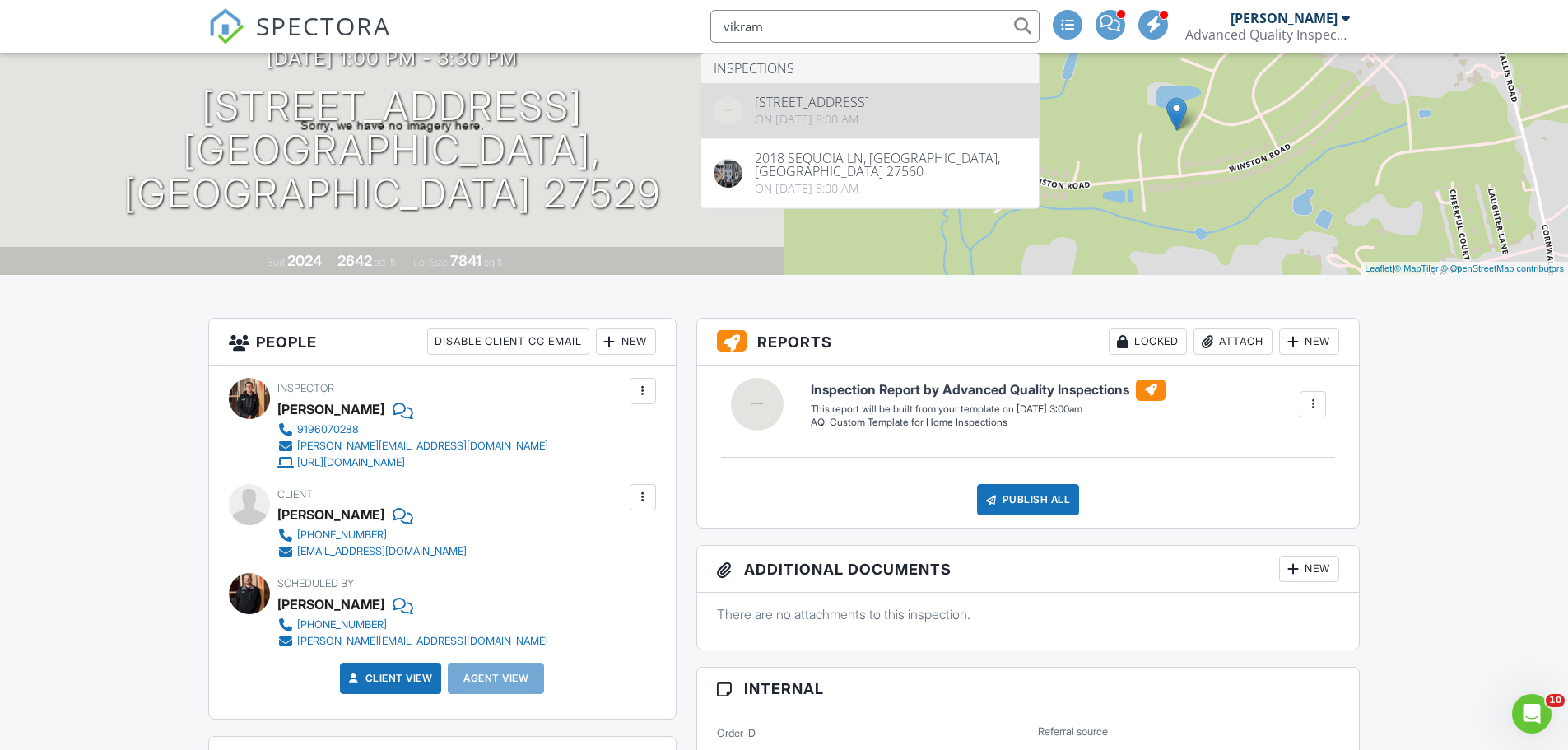
type input "vikram"
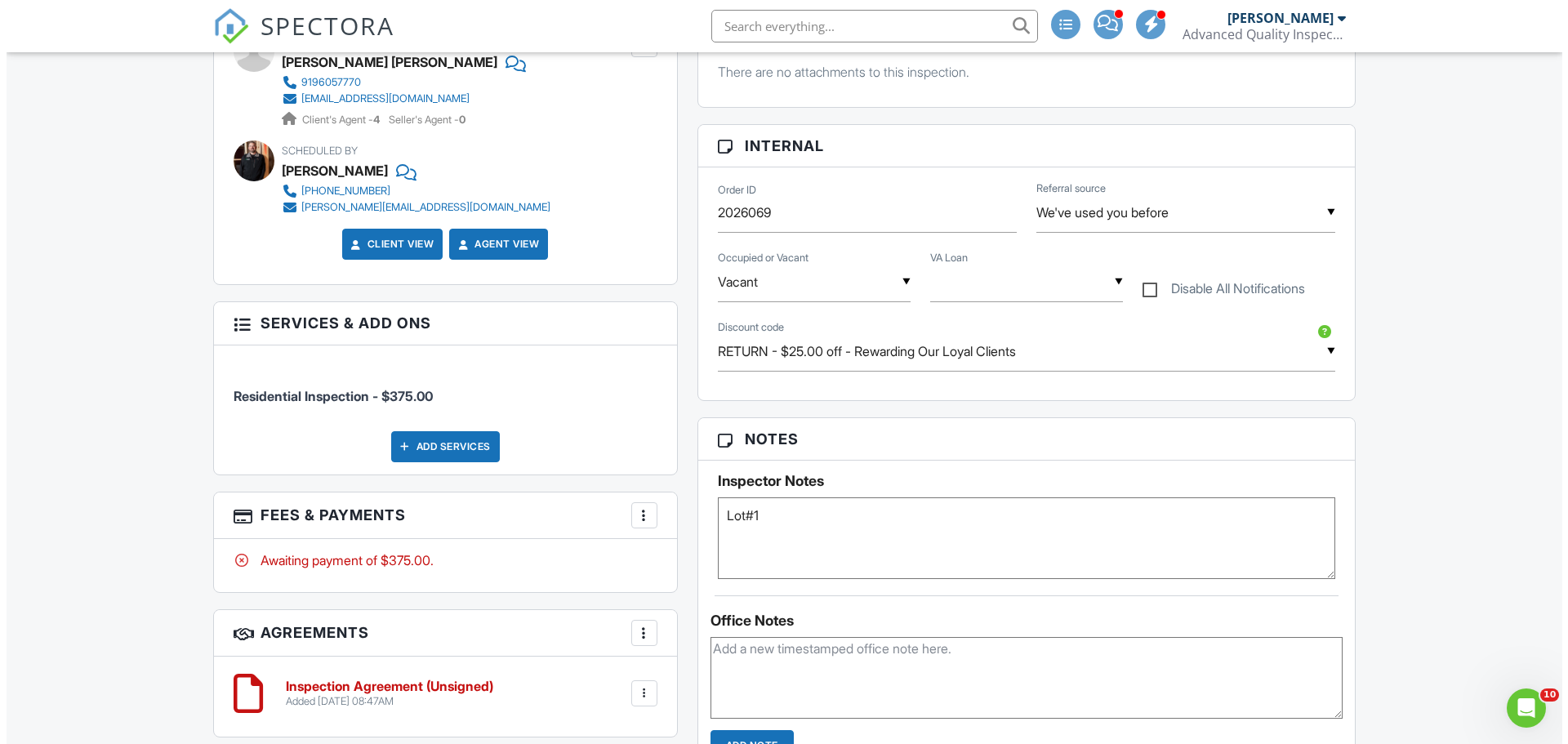
scroll to position [735, 0]
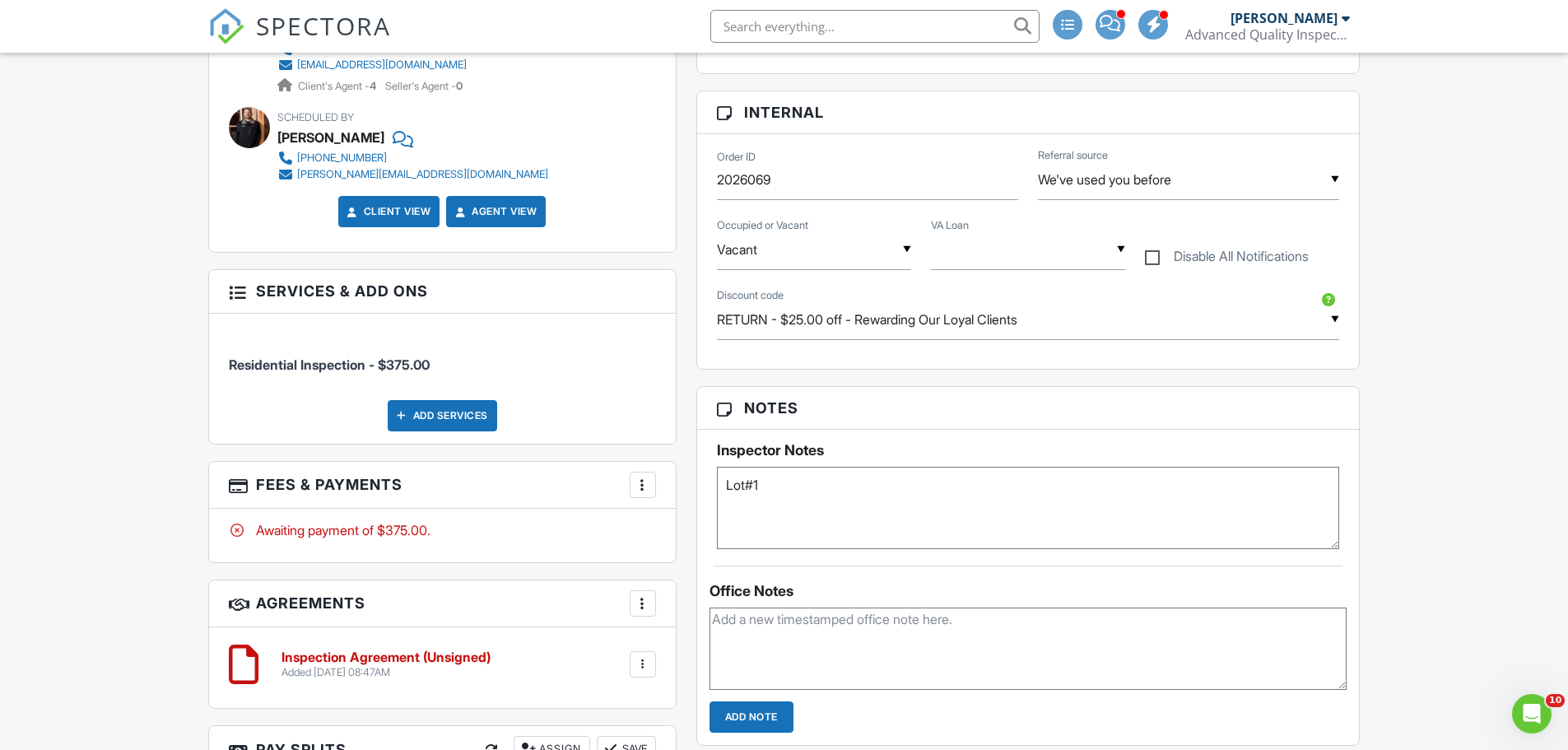
click at [442, 418] on div "Add Services" at bounding box center [442, 416] width 109 height 31
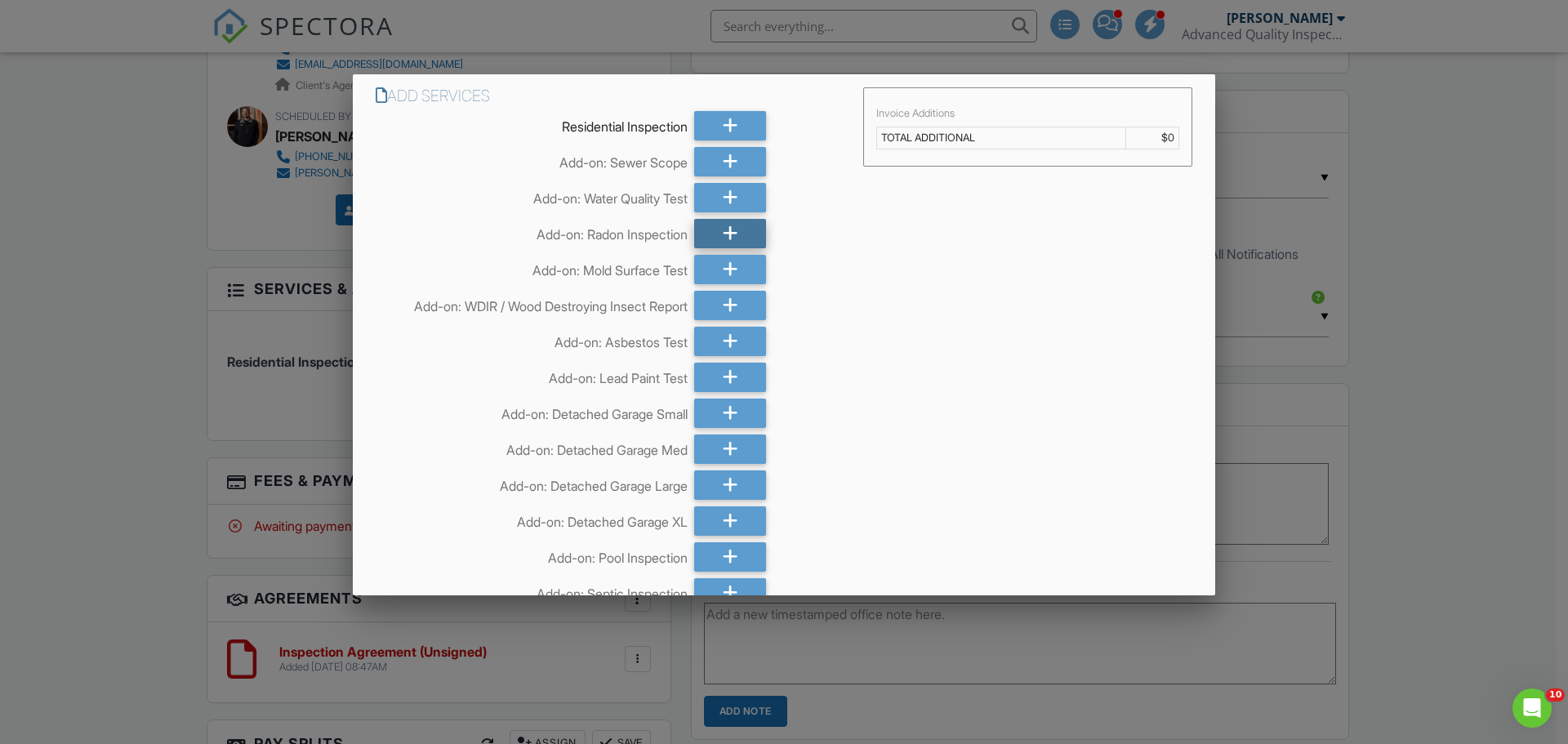
click at [713, 230] on div at bounding box center [730, 234] width 72 height 30
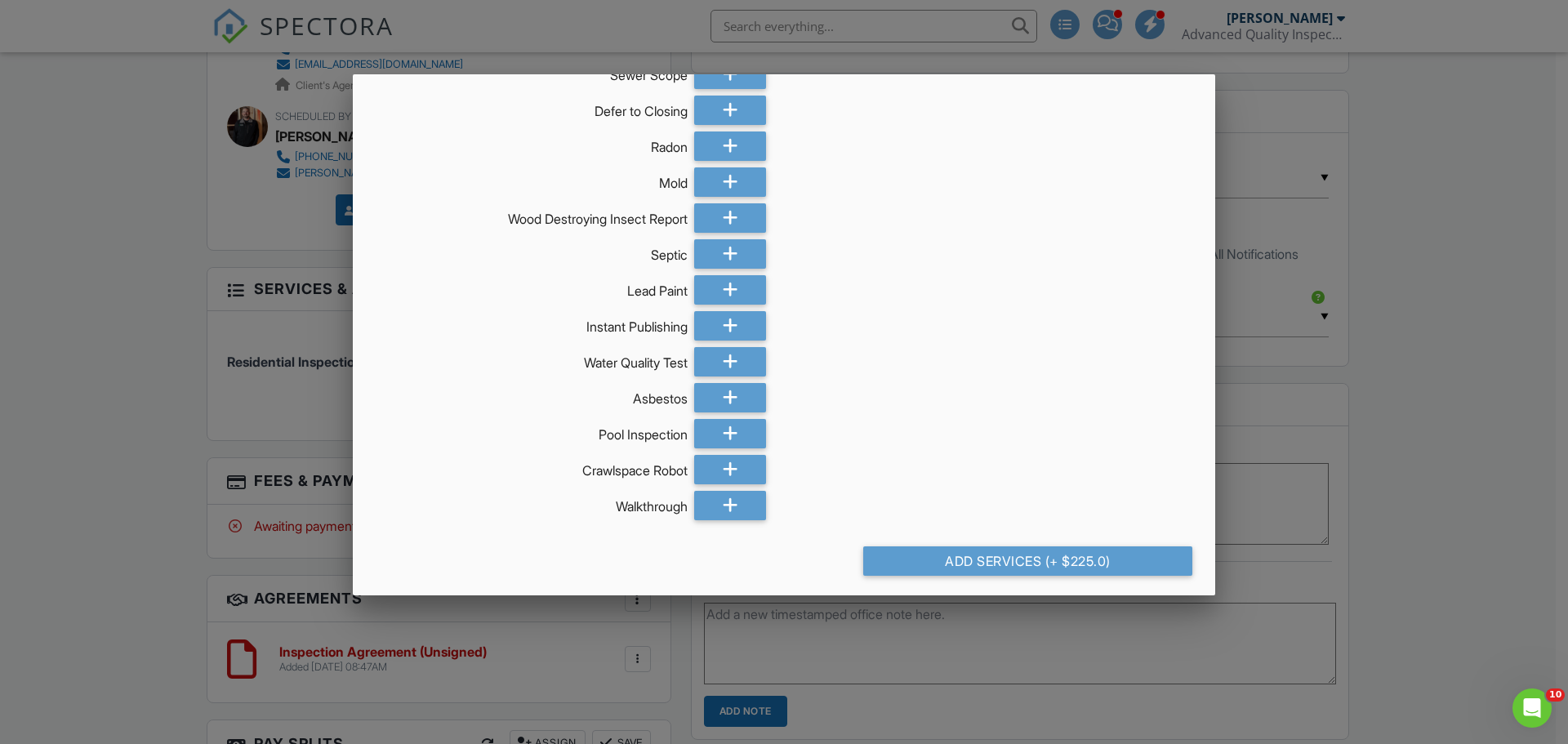
scroll to position [1233, 0]
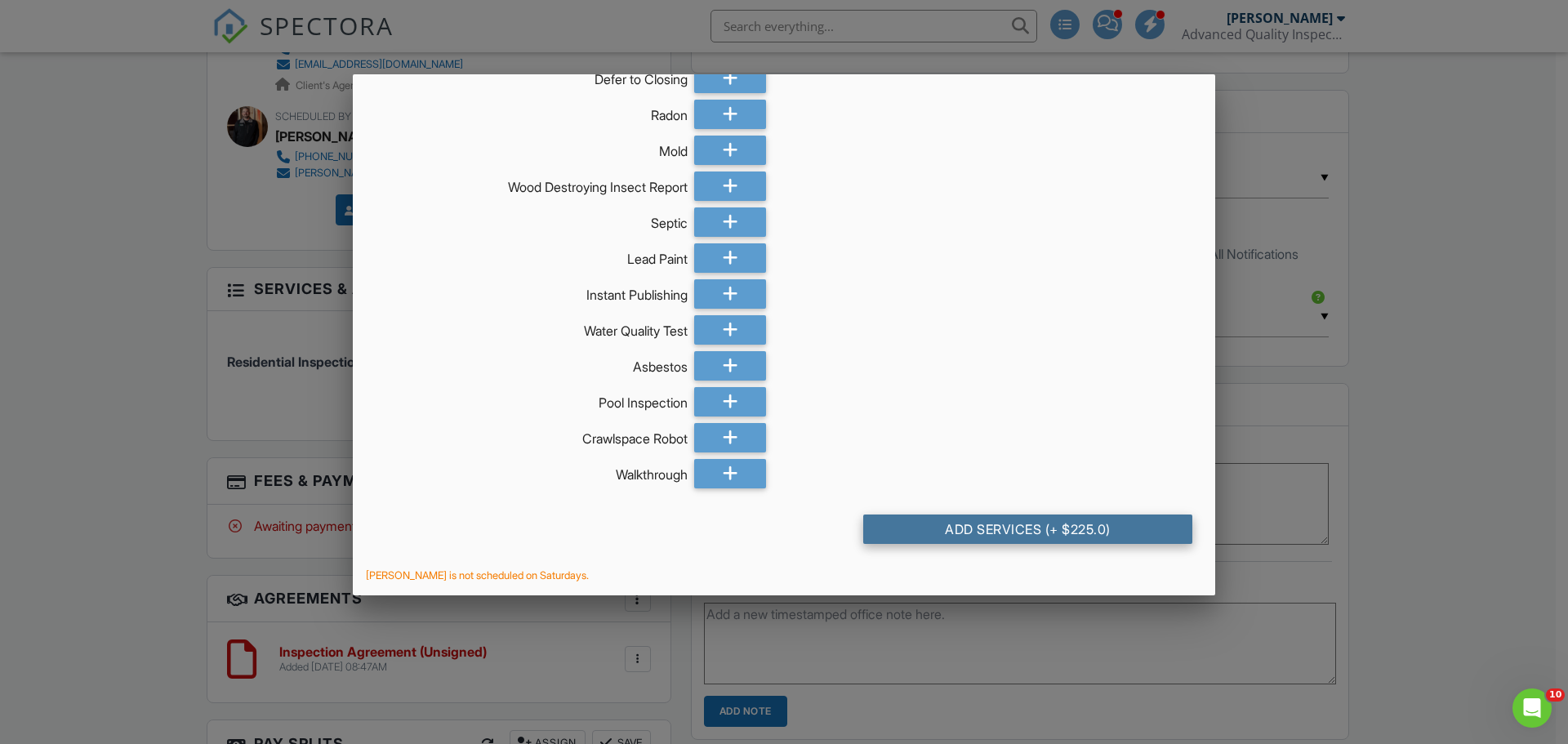
click at [1005, 528] on div "Add Services (+ $225.0)" at bounding box center [1027, 529] width 329 height 30
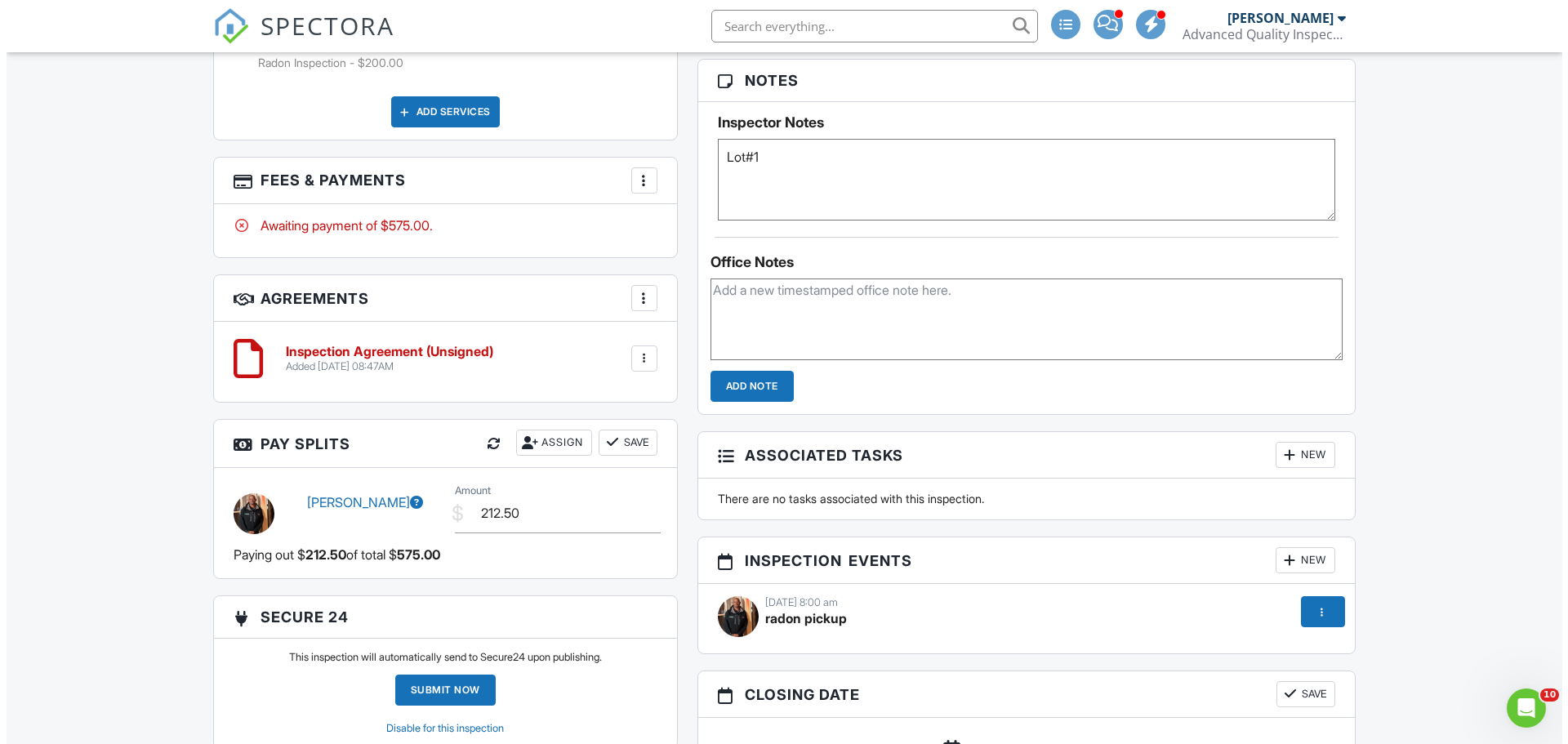
scroll to position [1389, 0]
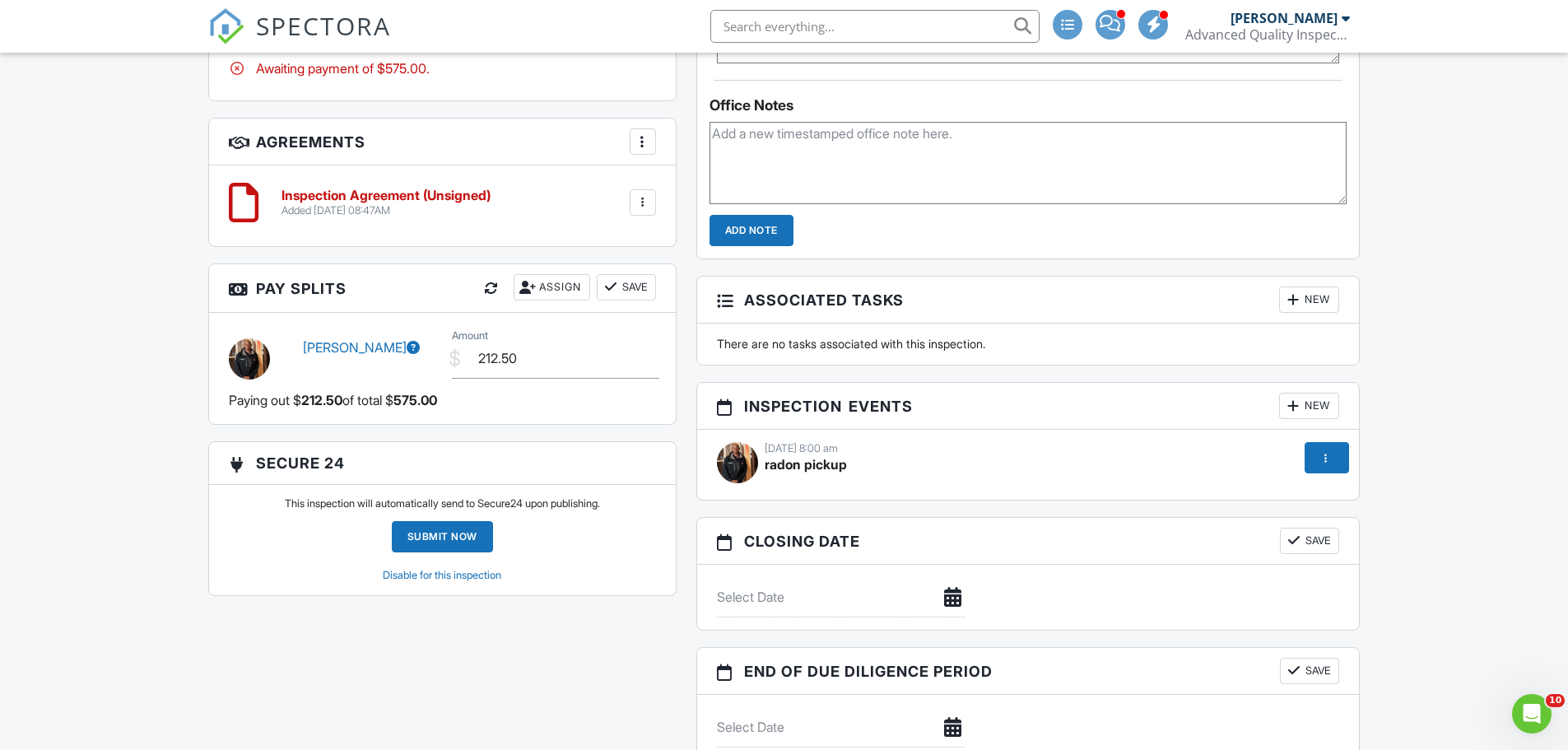
click at [793, 446] on div "[DATE] 8:00 am" at bounding box center [1028, 449] width 623 height 13
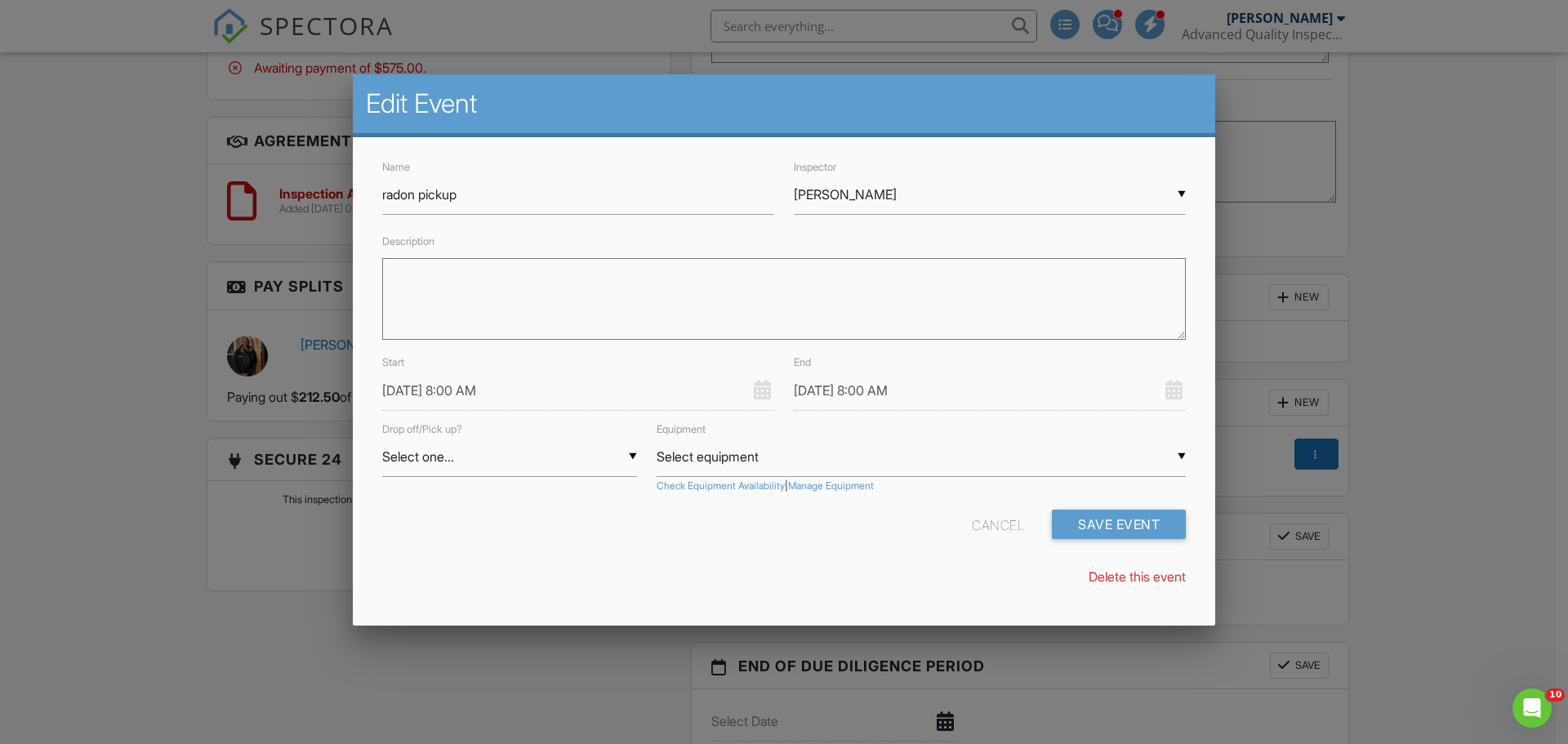
click at [431, 396] on input "[DATE] 8:00 AM" at bounding box center [578, 390] width 392 height 40
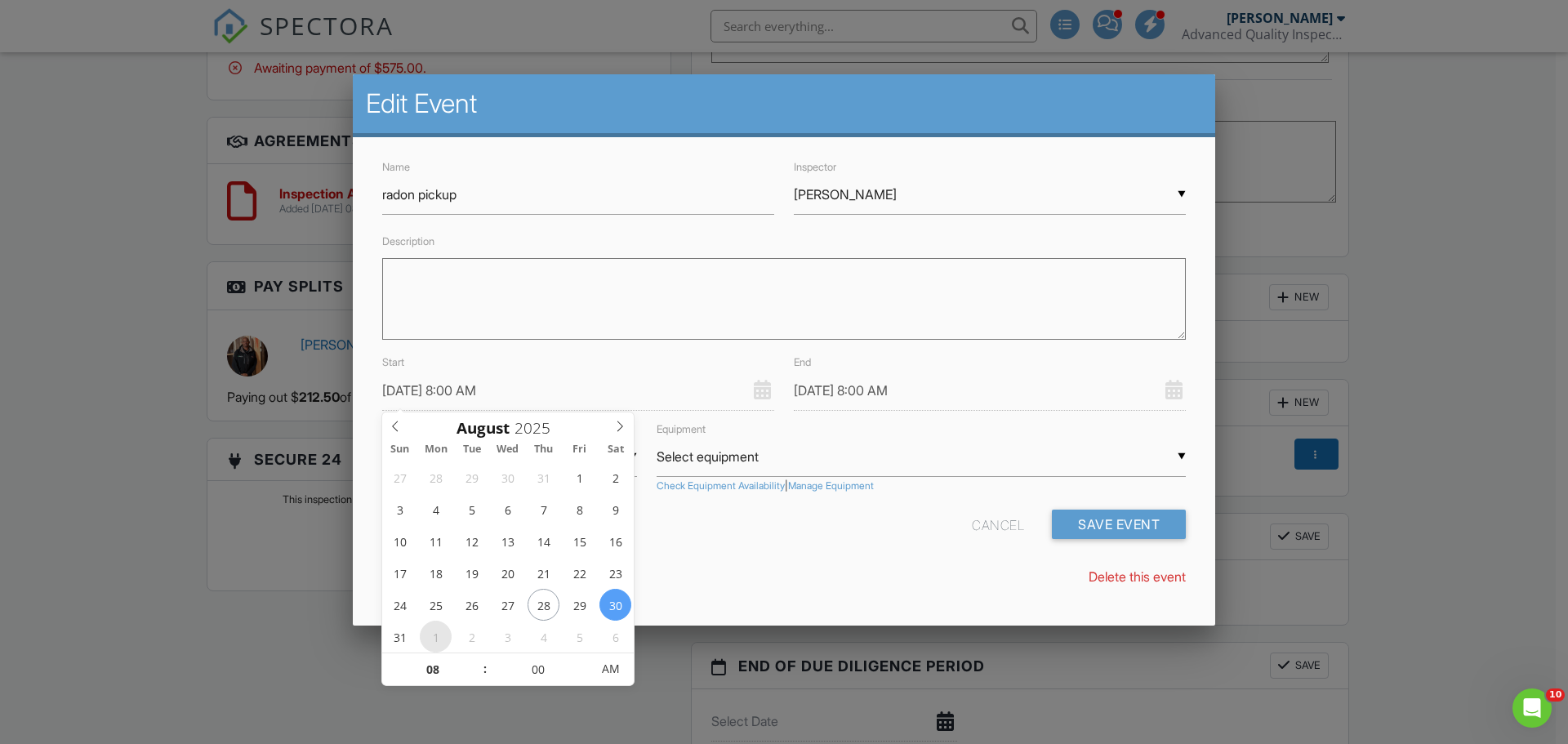
type input "09/01/2025 8:00 AM"
type input "09/01/2025 7:00 AM"
type input "07"
click at [472, 680] on span at bounding box center [476, 678] width 11 height 16
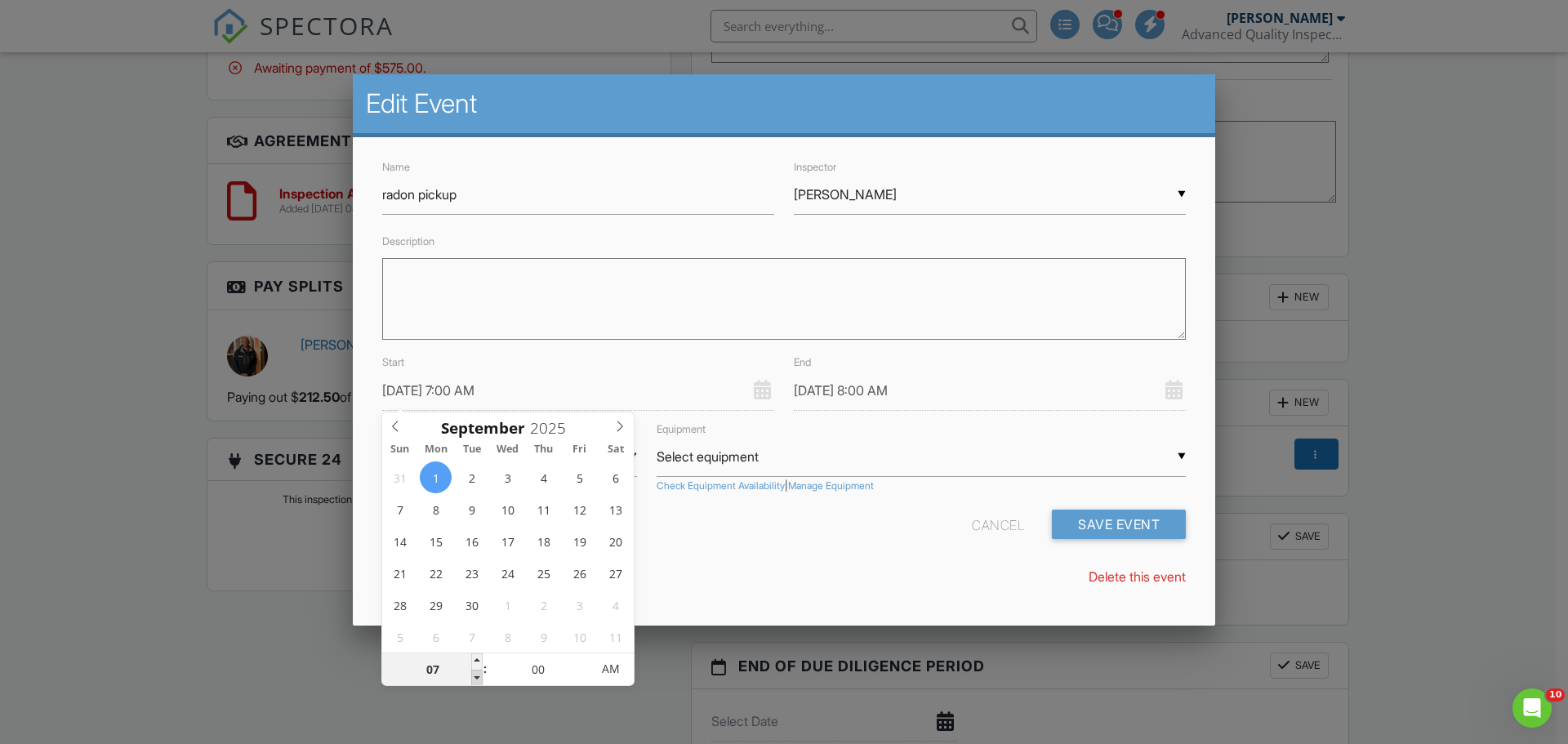
type input "09/01/2025 6:00 AM"
type input "06"
click at [472, 680] on span at bounding box center [476, 678] width 11 height 16
click at [816, 596] on div "Name radon pickup Inspector ▼ Ansel Saunders Randy Berry Loftin Latham Justin O…" at bounding box center [783, 379] width 862 height 484
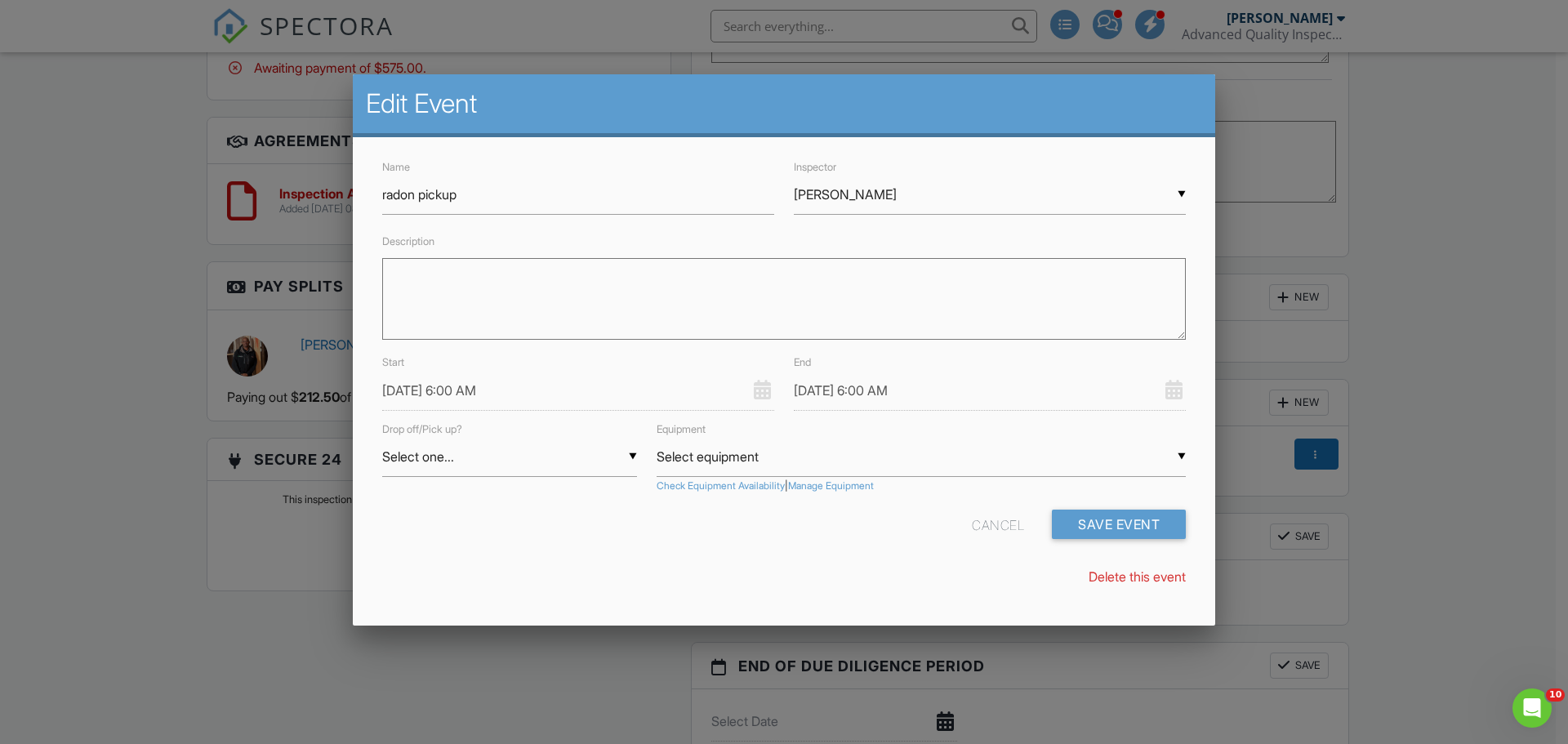
click at [836, 386] on input "09/01/2025 6:00 AM" at bounding box center [990, 390] width 392 height 40
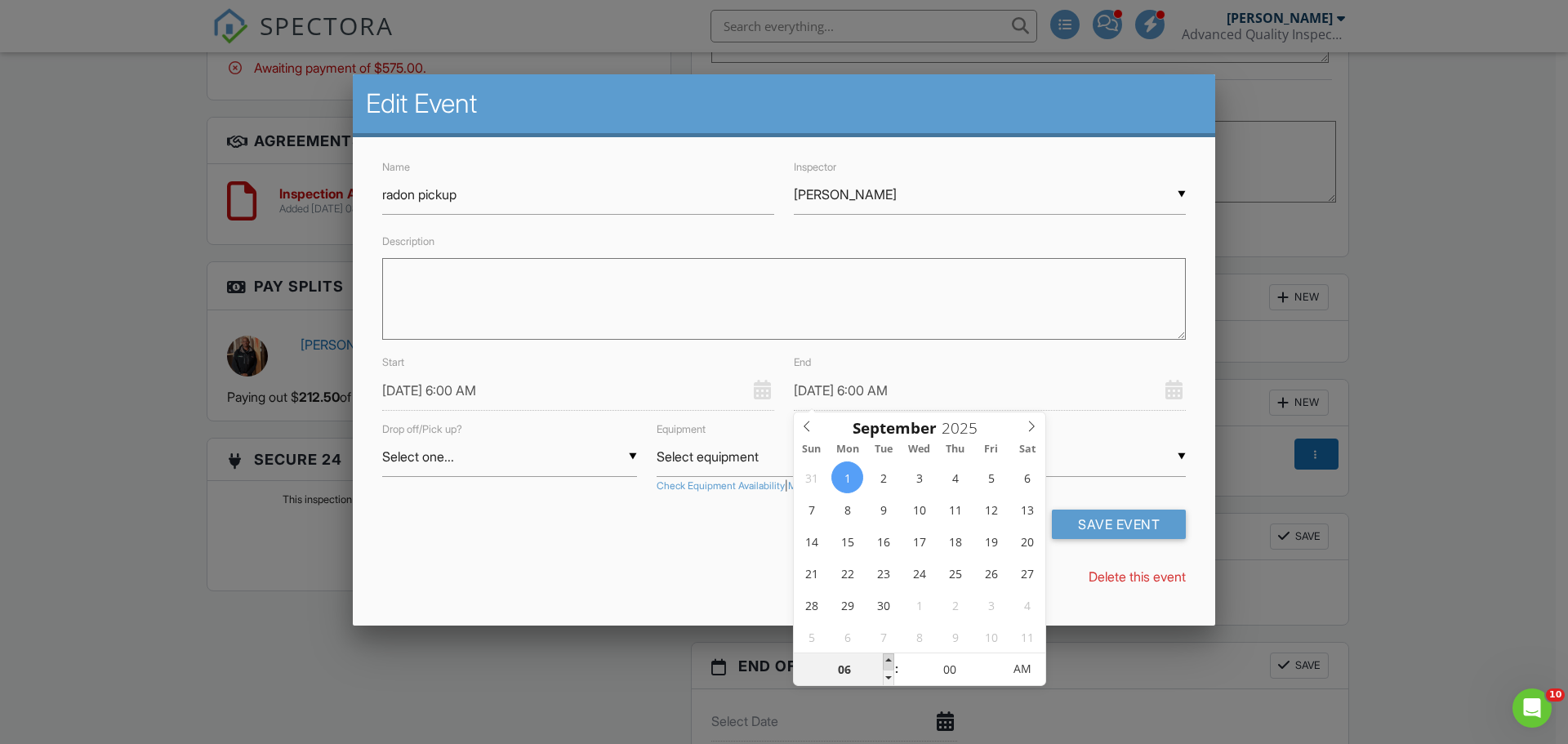
type input "09/01/2025 7:00 AM"
type input "07"
drag, startPoint x: 882, startPoint y: 655, endPoint x: 772, endPoint y: 555, distance: 148.7
click at [868, 641] on div "September 2025 Sun Mon Tue Wed Thu Fri Sat 31 1 2 3 4 5 6 7 8 9 10 11 12 13 14 …" at bounding box center [919, 549] width 252 height 273
drag, startPoint x: 749, startPoint y: 543, endPoint x: 978, endPoint y: 546, distance: 229.0
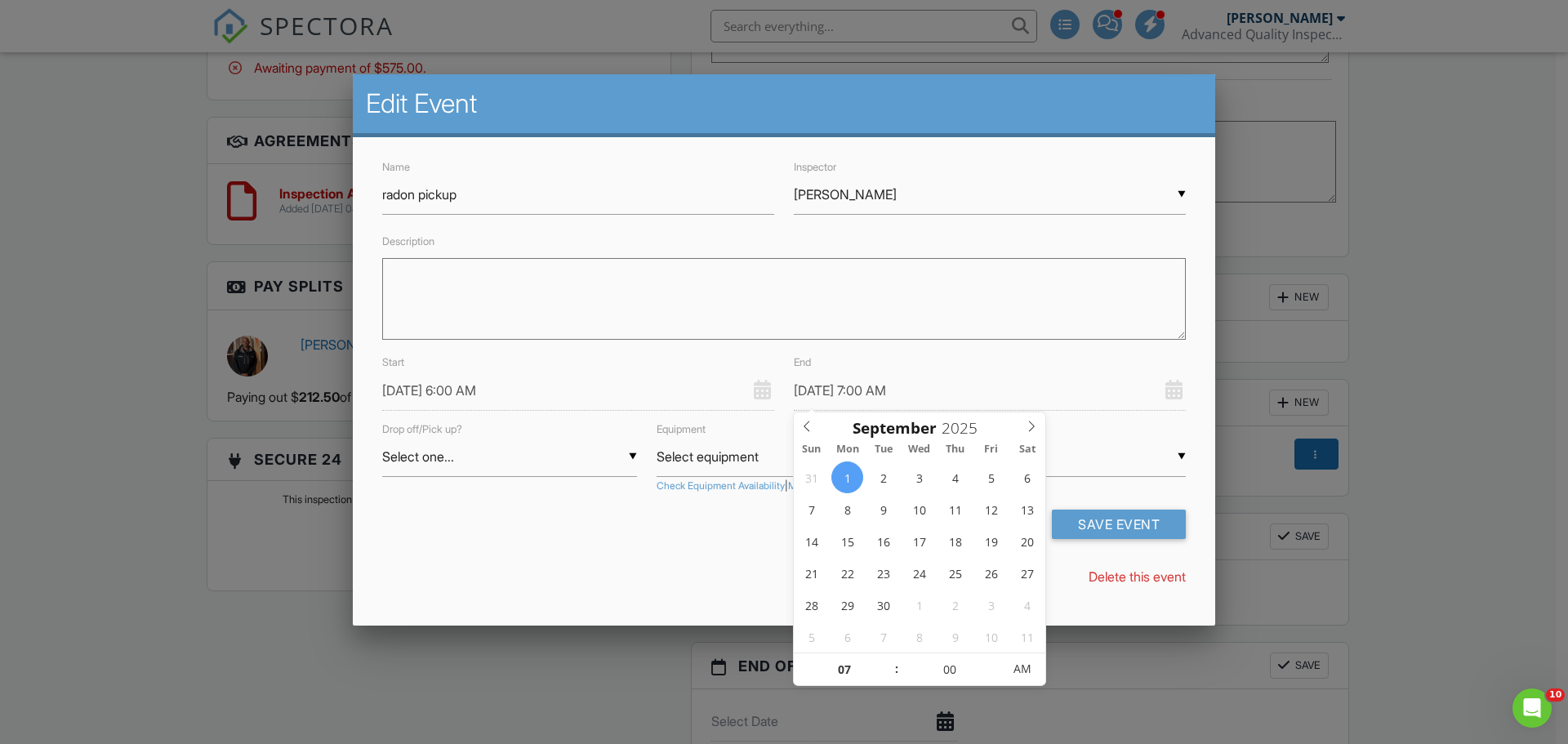
click at [754, 543] on div "Cancel Save Event" at bounding box center [784, 530] width 823 height 42
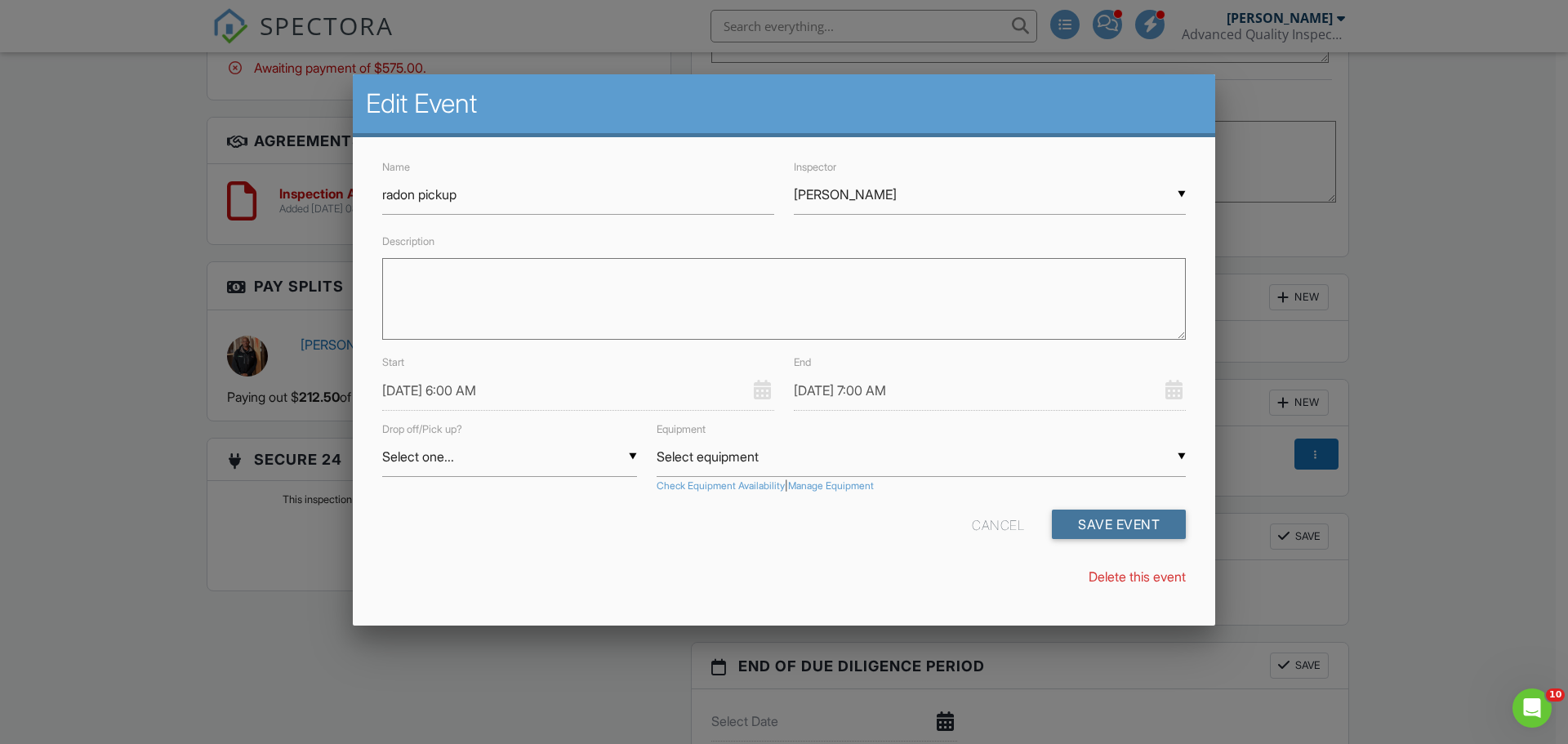
click at [1121, 527] on button "Save Event" at bounding box center [1118, 524] width 134 height 30
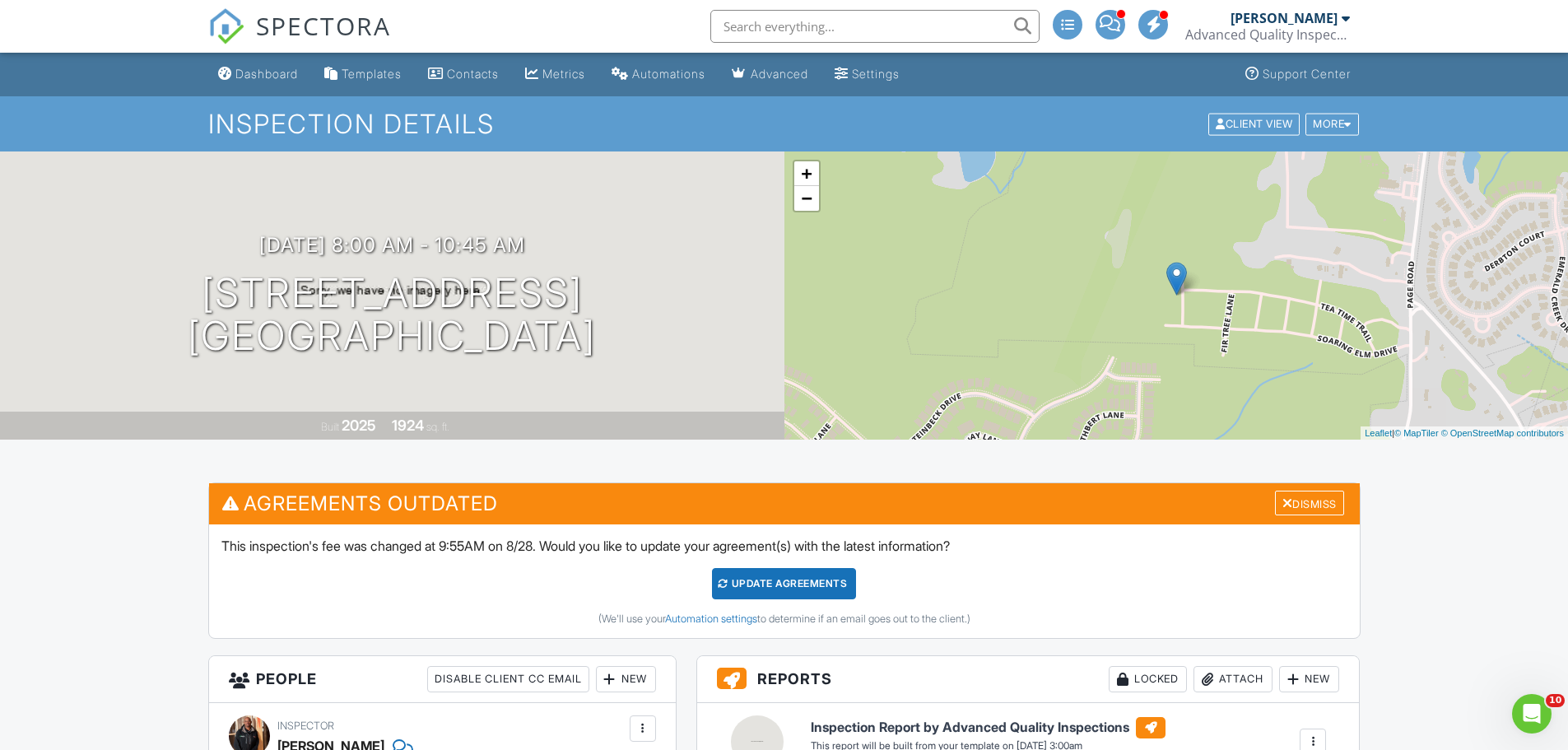
click at [801, 31] on input "text" at bounding box center [875, 26] width 329 height 33
click at [265, 77] on div "Dashboard" at bounding box center [267, 74] width 63 height 14
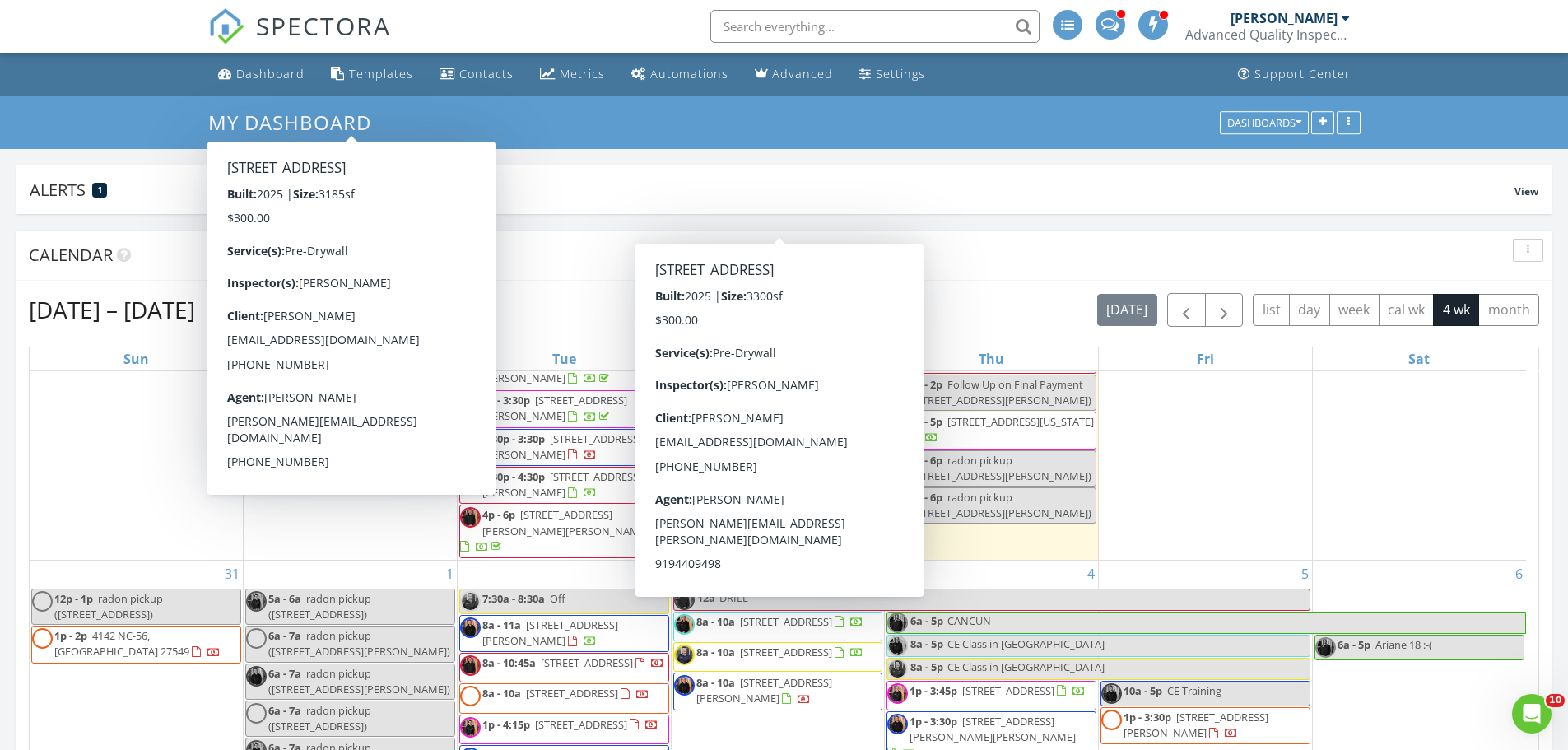
scroll to position [576, 0]
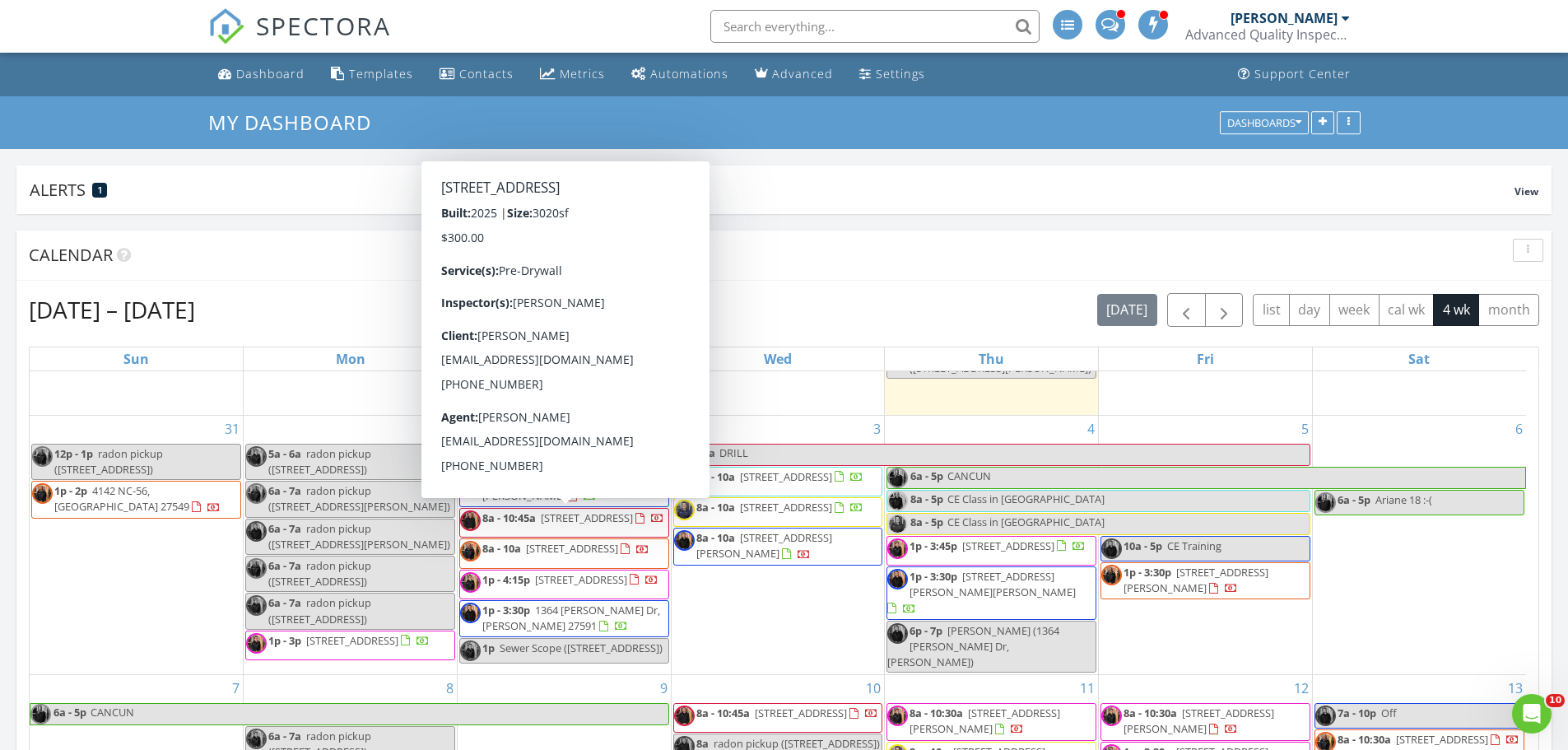
click at [595, 541] on span "[STREET_ADDRESS]" at bounding box center [572, 548] width 93 height 15
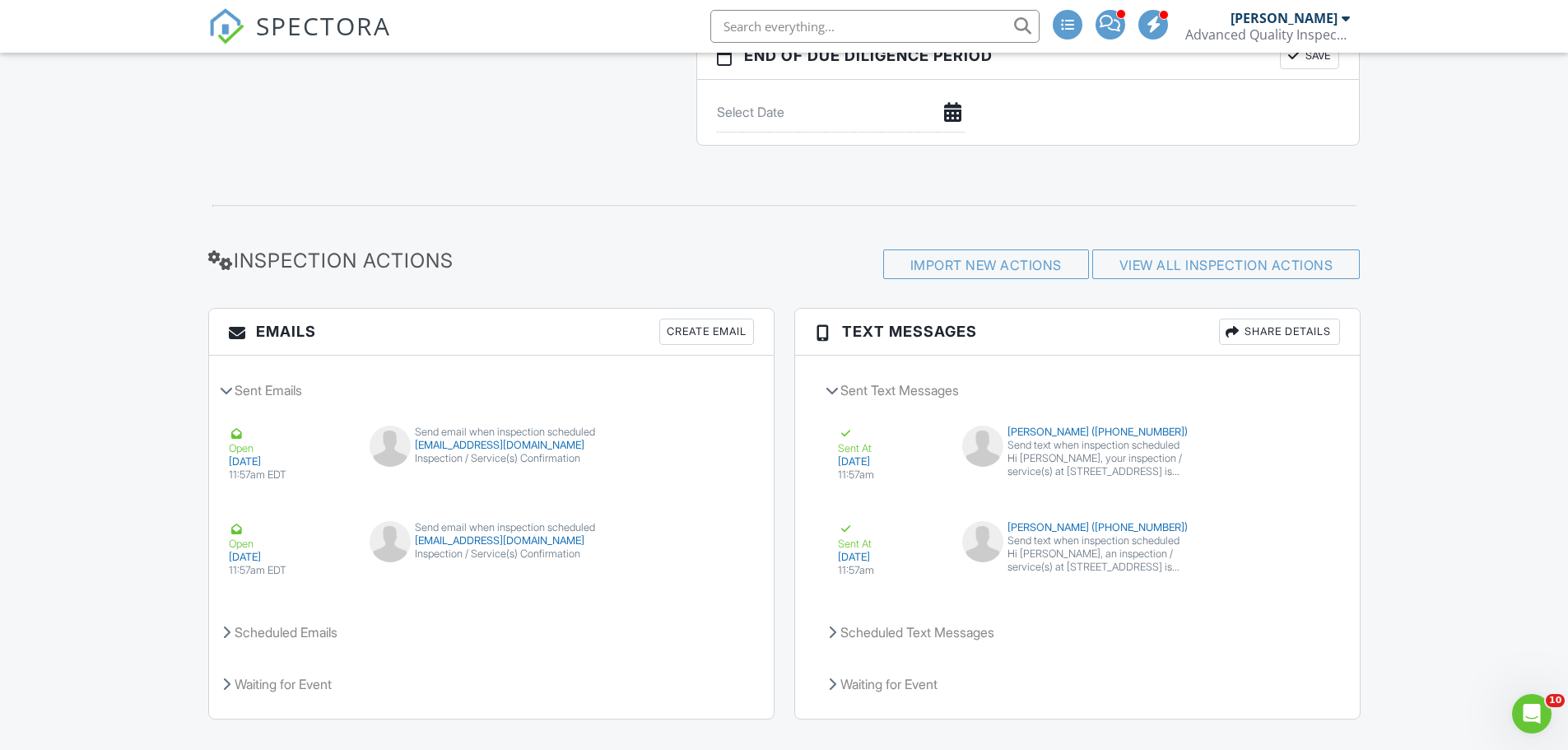
scroll to position [1857, 0]
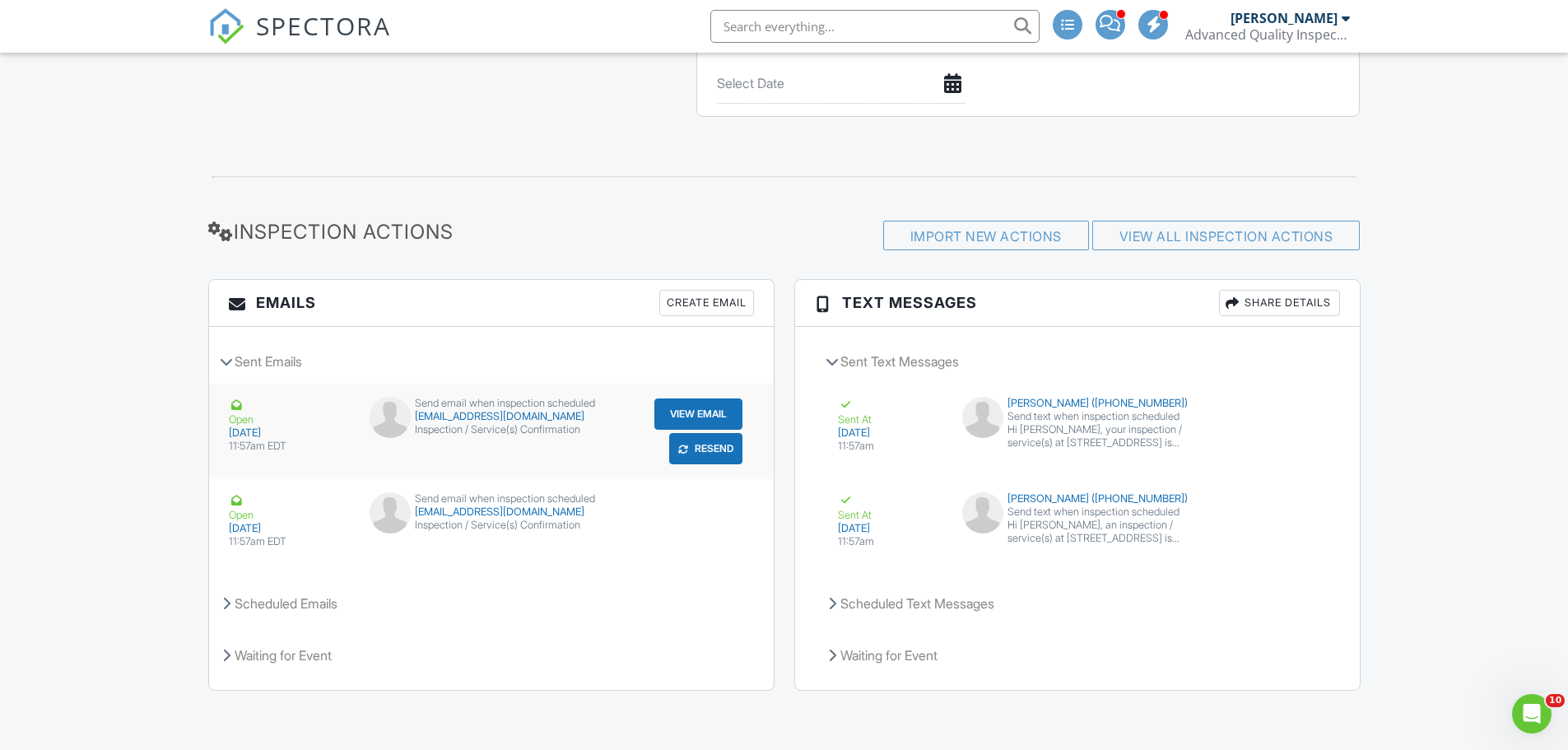
click at [717, 451] on button "Resend" at bounding box center [705, 449] width 74 height 31
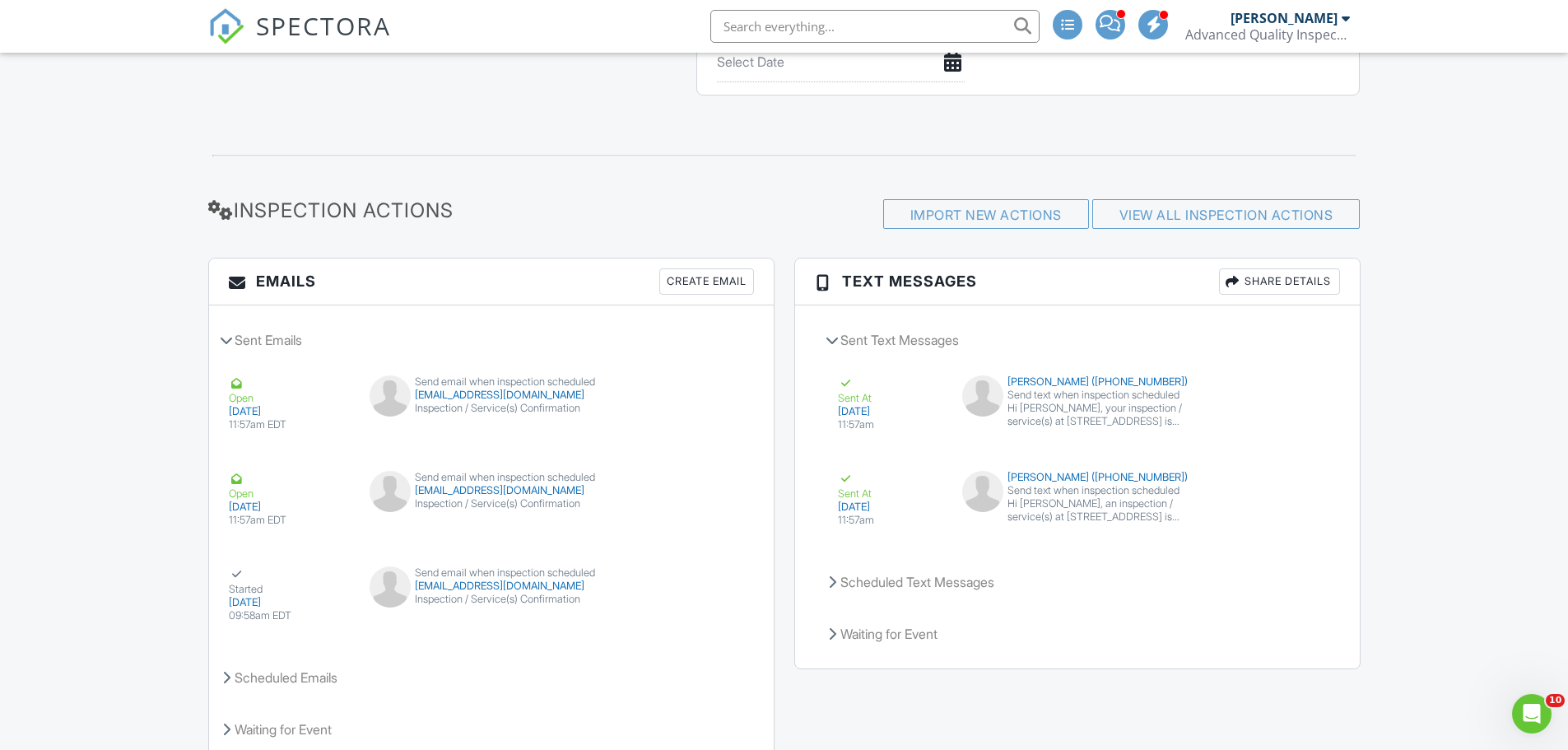
scroll to position [1953, 0]
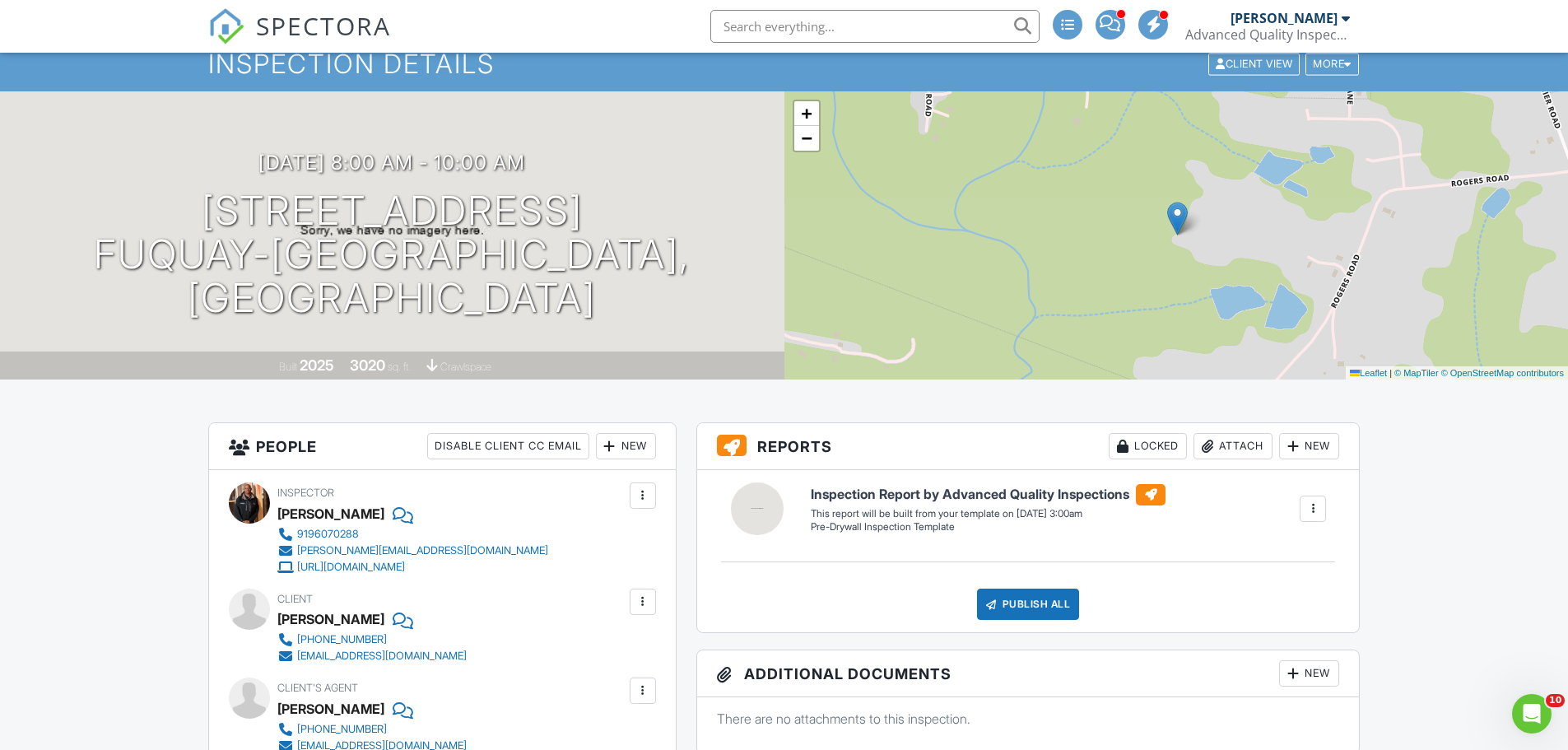
scroll to position [60, 0]
click at [816, 19] on input "text" at bounding box center [875, 26] width 329 height 33
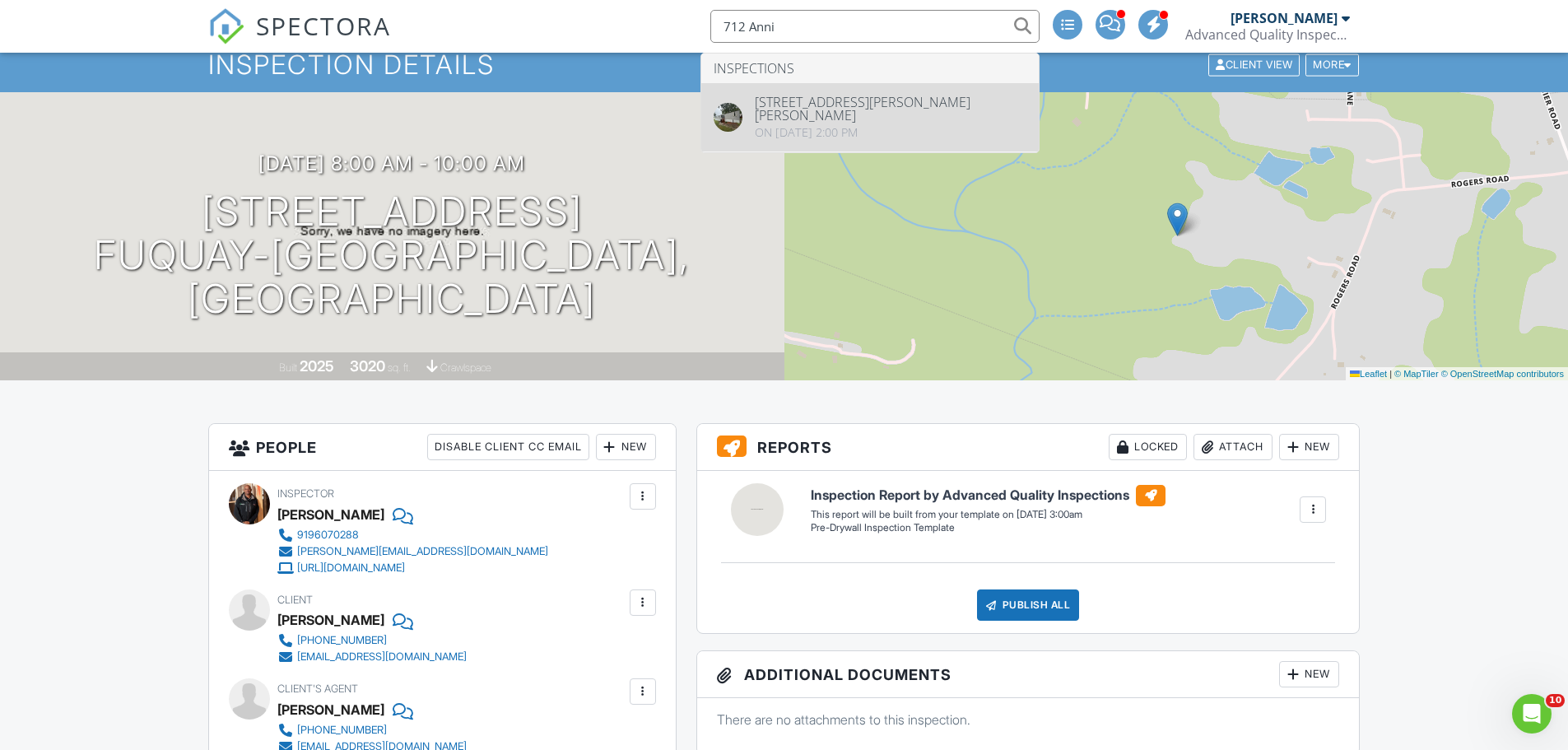
type input "712 Anni"
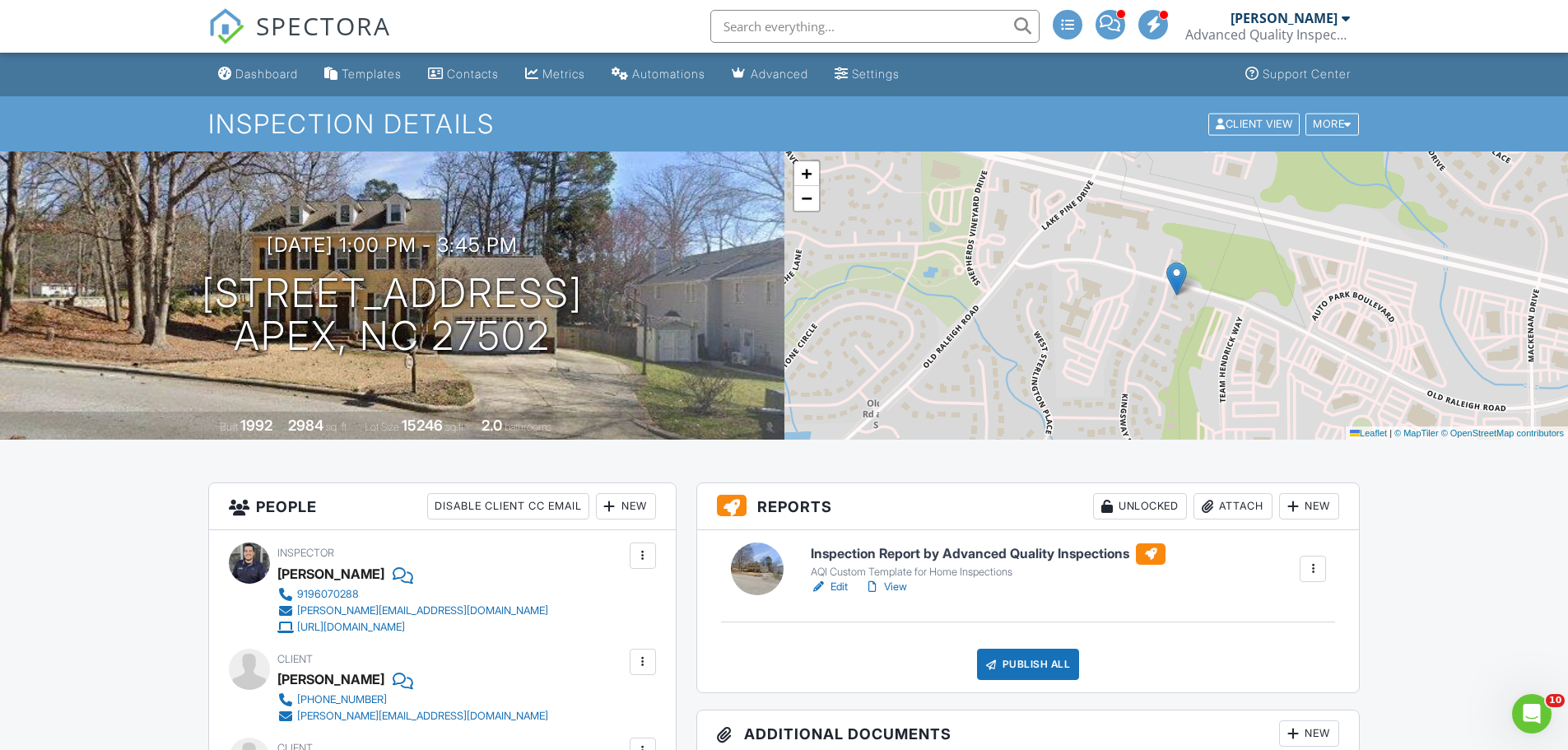
click at [925, 30] on input "text" at bounding box center [875, 26] width 329 height 33
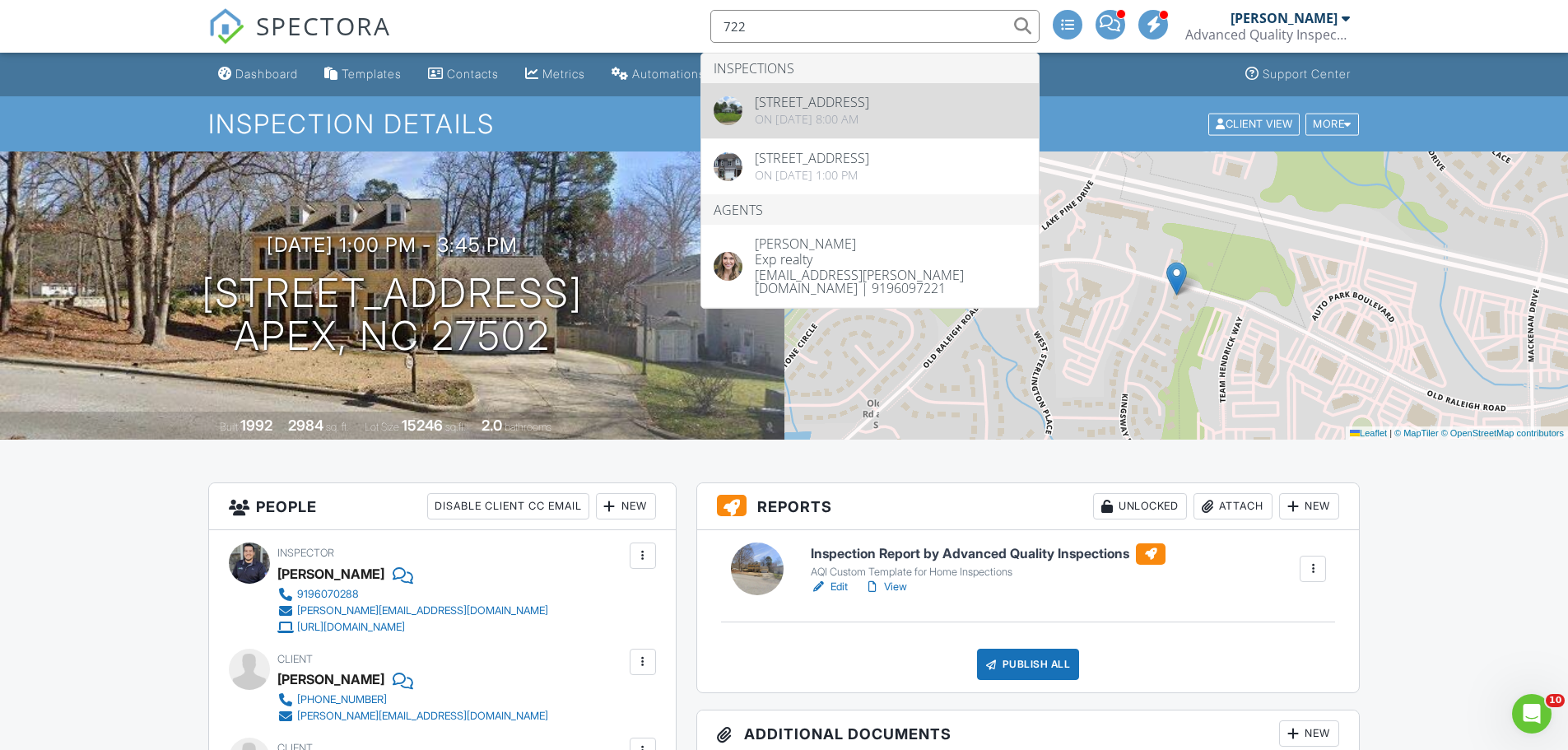
type input "722"
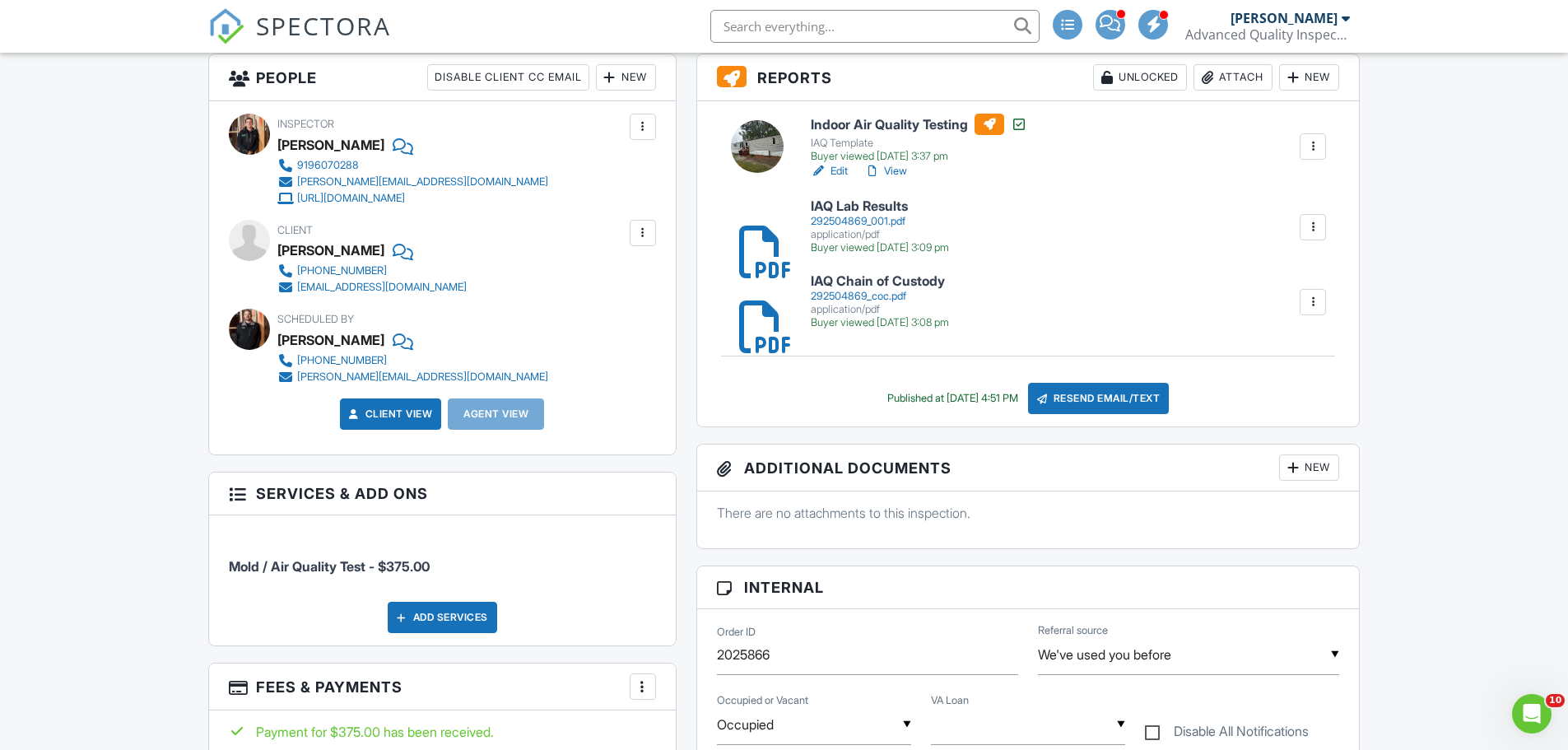
scroll to position [412, 0]
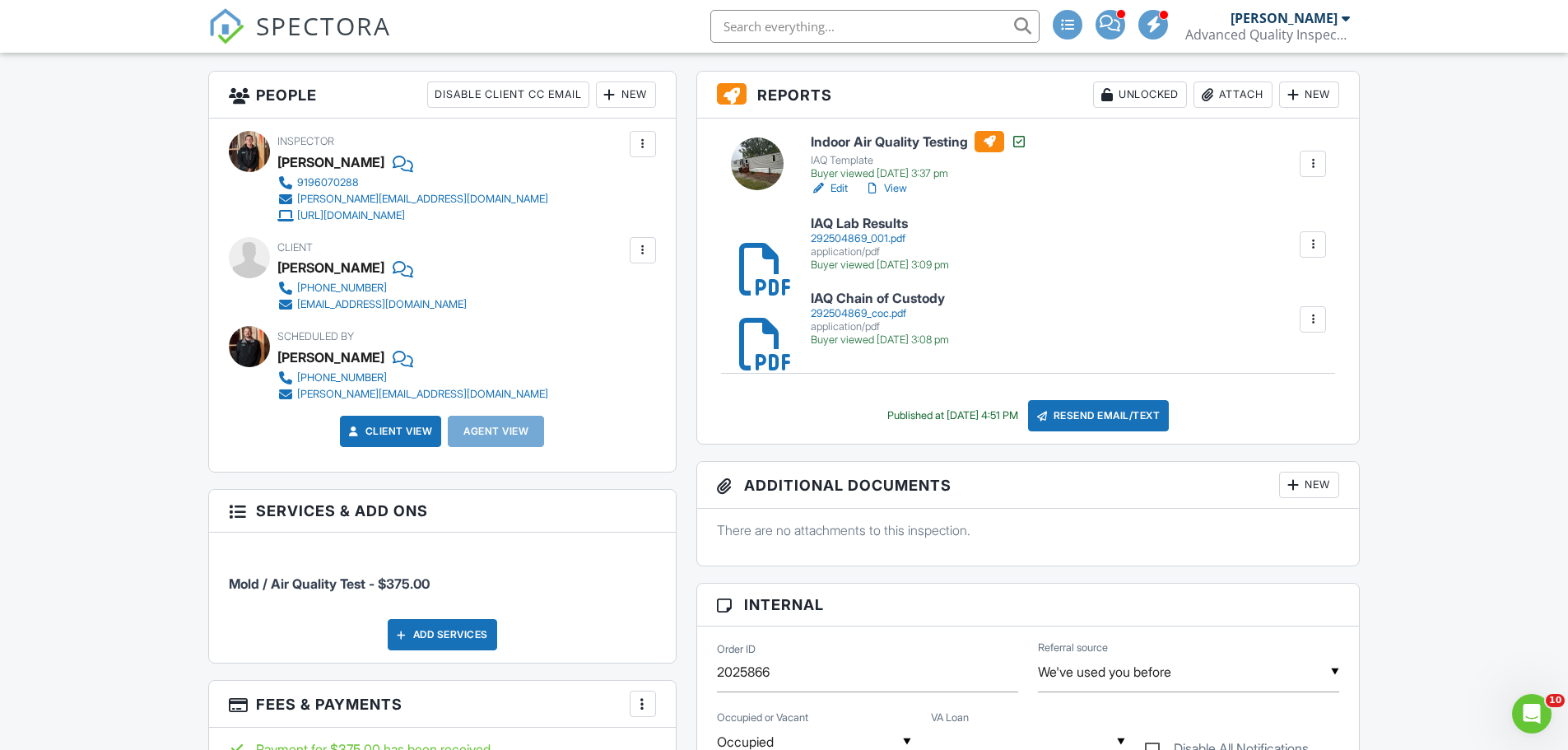
click at [877, 232] on div "292504869_001.pdf" at bounding box center [879, 239] width 138 height 13
click at [897, 189] on link "View" at bounding box center [885, 189] width 43 height 17
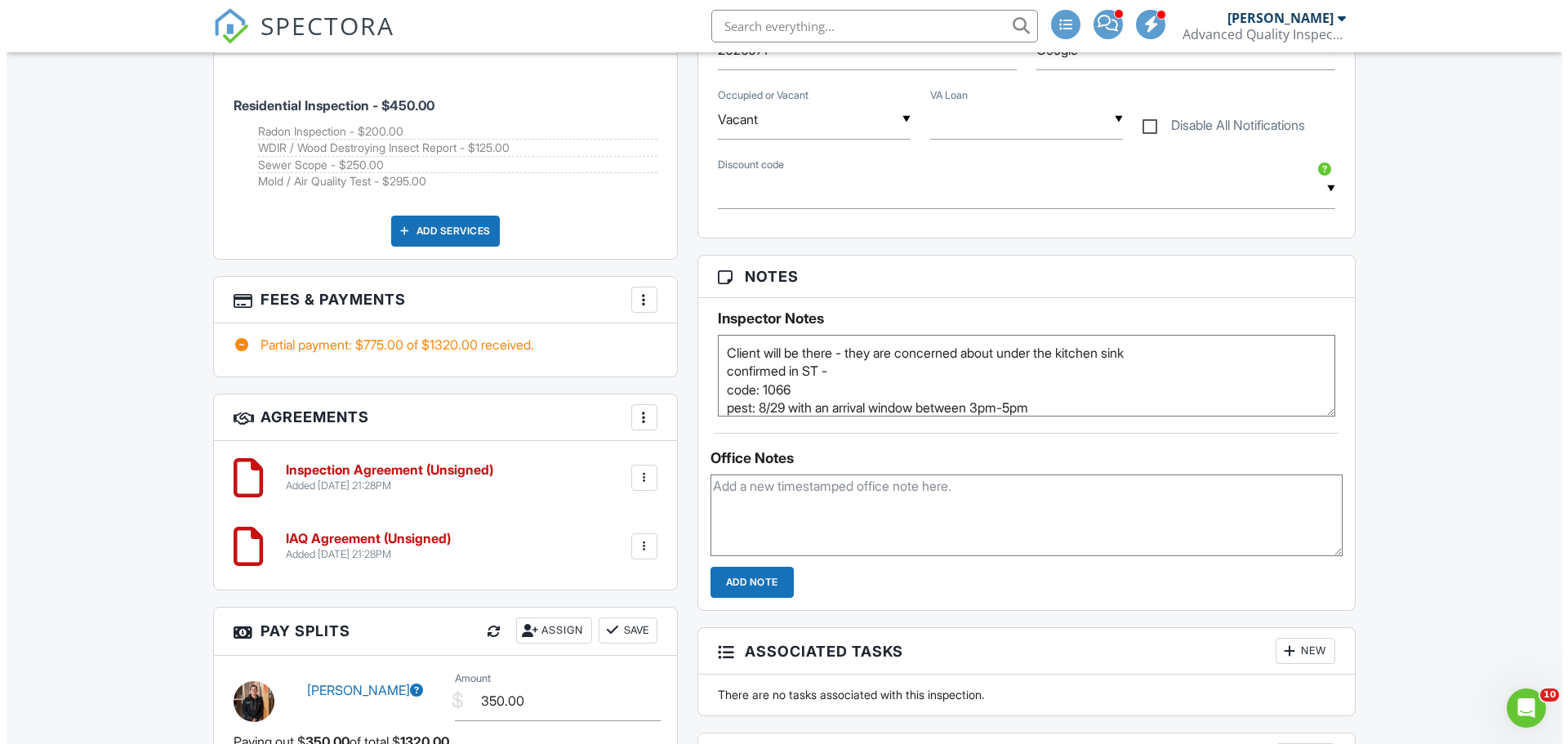
scroll to position [1164, 0]
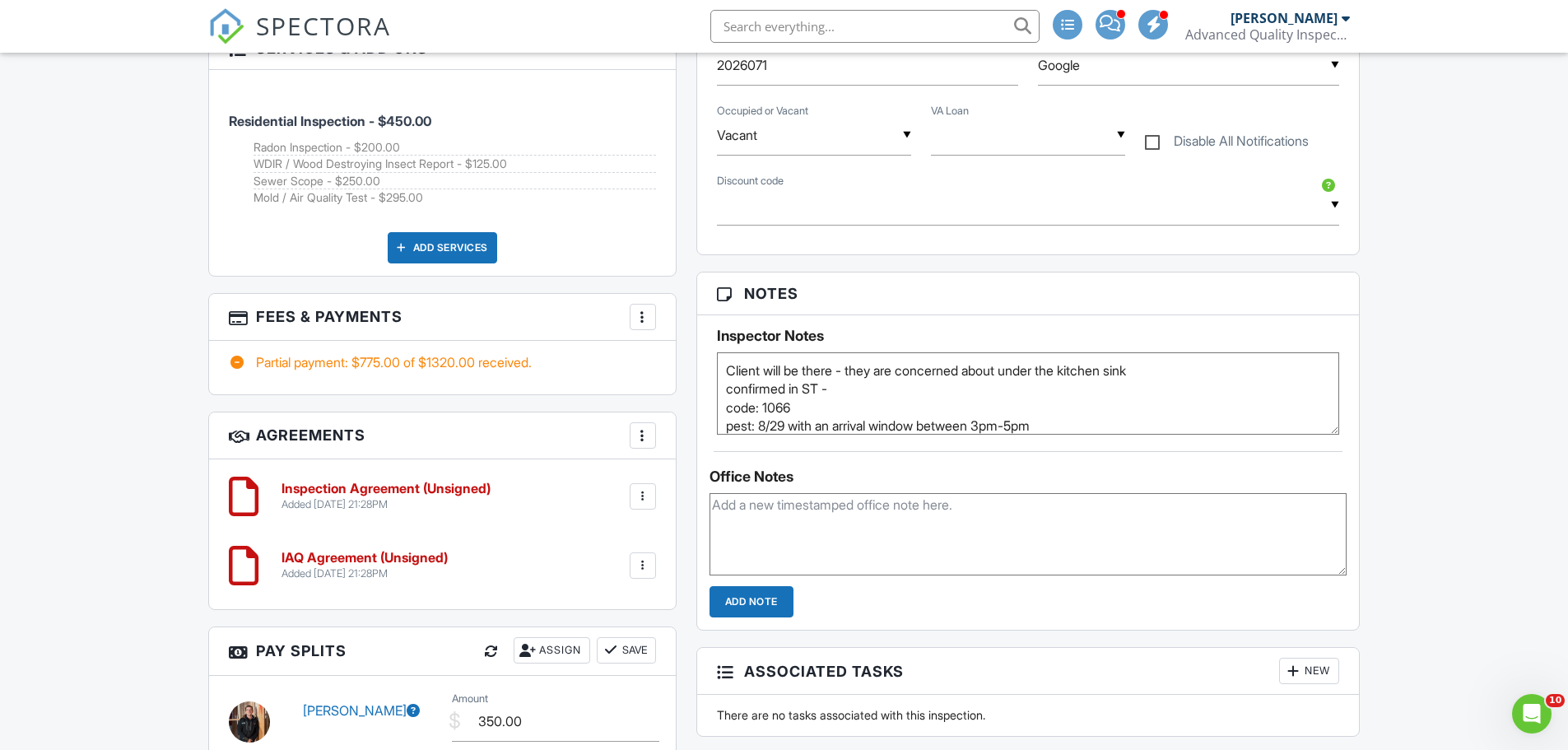
click at [639, 319] on div at bounding box center [643, 317] width 17 height 17
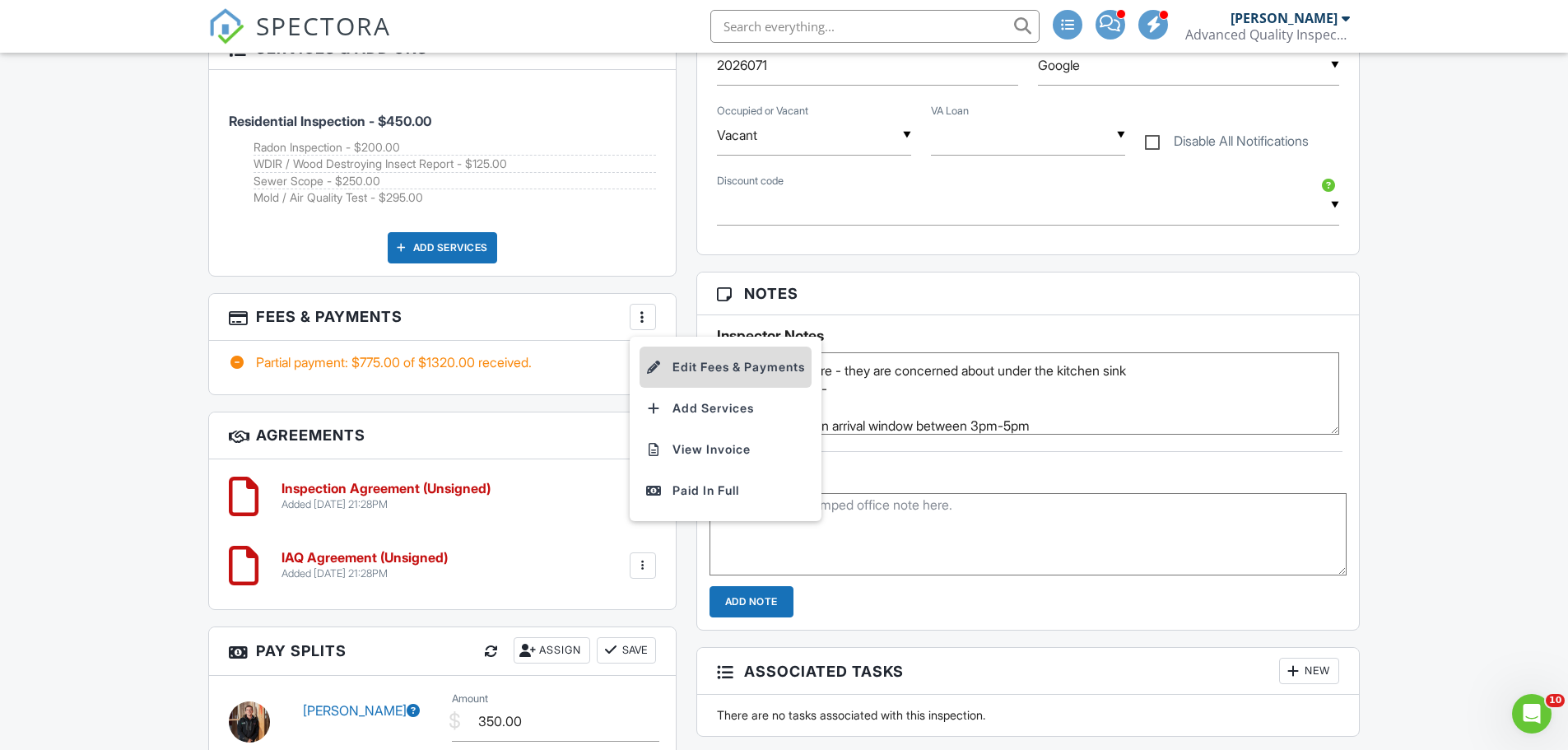
click at [713, 367] on li "Edit Fees & Payments" at bounding box center [726, 367] width 172 height 41
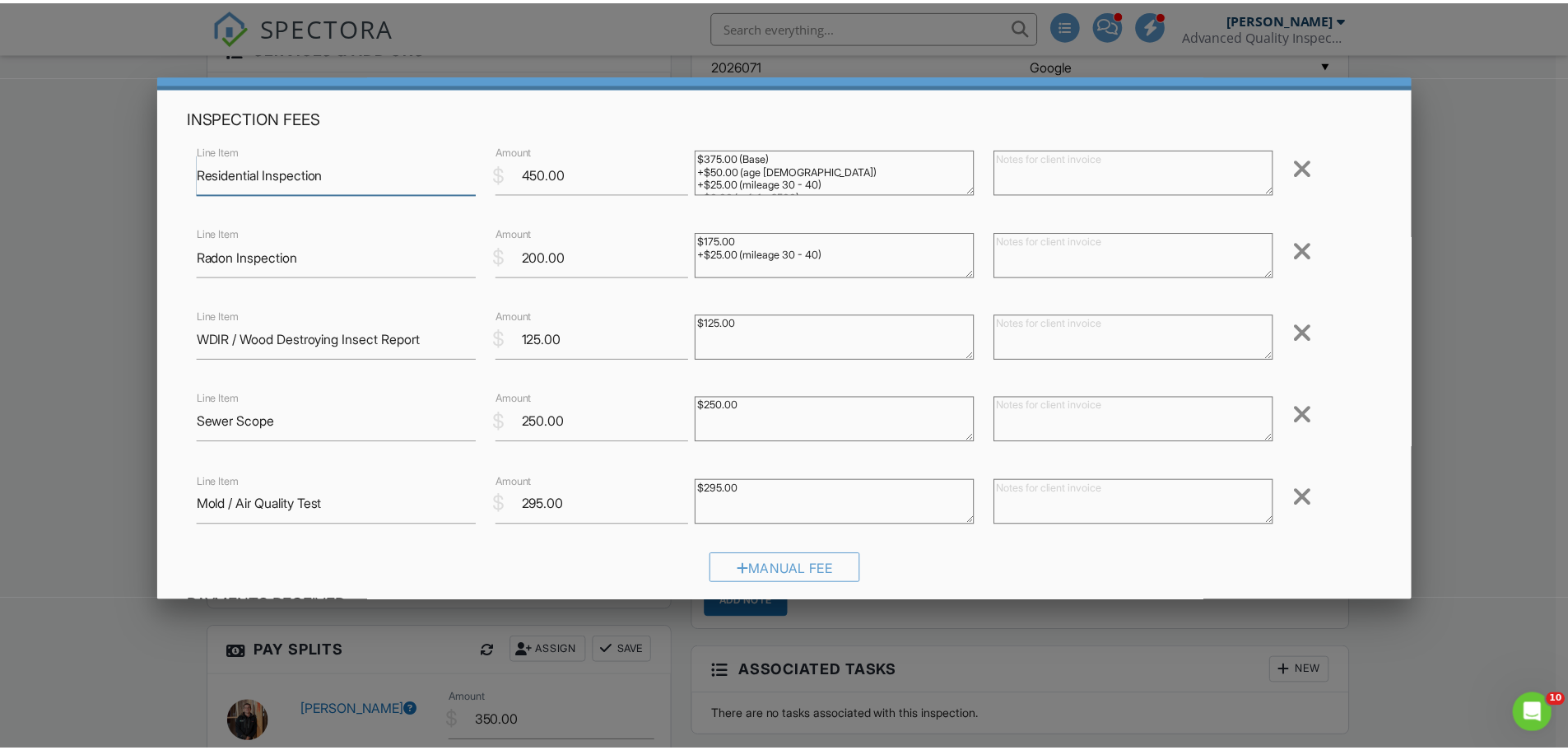
scroll to position [0, 0]
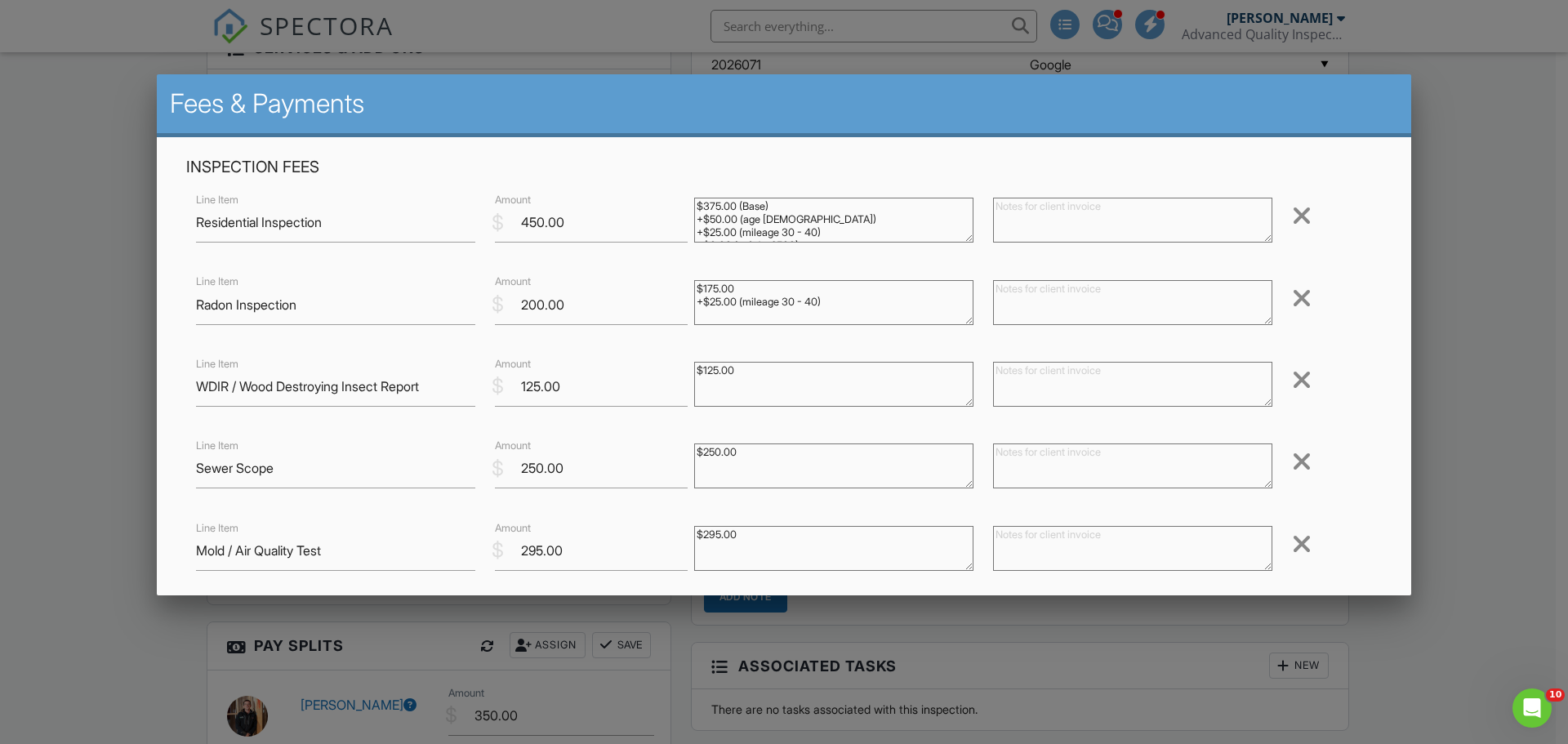
click at [1412, 423] on div at bounding box center [784, 383] width 1568 height 930
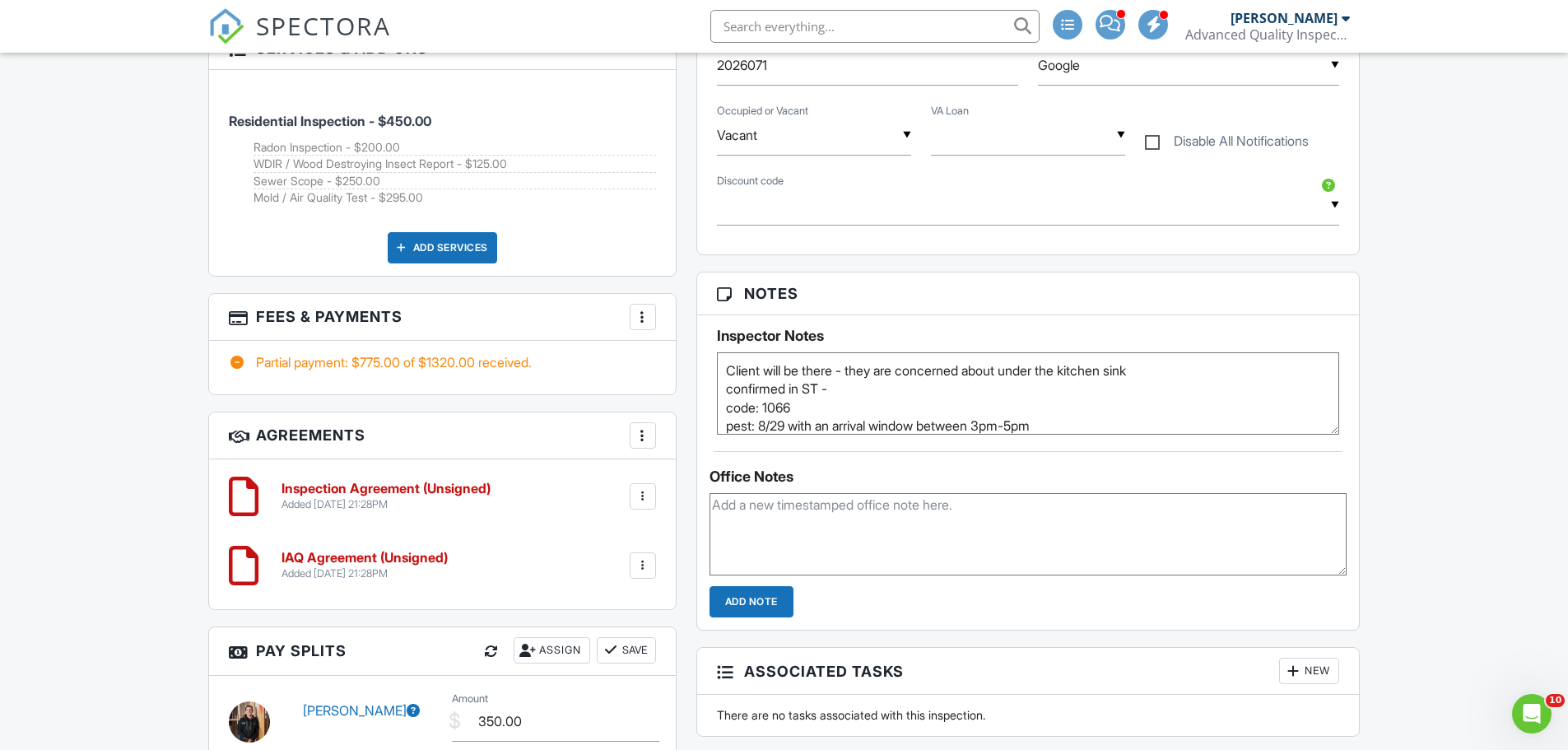
click at [1475, 420] on div "Dashboard Templates Contacts Metrics Automations Advanced Settings Support Cent…" at bounding box center [784, 720] width 1568 height 3681
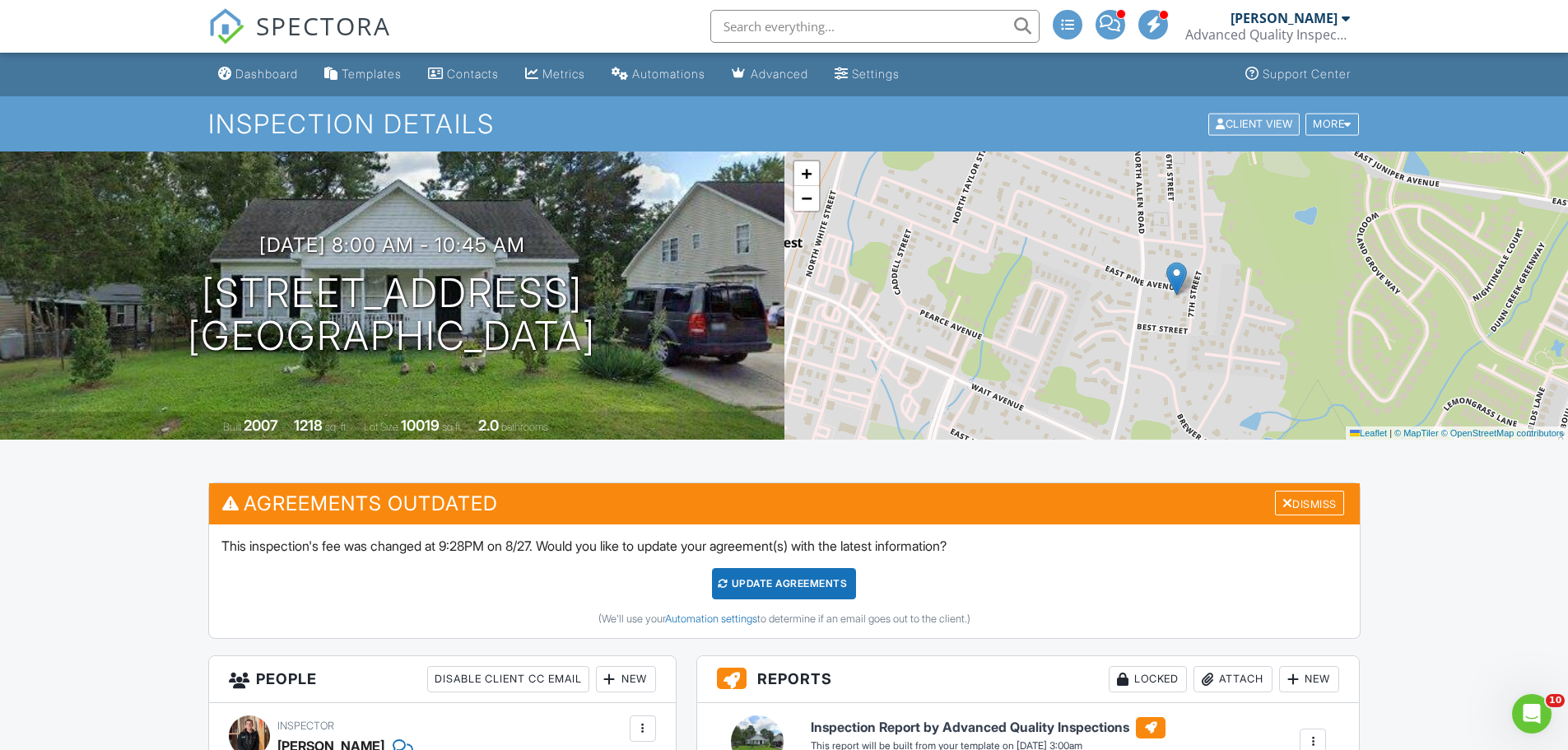
click at [1239, 122] on div "Client View" at bounding box center [1254, 123] width 92 height 22
click at [260, 71] on div "Dashboard" at bounding box center [267, 74] width 63 height 14
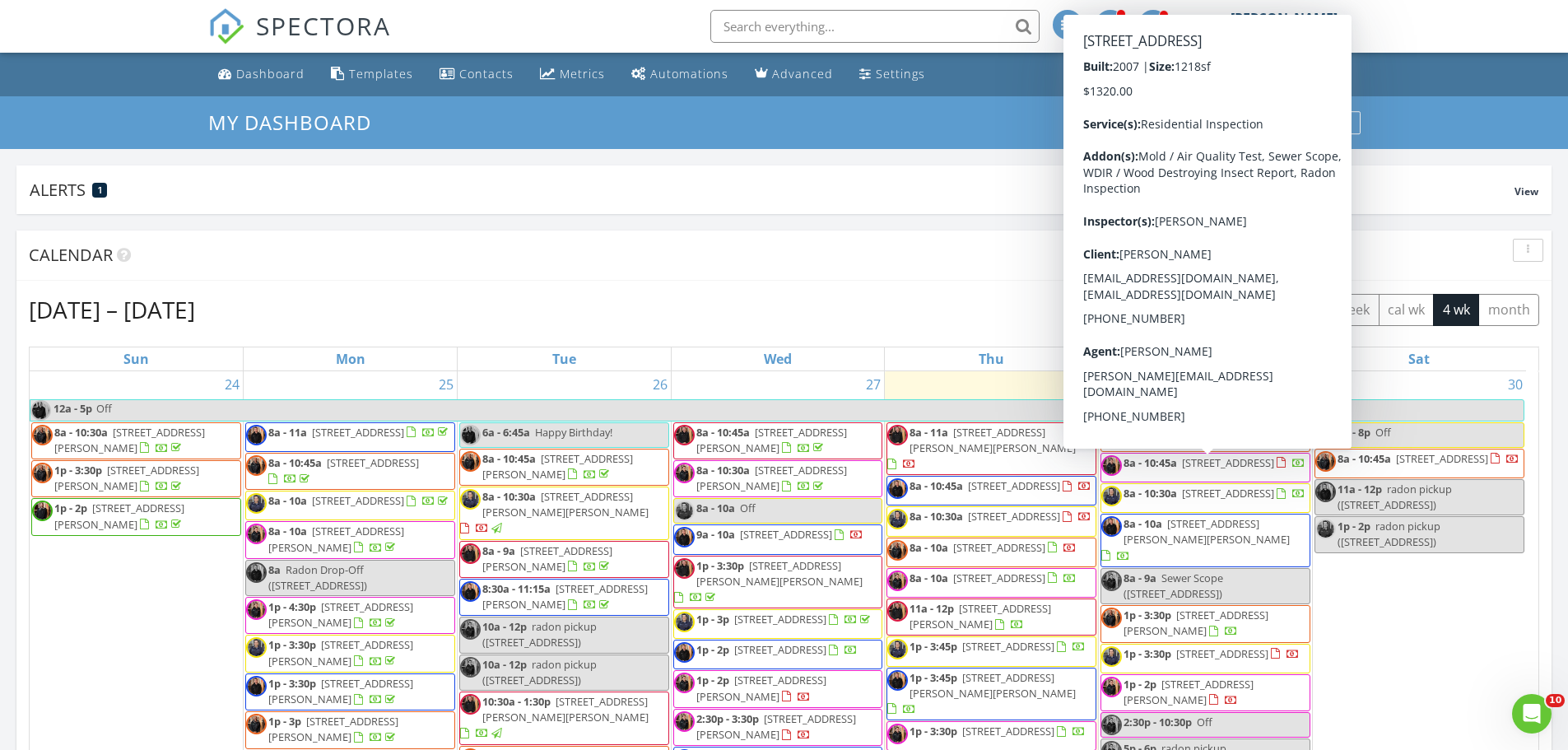
click at [1246, 480] on span "8a - 10:45a 722 E Pine Ave, Wake Forest 27587" at bounding box center [1203, 468] width 204 height 25
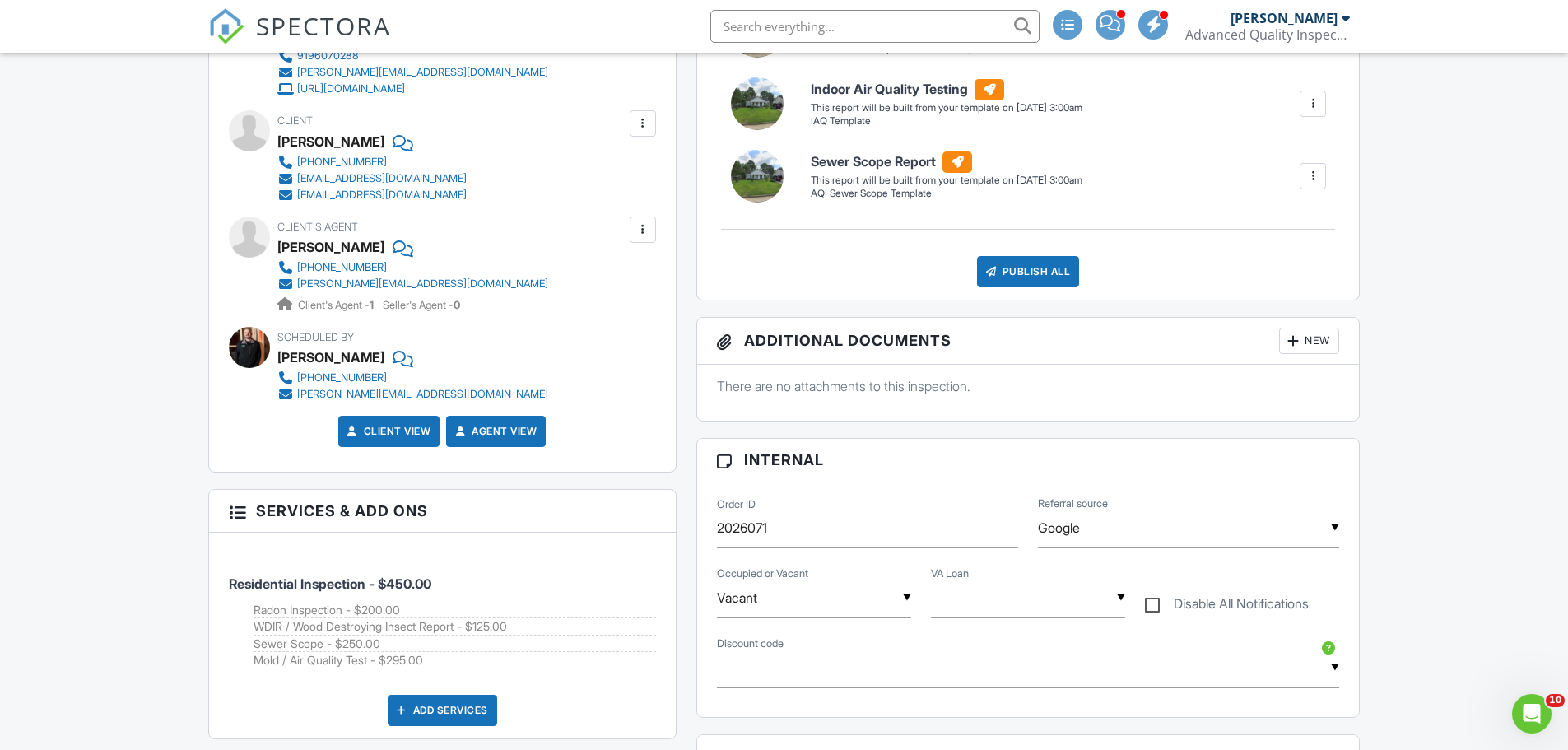
scroll to position [988, 0]
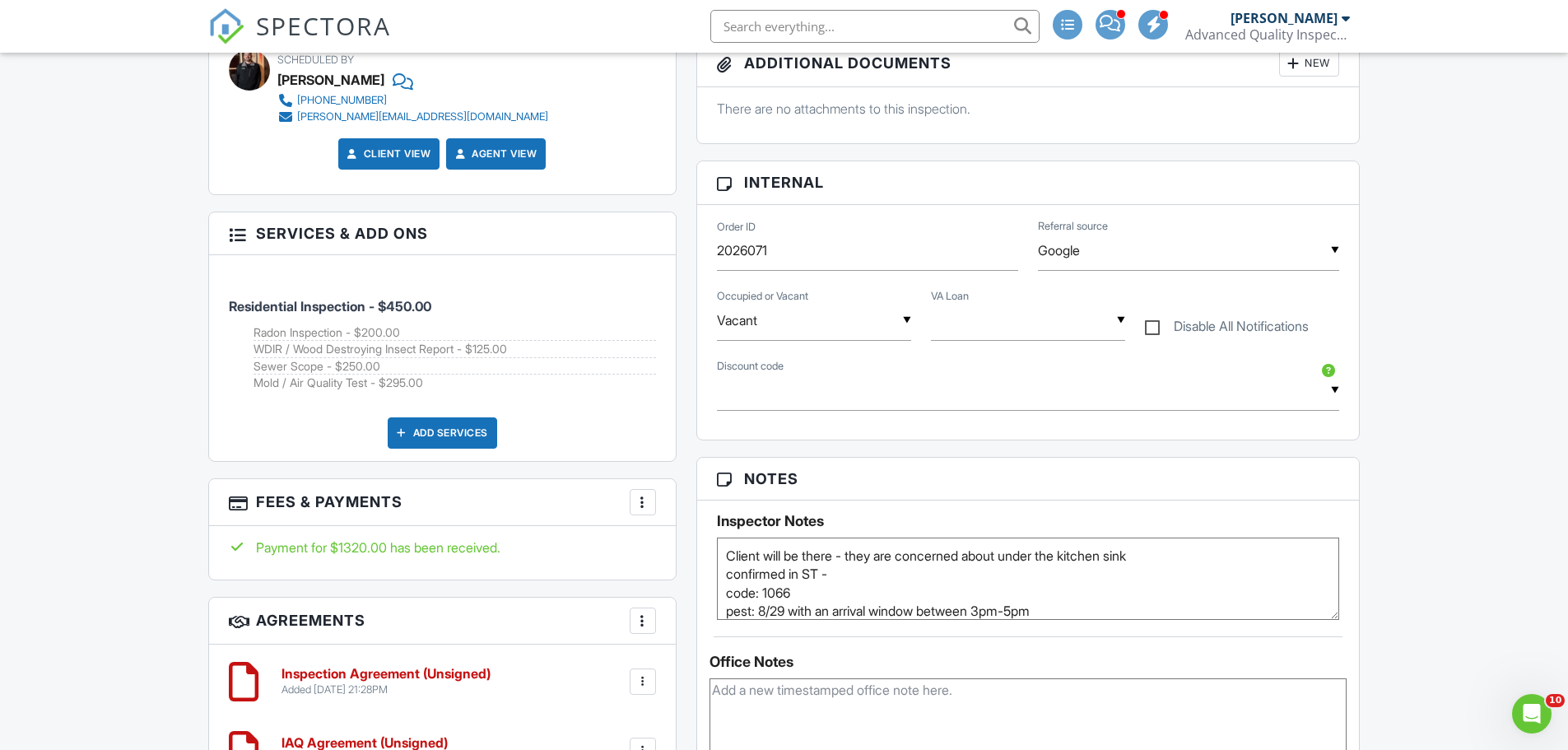
click at [1172, 555] on textarea "Client will be there - they are concerned about under the kitchen sink confirme…" at bounding box center [1028, 579] width 623 height 83
click at [918, 580] on textarea "Client will be there - they are concerned about under the kitchen sink confirme…" at bounding box center [1028, 579] width 623 height 83
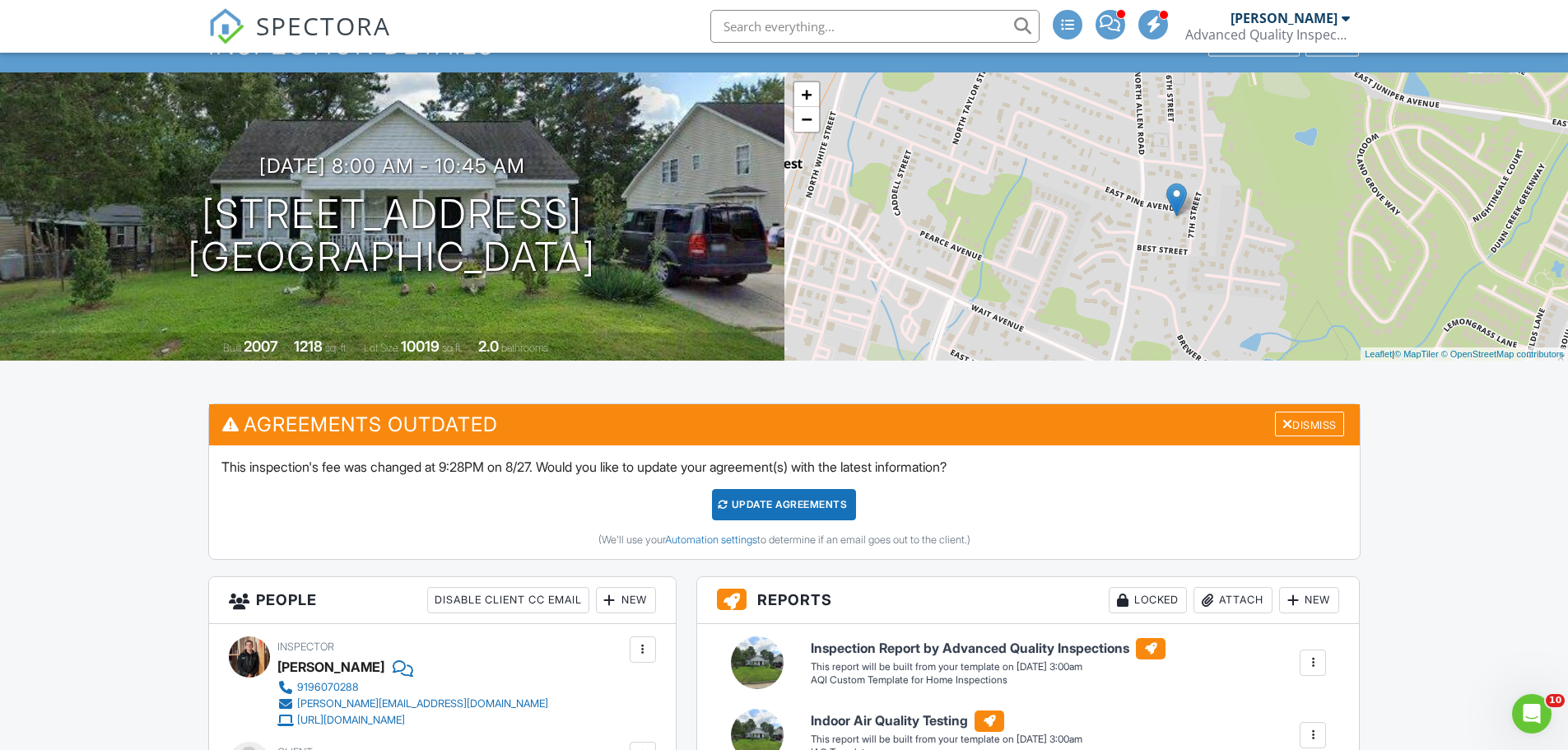
scroll to position [0, 0]
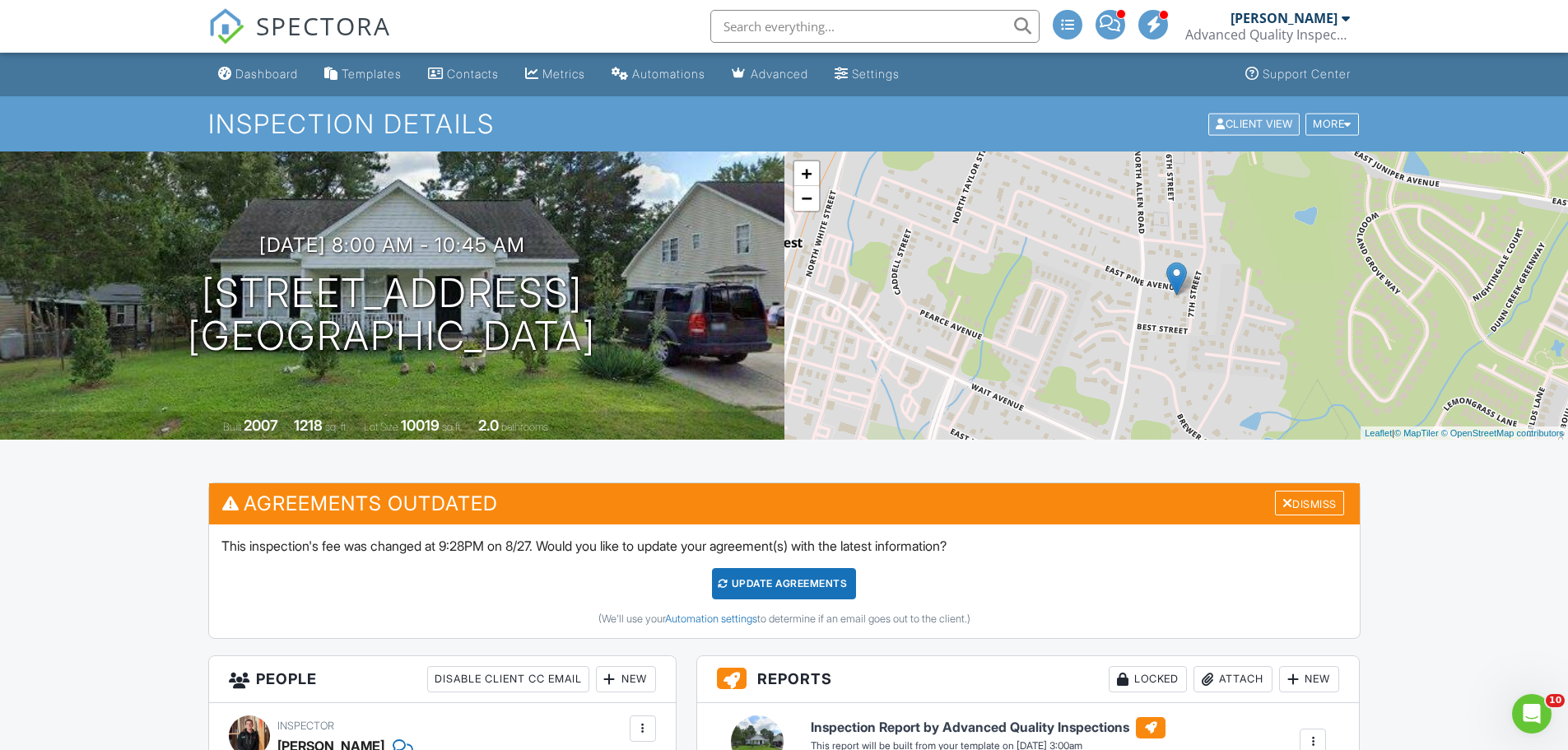
type textarea "Client will be there - they are concerned about under the kitchen sink - also s…"
click at [1252, 125] on div "Client View" at bounding box center [1254, 123] width 92 height 22
click at [250, 53] on div "SPECTORA" at bounding box center [299, 26] width 183 height 53
click at [255, 78] on div "Dashboard" at bounding box center [267, 74] width 63 height 14
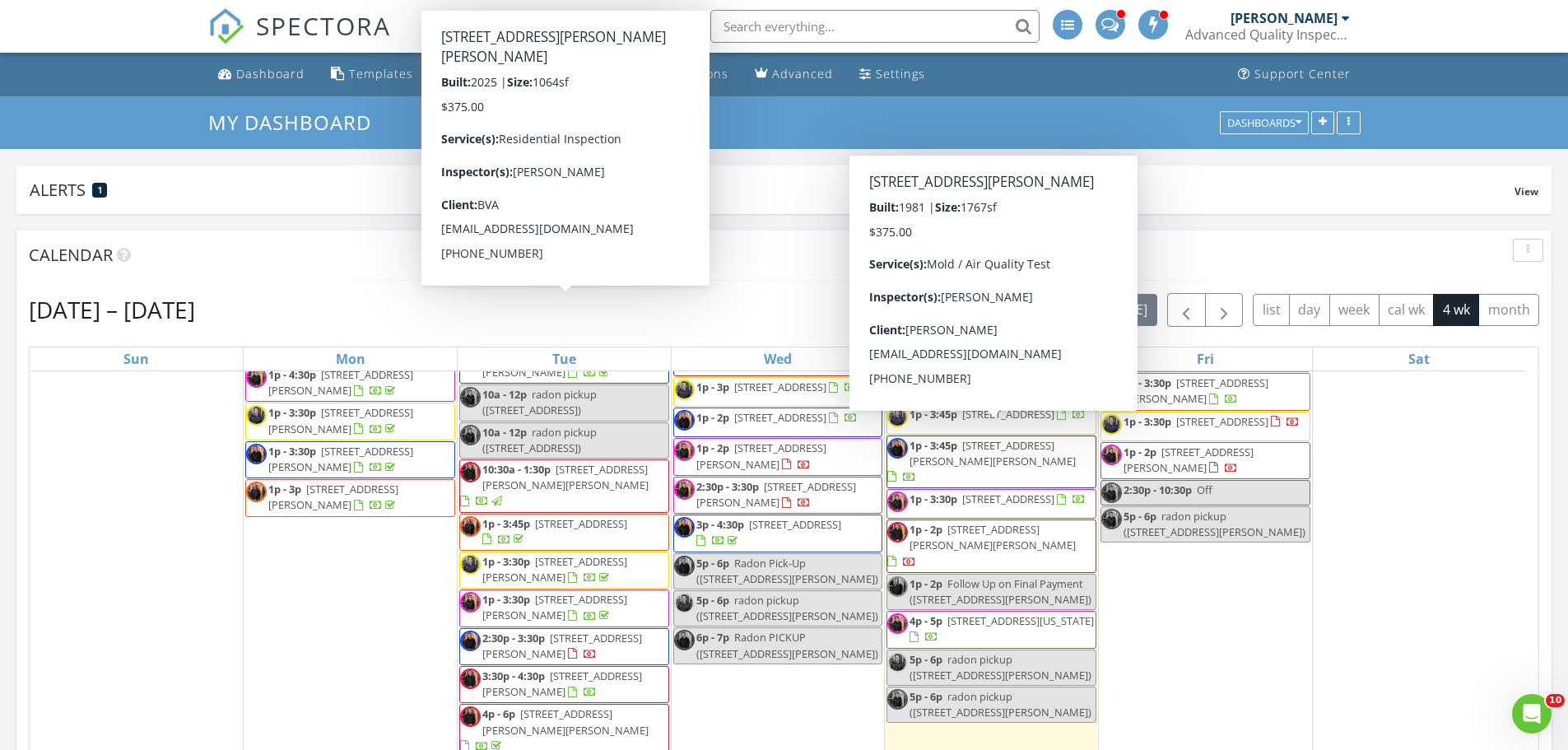
scroll to position [247, 0]
